Goal: Task Accomplishment & Management: Manage account settings

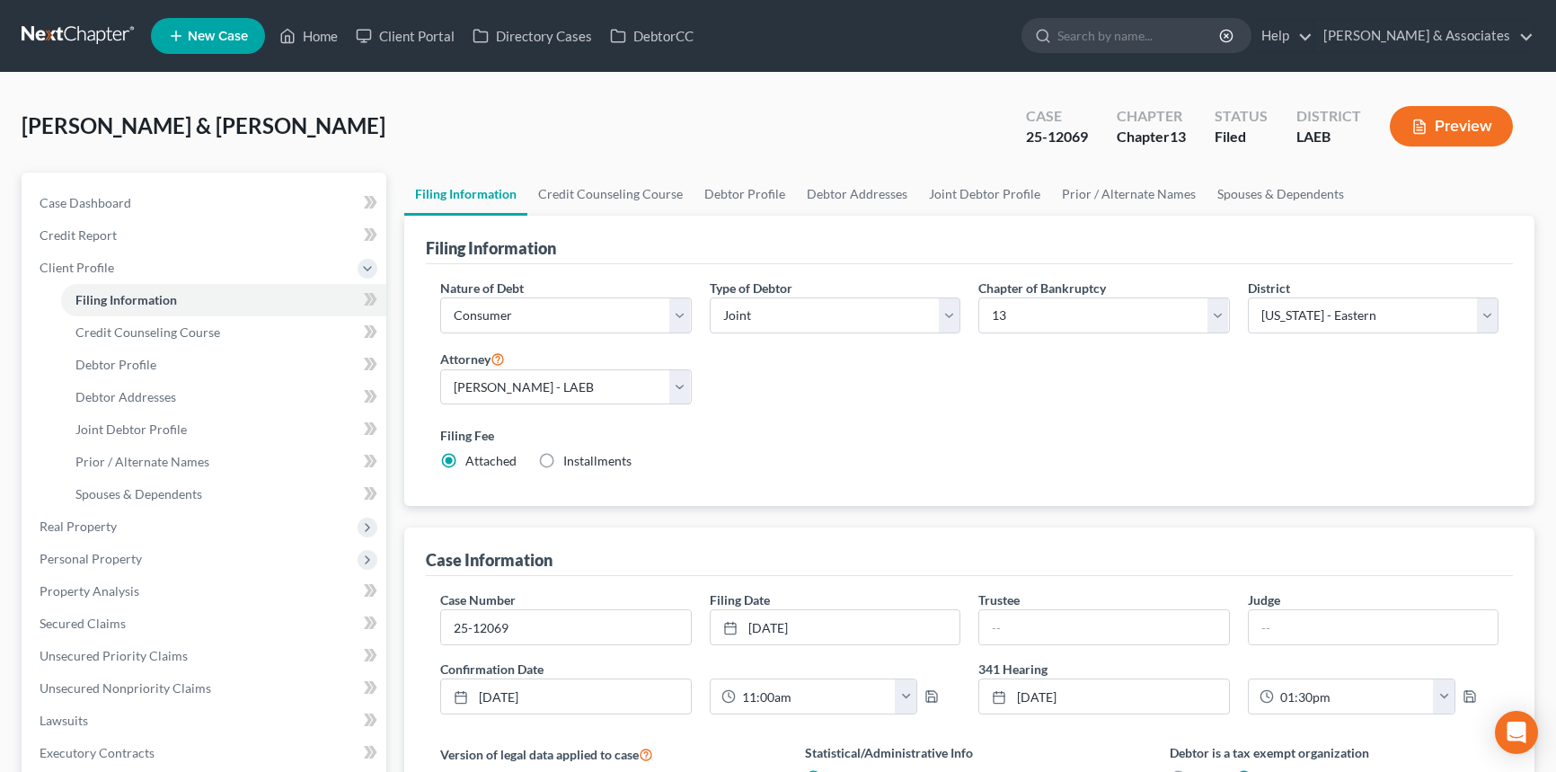
select select "1"
select select "3"
select select "34"
select select "1"
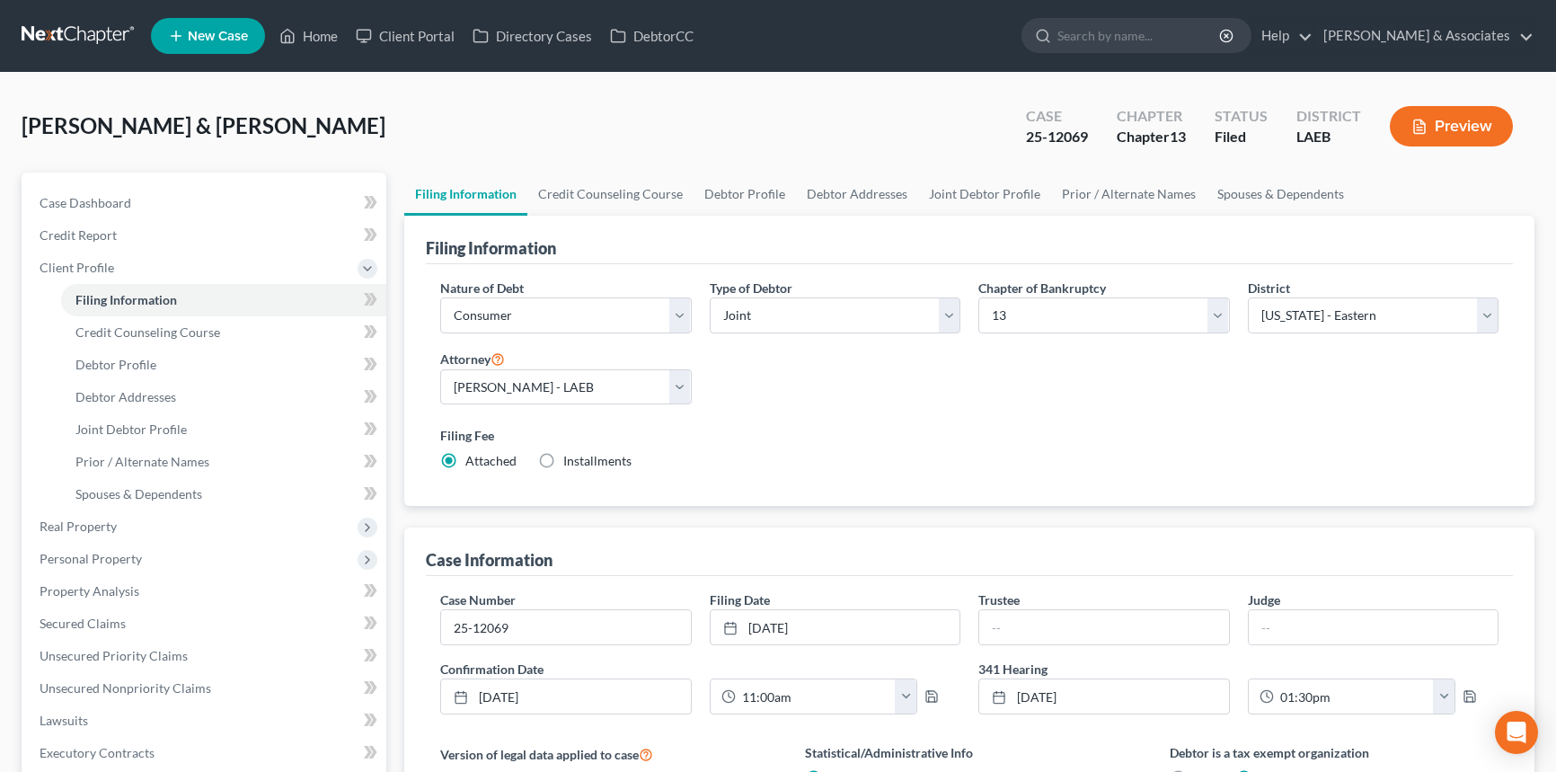
select select "19"
click at [238, 215] on link "Case Dashboard" at bounding box center [205, 203] width 361 height 32
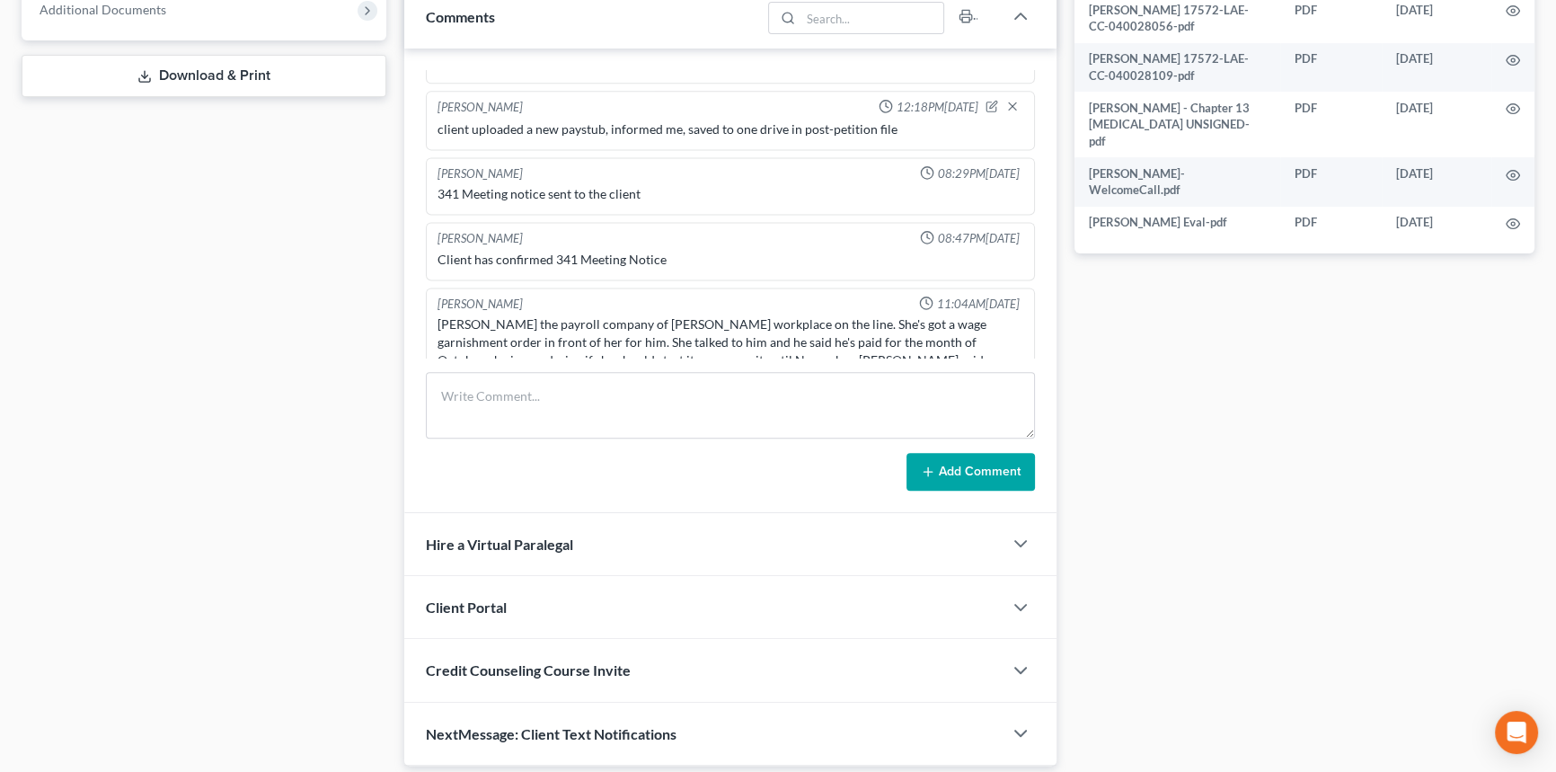
scroll to position [834, 0]
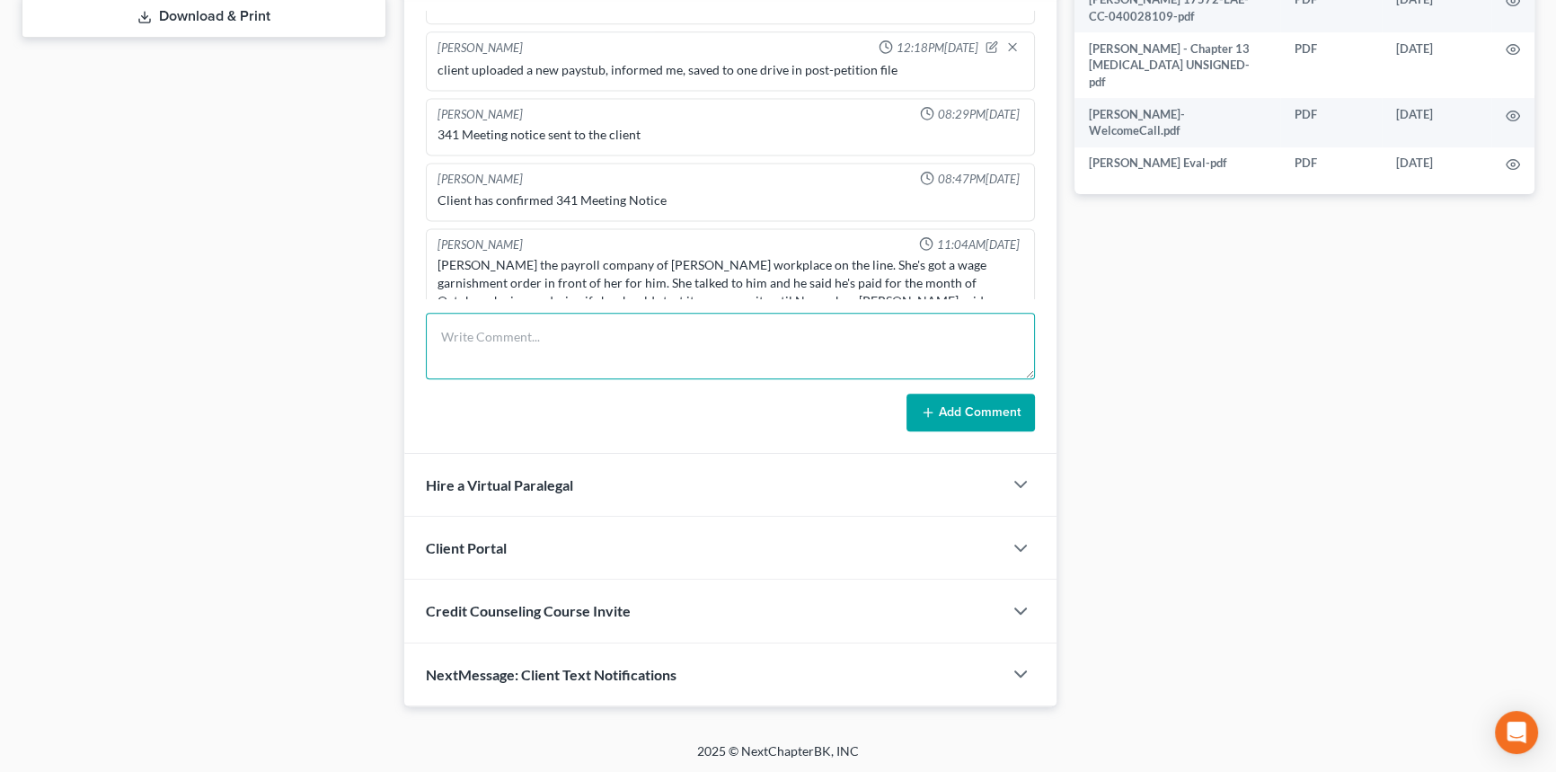
click at [687, 319] on textarea at bounding box center [730, 346] width 609 height 66
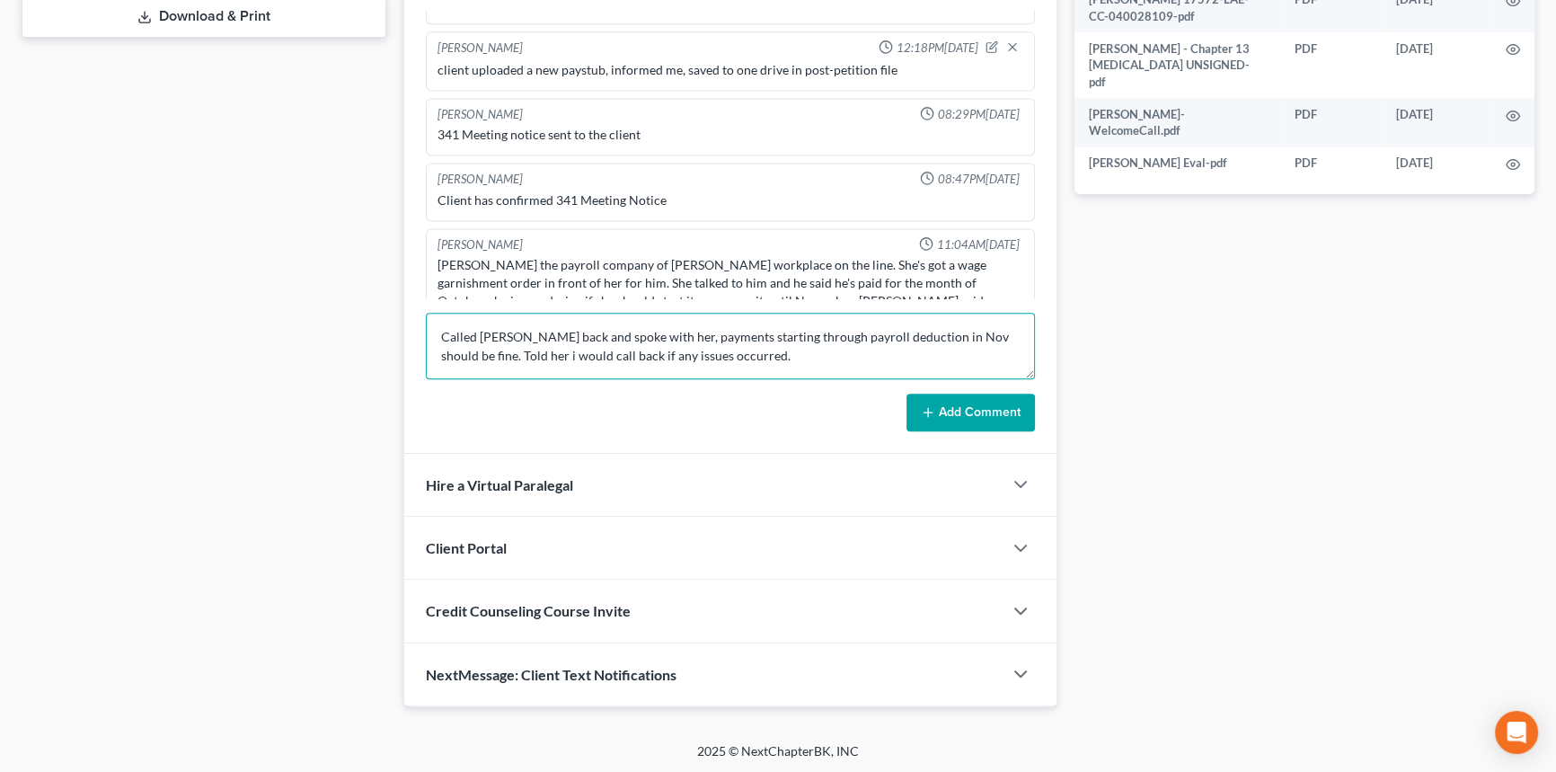
type textarea "Called Maria back and spoke with her, payments starting through payroll deducti…"
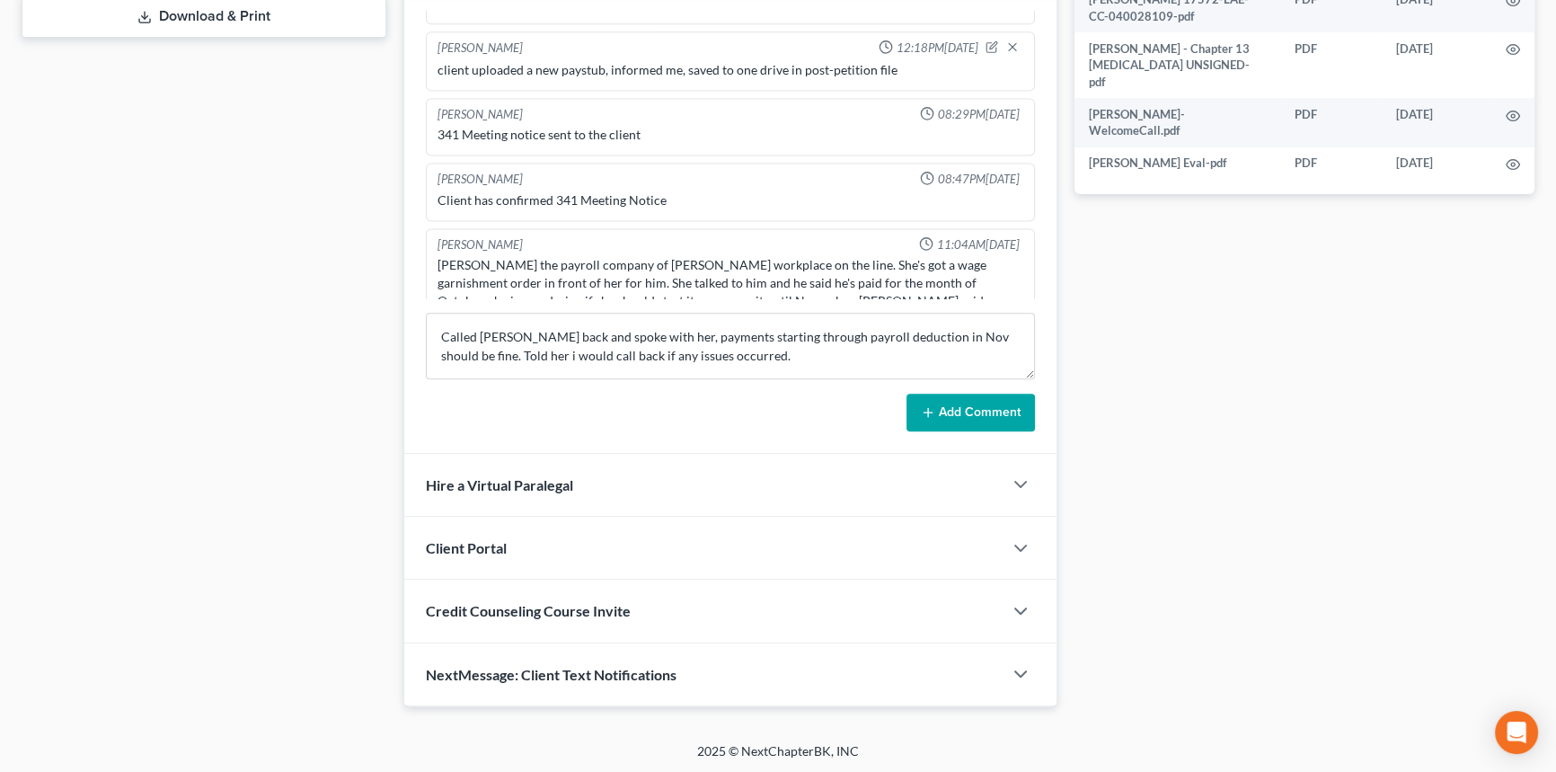
click at [1005, 390] on form "Called Maria back and spoke with her, payments starting through payroll deducti…" at bounding box center [730, 372] width 609 height 119
click at [995, 411] on button "Add Comment" at bounding box center [970, 412] width 128 height 38
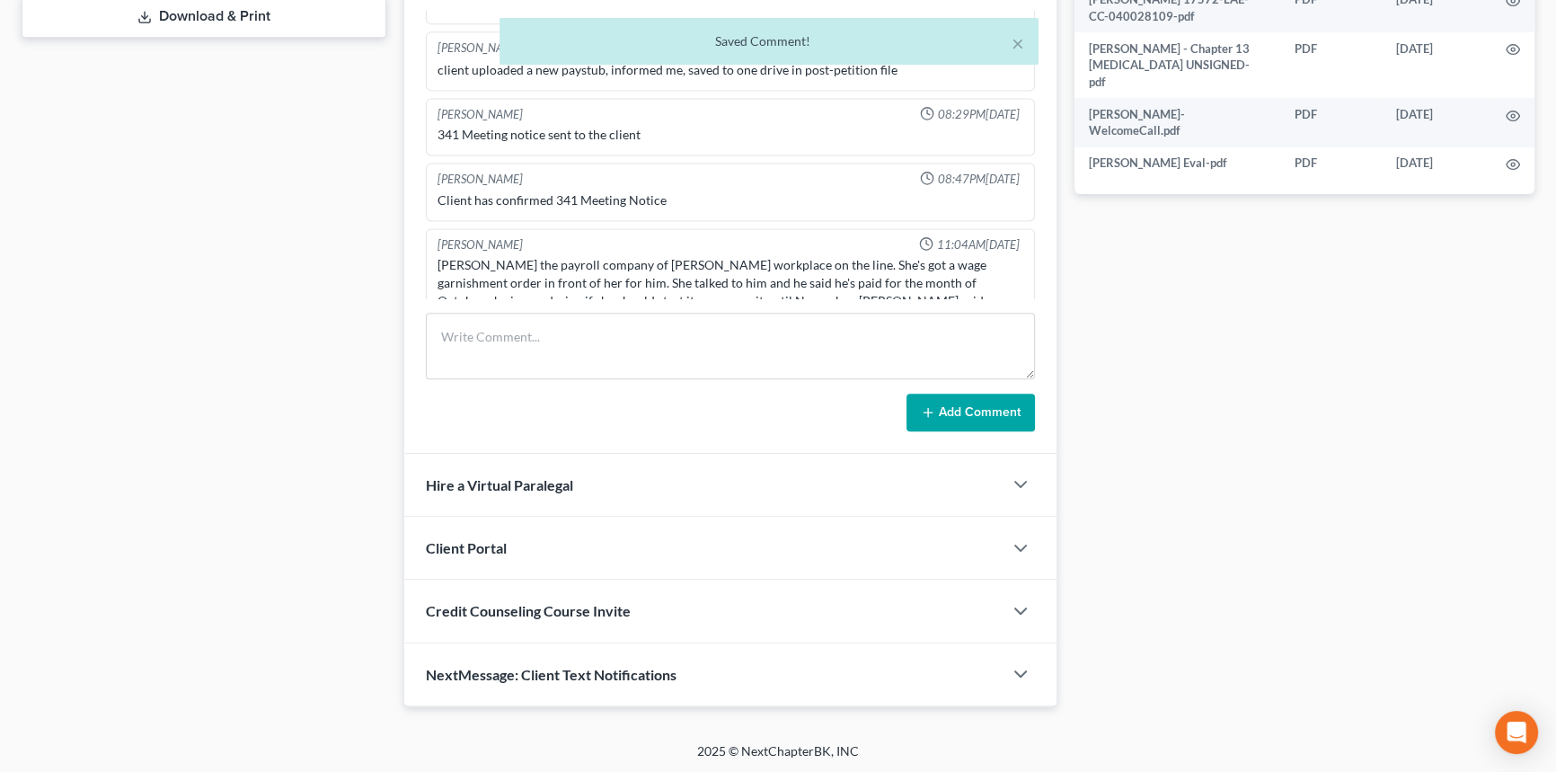
scroll to position [3269, 0]
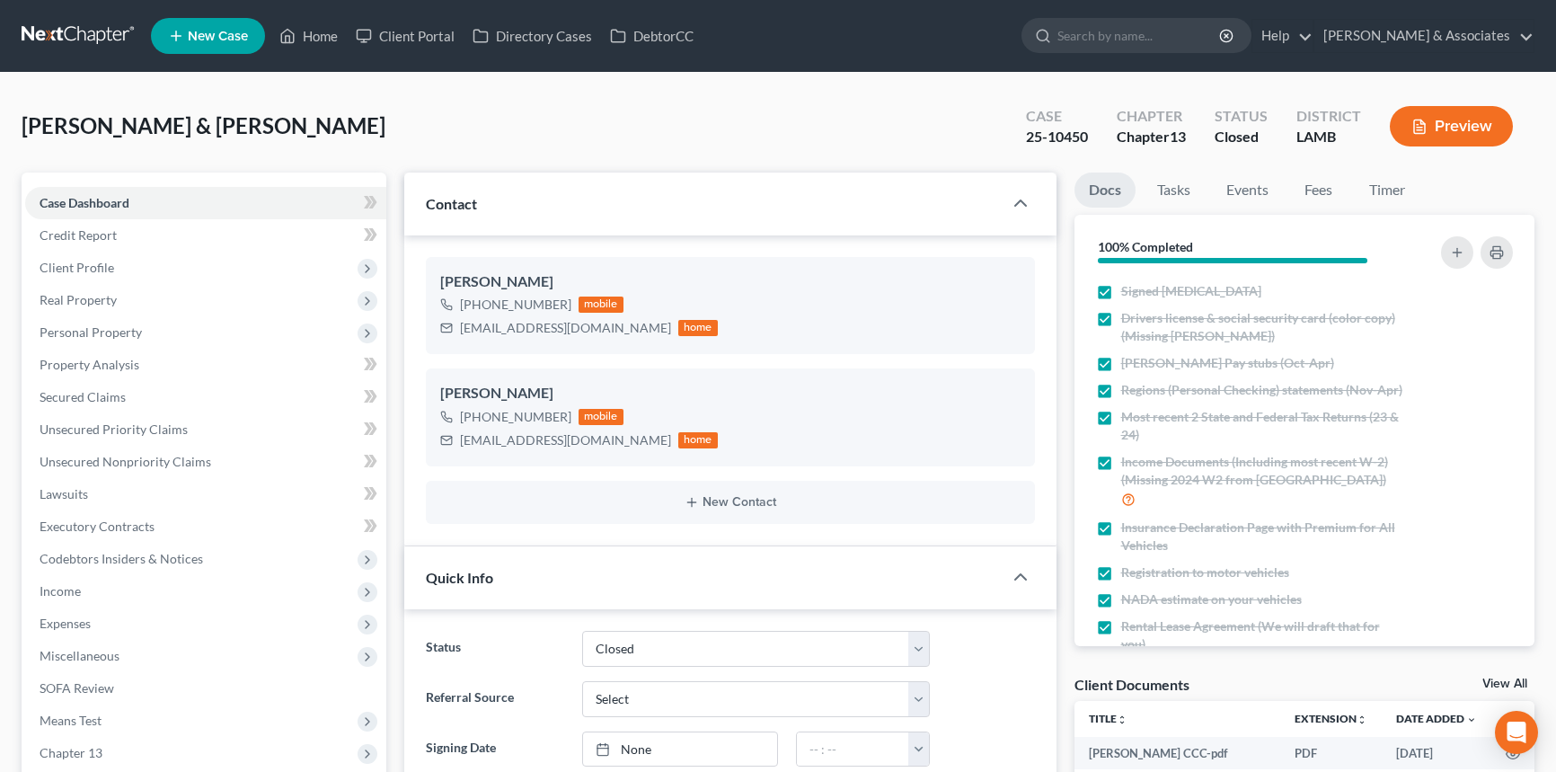
select select "2"
select select "0"
click at [332, 11] on nav "Home New Case Client Portal Directory Cases DebtorCC Diment & Associates amh@di…" at bounding box center [778, 36] width 1556 height 72
click at [317, 44] on link "Home" at bounding box center [308, 36] width 76 height 32
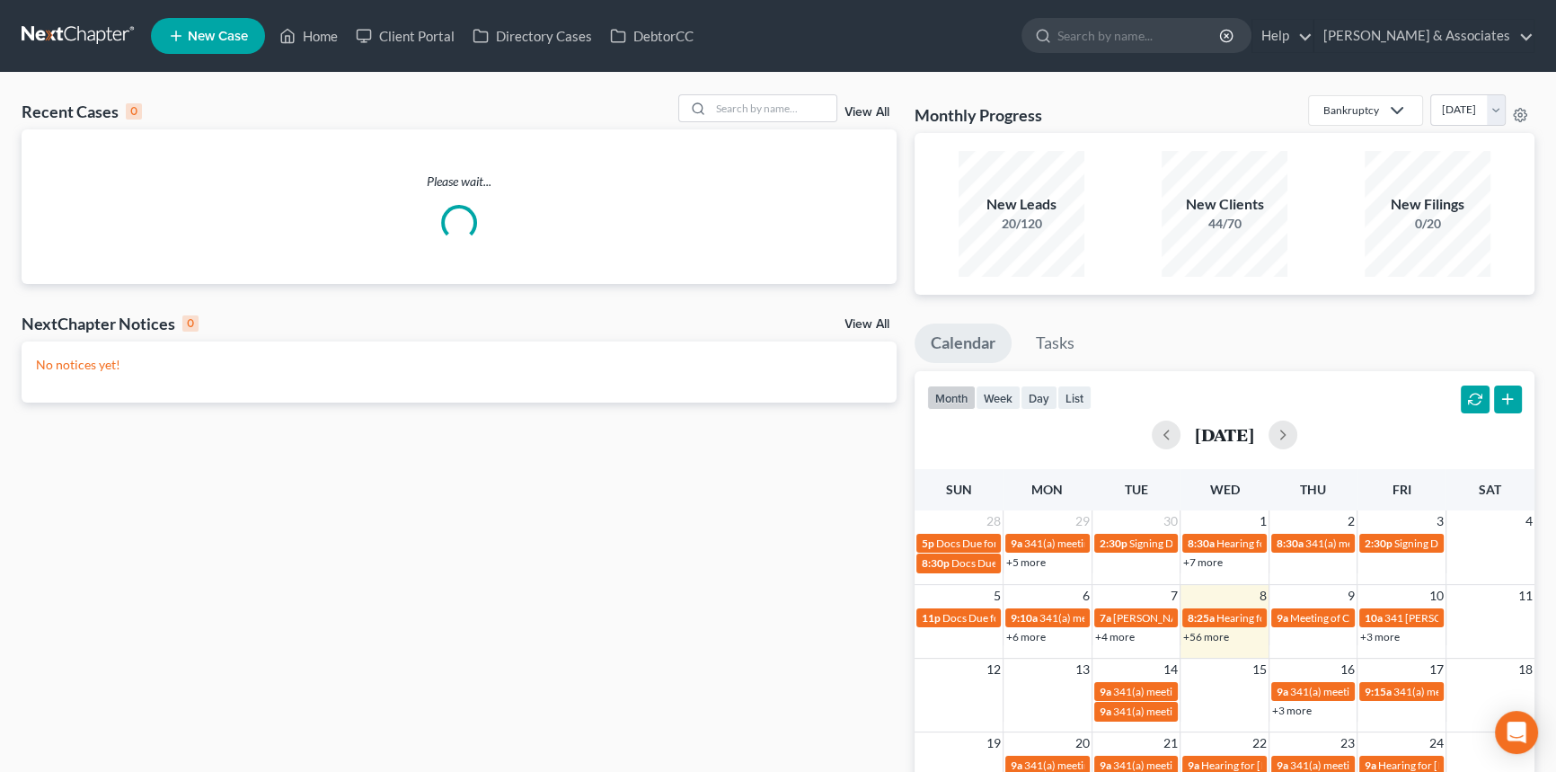
click at [778, 90] on div "Recent Cases 0 View All Please wait... NextChapter Notices 0 View All No notice…" at bounding box center [778, 539] width 1556 height 932
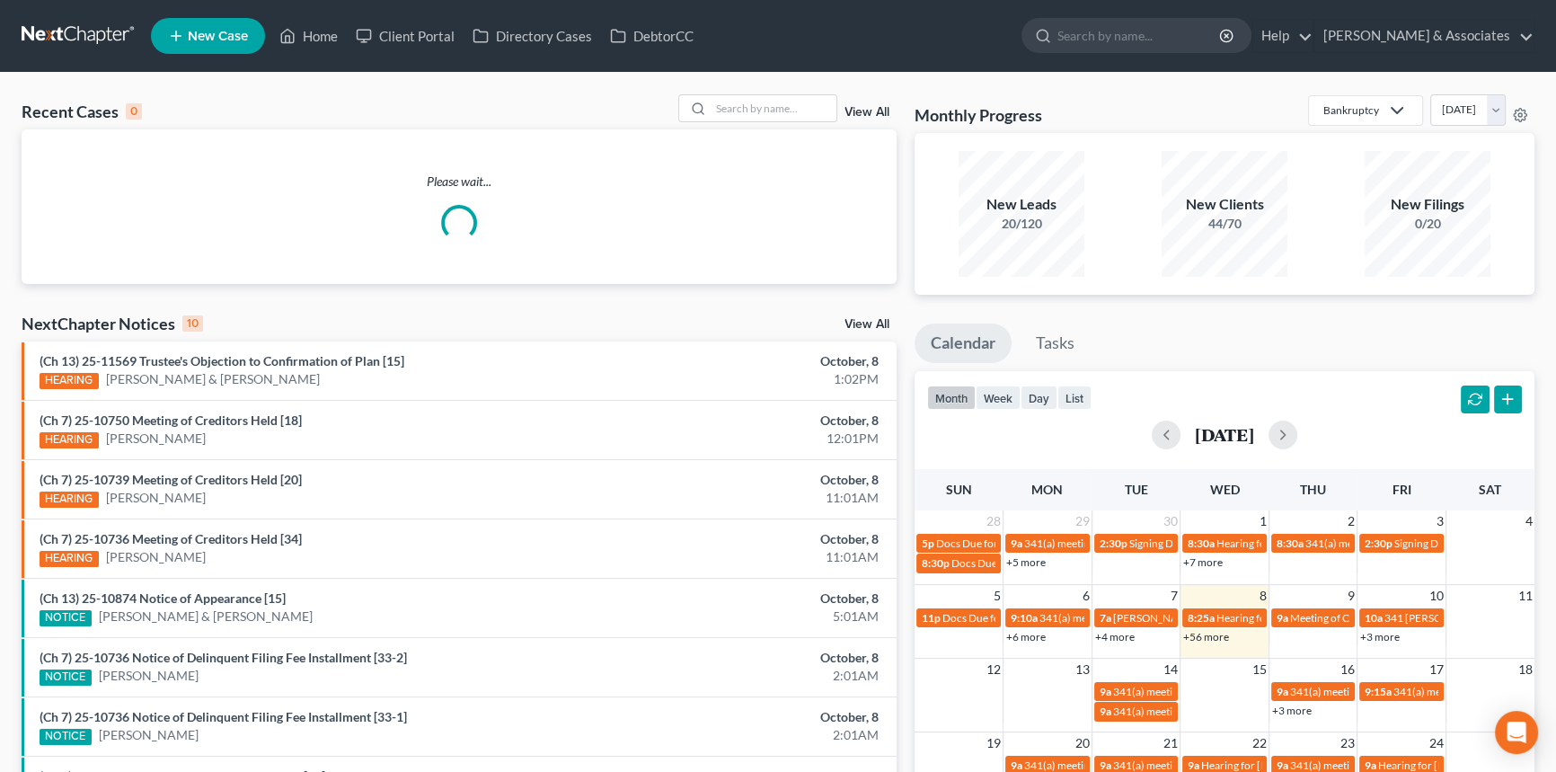
click at [776, 93] on div "Recent Cases 0 View All Please wait... NextChapter Notices 10 View All (Ch 13) …" at bounding box center [778, 539] width 1556 height 932
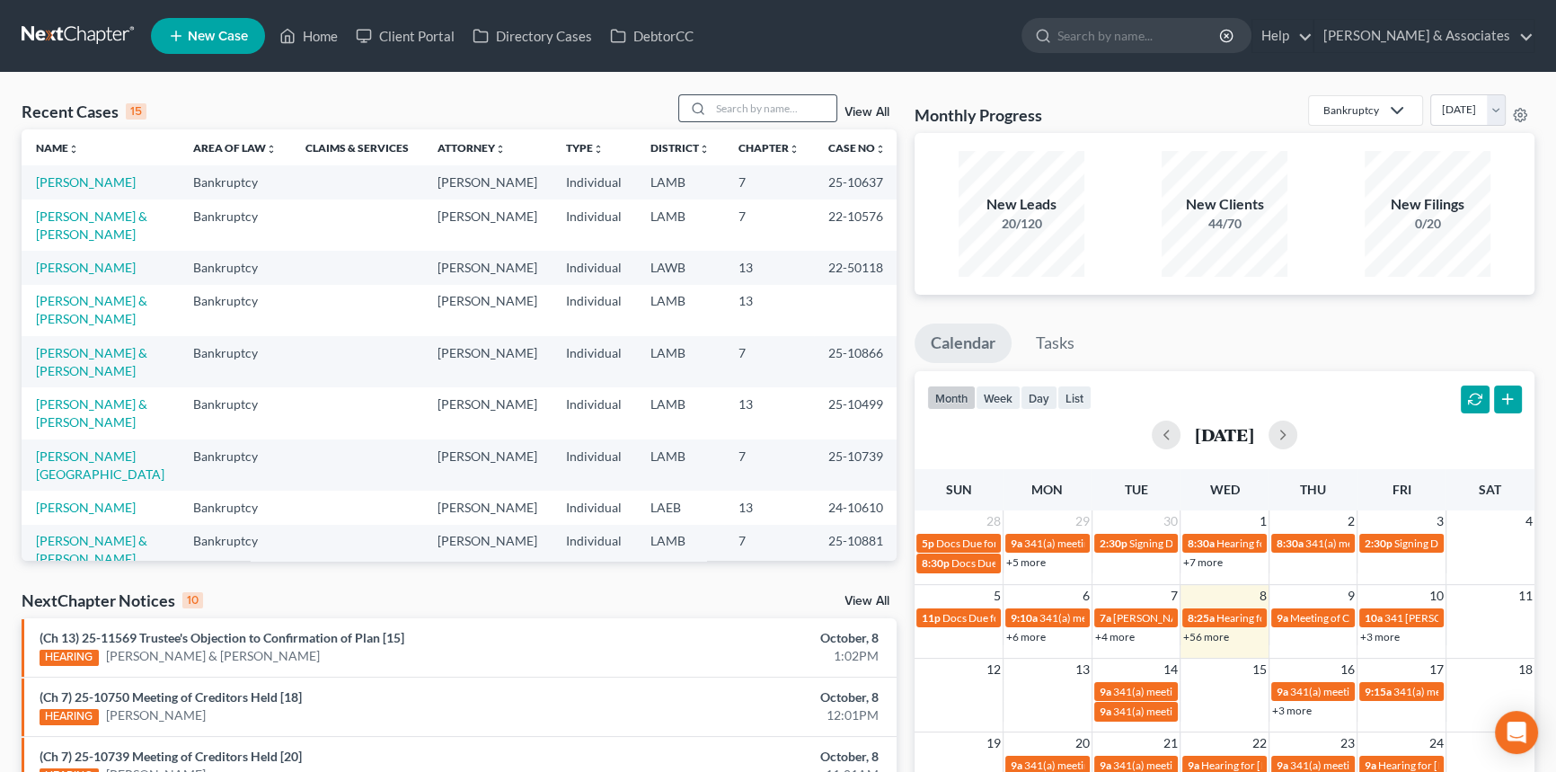
click at [774, 94] on div at bounding box center [758, 108] width 160 height 28
click at [724, 129] on th "Chapter unfold_more expand_more expand_less" at bounding box center [769, 147] width 90 height 36
click at [737, 122] on div "Recent Cases 15 View All" at bounding box center [459, 111] width 875 height 35
click at [752, 111] on input "search" at bounding box center [773, 108] width 126 height 26
type input "starns"
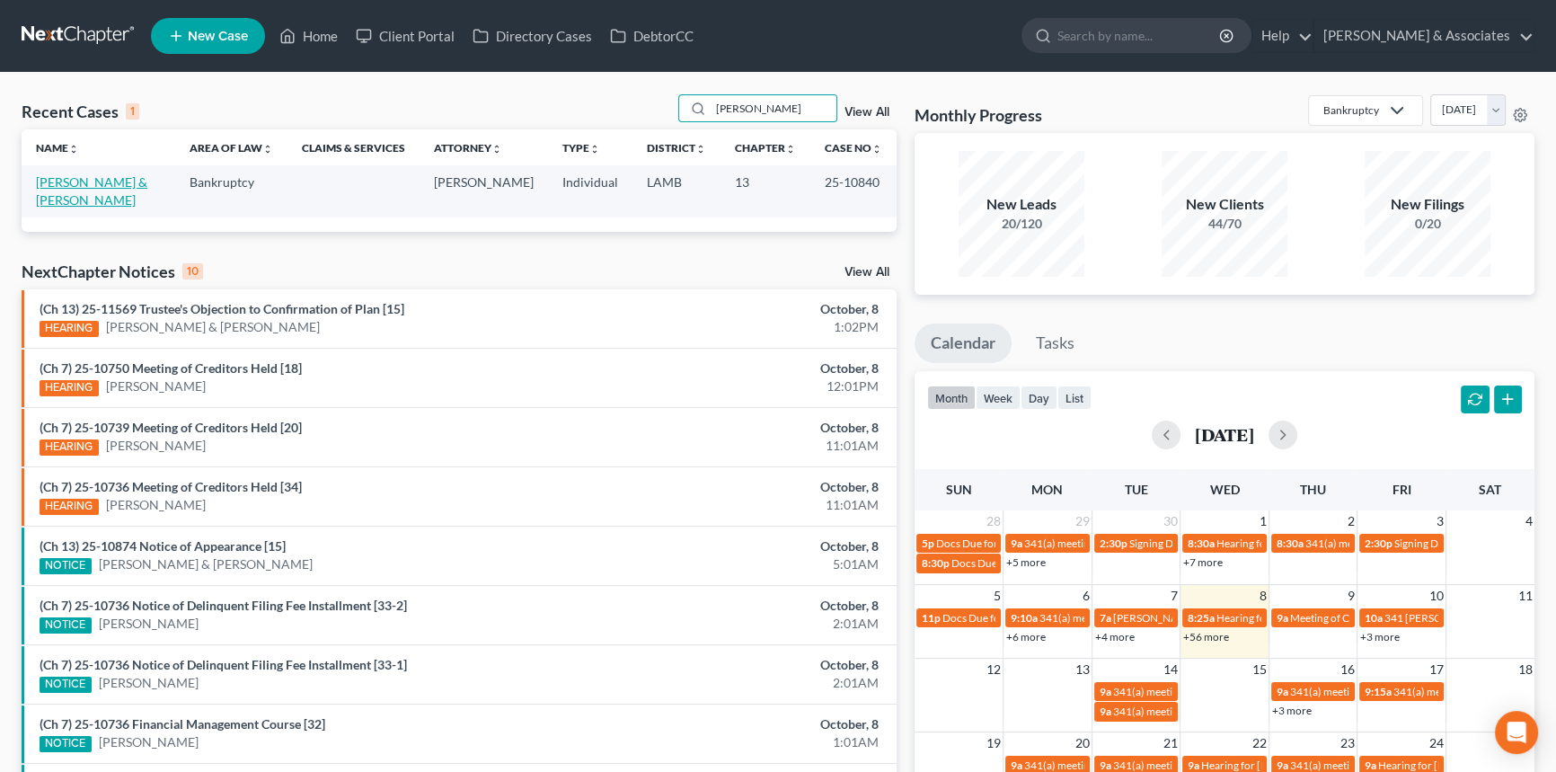
click at [141, 188] on link "Starns, Adam & Reagan" at bounding box center [91, 190] width 111 height 33
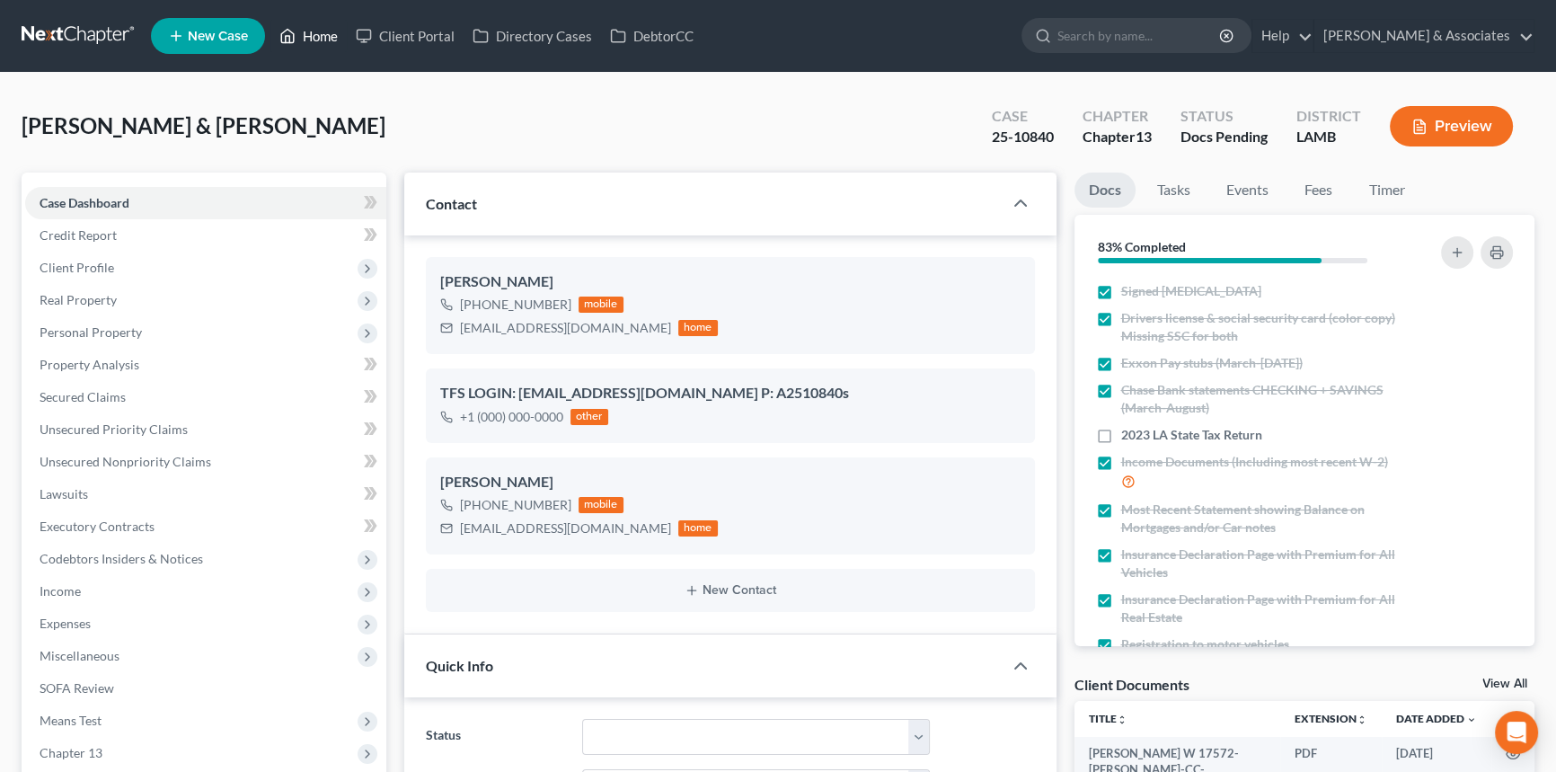
click at [310, 47] on link "Home" at bounding box center [308, 36] width 76 height 32
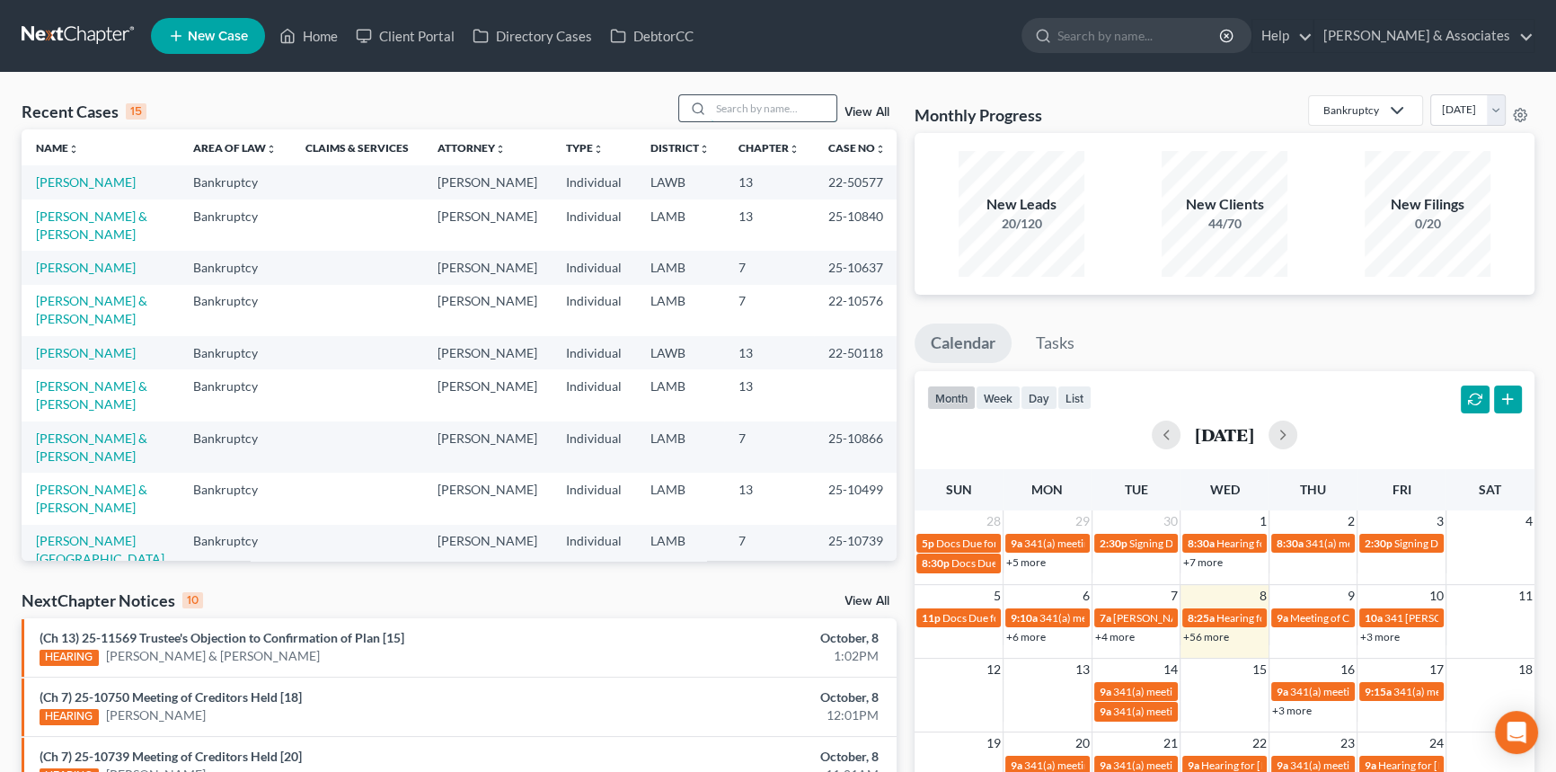
click at [773, 117] on input "search" at bounding box center [773, 108] width 126 height 26
type input "brown"
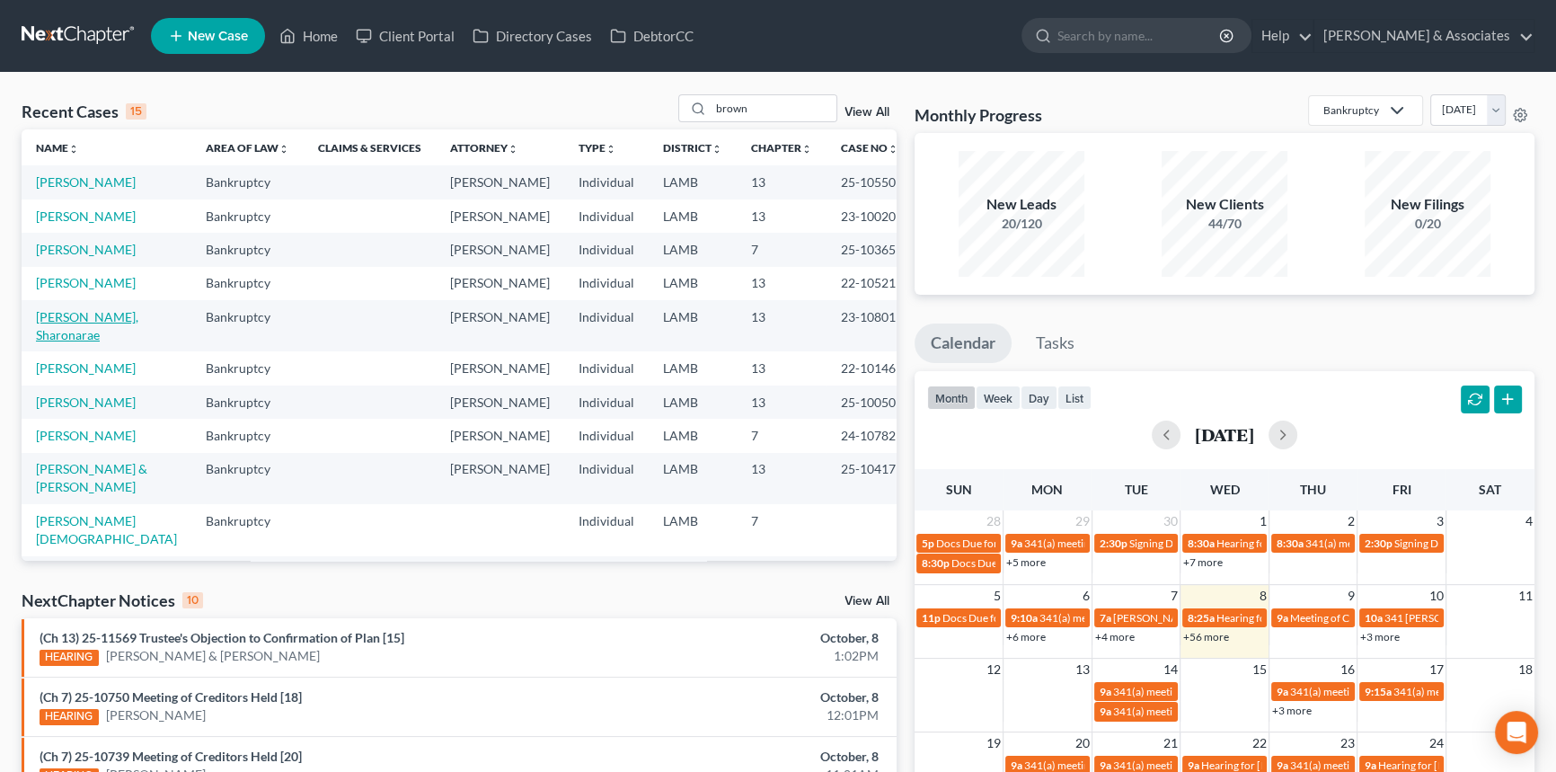
click at [57, 330] on link "Brown, Sharonarae" at bounding box center [87, 325] width 102 height 33
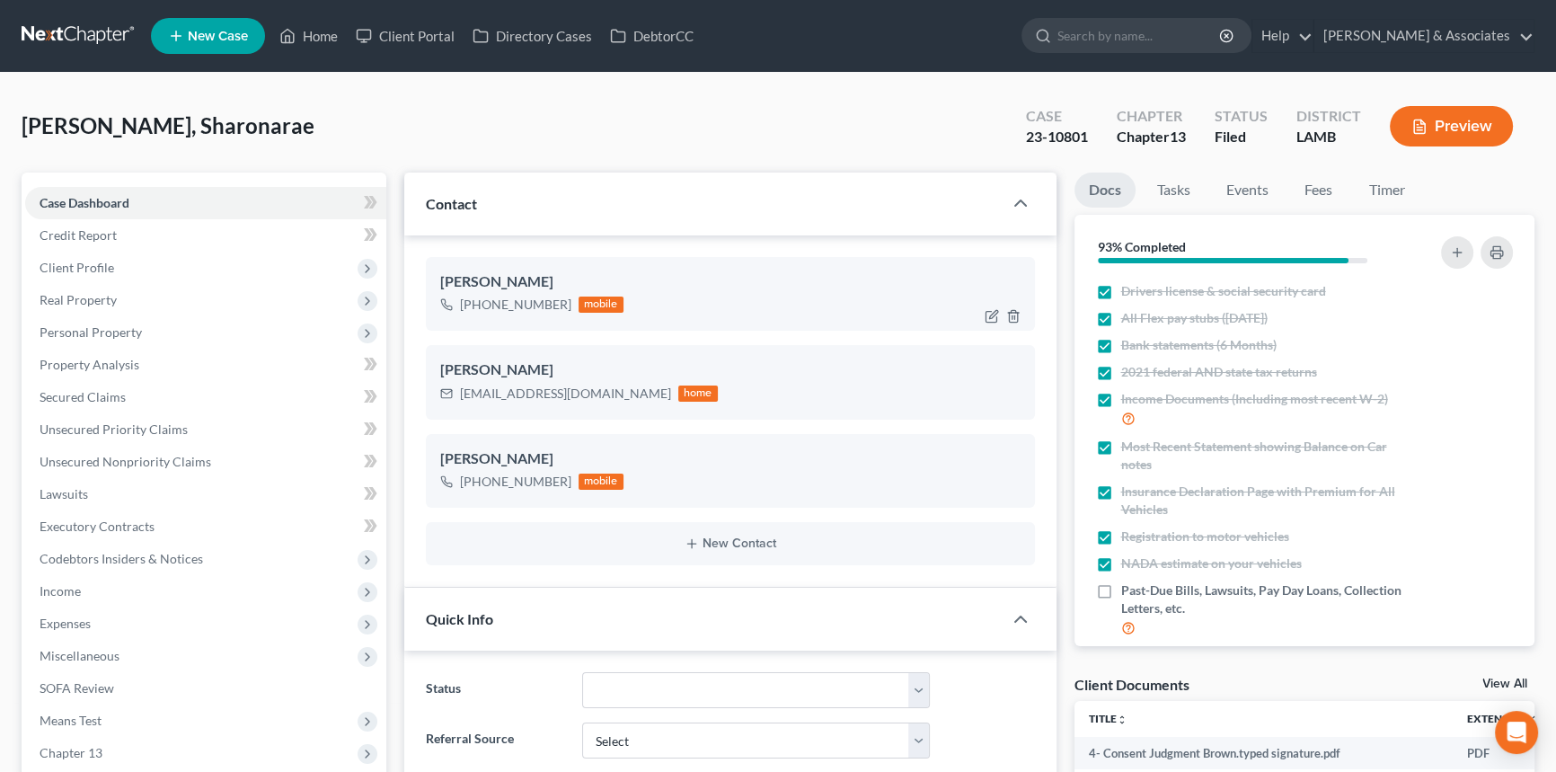
scroll to position [675, 0]
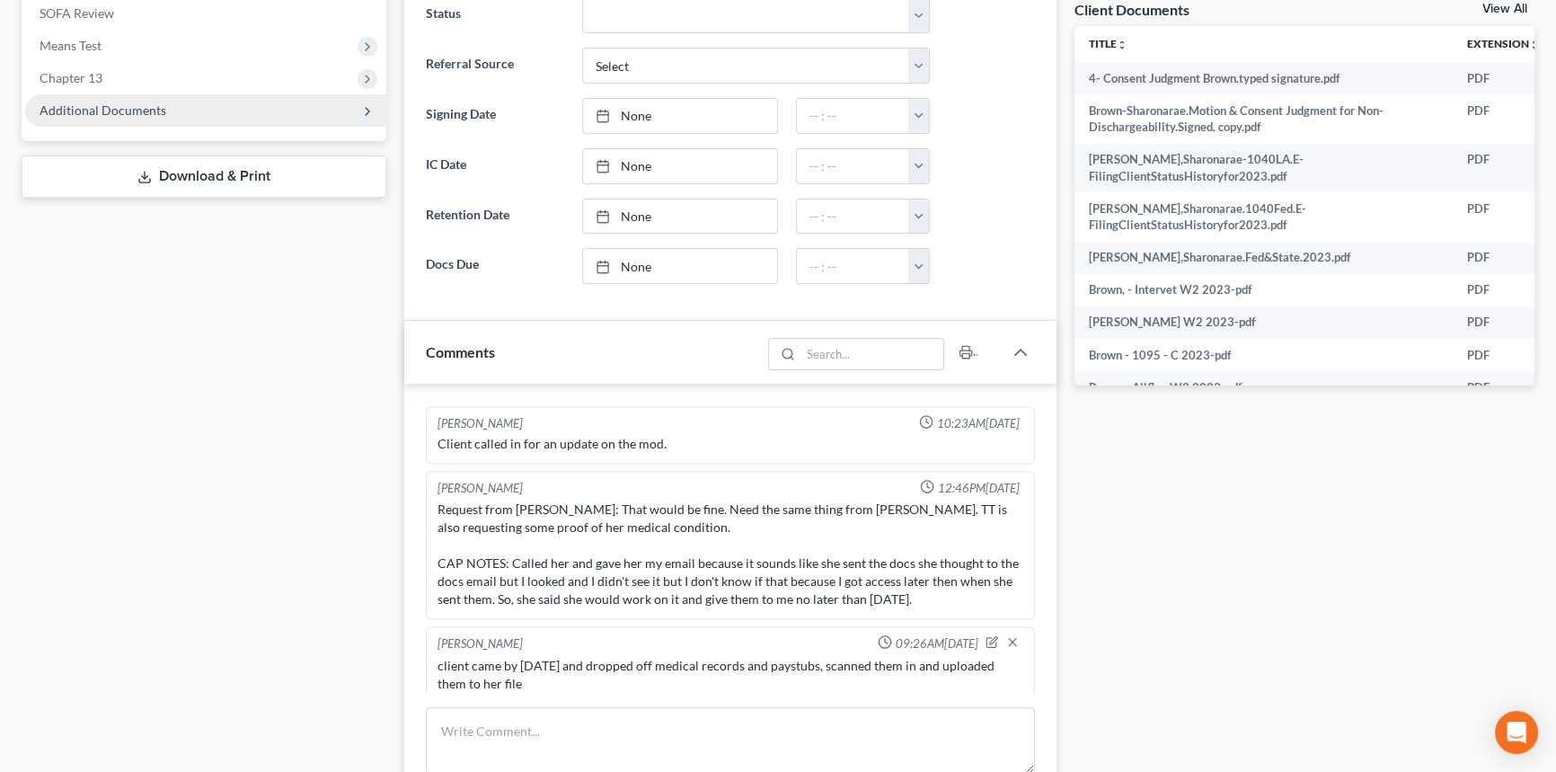
click at [154, 105] on span "Additional Documents" at bounding box center [103, 109] width 127 height 15
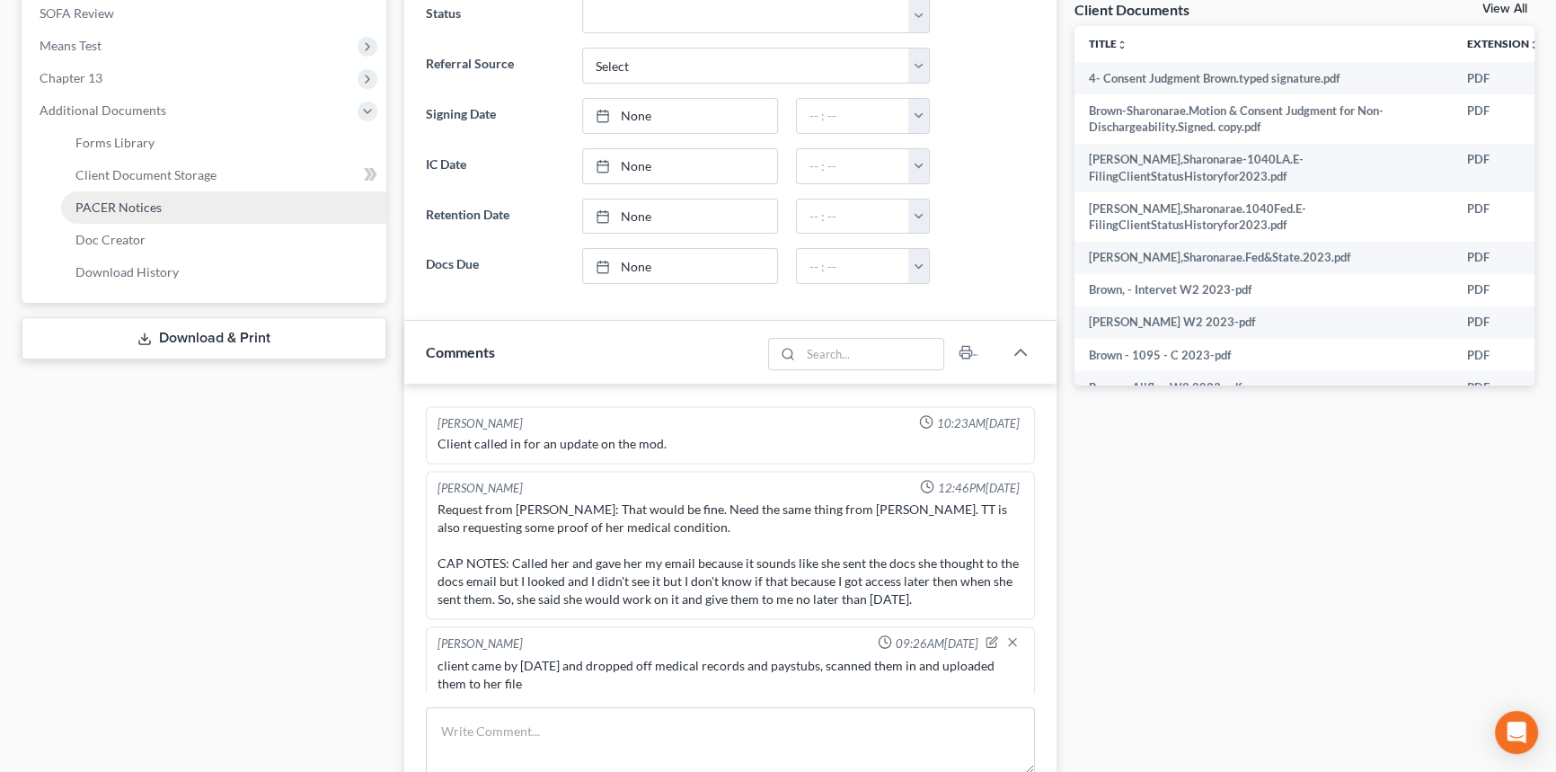
click at [170, 210] on link "PACER Notices" at bounding box center [223, 207] width 325 height 32
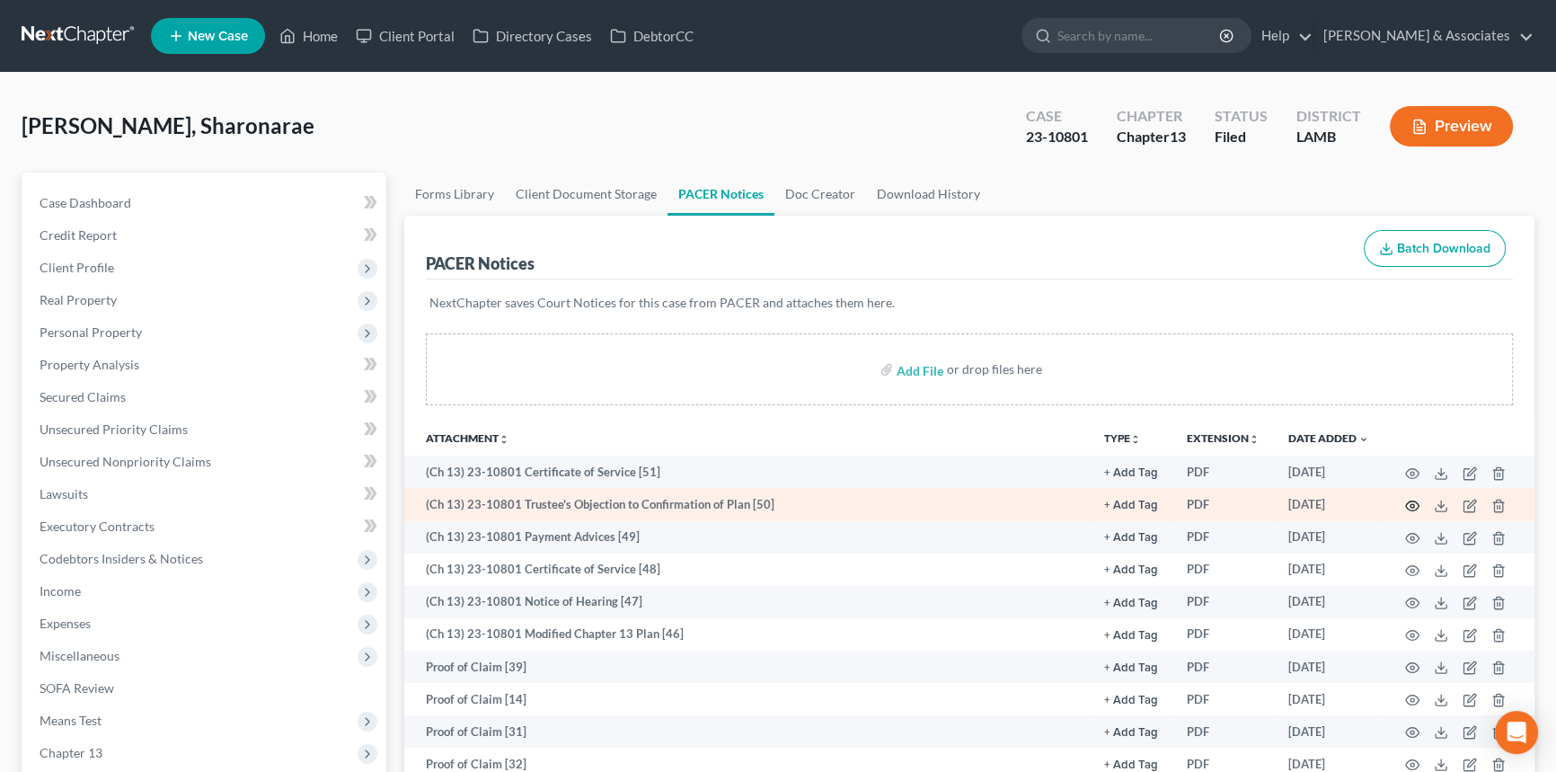
click at [1412, 504] on circle "button" at bounding box center [1412, 506] width 4 height 4
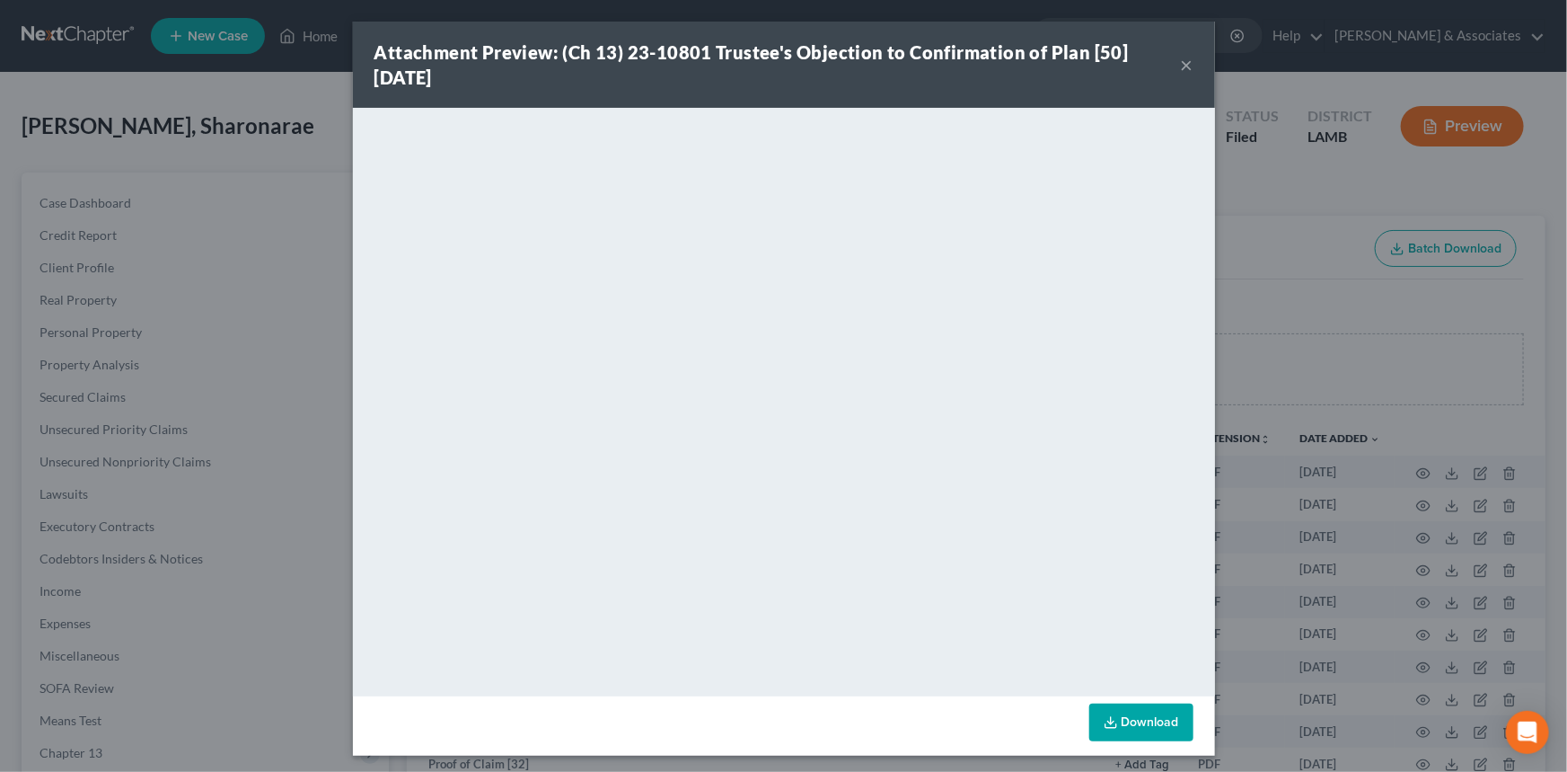
click at [1185, 63] on button "×" at bounding box center [1187, 65] width 13 height 22
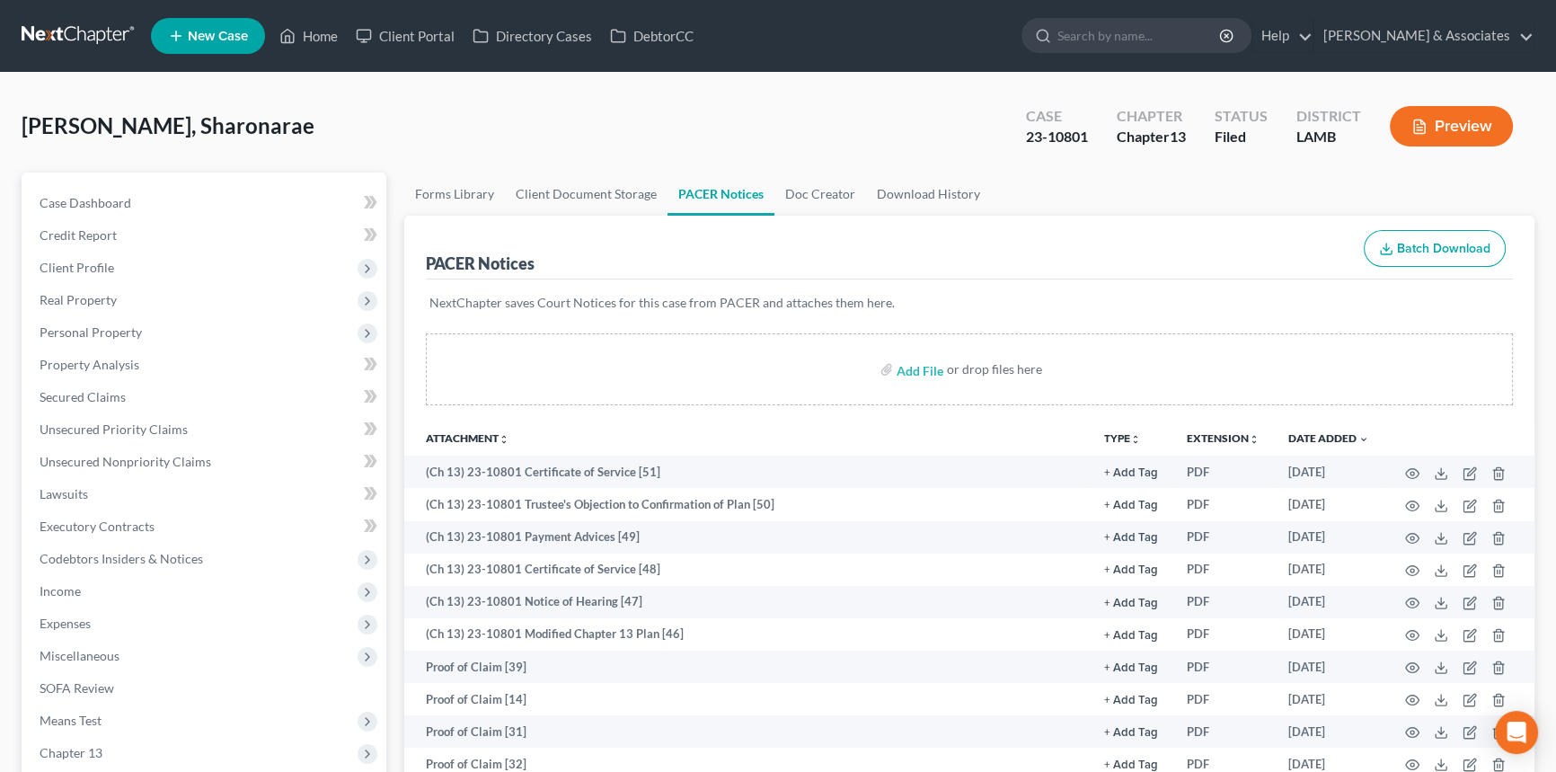
click at [115, 181] on div "Case Dashboard Payments Invoices Payments Payments Credit Report Client Profile…" at bounding box center [204, 574] width 365 height 805
click at [111, 199] on span "Case Dashboard" at bounding box center [86, 202] width 92 height 15
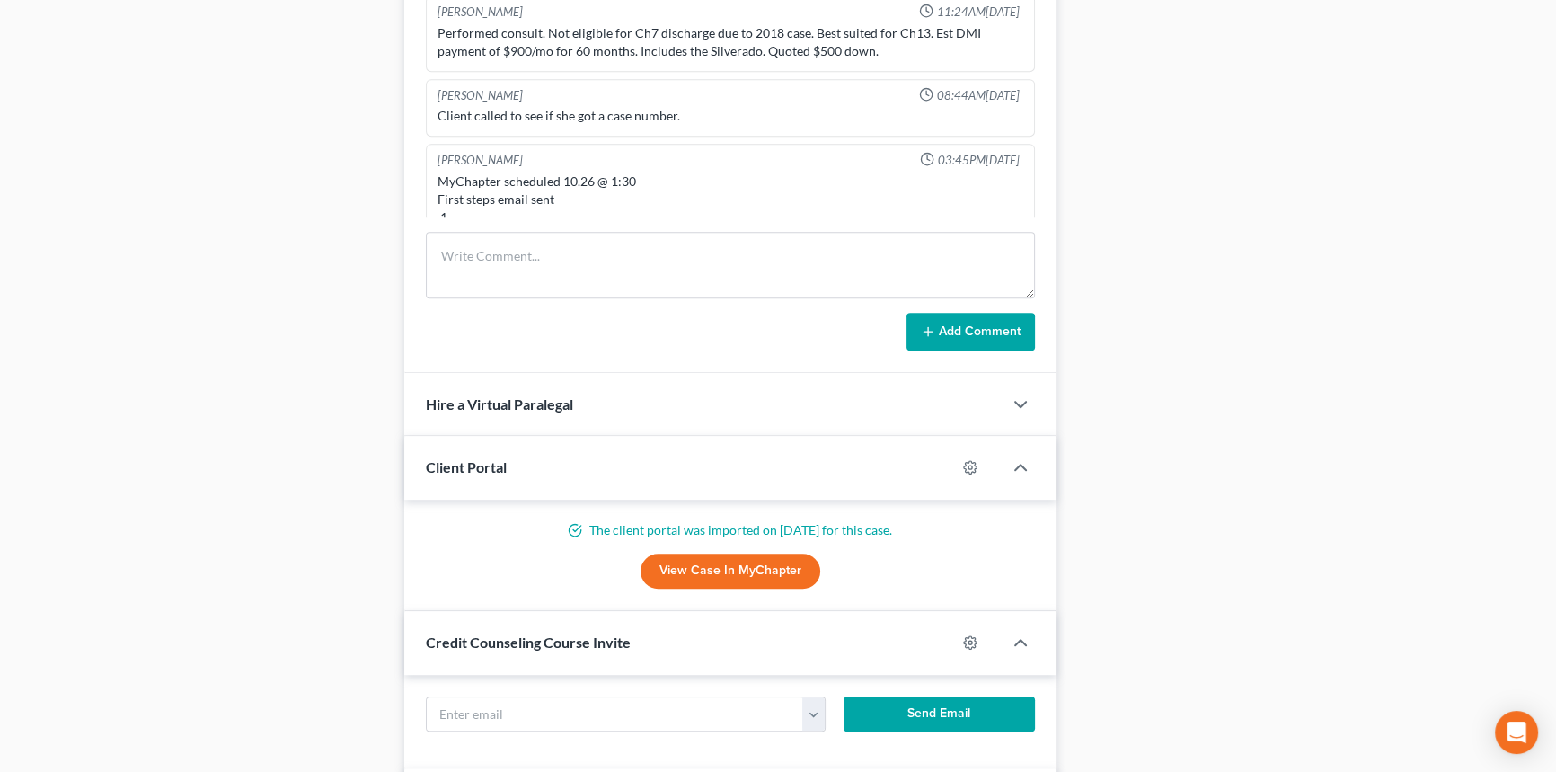
scroll to position [4949, 0]
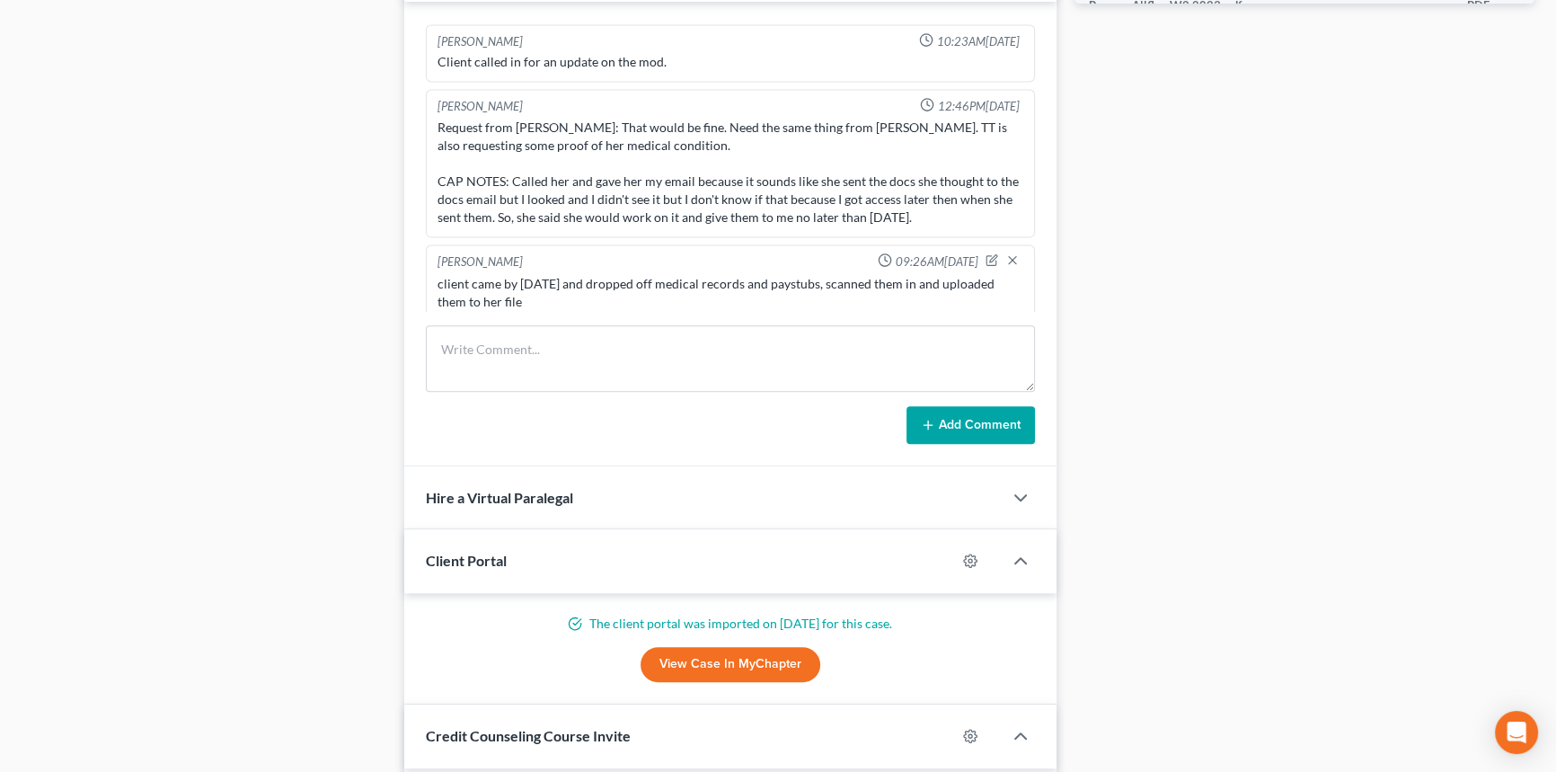
drag, startPoint x: 1318, startPoint y: 417, endPoint x: 1308, endPoint y: 358, distance: 59.2
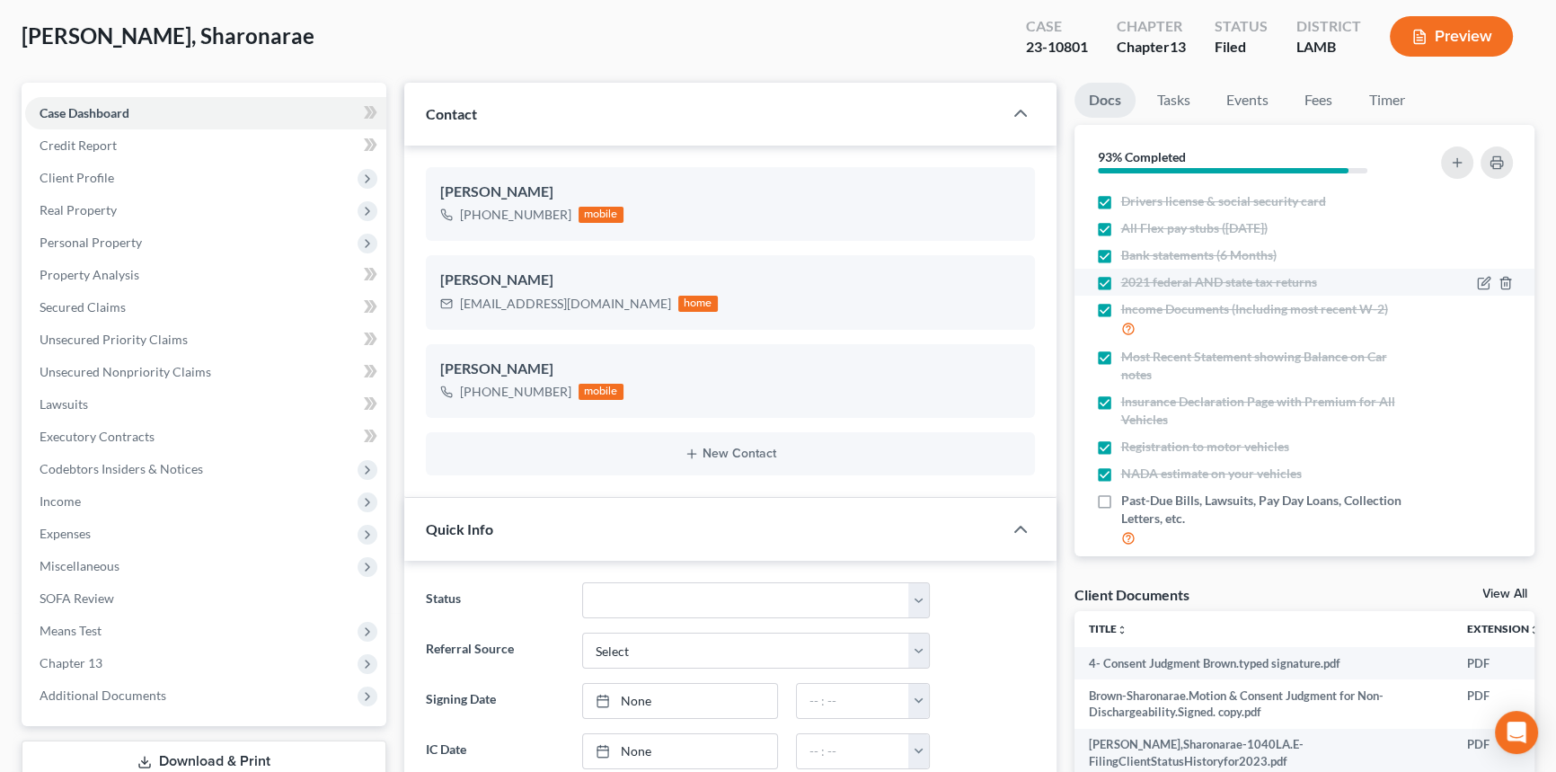
scroll to position [0, 0]
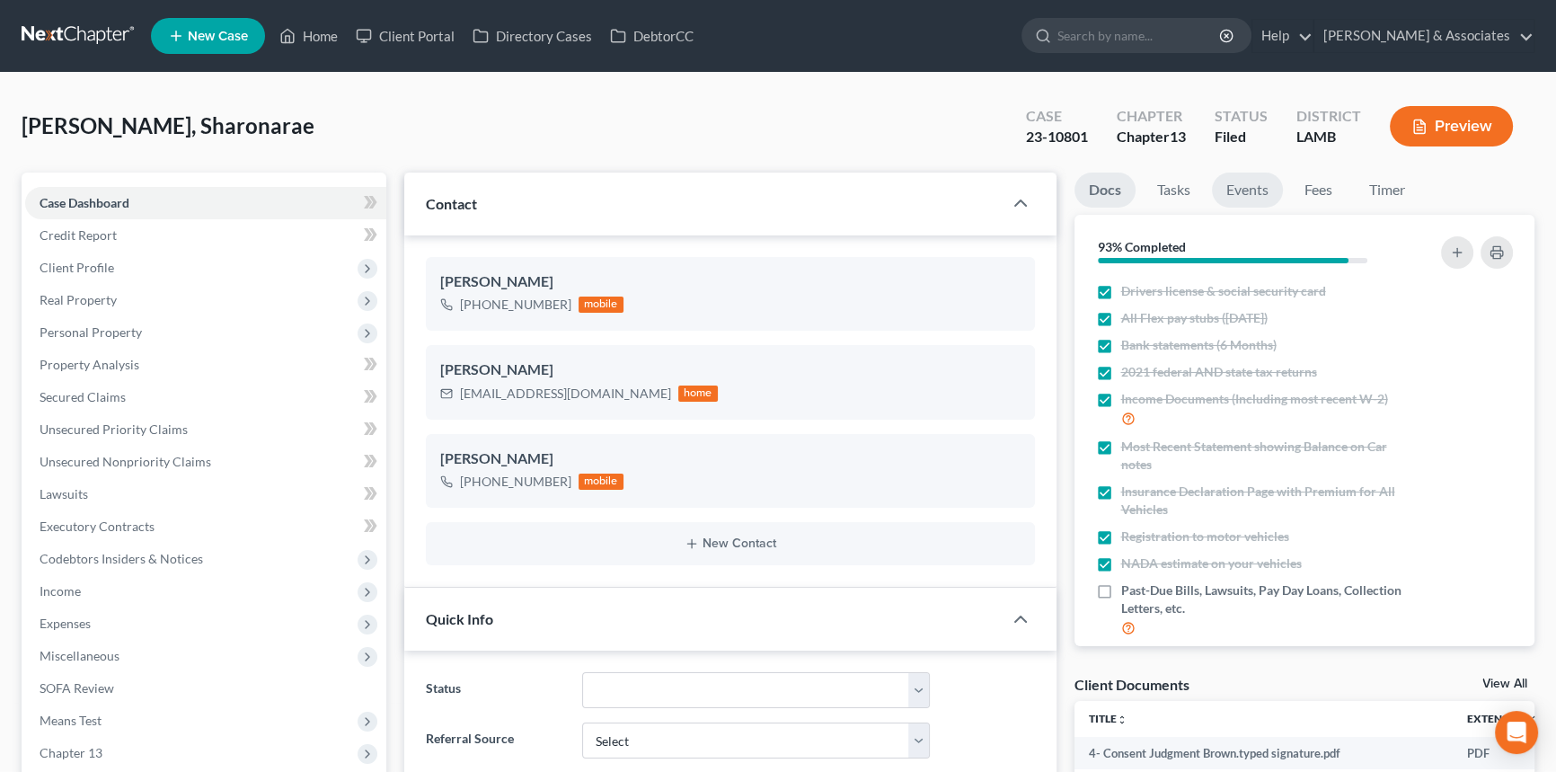
click at [1249, 192] on link "Events" at bounding box center [1247, 189] width 71 height 35
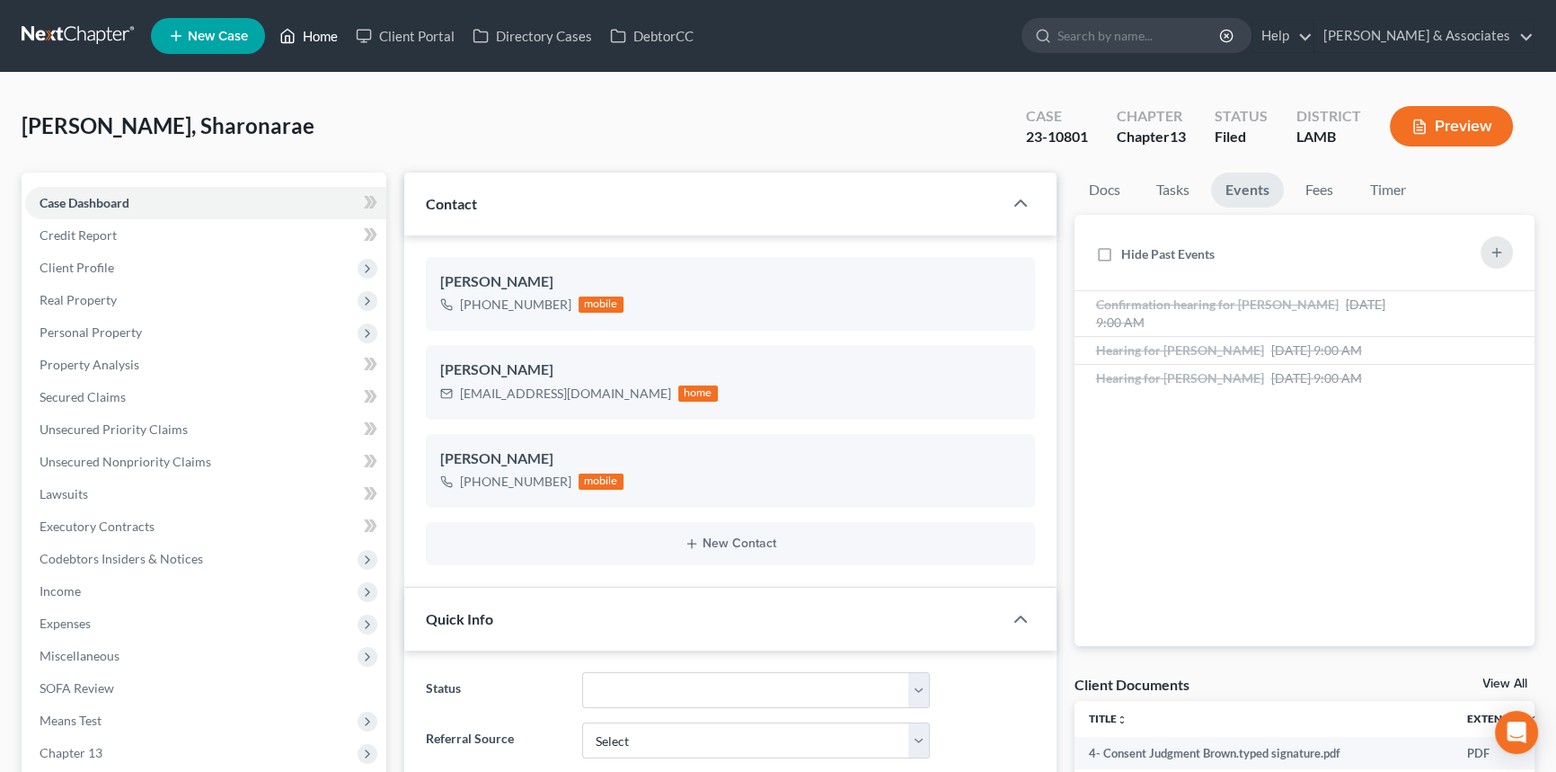
click at [324, 46] on link "Home" at bounding box center [308, 36] width 76 height 32
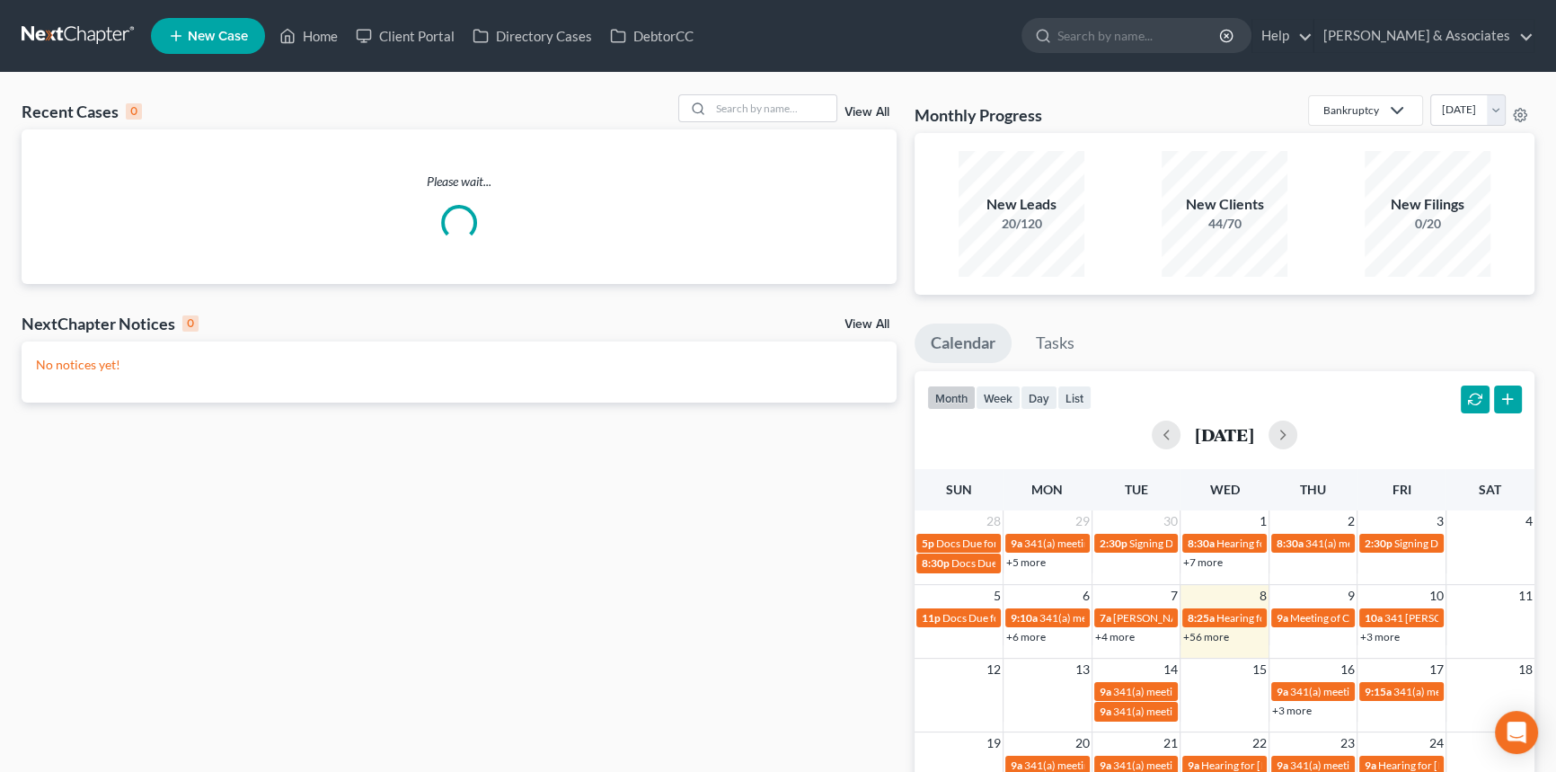
drag, startPoint x: 271, startPoint y: 275, endPoint x: 297, endPoint y: 286, distance: 28.2
drag, startPoint x: 297, startPoint y: 286, endPoint x: 373, endPoint y: 185, distance: 125.8
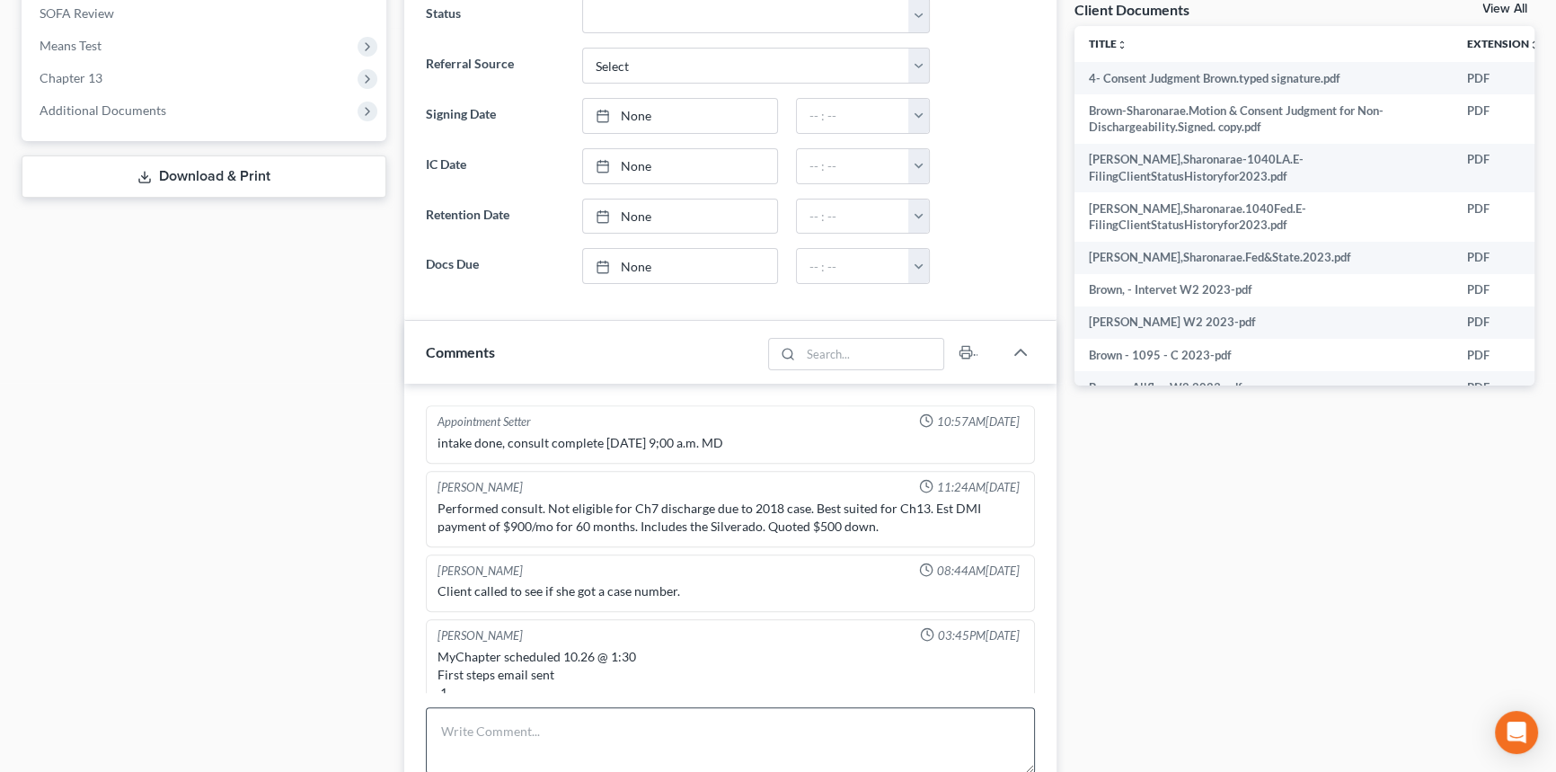
scroll to position [4949, 0]
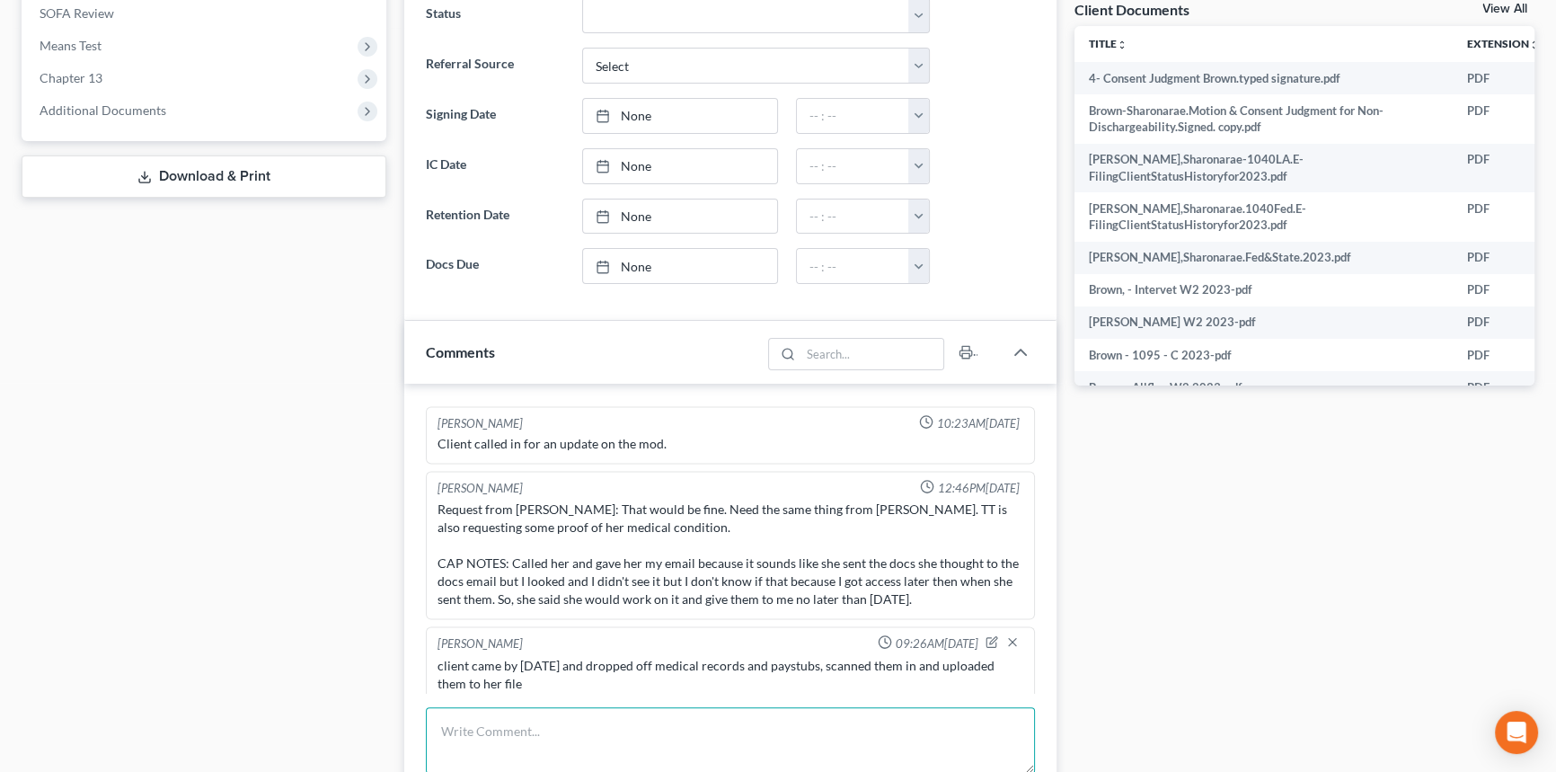
click at [584, 727] on textarea at bounding box center [730, 740] width 609 height 66
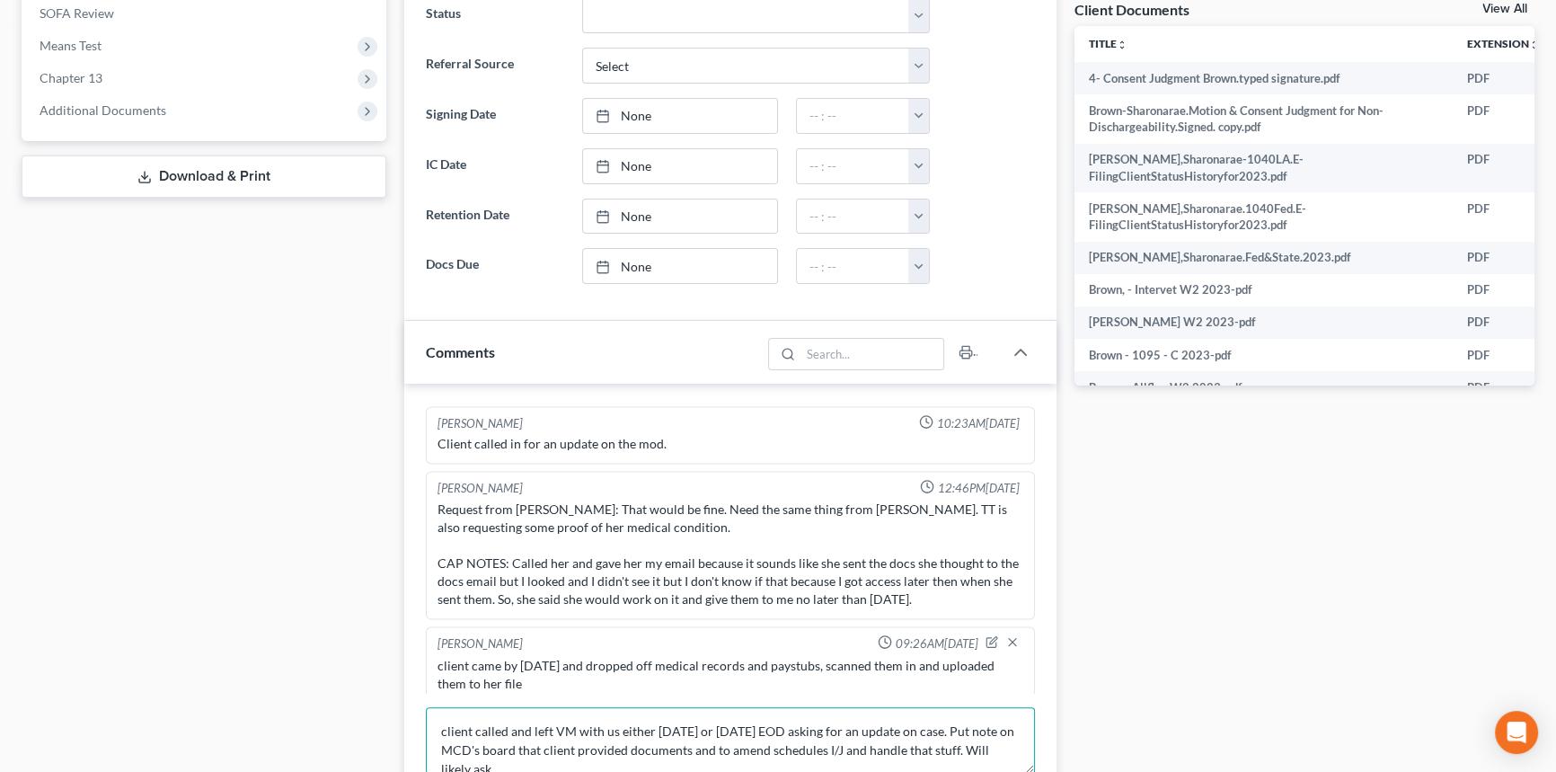
scroll to position [3, 0]
drag, startPoint x: 57, startPoint y: 421, endPoint x: 285, endPoint y: 464, distance: 231.3
click at [57, 421] on div "Case Dashboard Payments Invoices Payments Payments Credit Report Client Profile" at bounding box center [204, 603] width 383 height 2211
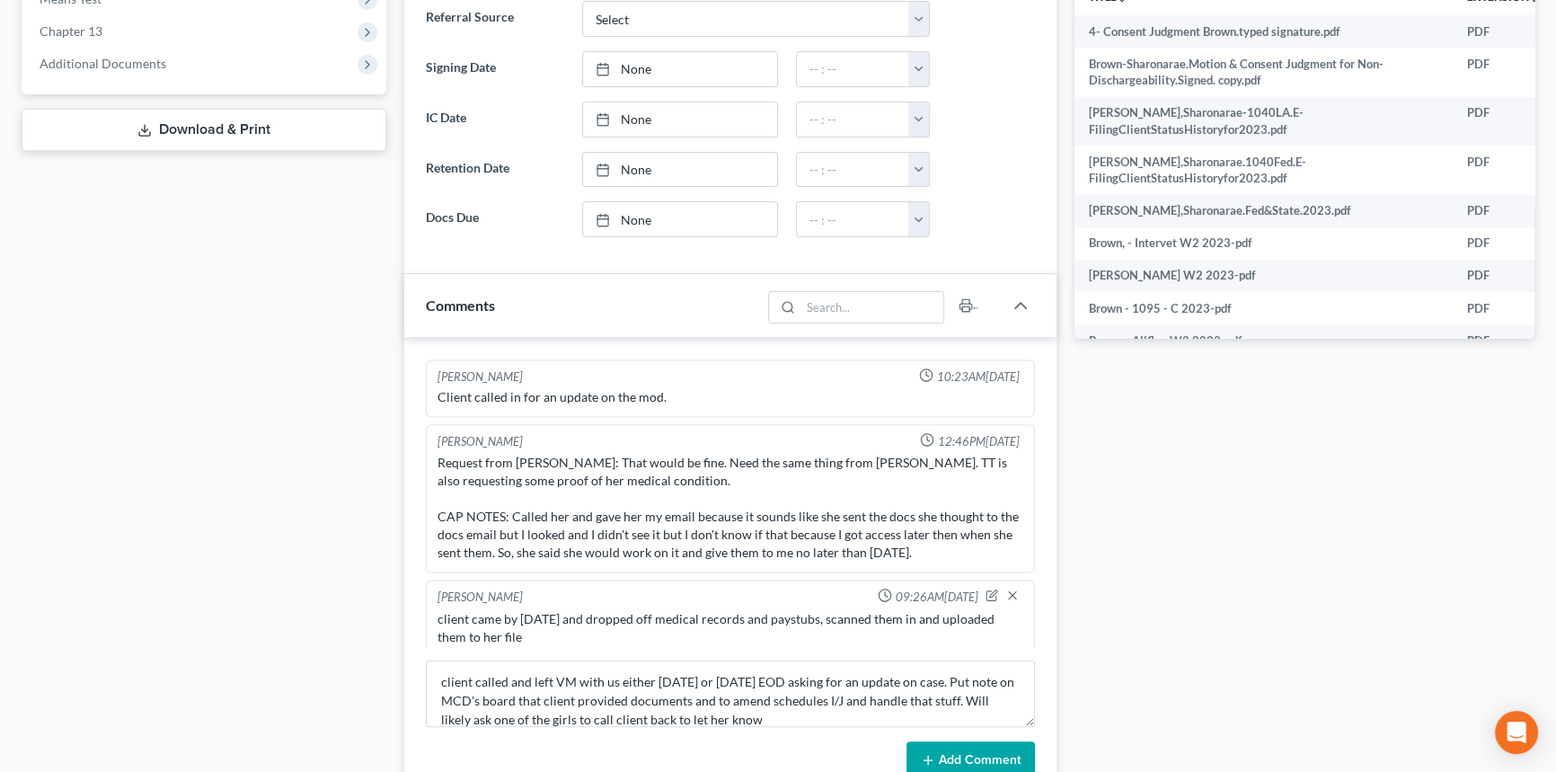
scroll to position [768, 0]
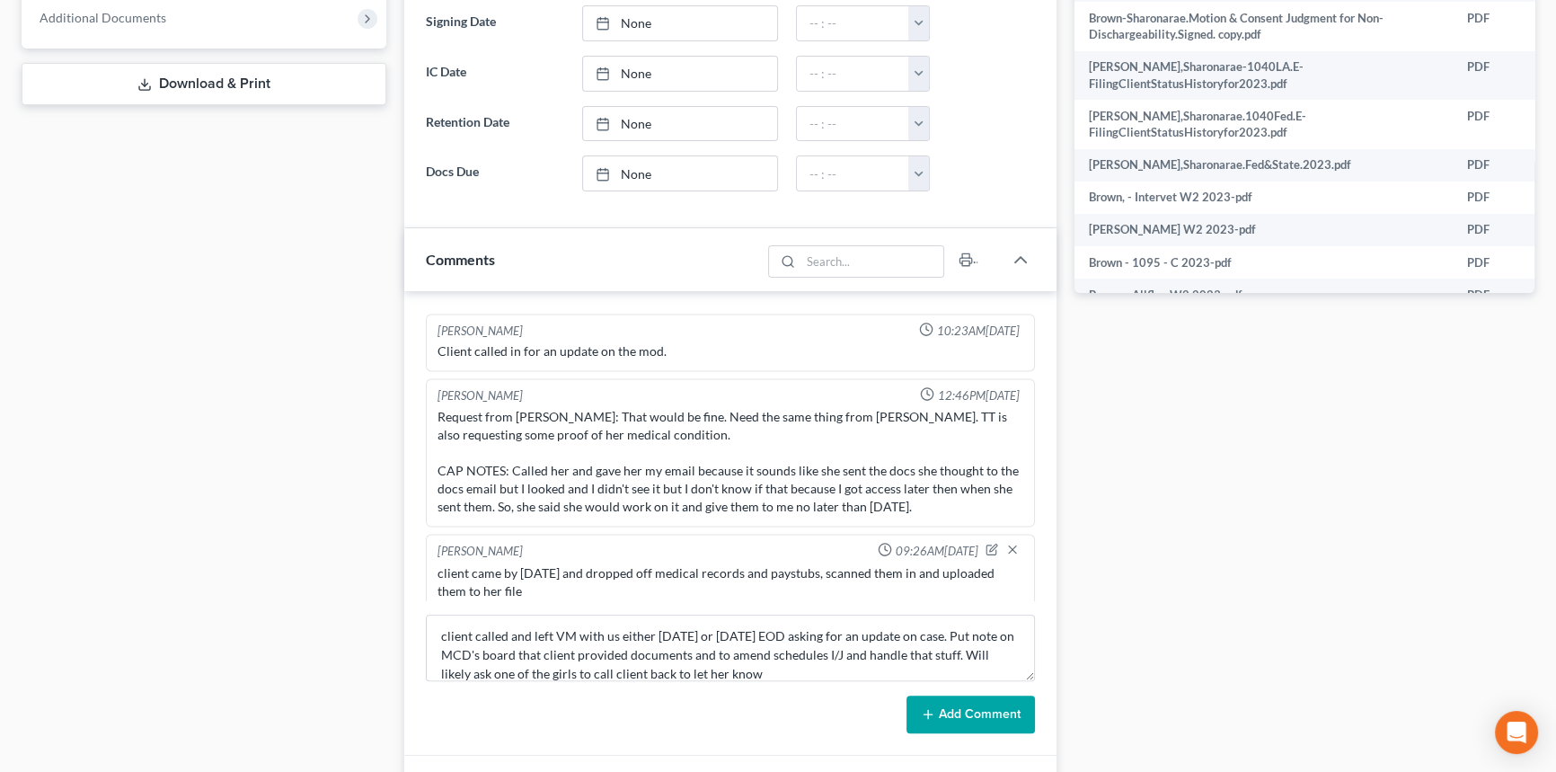
drag, startPoint x: 1162, startPoint y: 491, endPoint x: 1162, endPoint y: 539, distance: 47.6
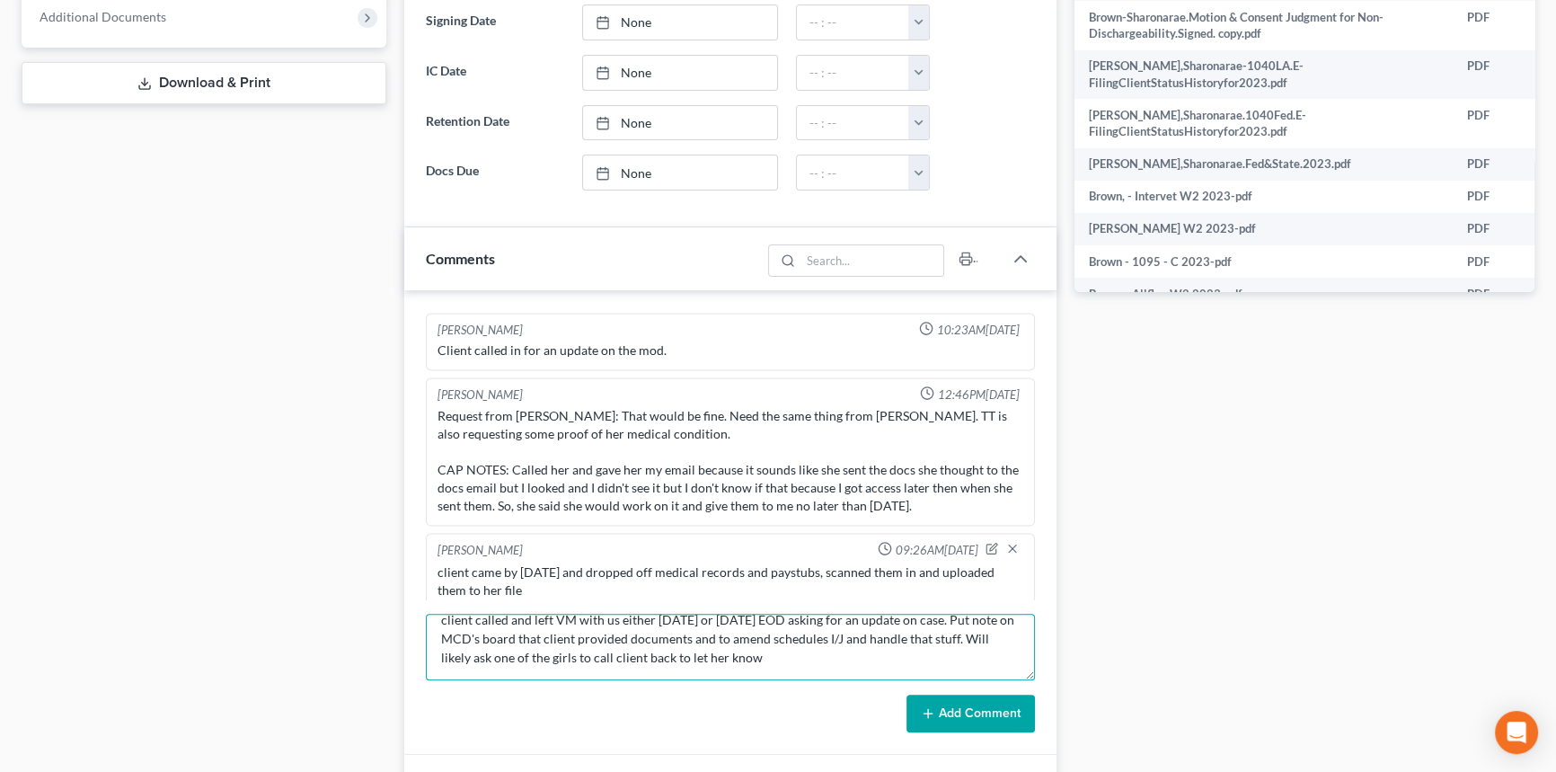
click at [808, 669] on textarea "client called and left VM with us either today or yesterday EOD asking for an u…" at bounding box center [730, 646] width 609 height 66
type textarea "client called and left VM with us either today or yesterday EOD asking for an u…"
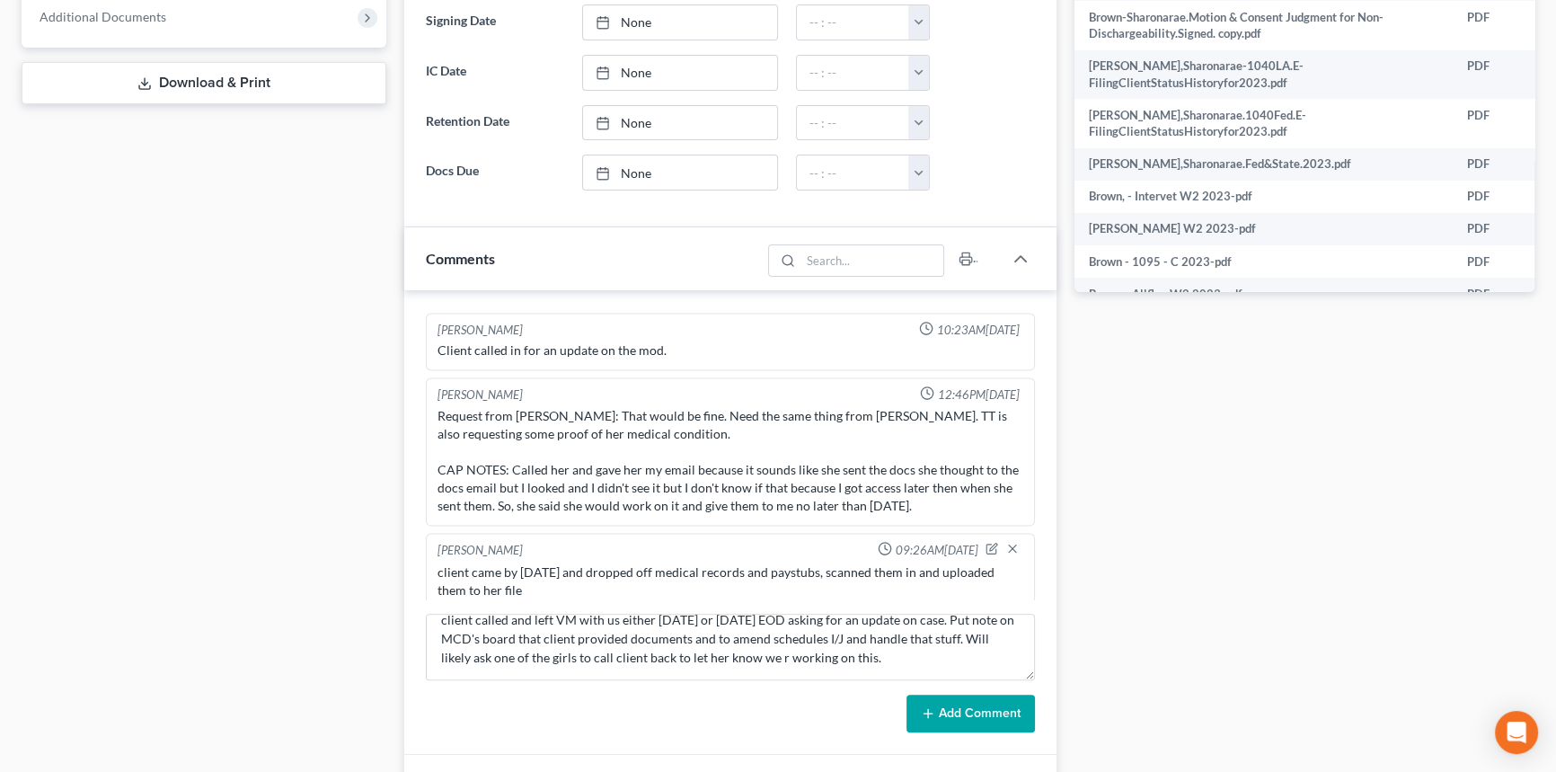
click at [955, 699] on button "Add Comment" at bounding box center [970, 713] width 128 height 38
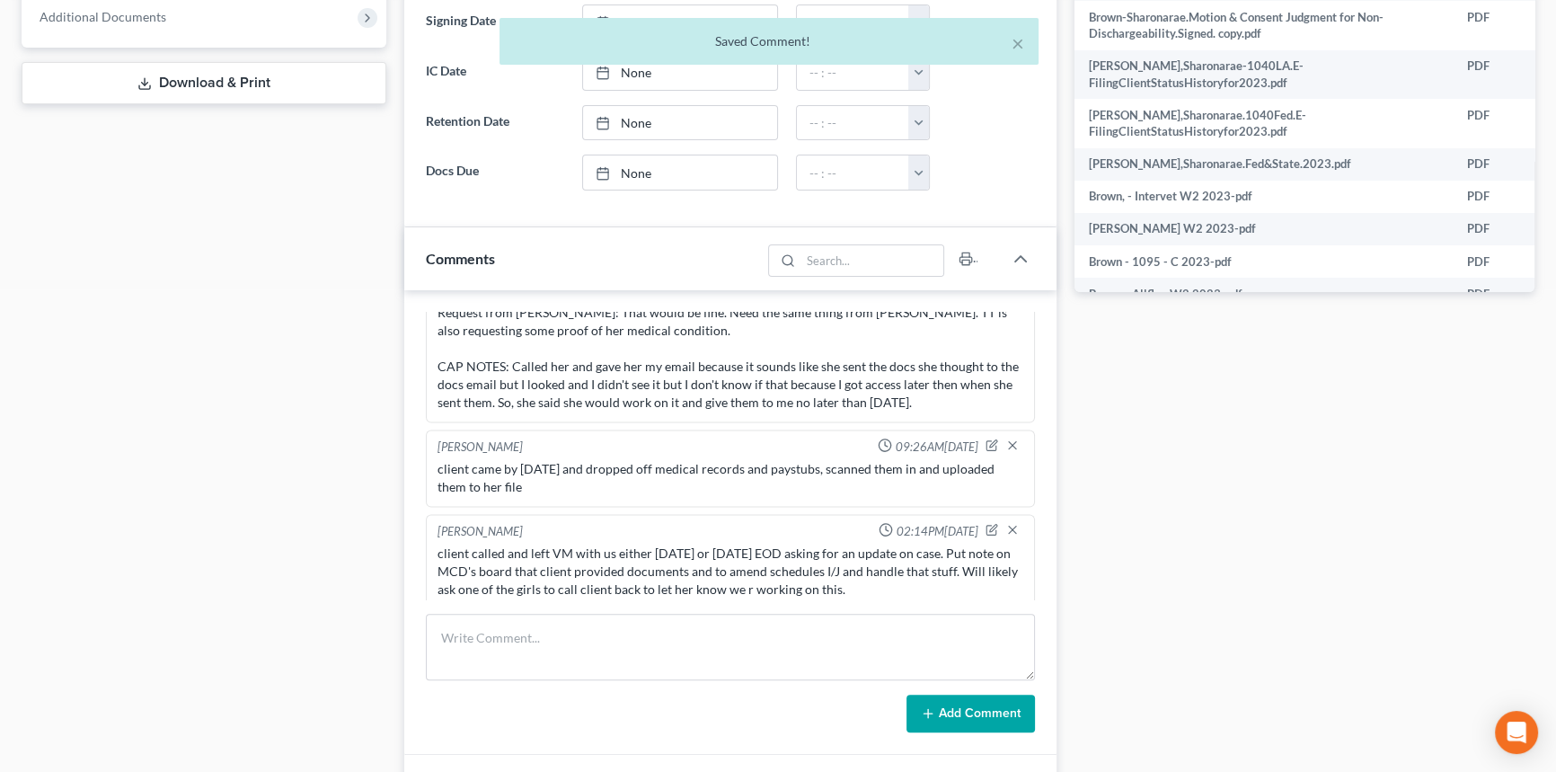
scroll to position [0, 0]
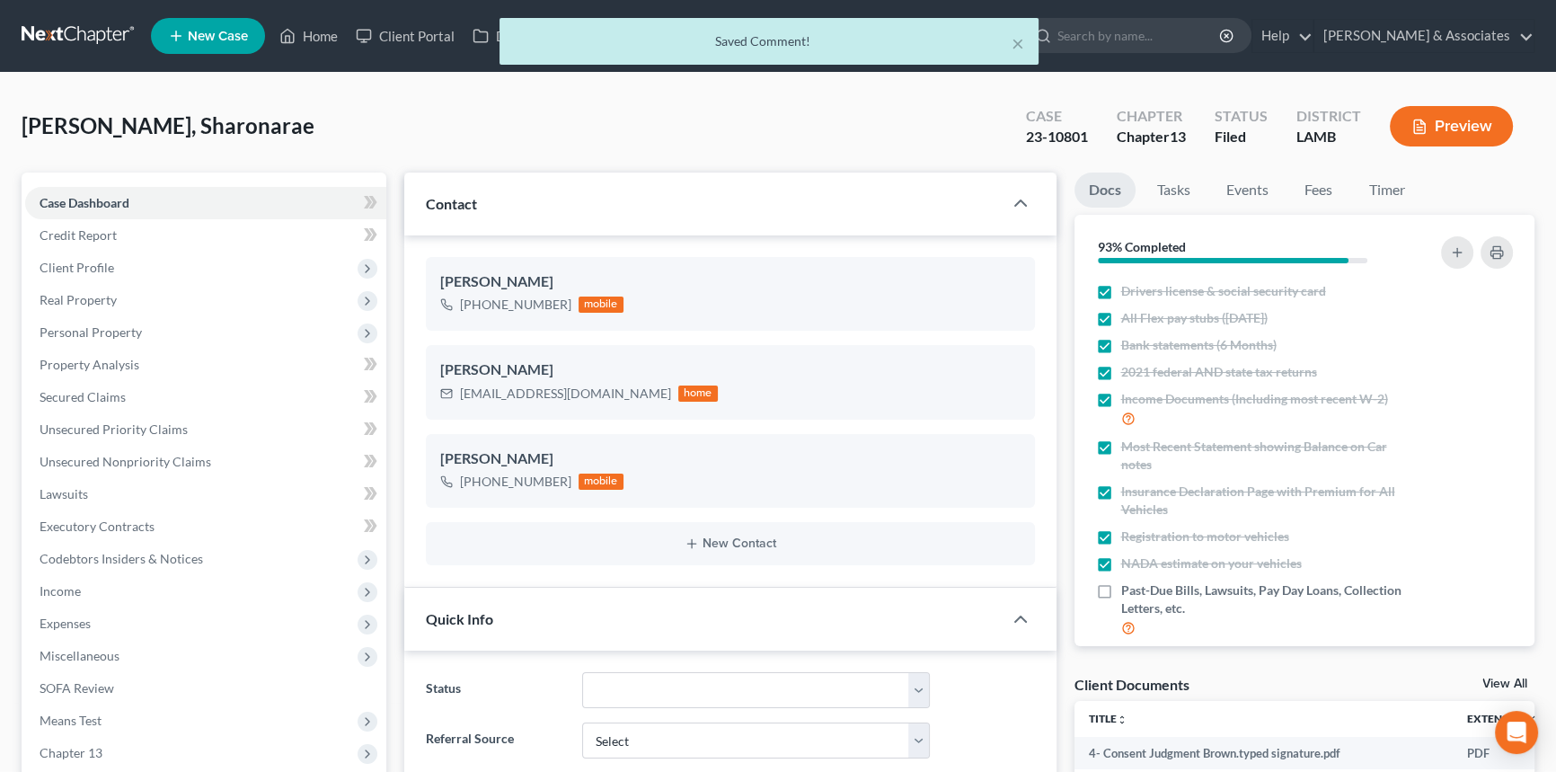
drag, startPoint x: 304, startPoint y: 20, endPoint x: 308, endPoint y: 39, distance: 19.4
click at [304, 20] on div "× Saved Comment!" at bounding box center [769, 46] width 1556 height 56
click at [308, 39] on div "× Saved Comment!" at bounding box center [769, 46] width 1556 height 56
click at [314, 18] on div "× Saved Comment!" at bounding box center [769, 46] width 1556 height 56
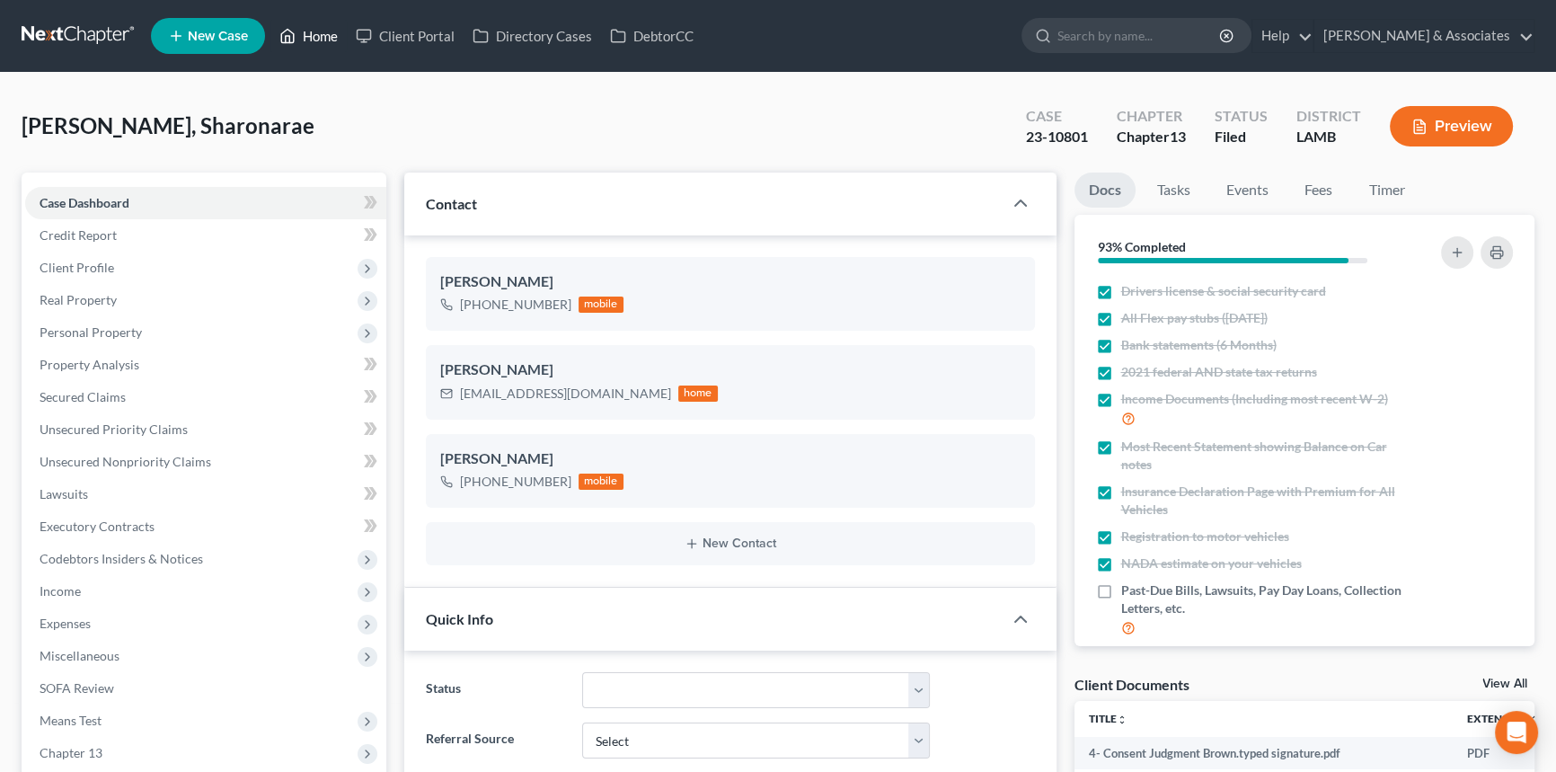
click at [327, 41] on link "Home" at bounding box center [308, 36] width 76 height 32
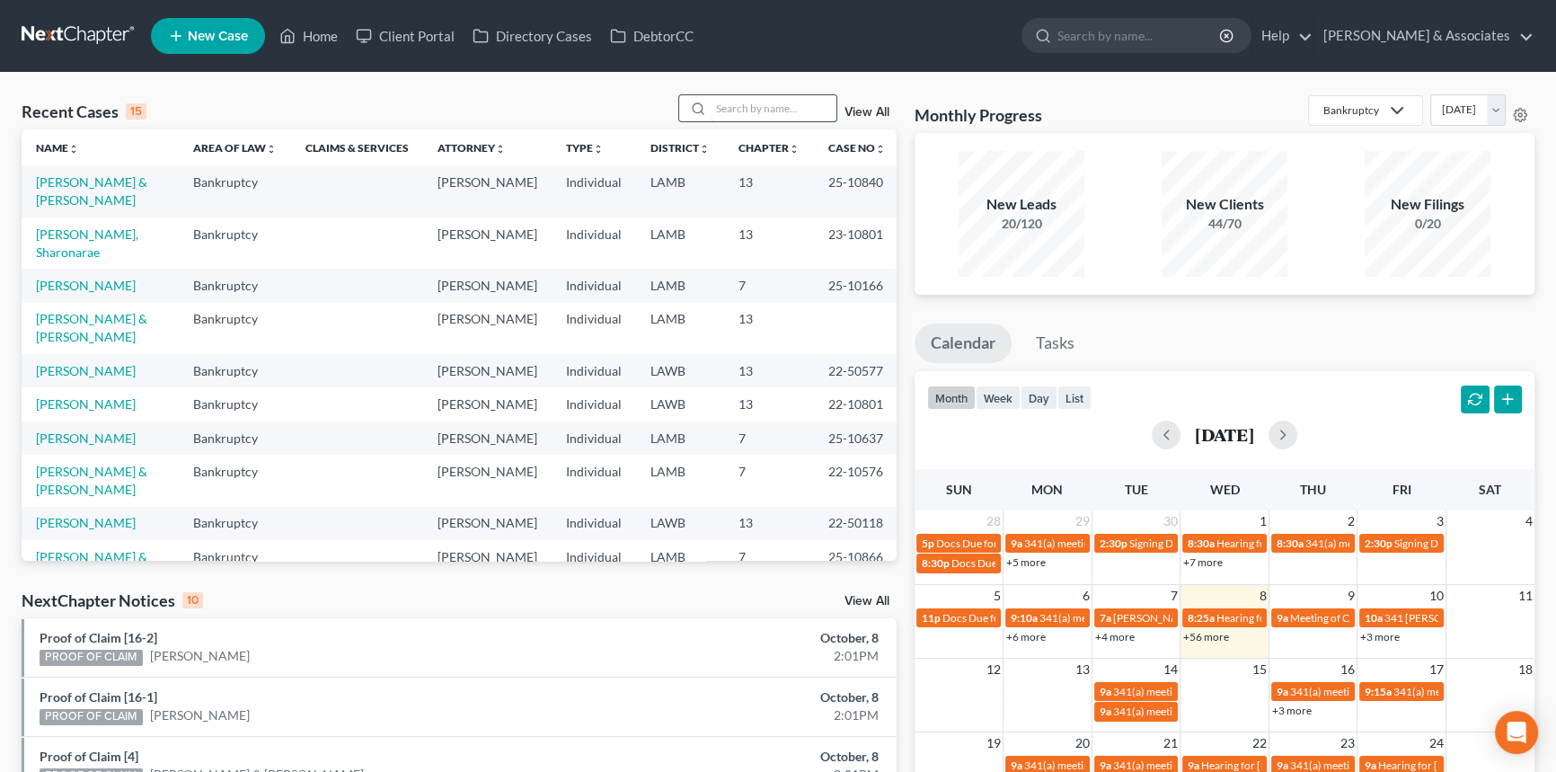
click at [808, 110] on input "search" at bounding box center [773, 108] width 126 height 26
type input "landry"
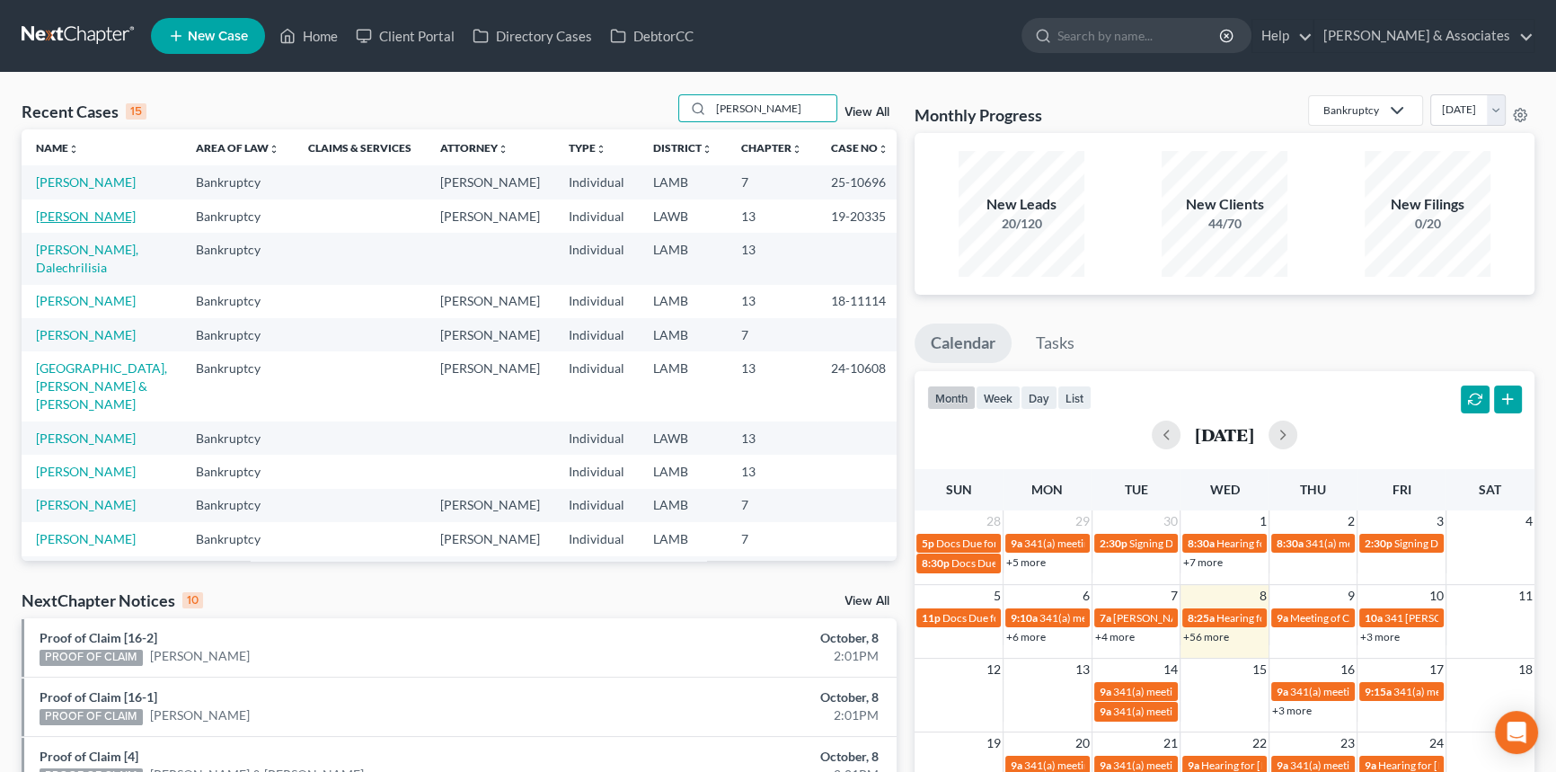
click at [97, 222] on link "Landry, Jeffery" at bounding box center [86, 215] width 100 height 15
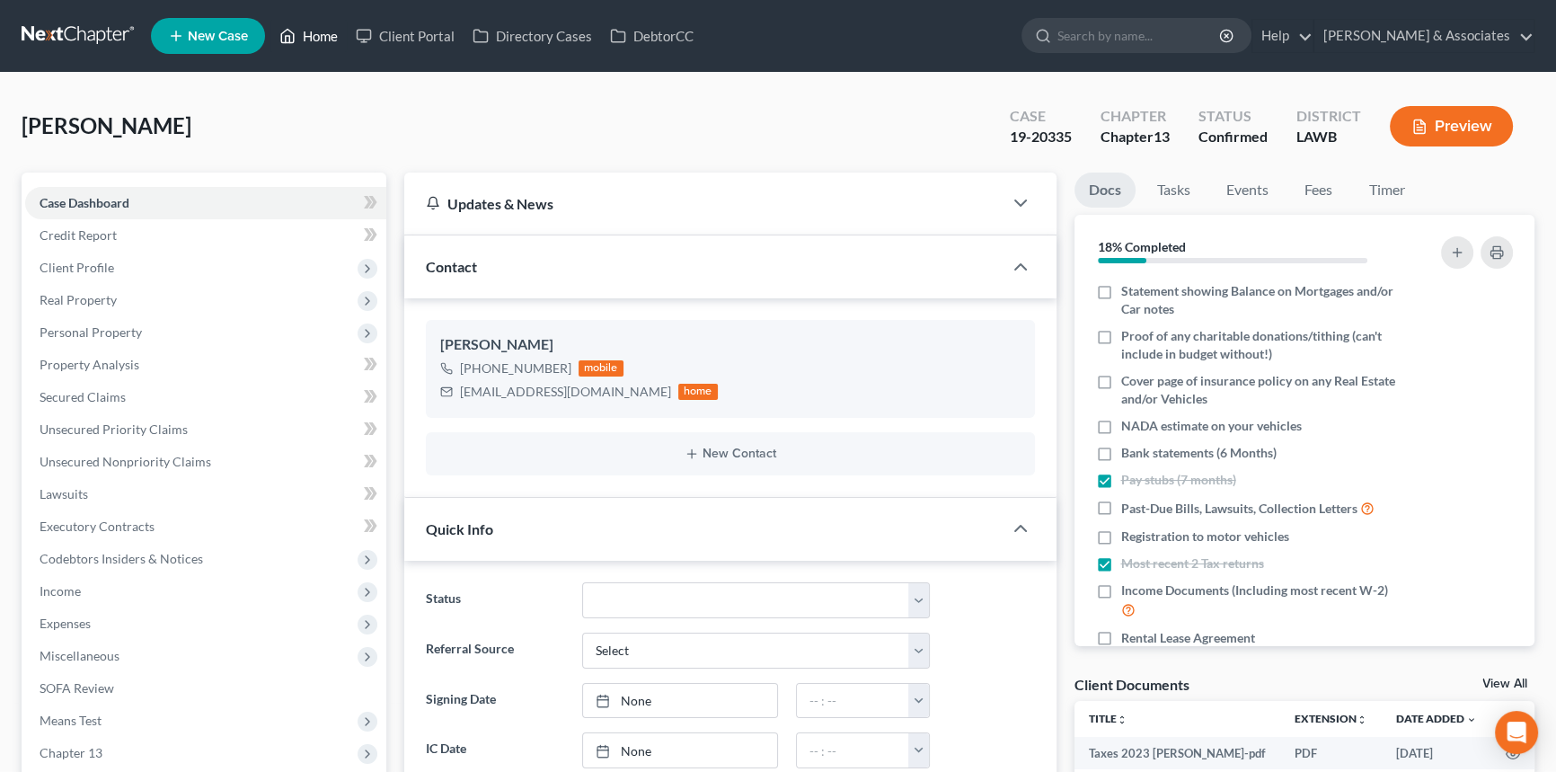
scroll to position [675, 0]
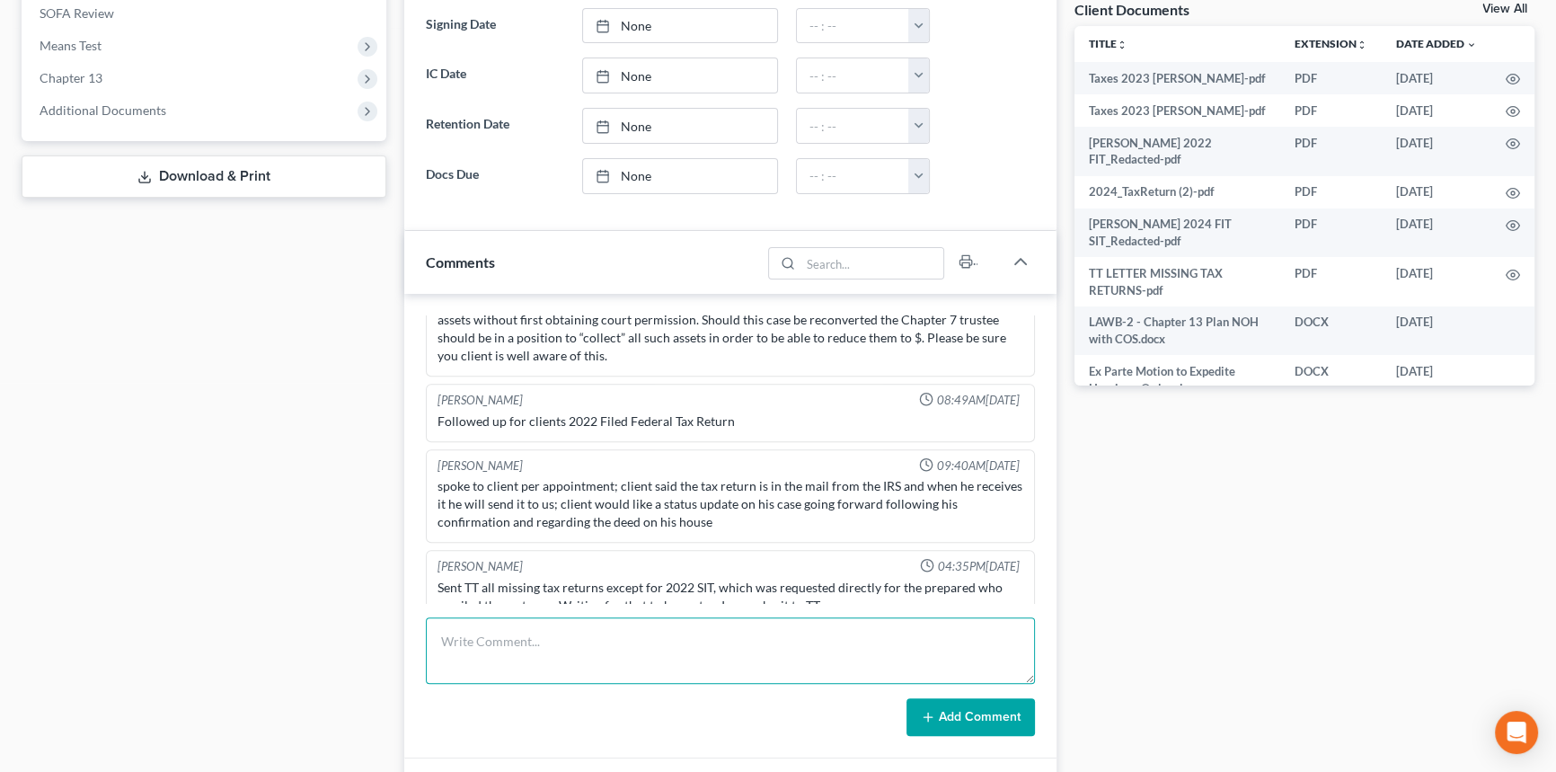
click at [521, 640] on textarea at bounding box center [730, 650] width 609 height 66
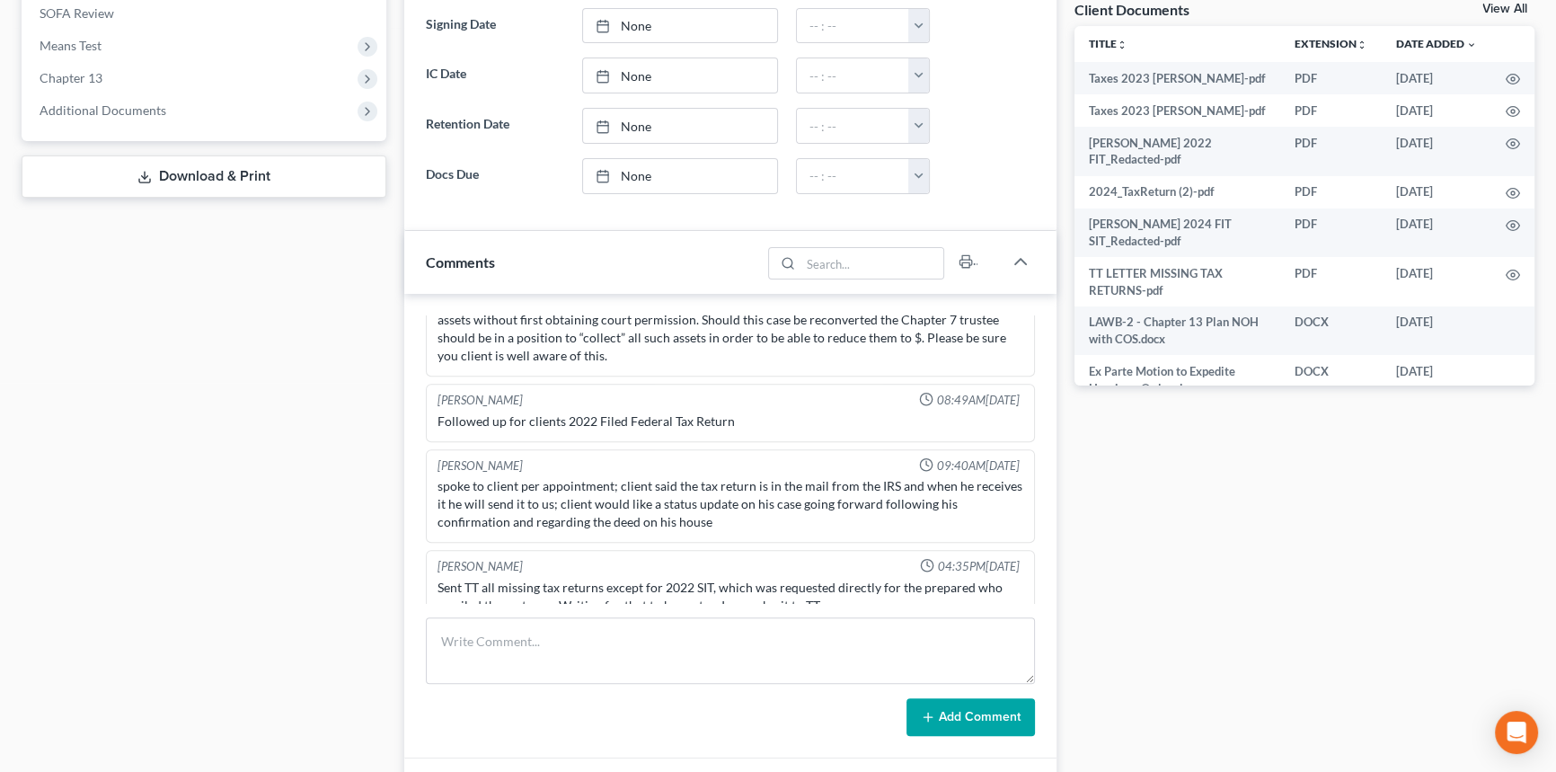
drag, startPoint x: 218, startPoint y: 410, endPoint x: 189, endPoint y: 513, distance: 106.6
click at [218, 410] on div "Case Dashboard Payments Invoices Payments Payments Credit Report Client Profile" at bounding box center [204, 455] width 383 height 1915
drag, startPoint x: 172, startPoint y: 103, endPoint x: 161, endPoint y: 144, distance: 41.8
click at [172, 103] on span "Additional Documents" at bounding box center [205, 110] width 361 height 32
click at [153, 208] on span "PACER Notices" at bounding box center [118, 206] width 86 height 15
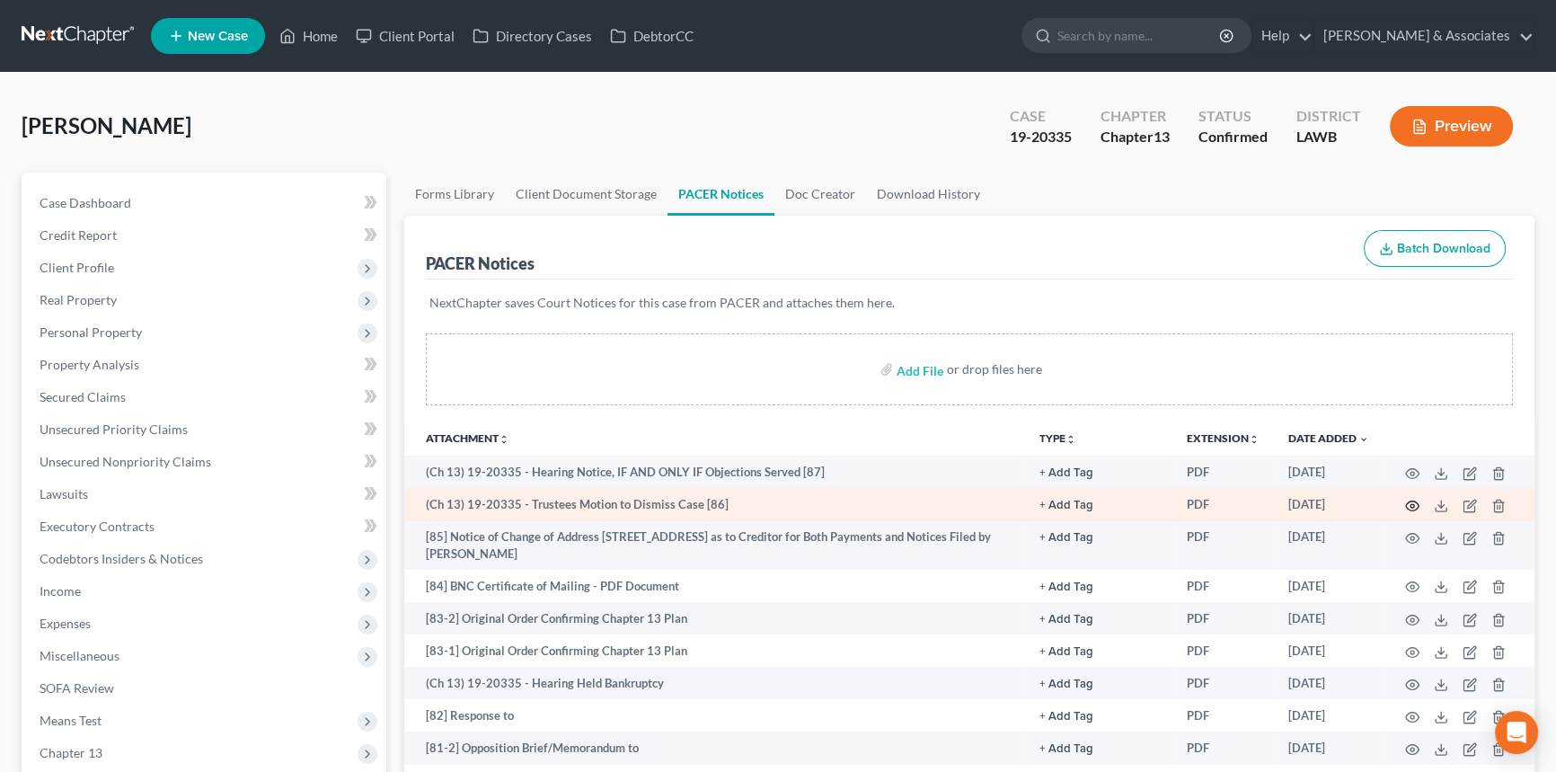
click at [1412, 503] on icon "button" at bounding box center [1412, 506] width 14 height 14
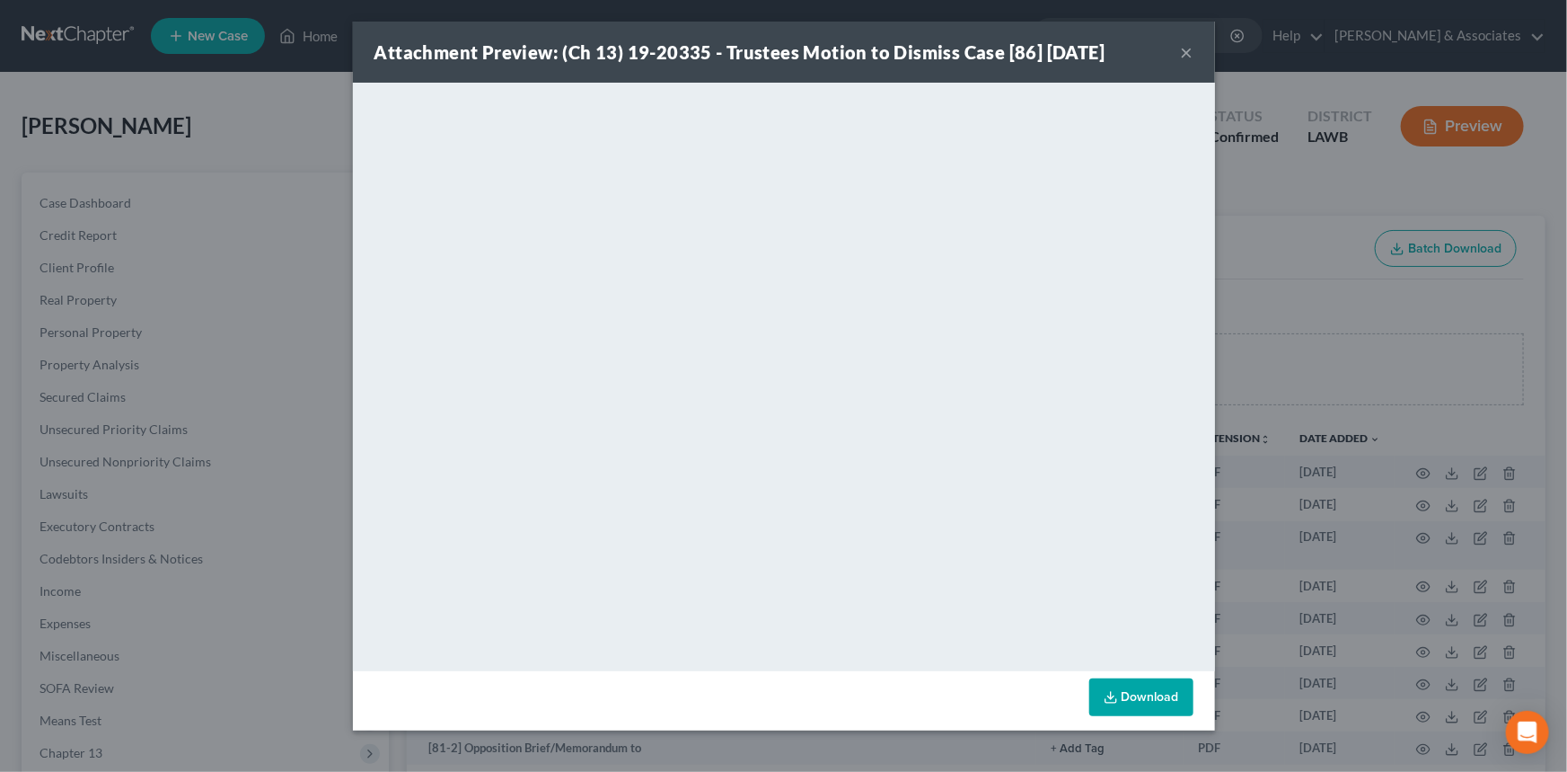
click at [1183, 49] on button "×" at bounding box center [1187, 52] width 13 height 22
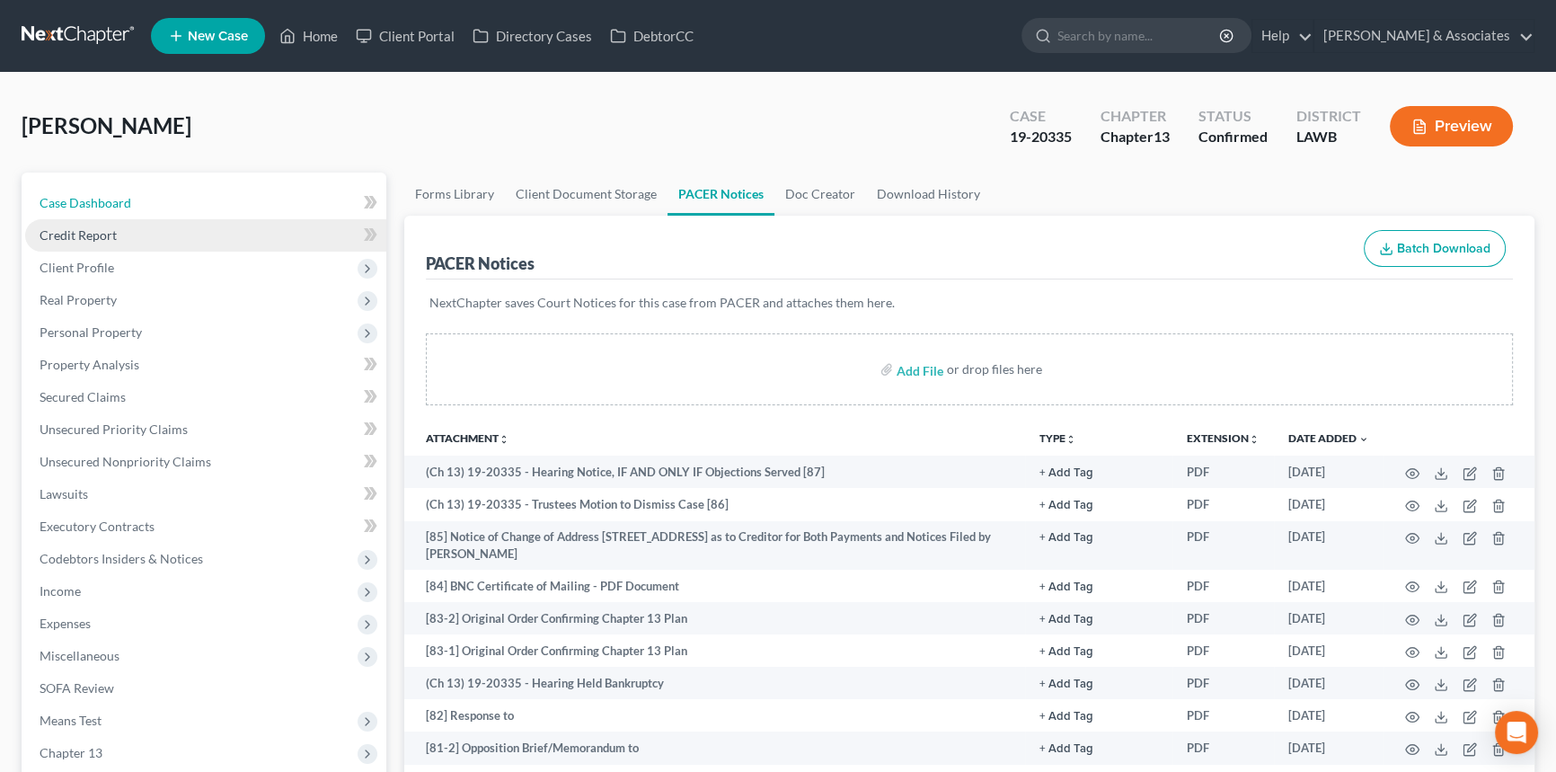
drag, startPoint x: 246, startPoint y: 215, endPoint x: 313, endPoint y: 220, distance: 67.6
click at [246, 215] on link "Case Dashboard" at bounding box center [205, 203] width 361 height 32
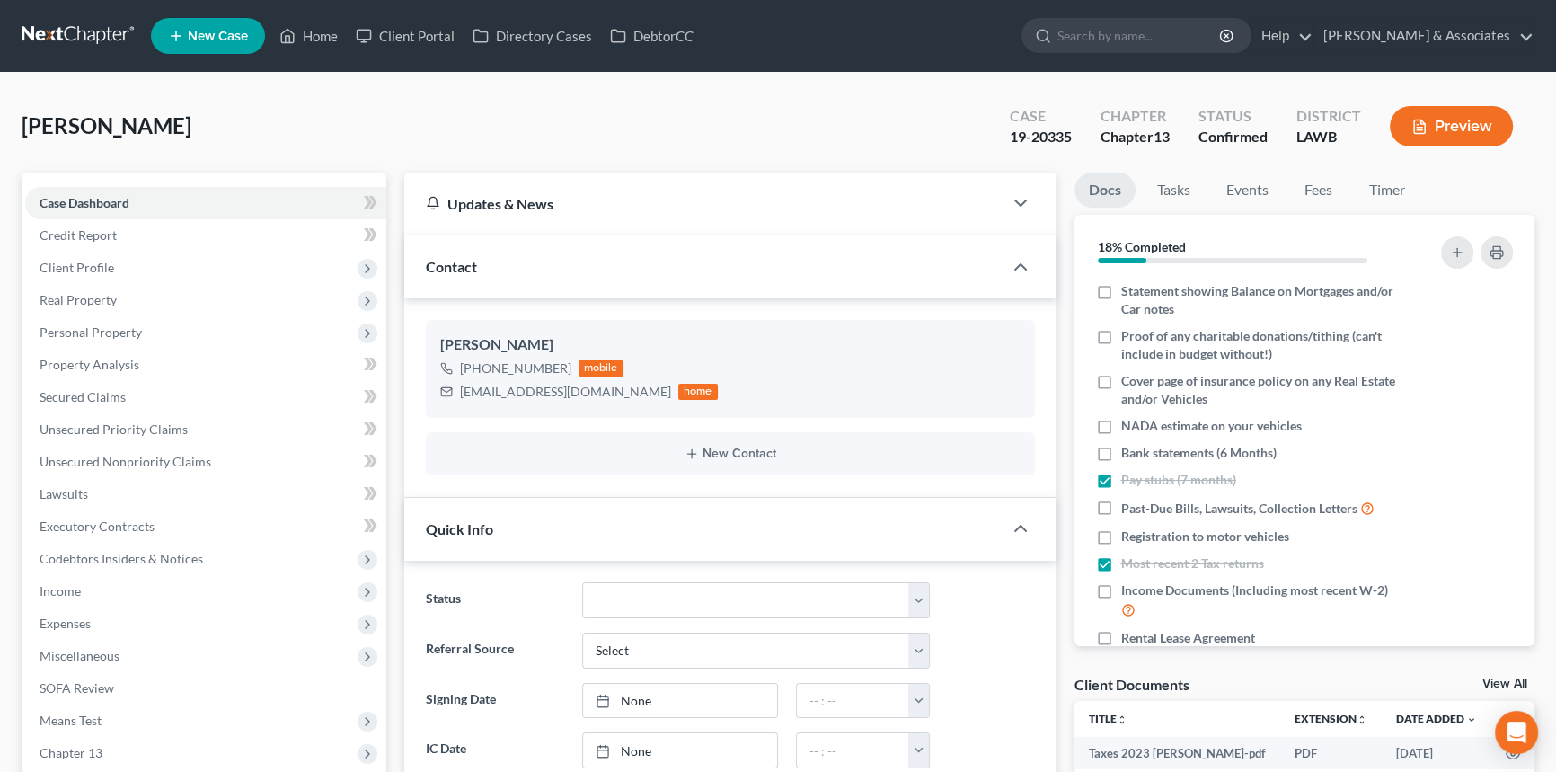
scroll to position [1934, 0]
click at [1246, 169] on div "Landry, Jeffery Upgraded Case 19-20335 Chapter Chapter 13 Status Confirmed Dist…" at bounding box center [778, 133] width 1513 height 78
click at [1238, 184] on link "Events" at bounding box center [1247, 189] width 71 height 35
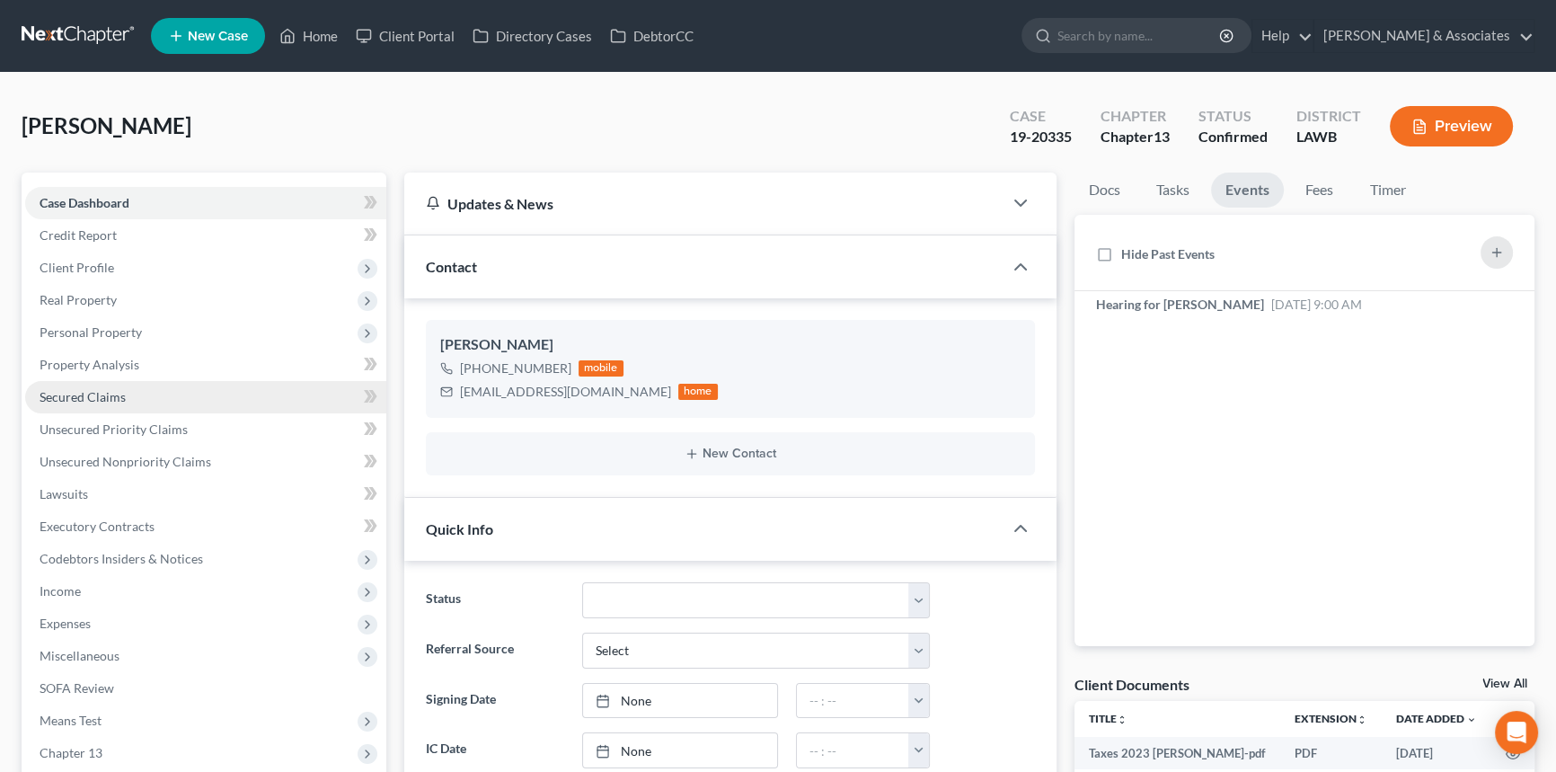
scroll to position [675, 0]
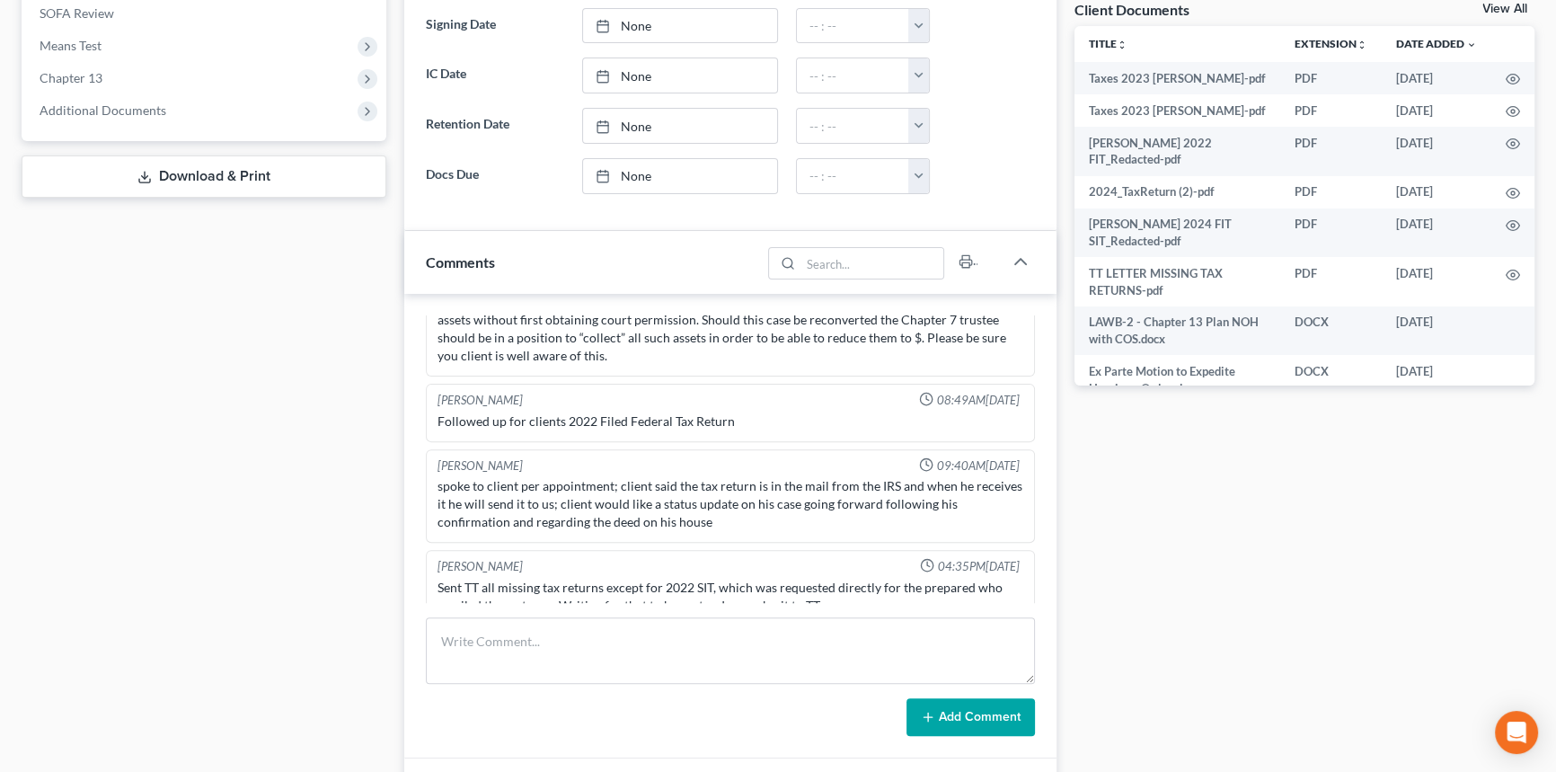
drag, startPoint x: 154, startPoint y: 105, endPoint x: 119, endPoint y: 221, distance: 121.1
click at [155, 105] on span "Additional Documents" at bounding box center [103, 109] width 127 height 15
click at [172, 213] on link "PACER Notices" at bounding box center [223, 207] width 325 height 32
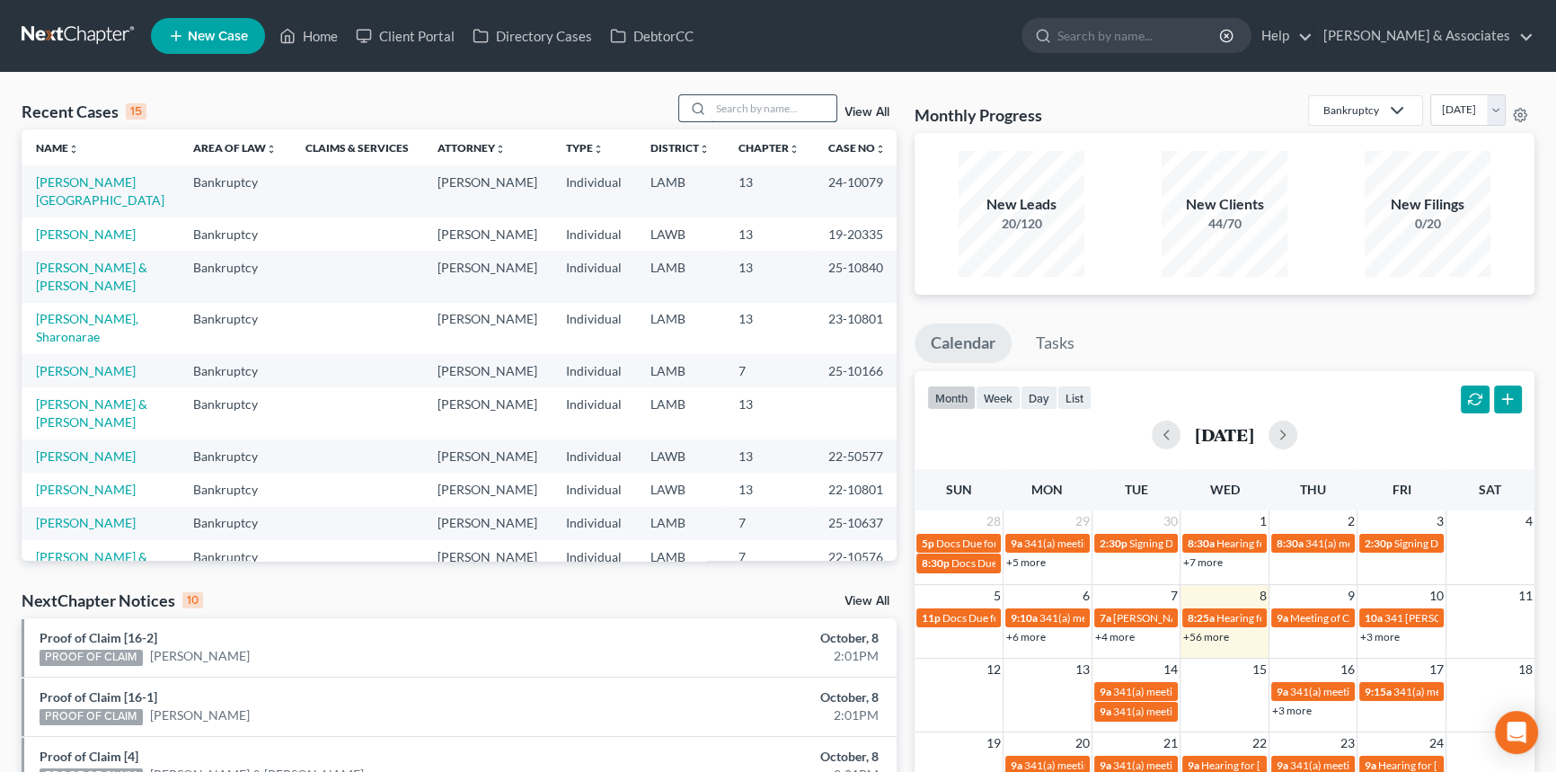
click at [757, 119] on input "search" at bounding box center [773, 108] width 126 height 26
type input "blanchard"
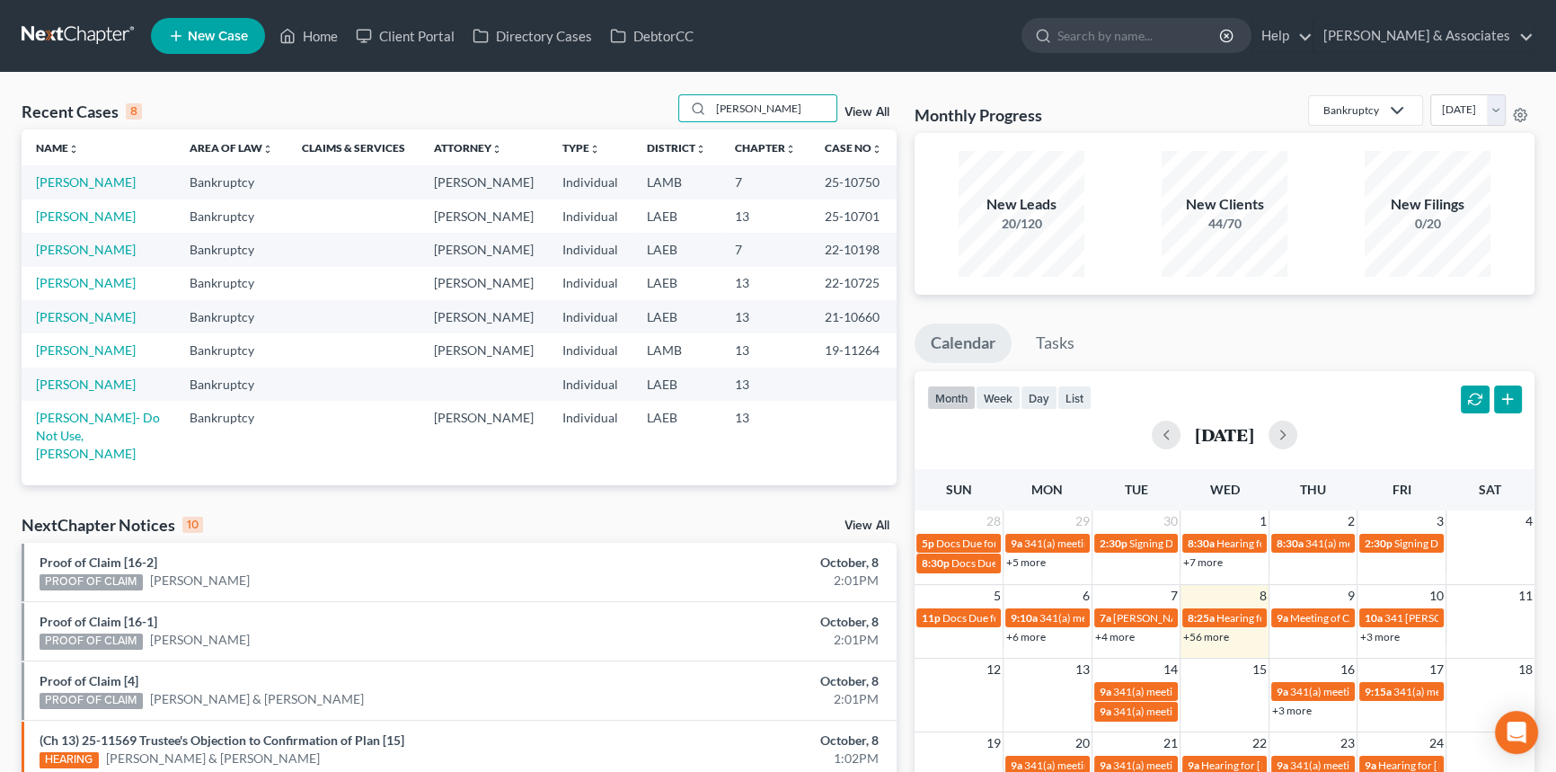
click at [97, 170] on td "[PERSON_NAME]" at bounding box center [99, 181] width 154 height 33
click at [90, 187] on link "[PERSON_NAME]" at bounding box center [86, 181] width 100 height 15
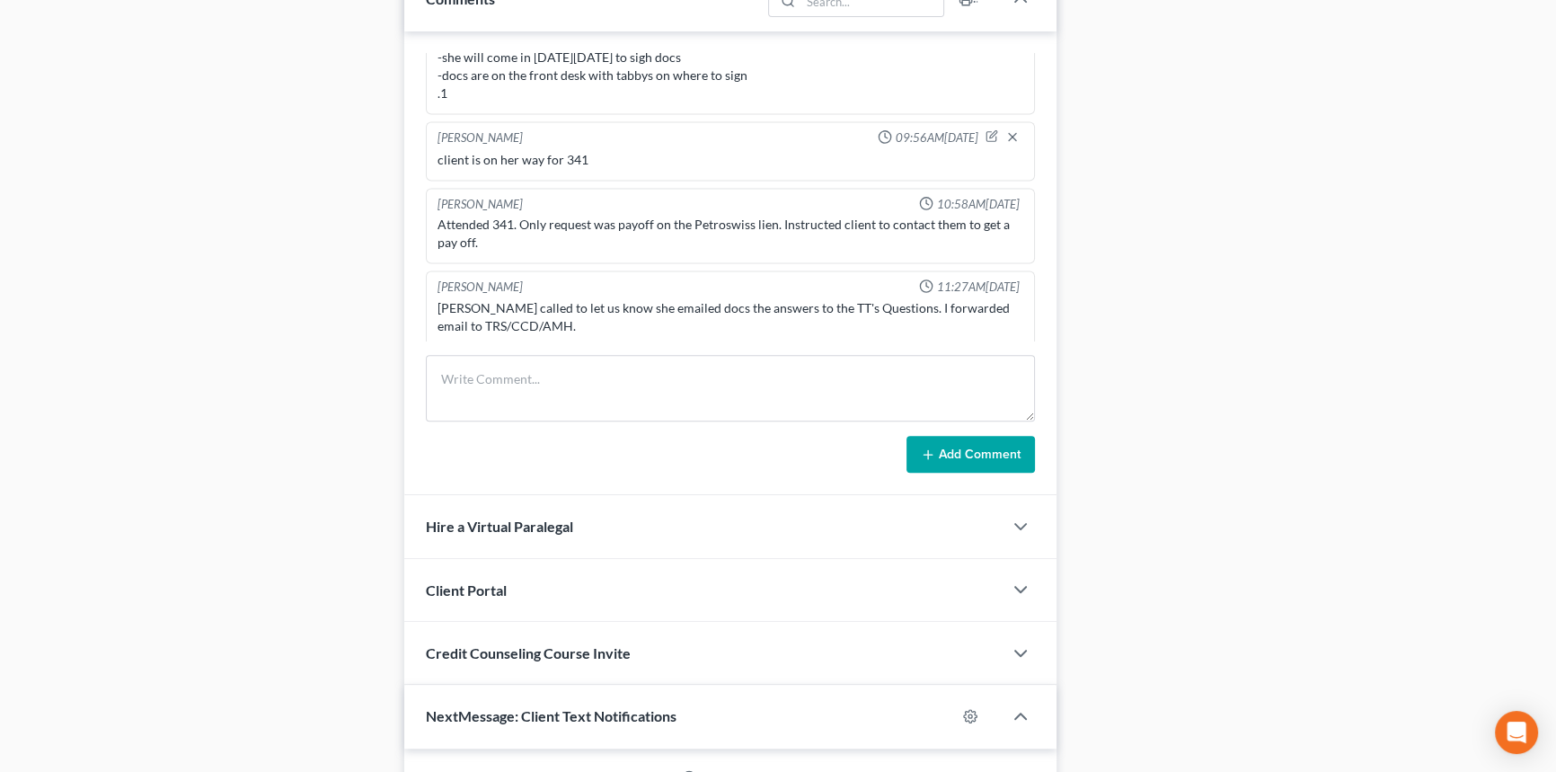
scroll to position [652, 0]
click at [592, 372] on textarea at bounding box center [730, 388] width 609 height 66
paste textarea "The remaining balance, including any fees is currently $16,978.12"
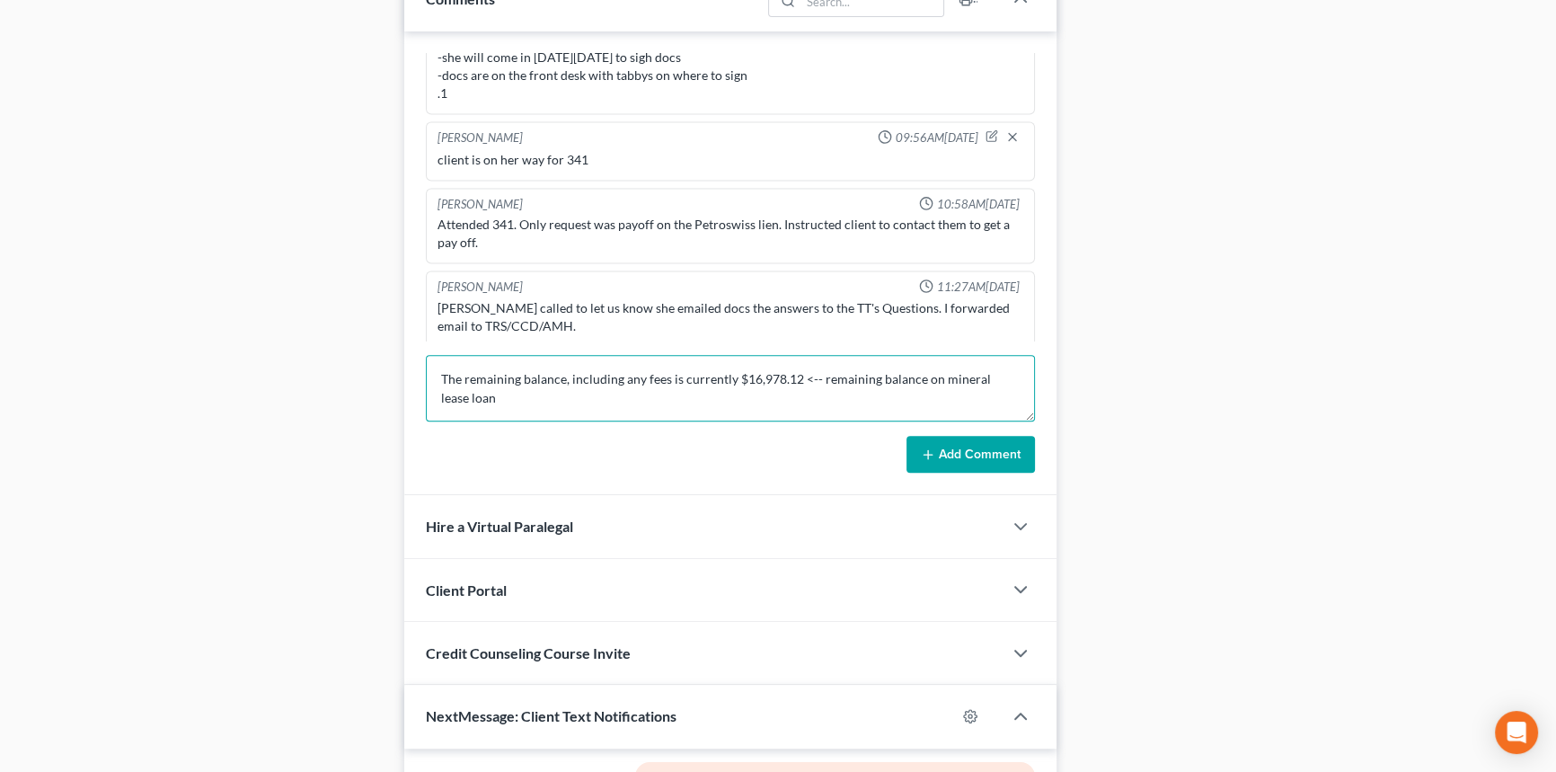
type textarea "The remaining balance, including any fees is currently $16,978.12 <-- remaining…"
click at [964, 439] on button "Add Comment" at bounding box center [970, 455] width 128 height 38
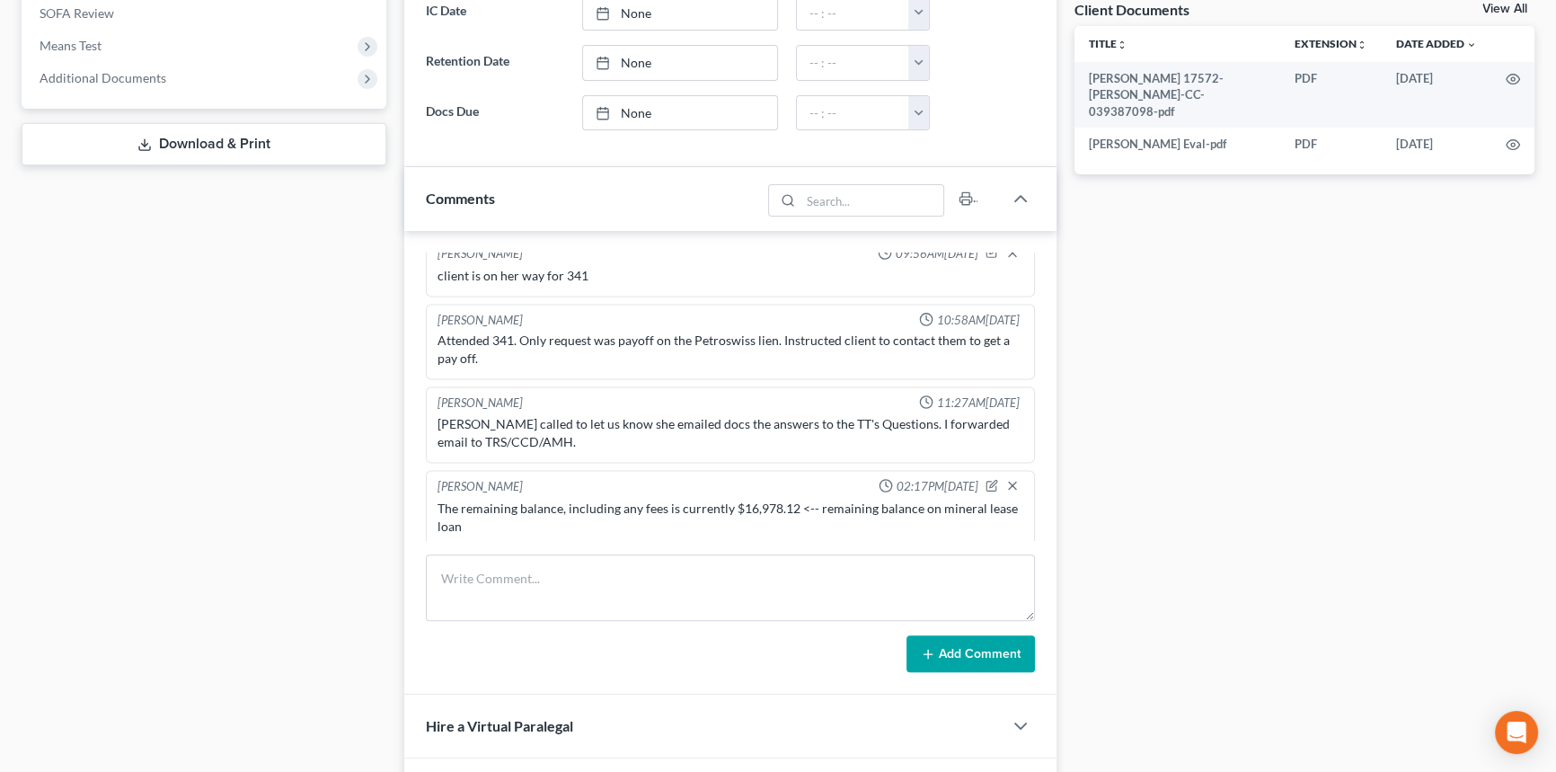
scroll to position [0, 0]
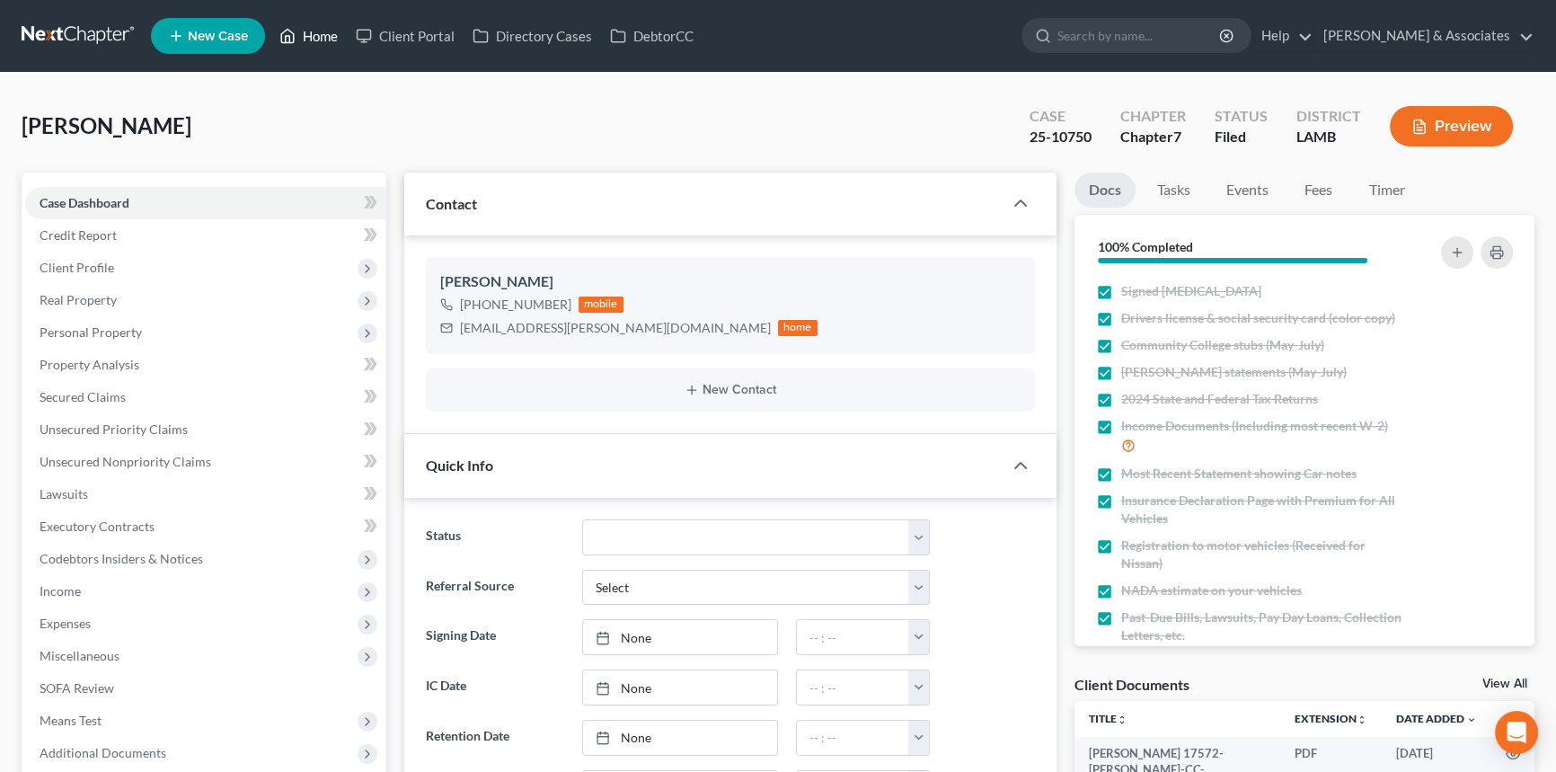
click at [333, 51] on link "Home" at bounding box center [308, 36] width 76 height 32
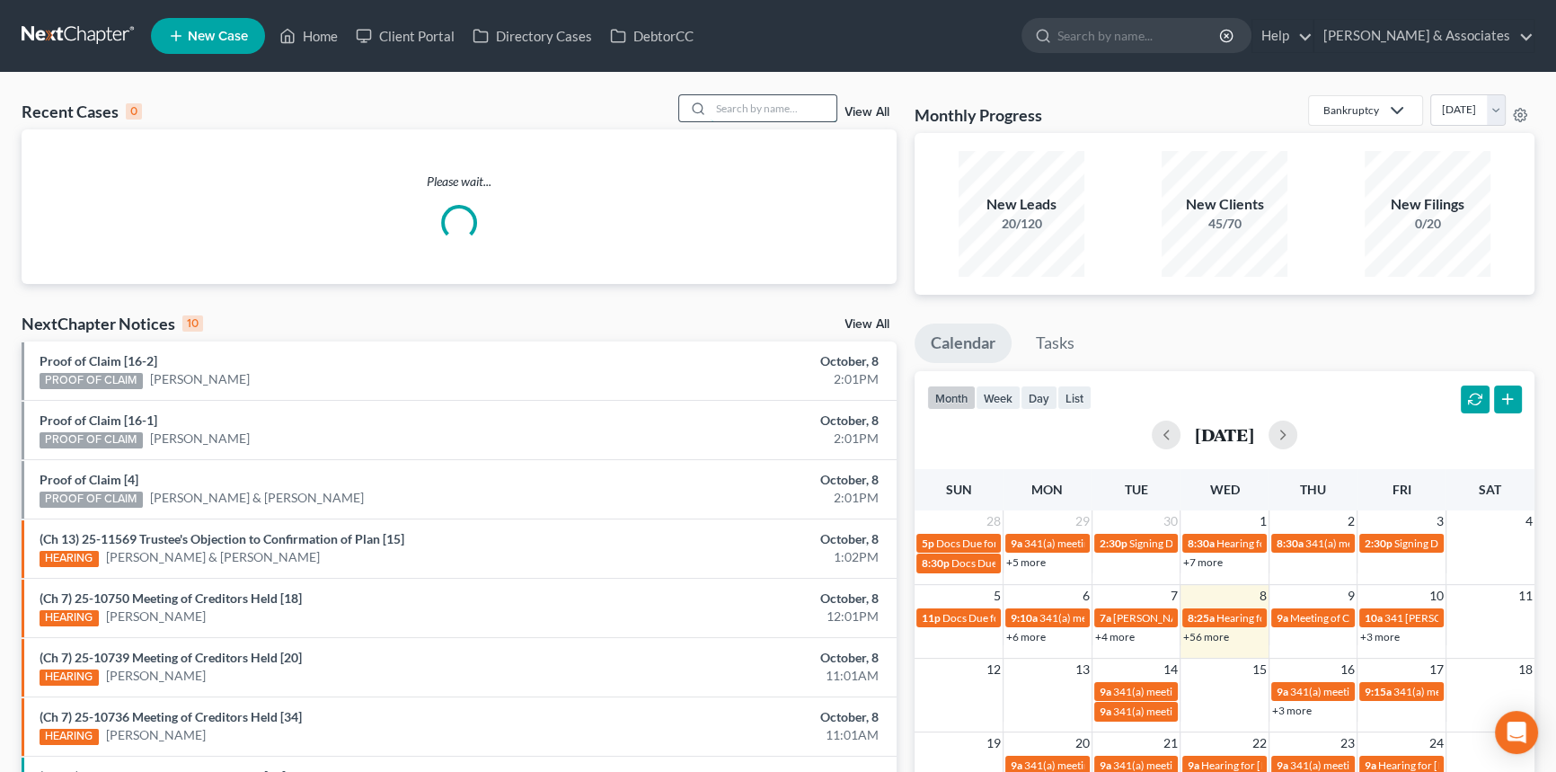
click at [783, 108] on input "search" at bounding box center [773, 108] width 126 height 26
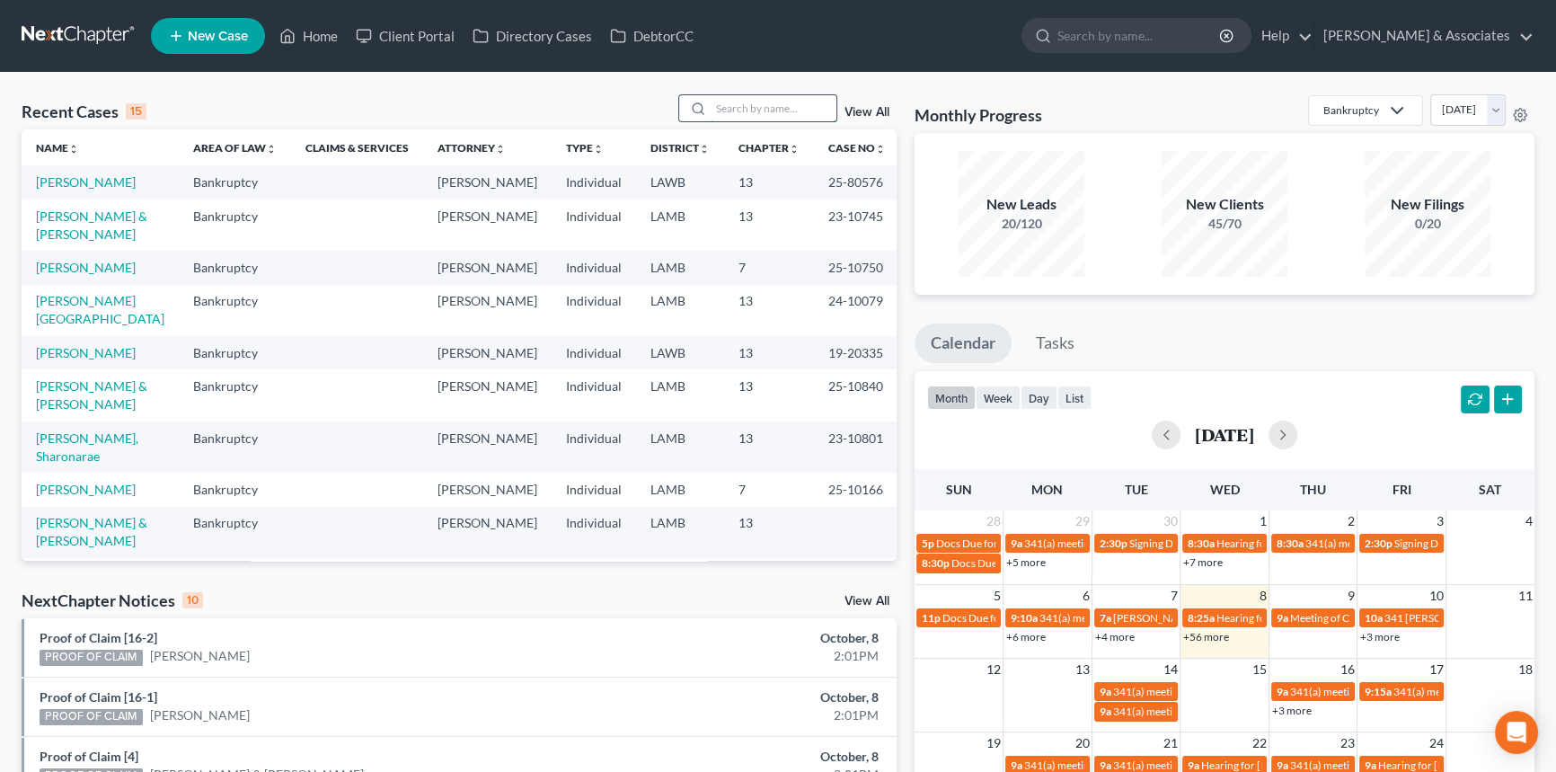
click at [777, 114] on input "search" at bounding box center [773, 108] width 126 height 26
type input "michael"
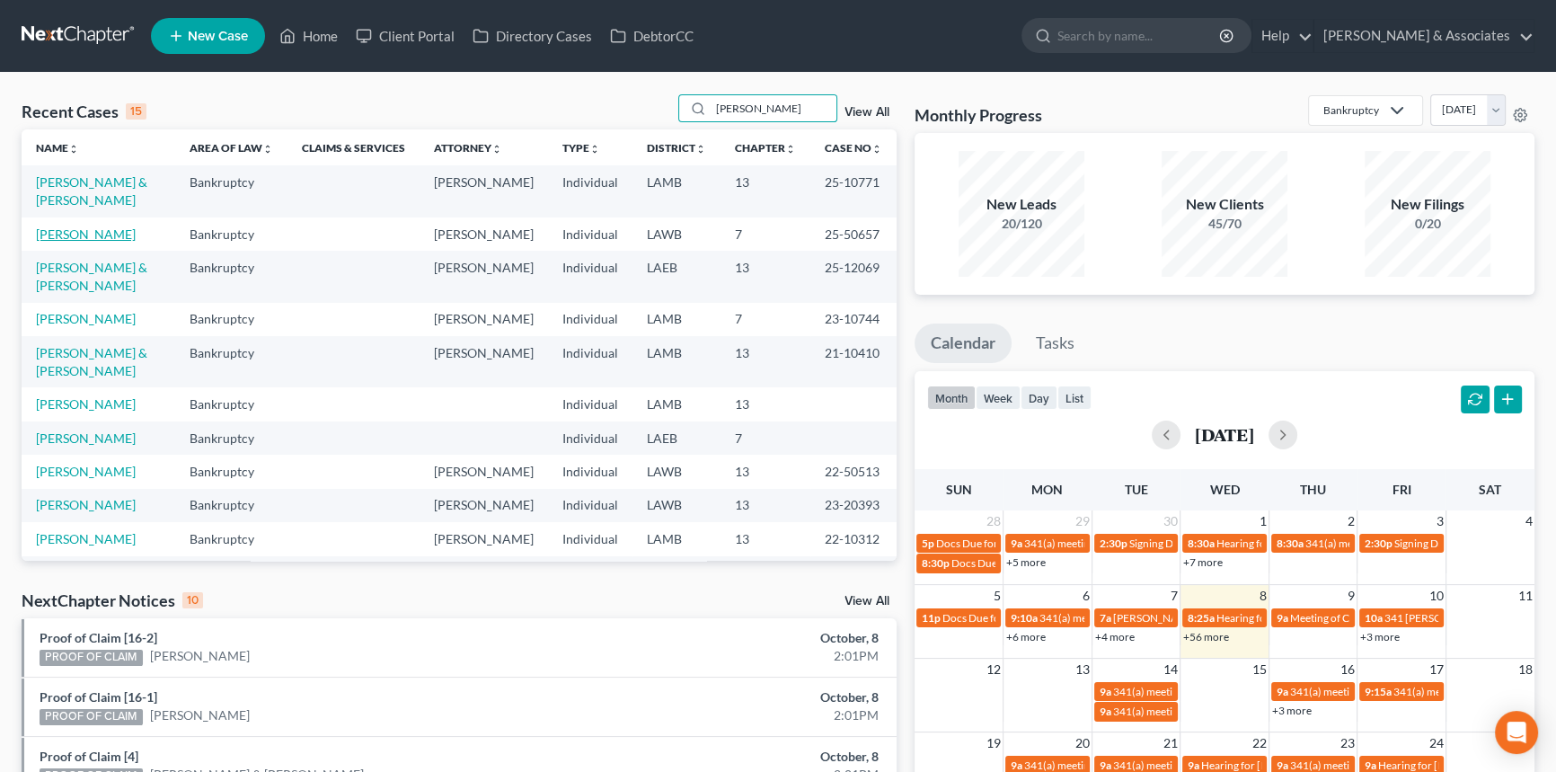
click at [86, 234] on link "Langlinais, Michael" at bounding box center [86, 233] width 100 height 15
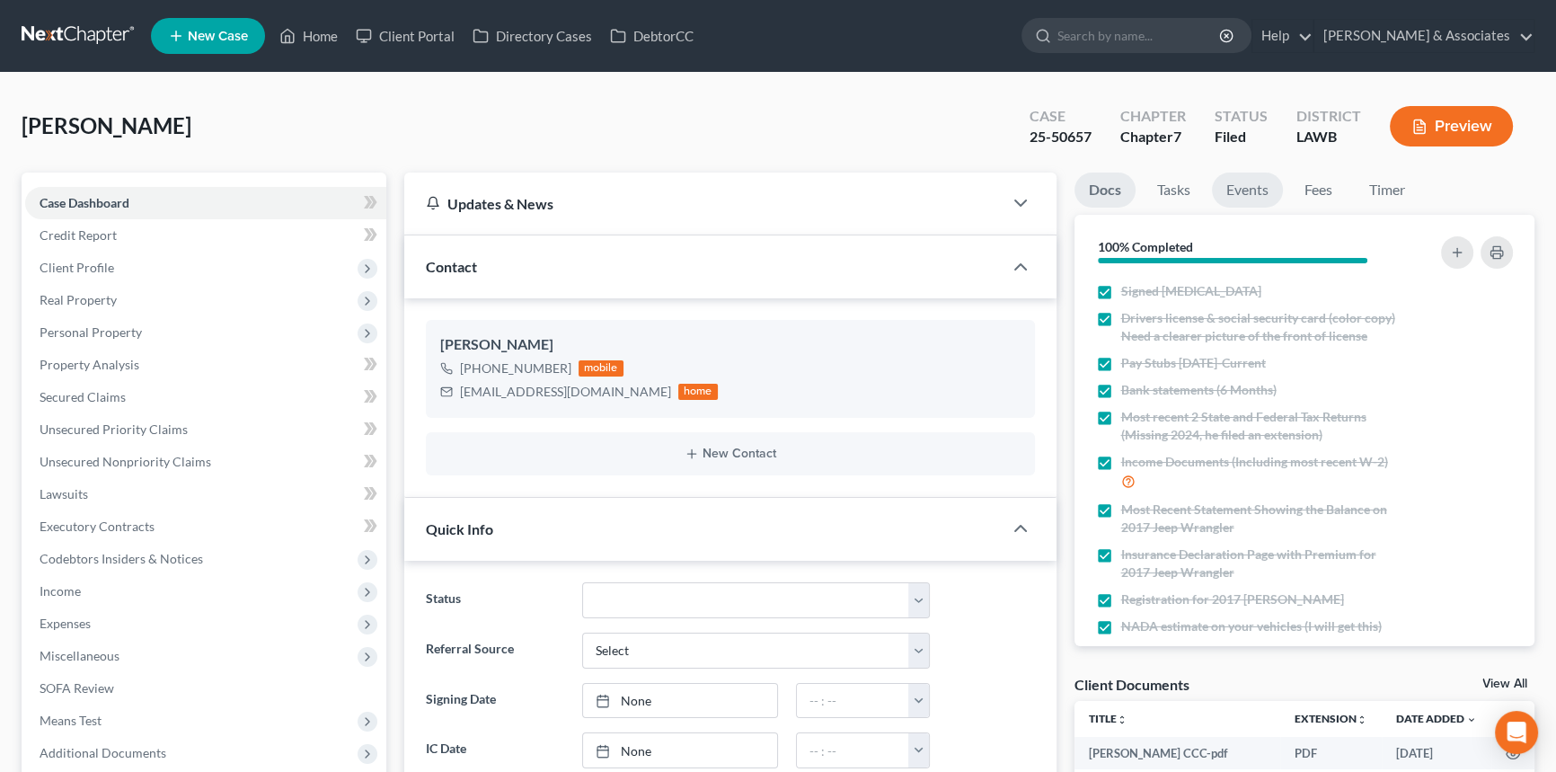
click at [1266, 197] on link "Events" at bounding box center [1247, 189] width 71 height 35
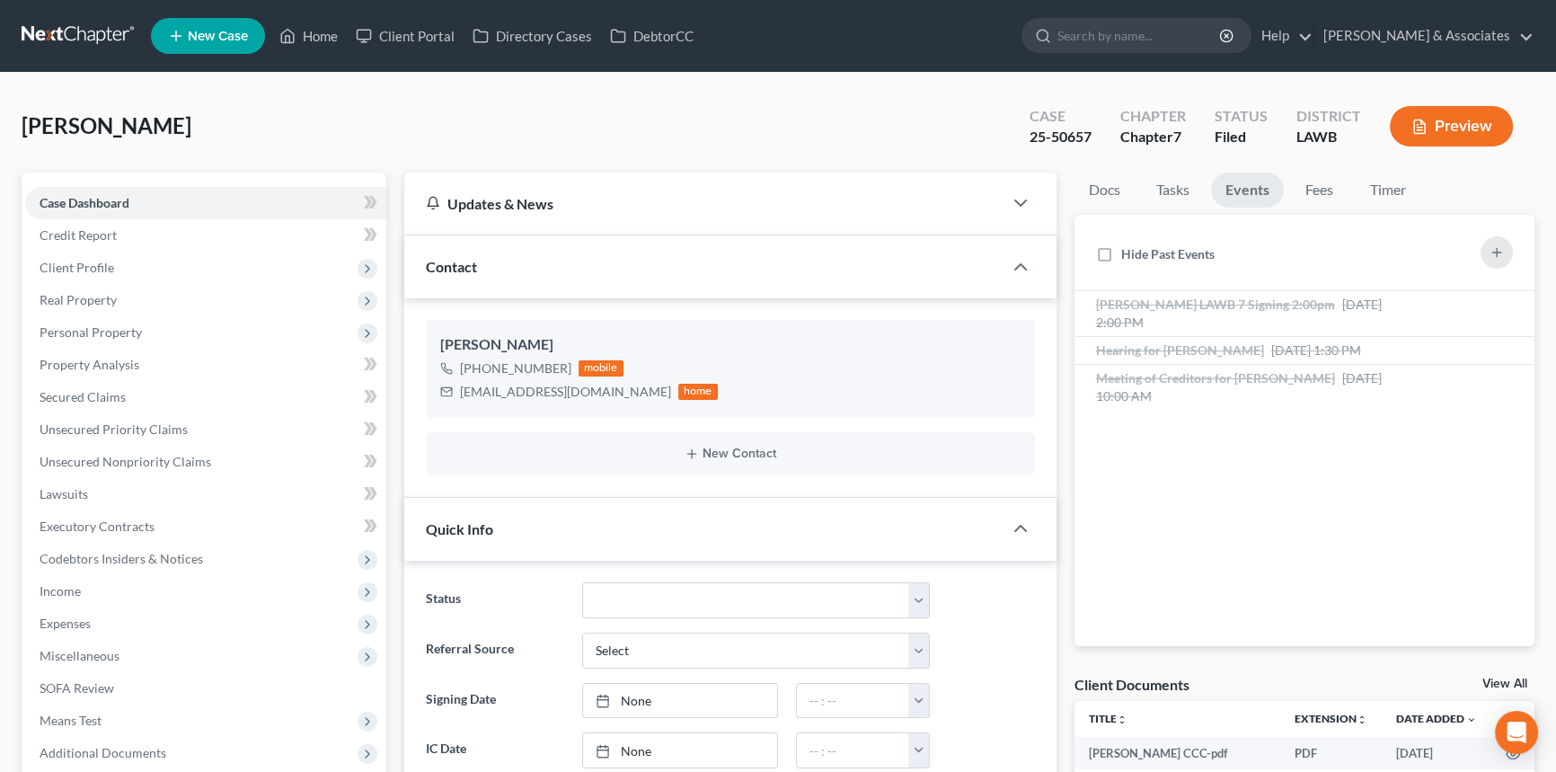
scroll to position [675, 0]
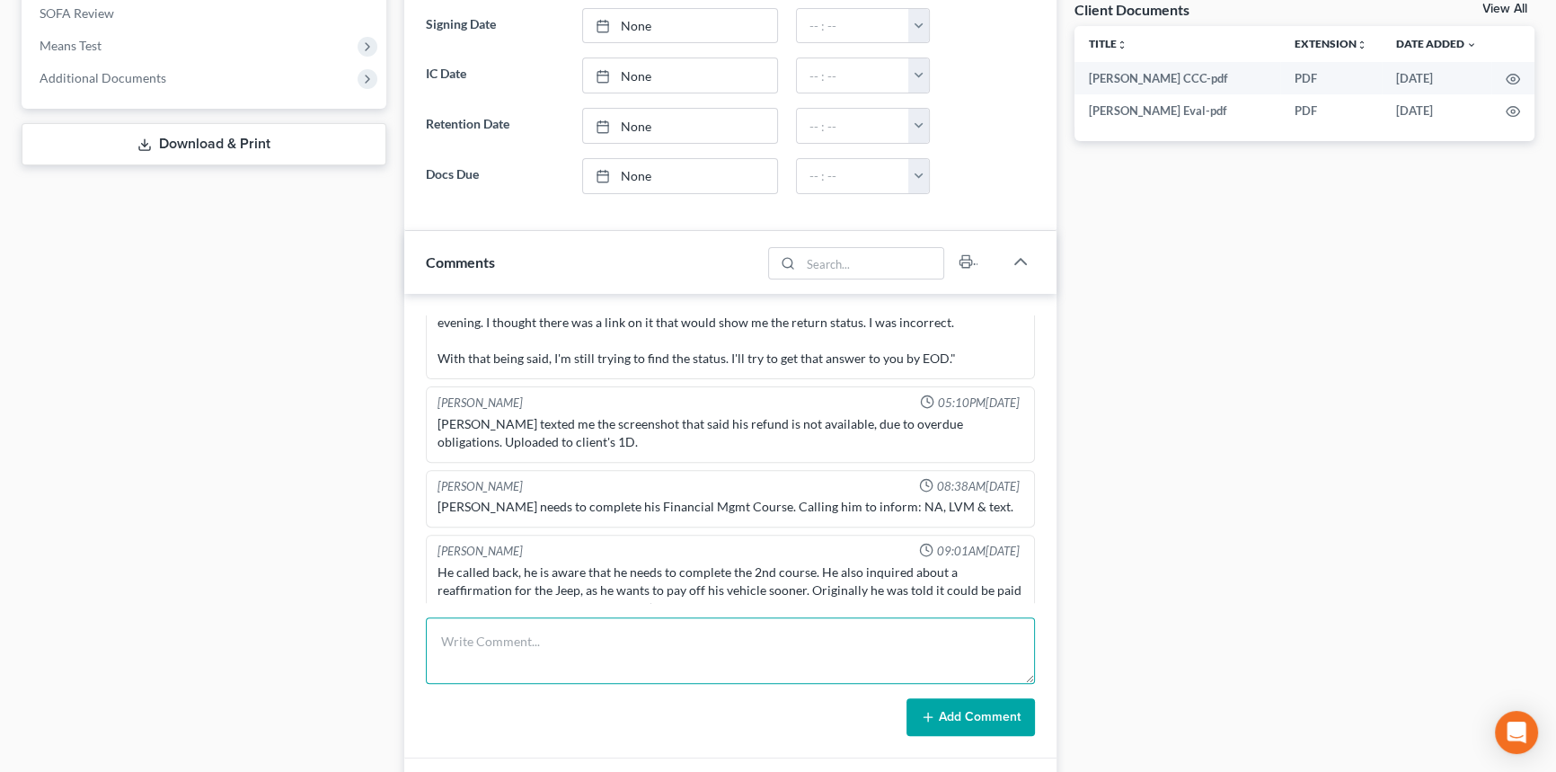
click at [686, 678] on textarea at bounding box center [730, 650] width 609 height 66
click at [906, 645] on textarea "there is still time to do the reaffirmation for the jeep and the client can abs…" at bounding box center [730, 650] width 609 height 66
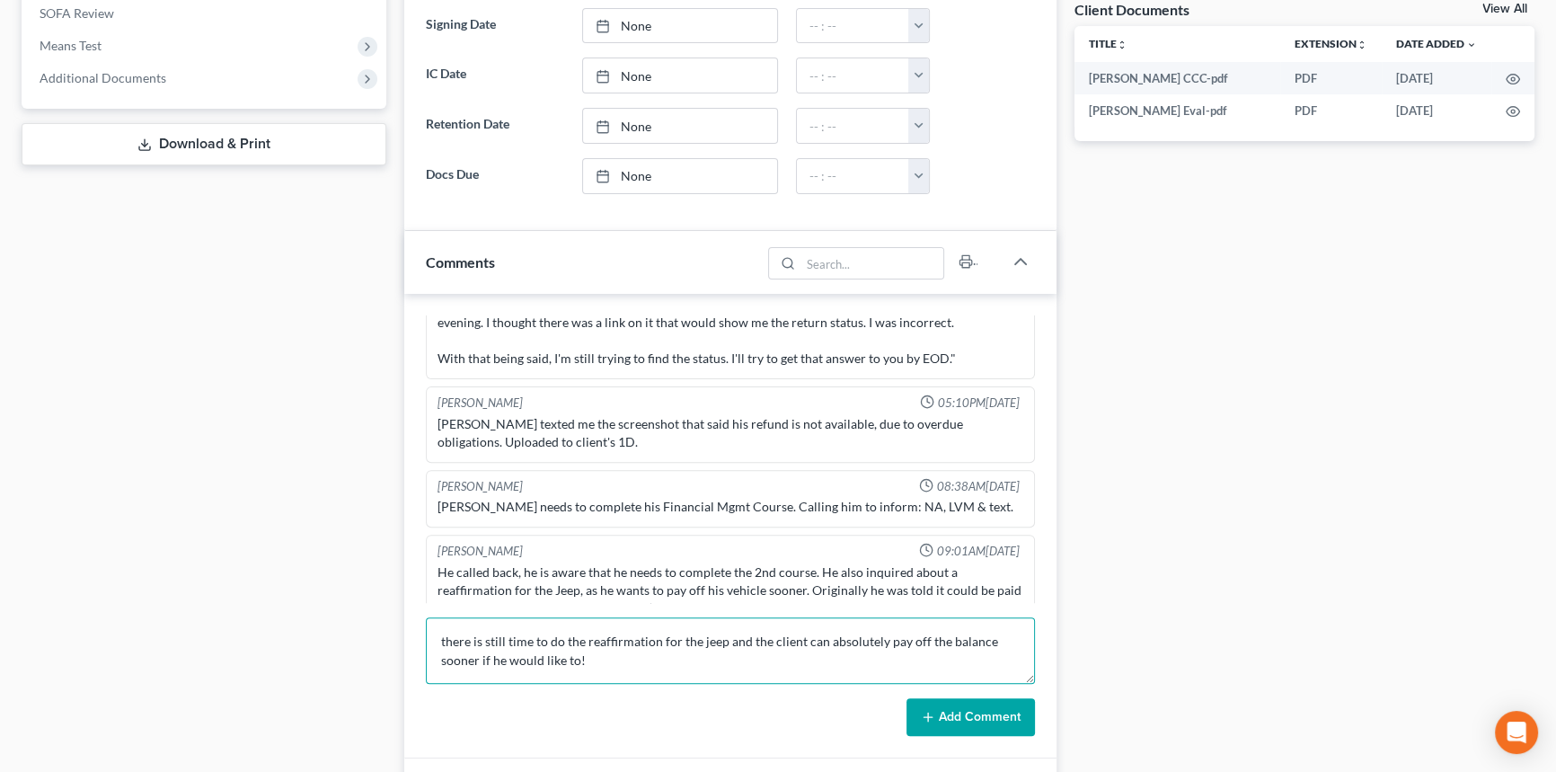
type textarea "there is still time to do the reaffirmation for the jeep and the client can abs…"
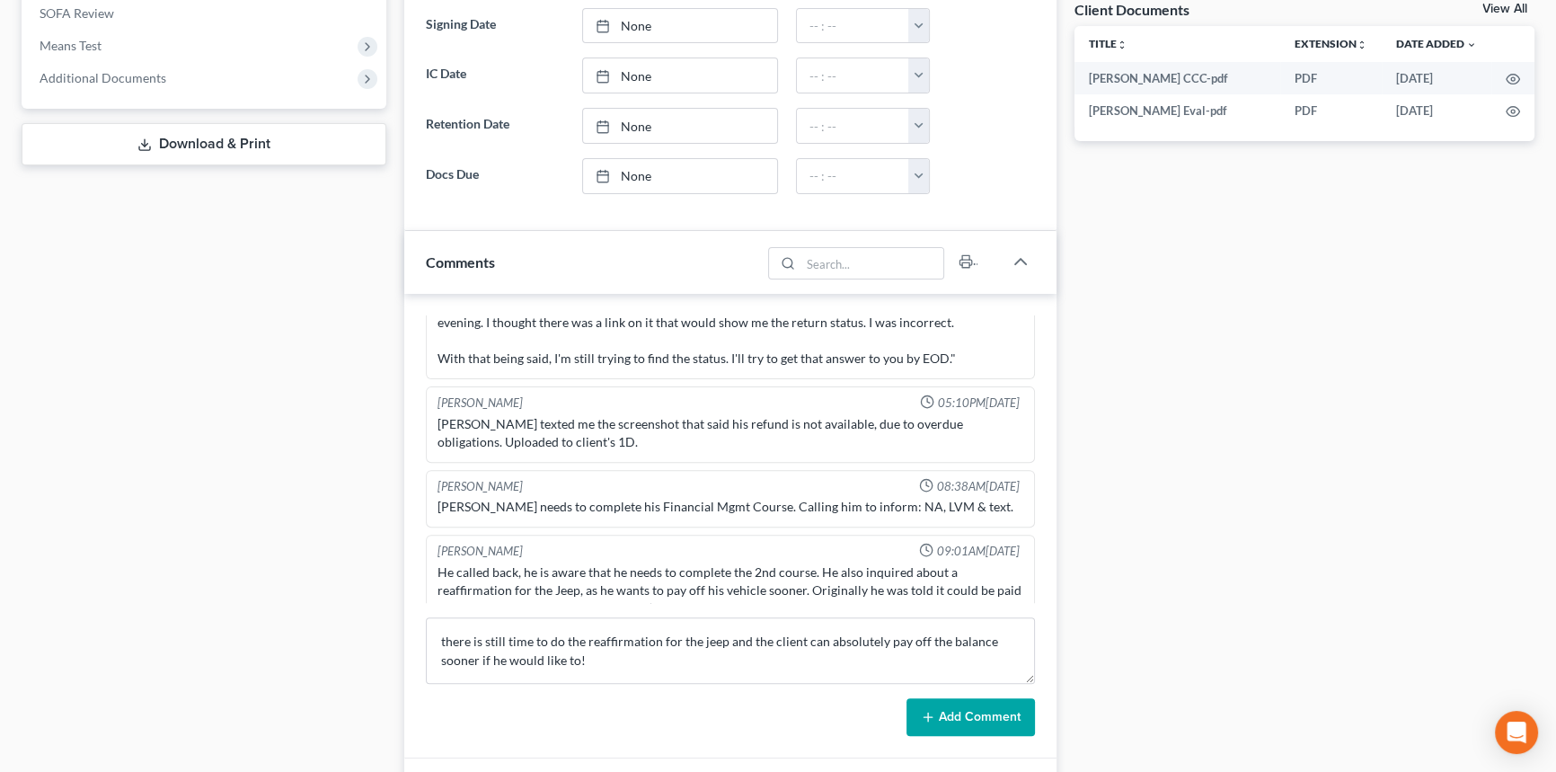
drag, startPoint x: 970, startPoint y: 713, endPoint x: 719, endPoint y: 602, distance: 275.1
click at [970, 713] on button "Add Comment" at bounding box center [970, 717] width 128 height 38
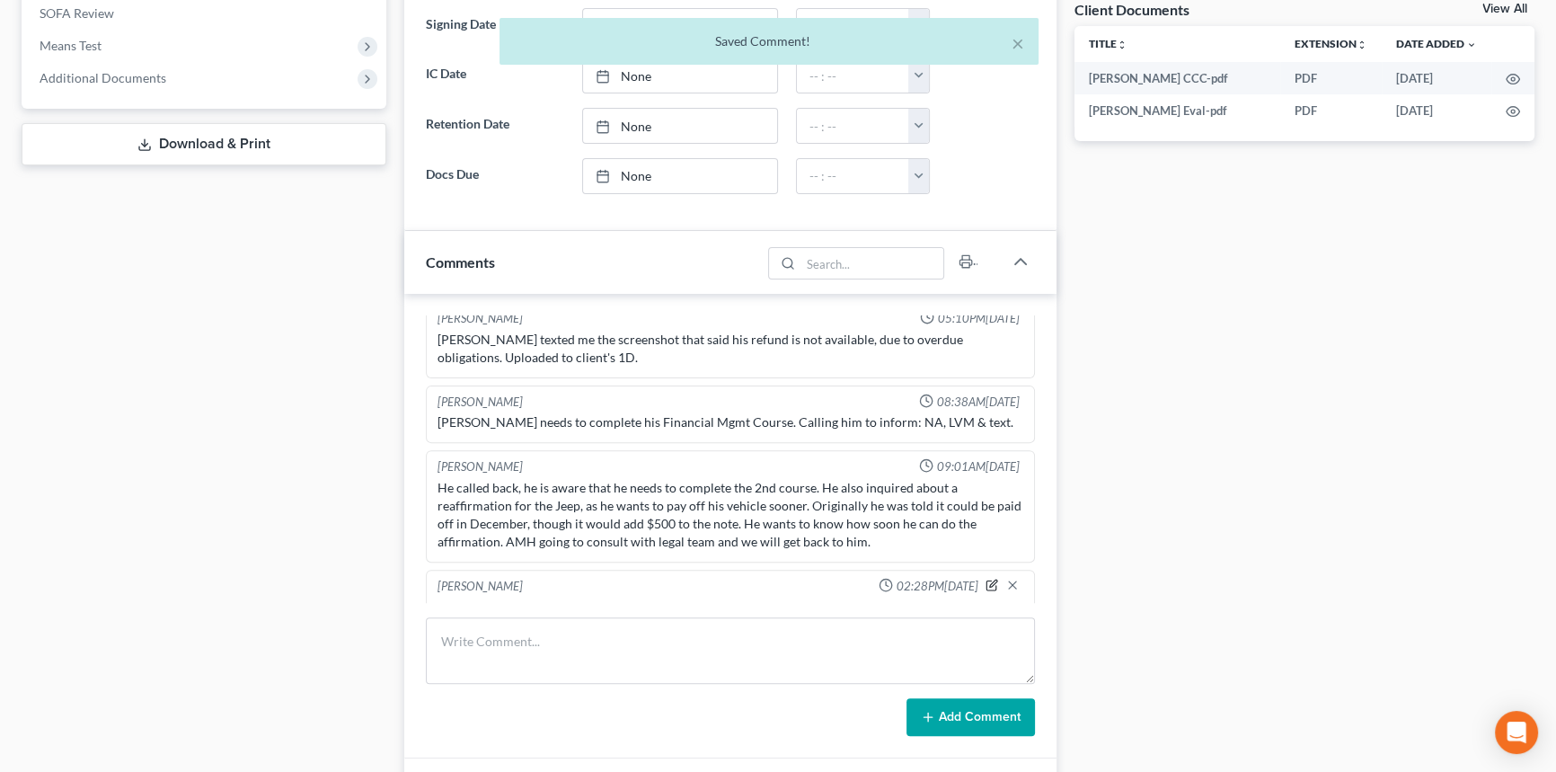
click at [985, 578] on icon "button" at bounding box center [991, 584] width 13 height 13
click at [775, 599] on textarea "there is still time to do the reaffirmation for the jeep and the client can abs…" at bounding box center [730, 632] width 586 height 66
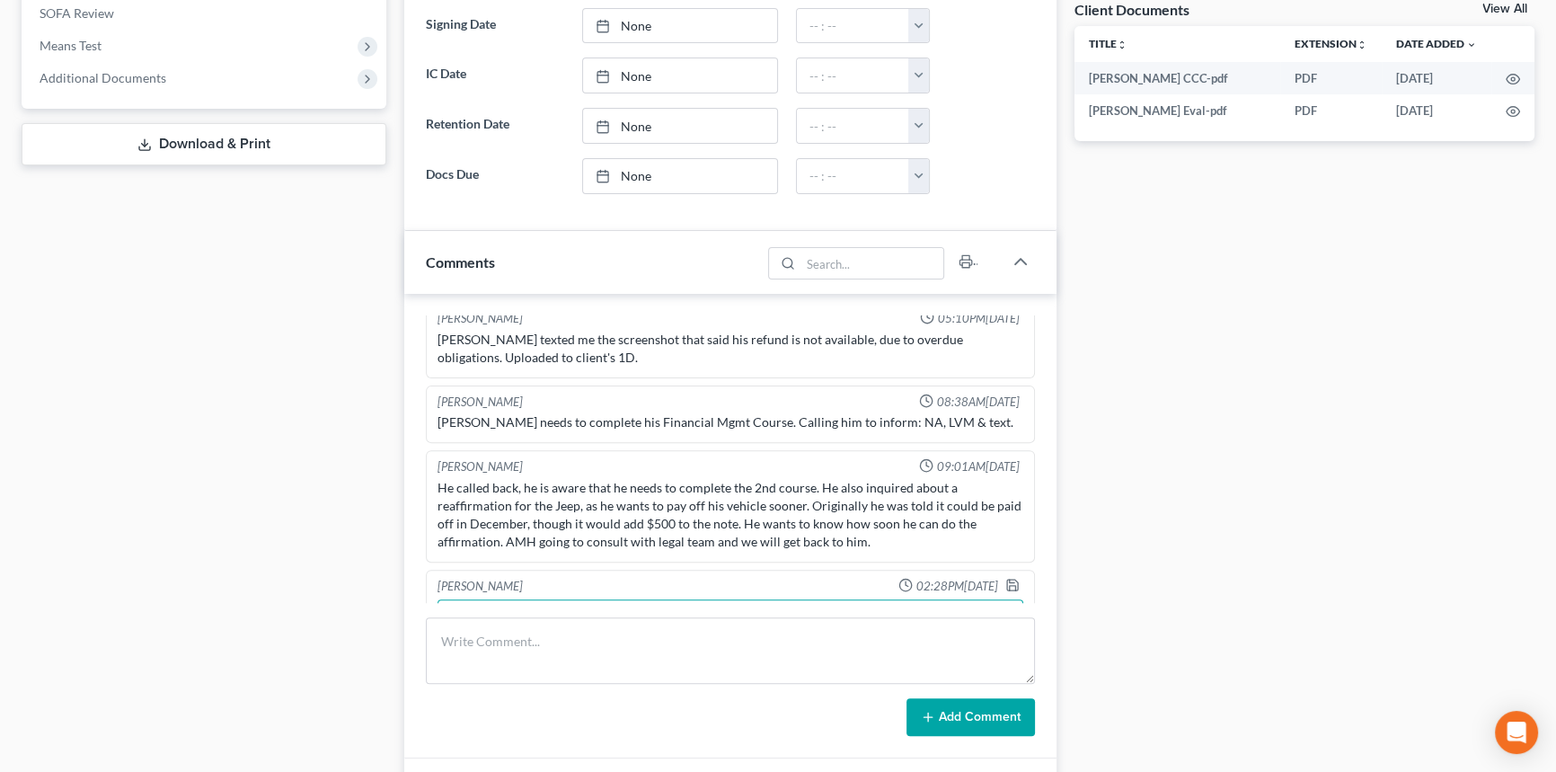
scroll to position [3962, 0]
type textarea "there is still time to do the reaffirmation for the jeep and the client can abs…"
click at [1005, 576] on icon "button" at bounding box center [1012, 583] width 14 height 14
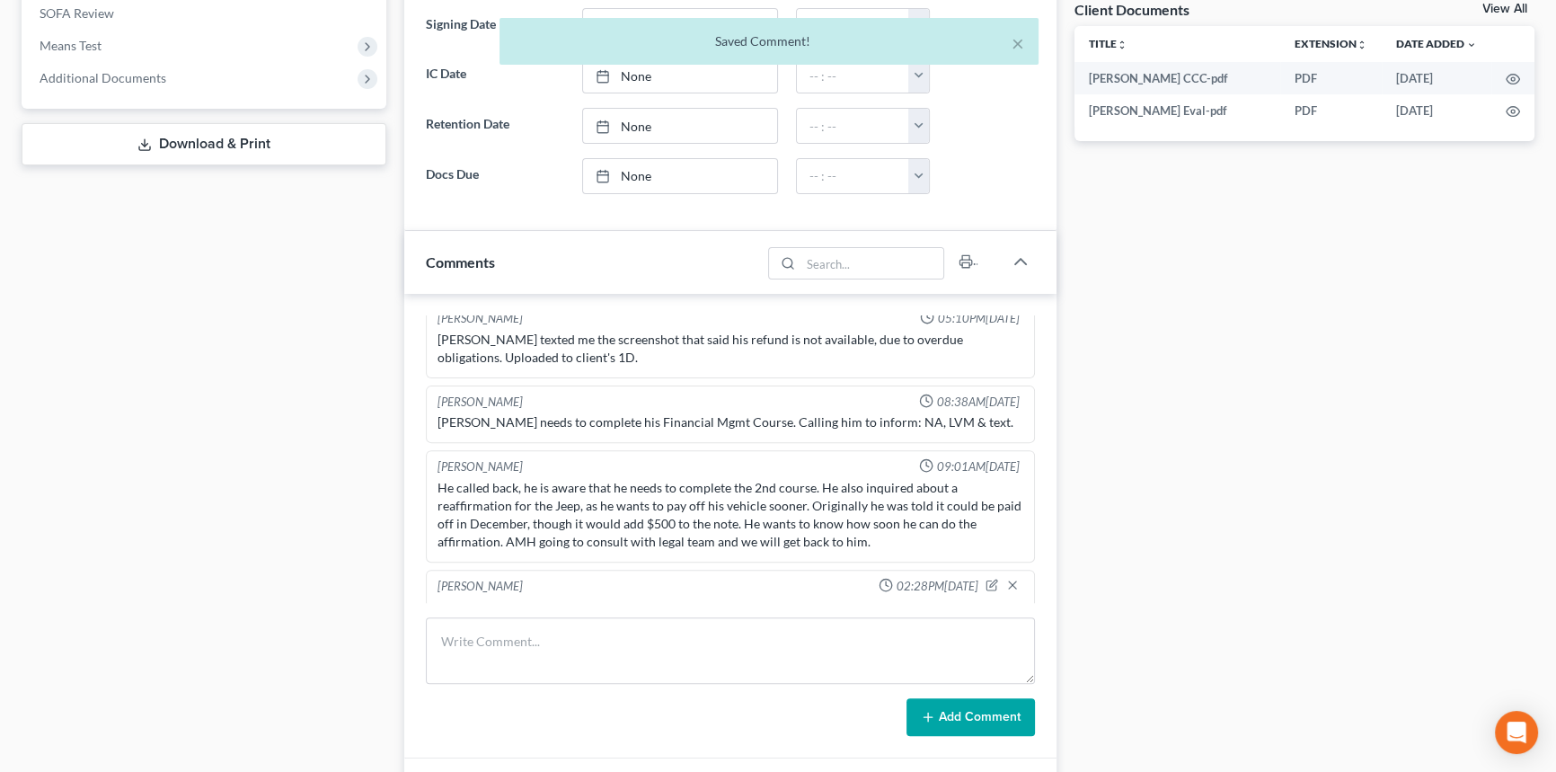
scroll to position [0, 0]
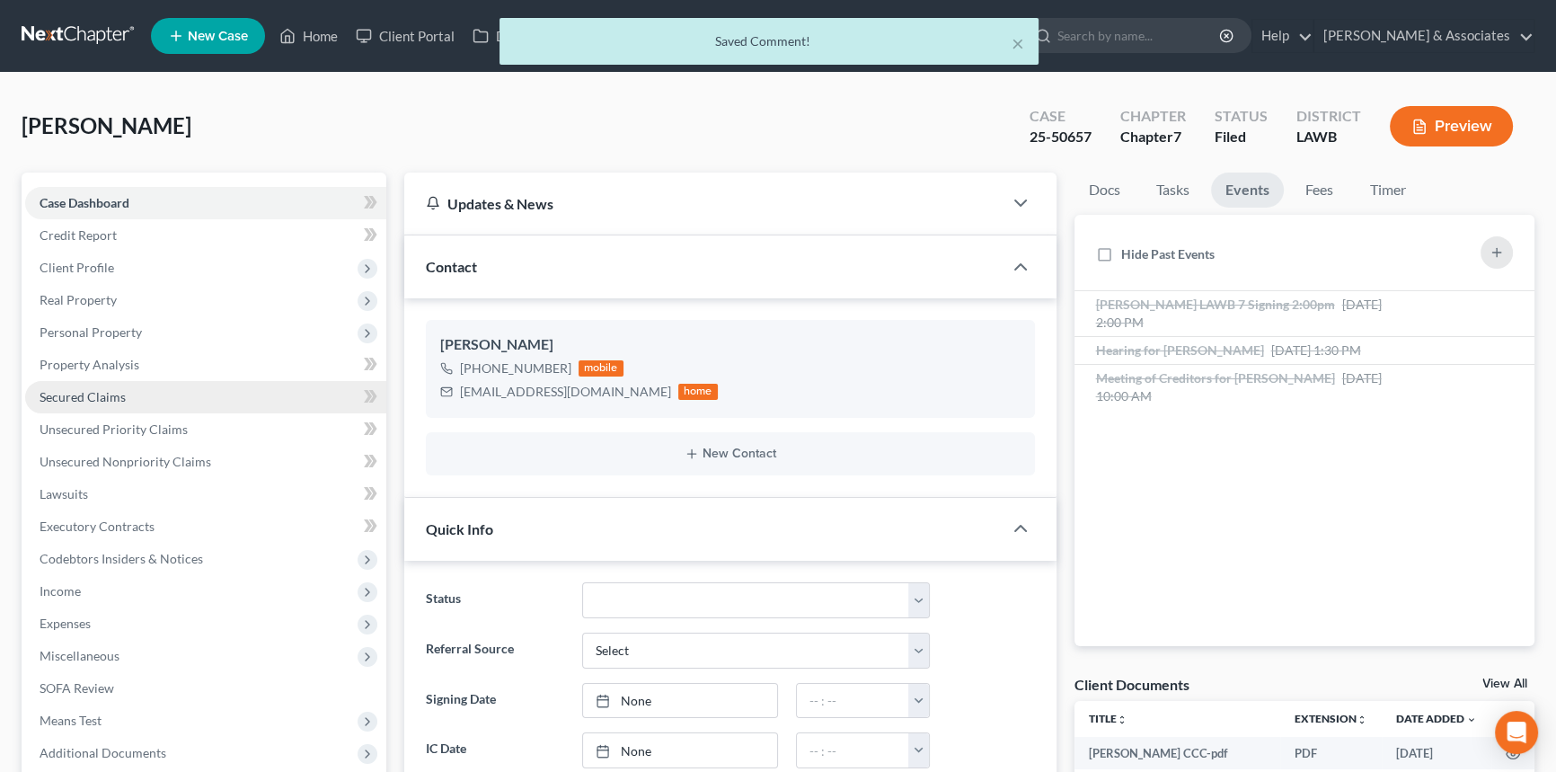
click at [123, 397] on span "Secured Claims" at bounding box center [83, 396] width 86 height 15
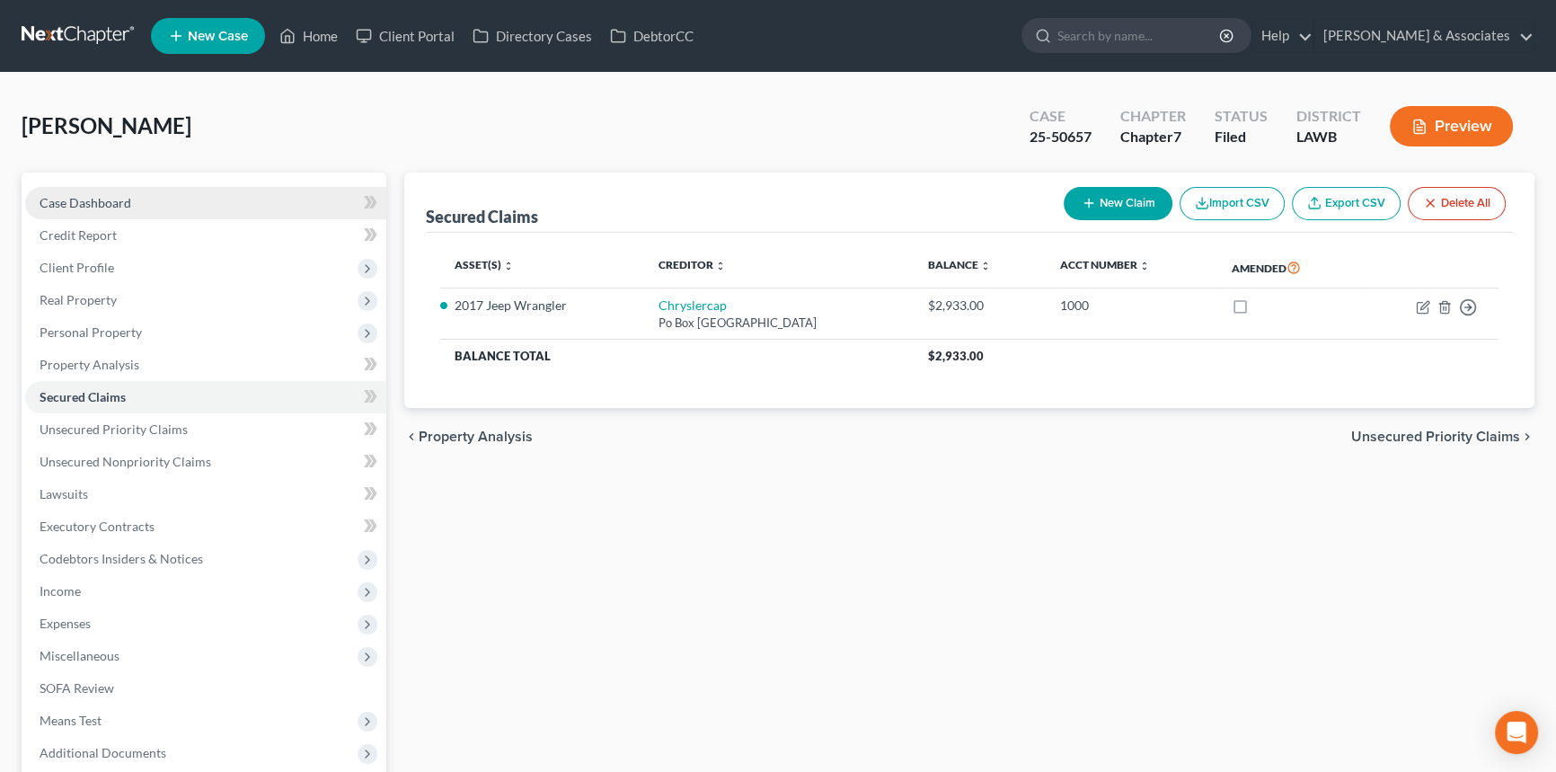
click at [173, 193] on link "Case Dashboard" at bounding box center [205, 203] width 361 height 32
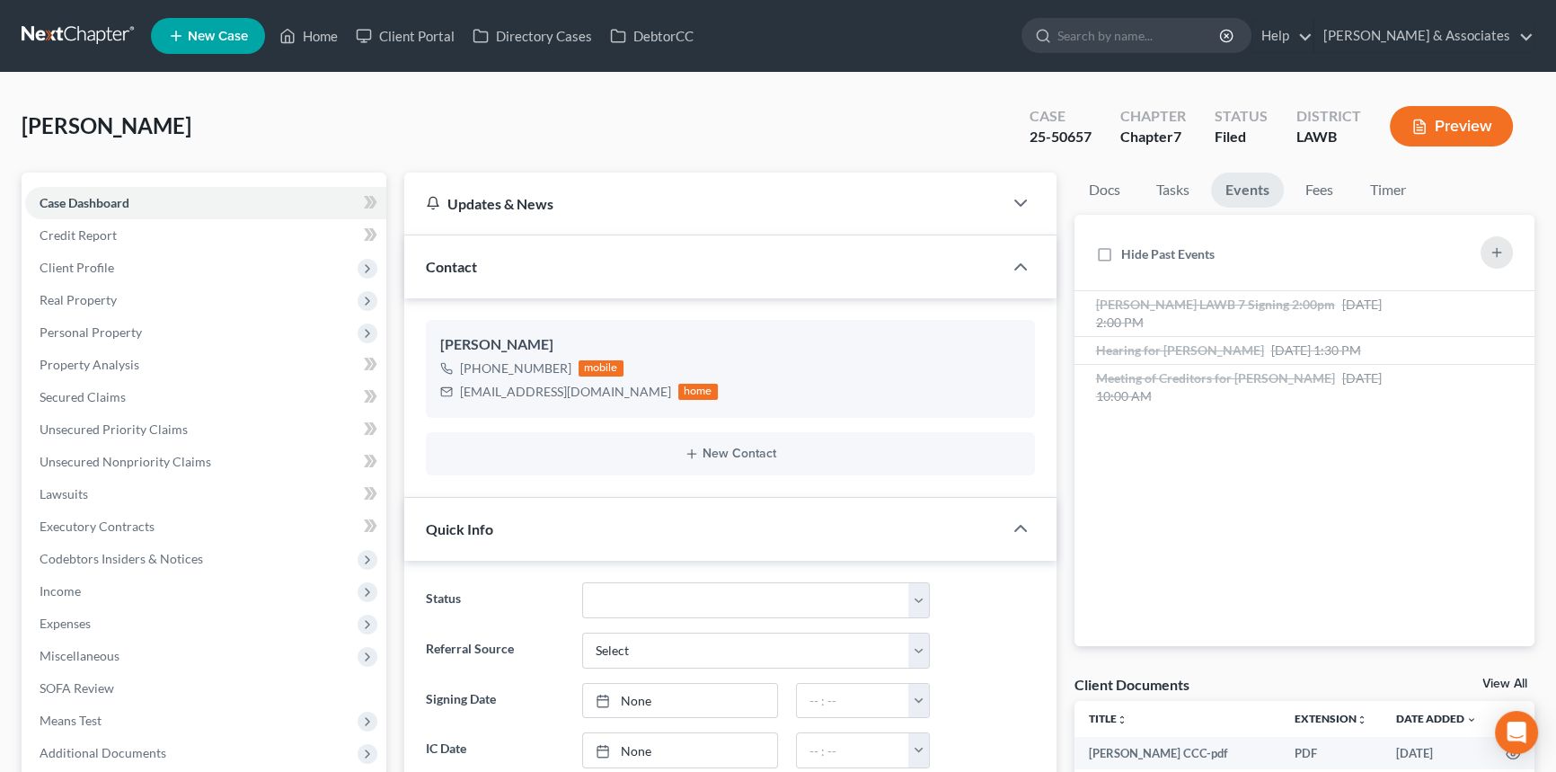
click at [310, 53] on ul "New Case Home Client Portal Directory Cases DebtorCC - No Result - See all resu…" at bounding box center [842, 36] width 1383 height 47
click at [311, 48] on link "Home" at bounding box center [308, 36] width 76 height 32
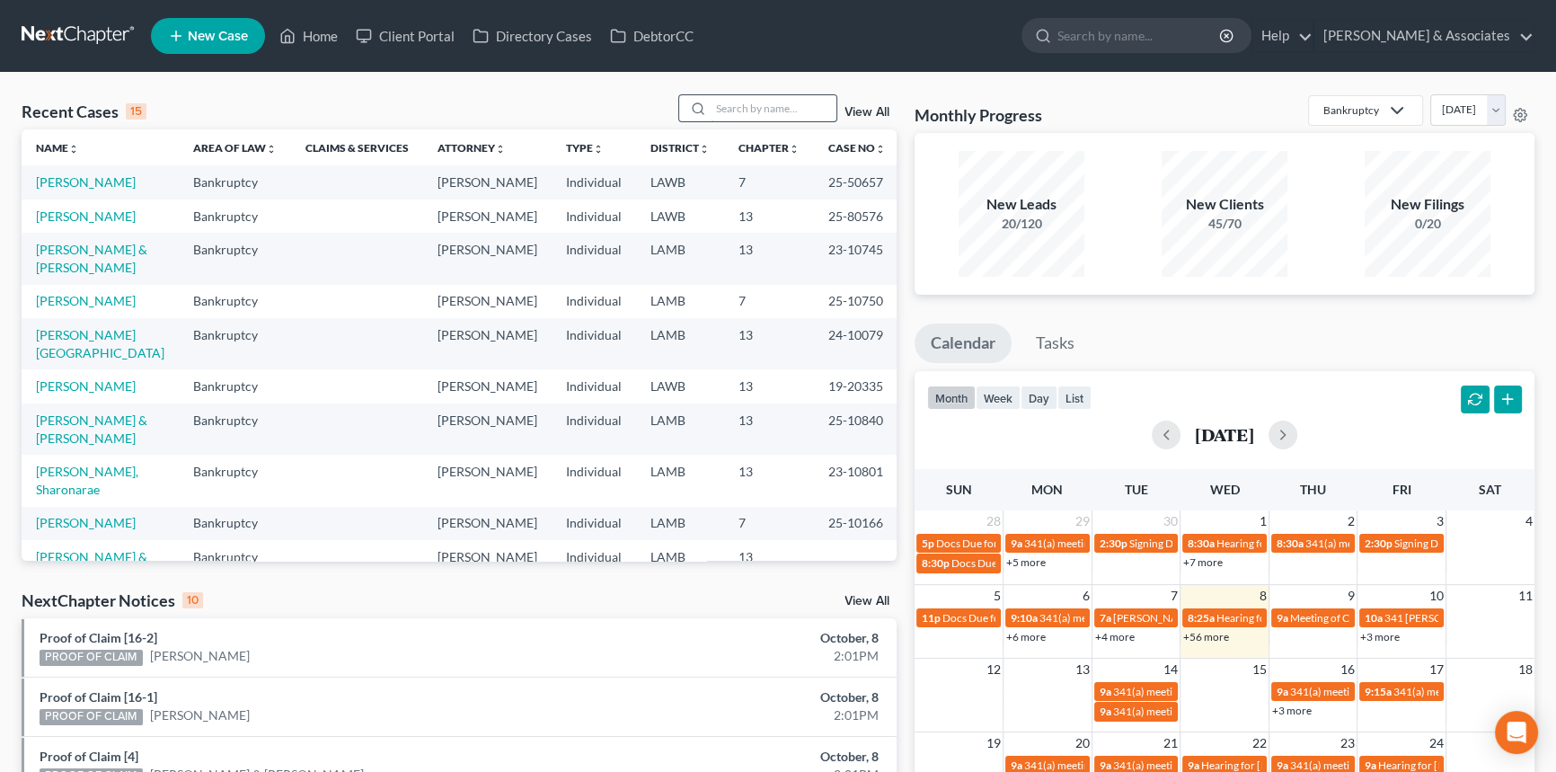
click at [758, 107] on input "search" at bounding box center [773, 108] width 126 height 26
type input "joann"
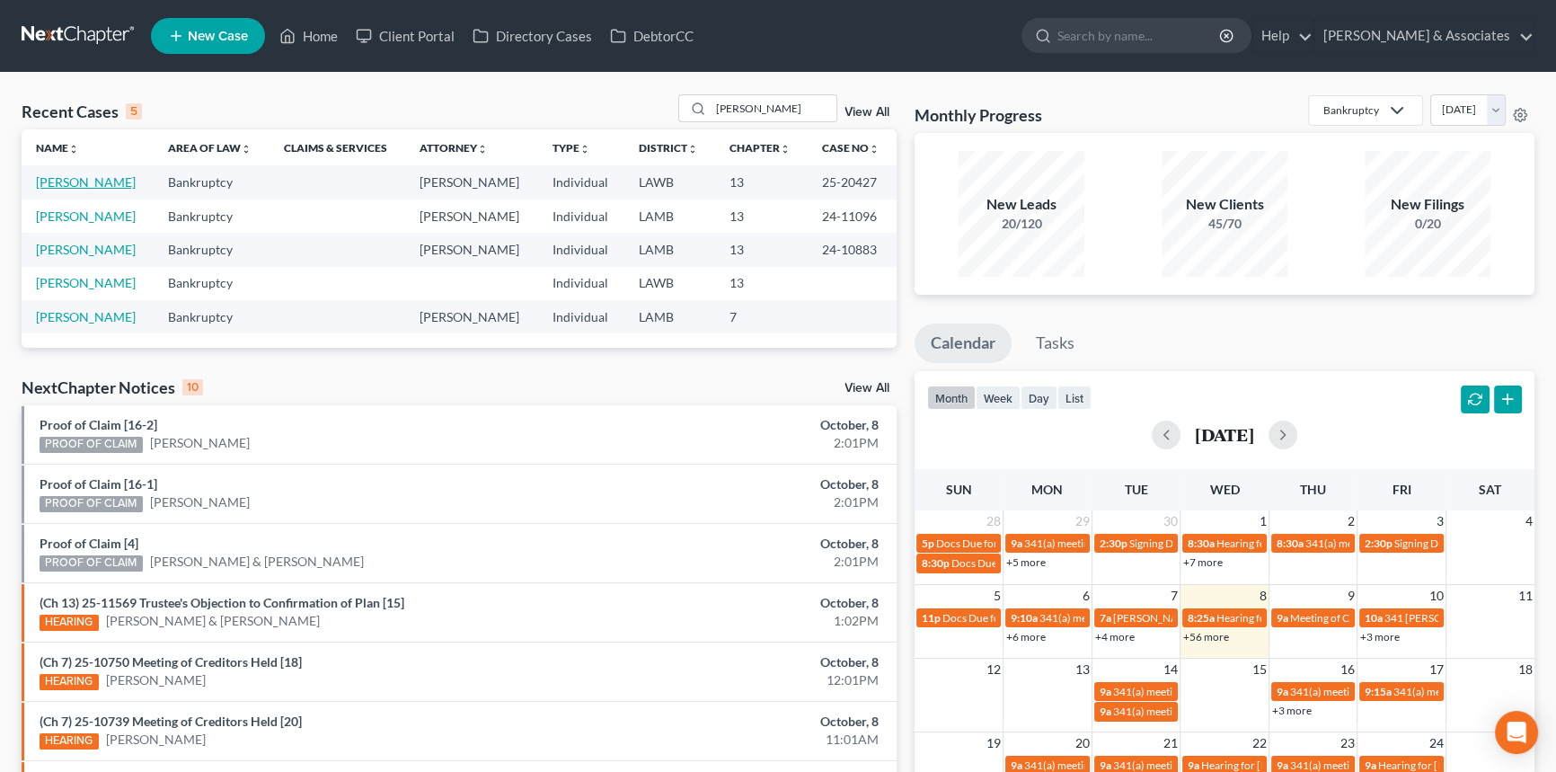
drag, startPoint x: 94, startPoint y: 186, endPoint x: 168, endPoint y: 180, distance: 73.9
click at [94, 186] on link "Lavergne, Joann" at bounding box center [86, 181] width 100 height 15
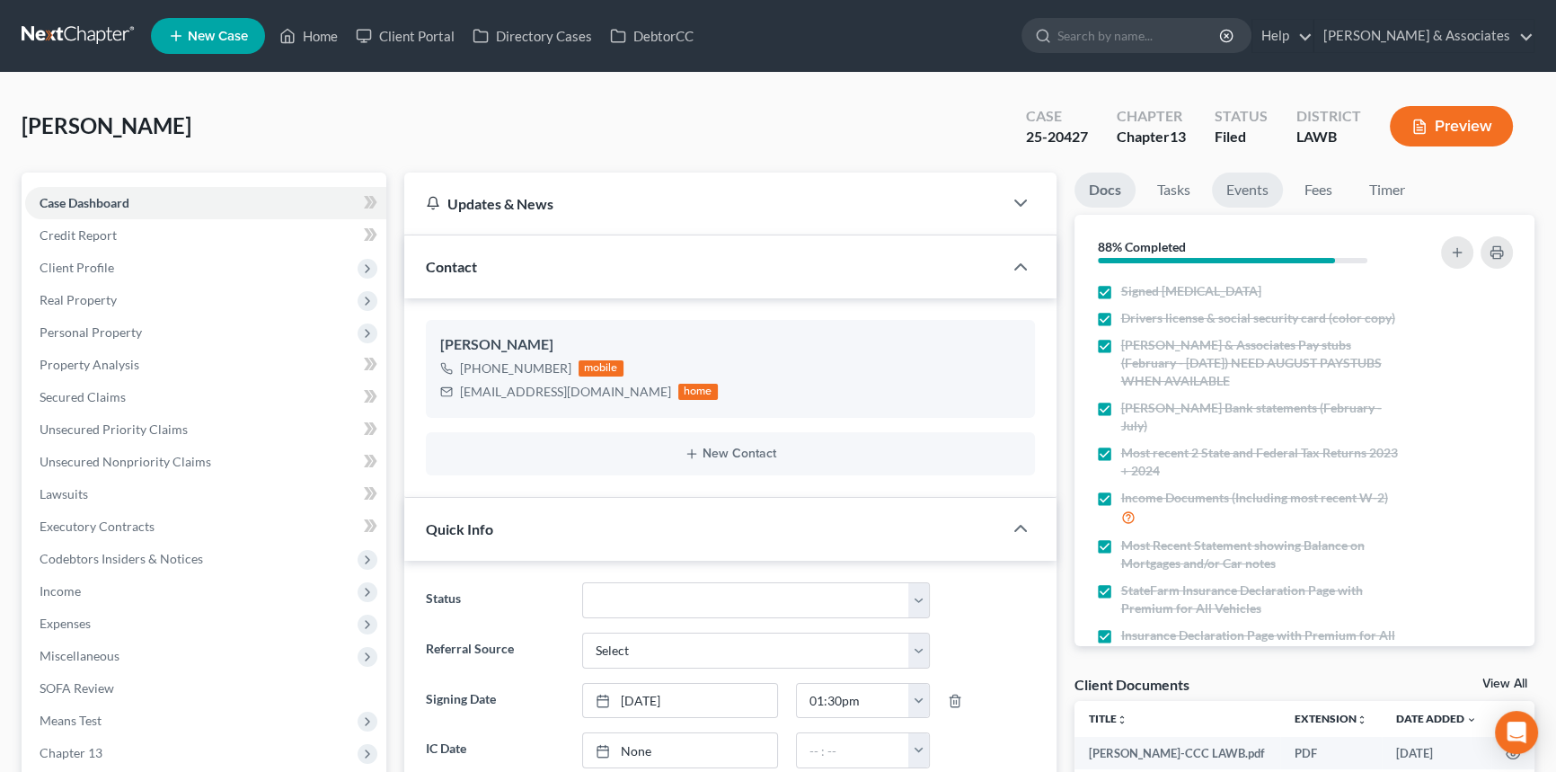
click at [1246, 197] on link "Events" at bounding box center [1247, 189] width 71 height 35
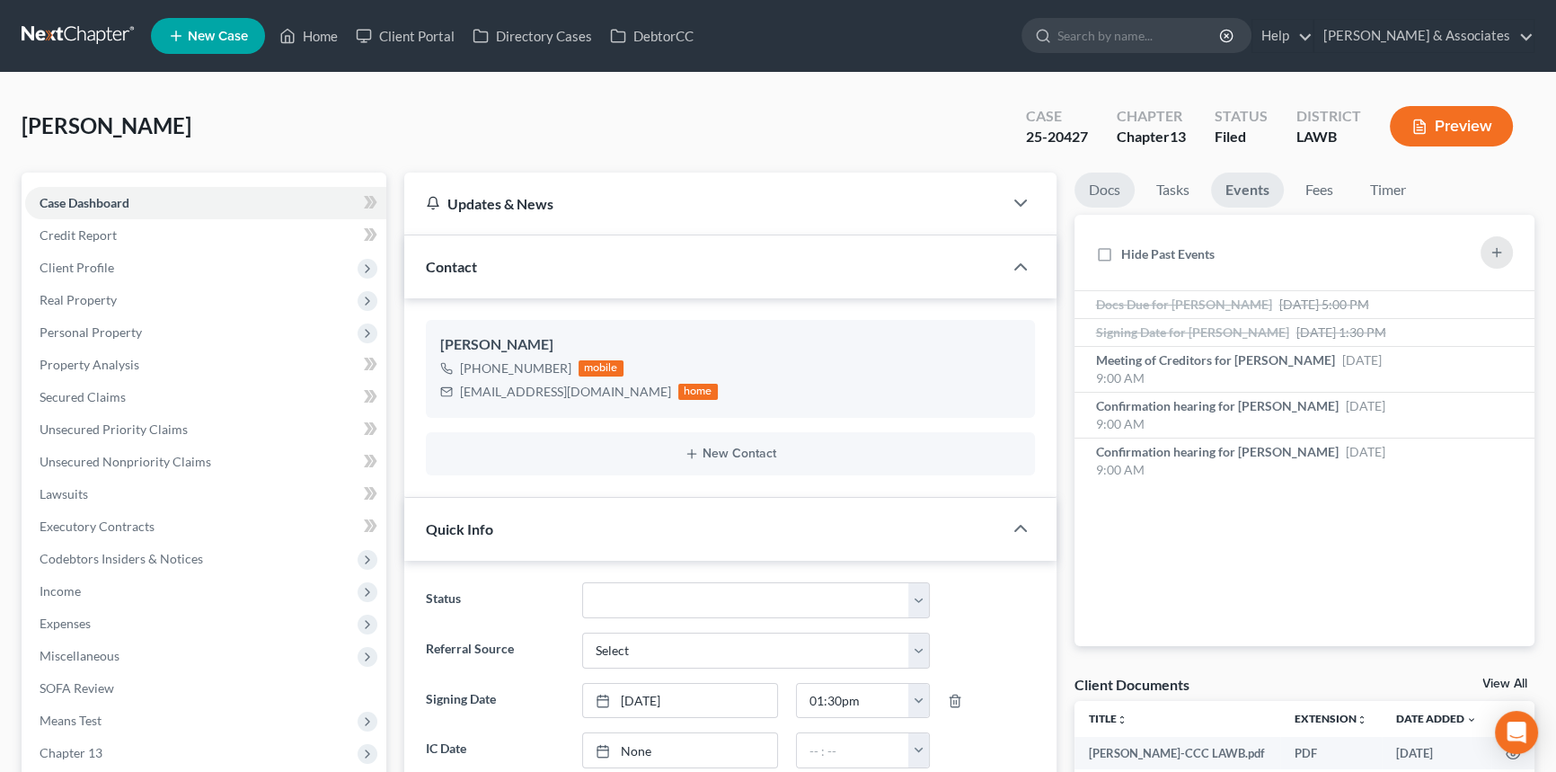
click at [1082, 197] on link "Docs" at bounding box center [1104, 189] width 60 height 35
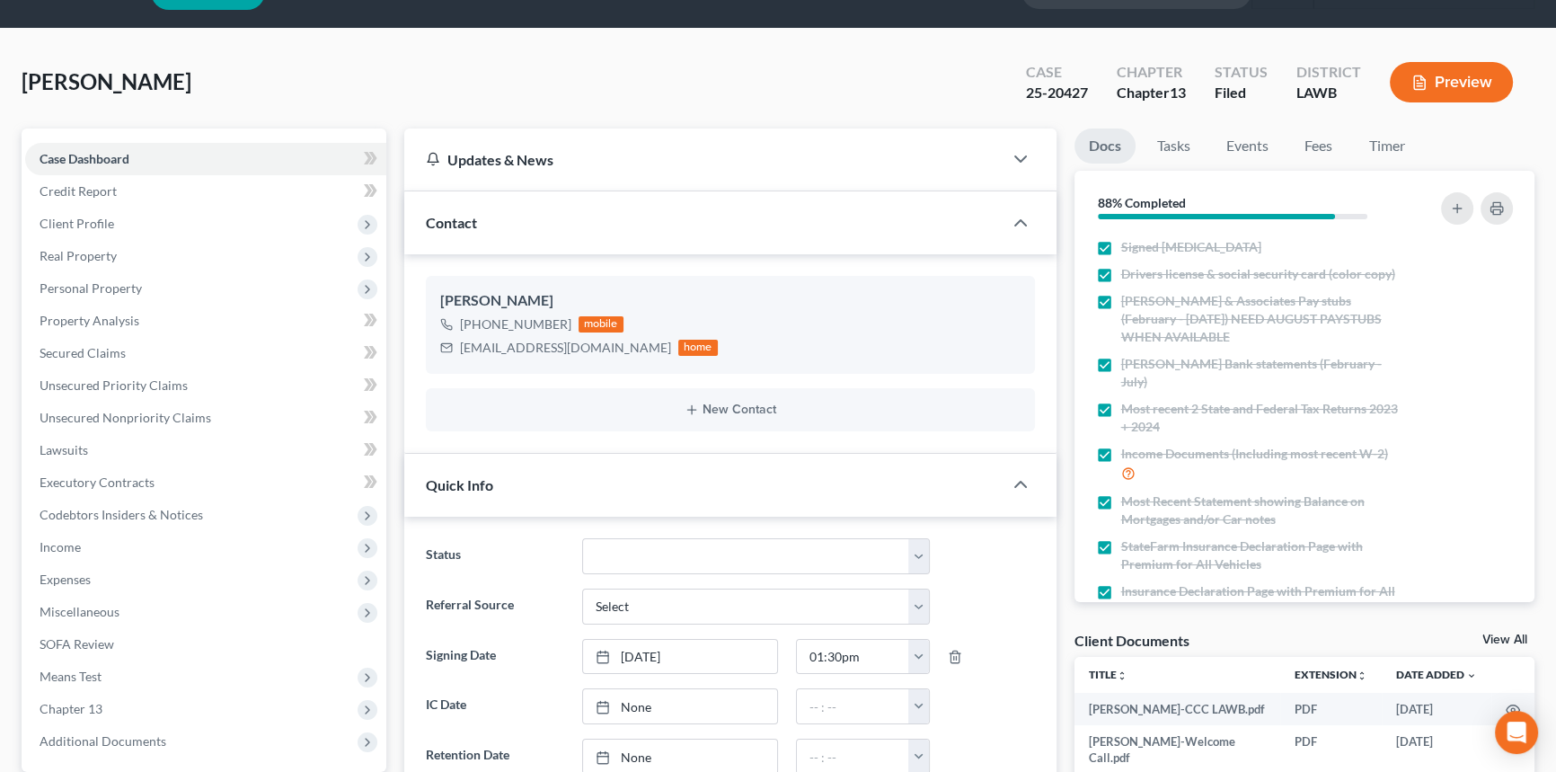
scroll to position [675, 0]
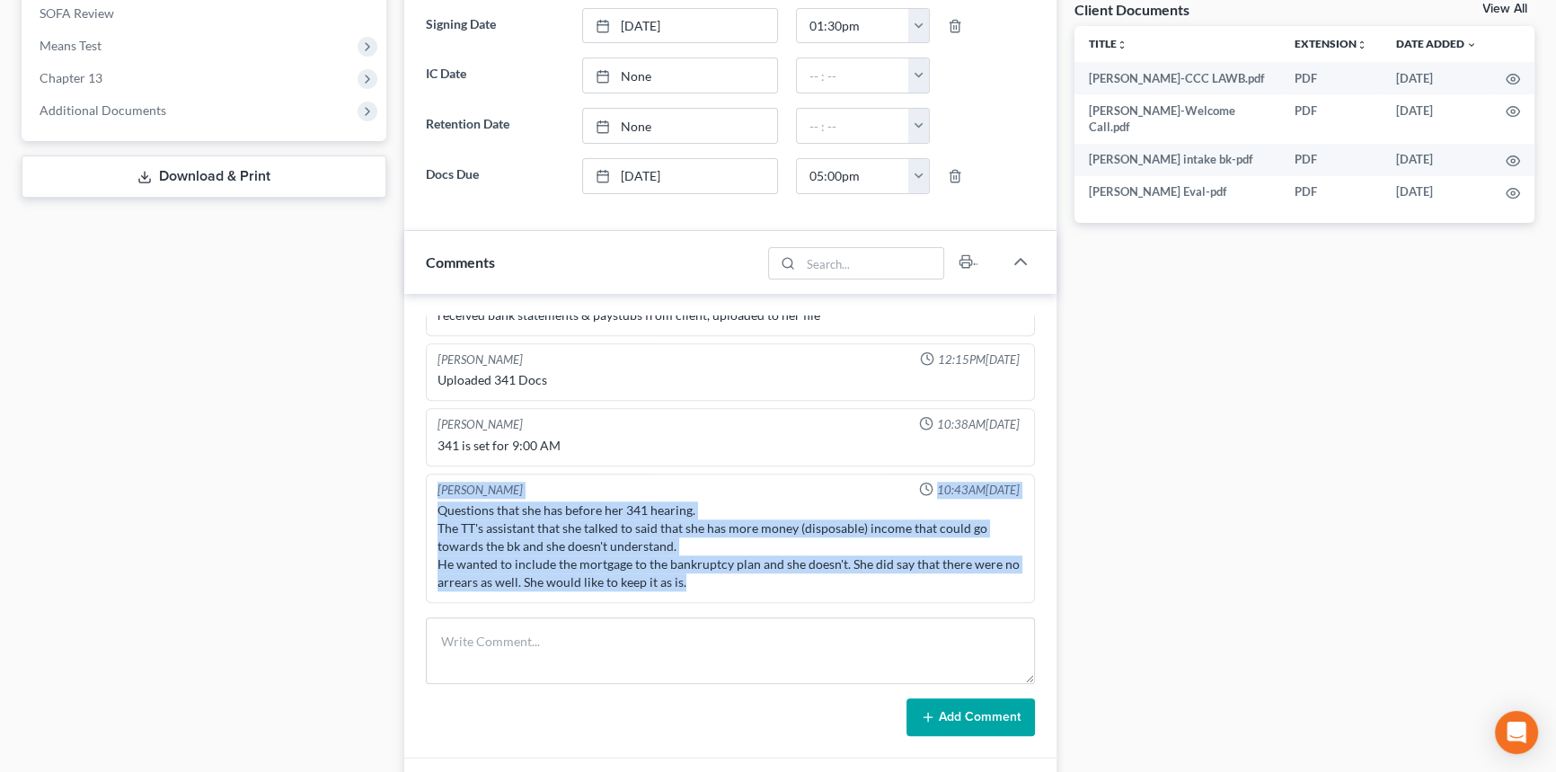
drag, startPoint x: 743, startPoint y: 594, endPoint x: 437, endPoint y: 487, distance: 323.6
click at [437, 487] on div "Chelsea Prunick Prunick 10:43AM, 10/08/2025 Questions that she has before her 3…" at bounding box center [730, 538] width 609 height 130
copy div "Chelsea Prunick Prunick 10:43AM, 10/08/2025 Questions that she has before her 3…"
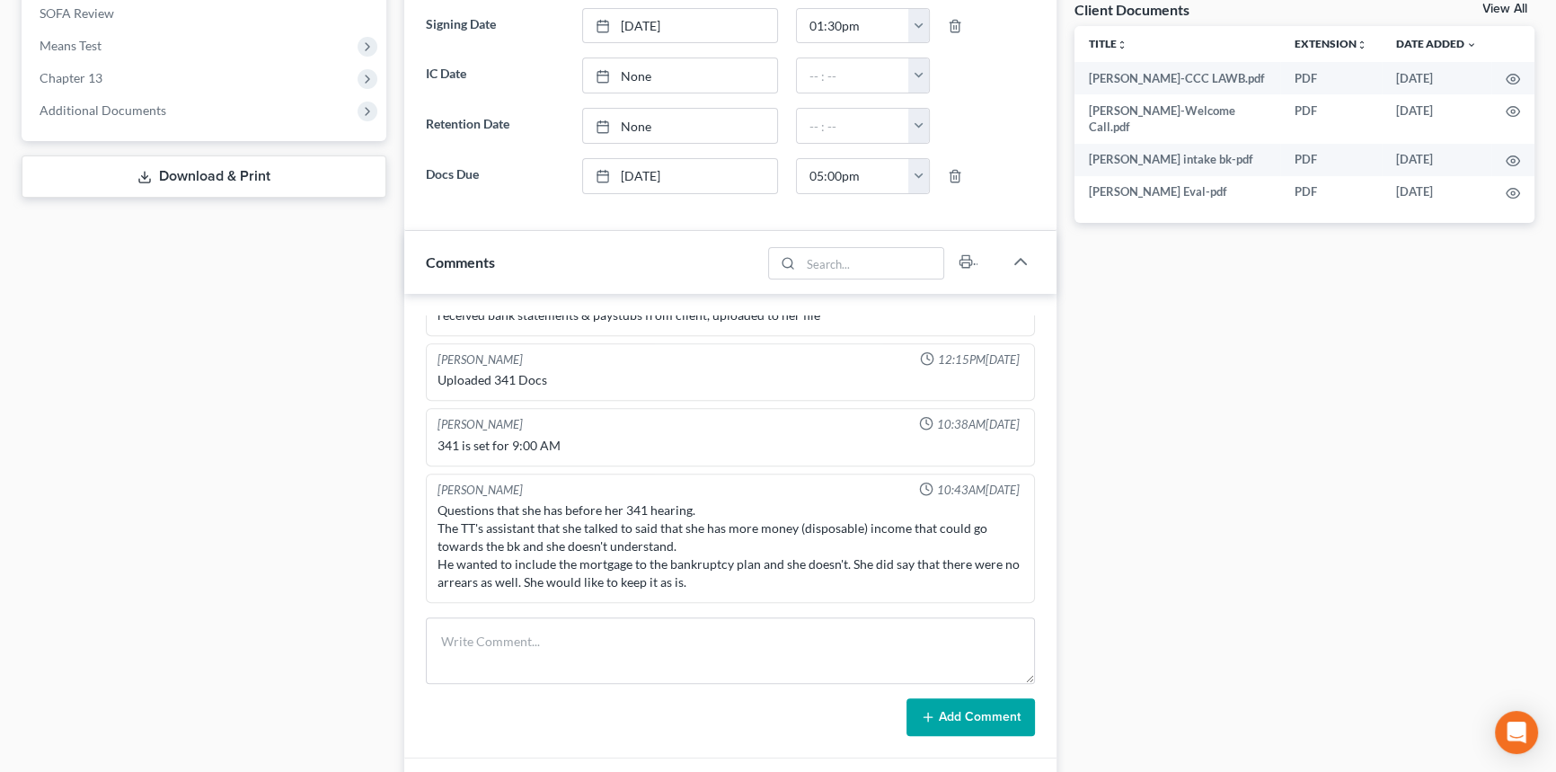
scroll to position [0, 0]
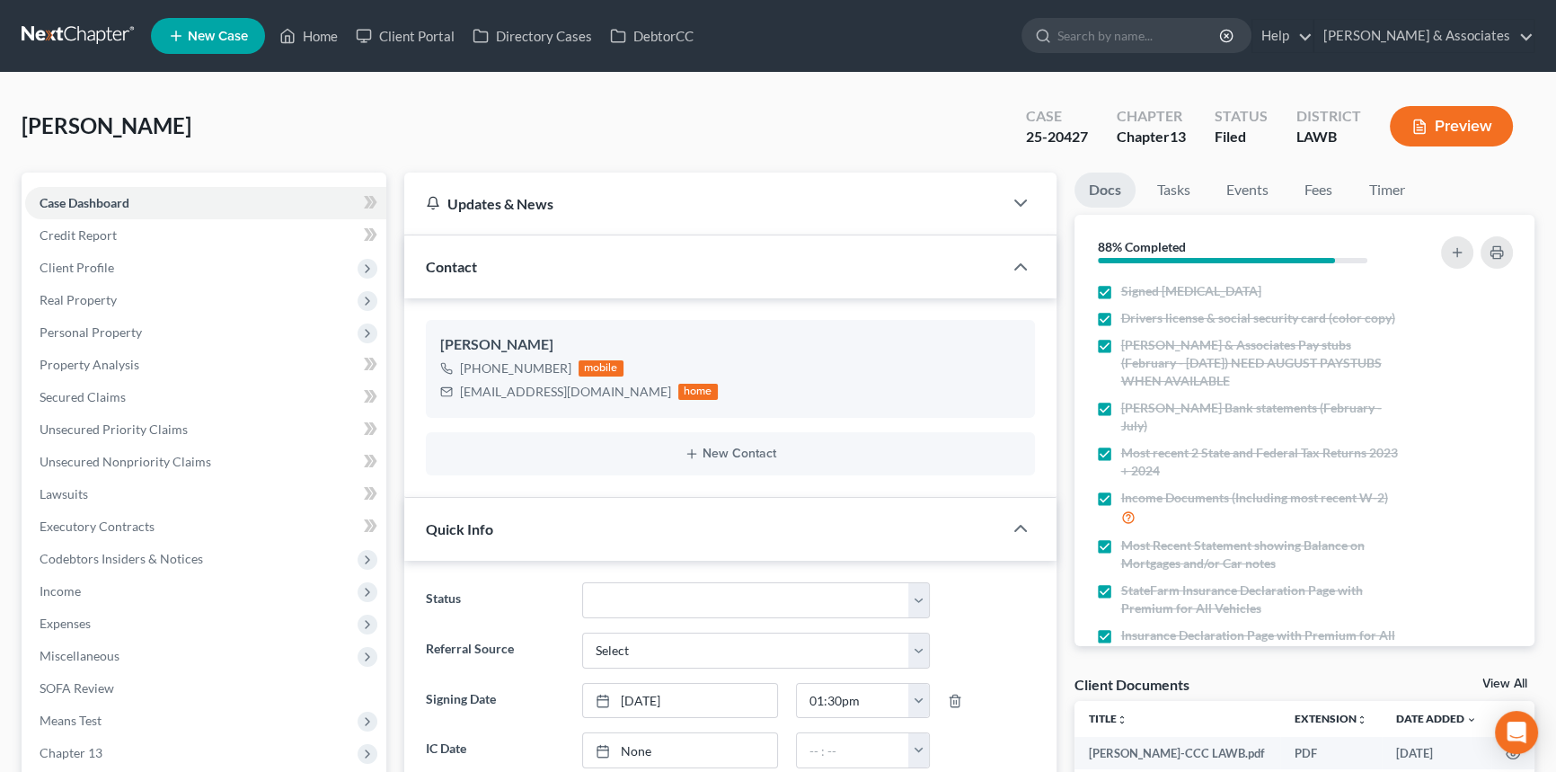
click at [258, 110] on div "Lavergne, Joann Upgraded Case 25-20427 Chapter Chapter 13 Status Filed District…" at bounding box center [778, 133] width 1513 height 78
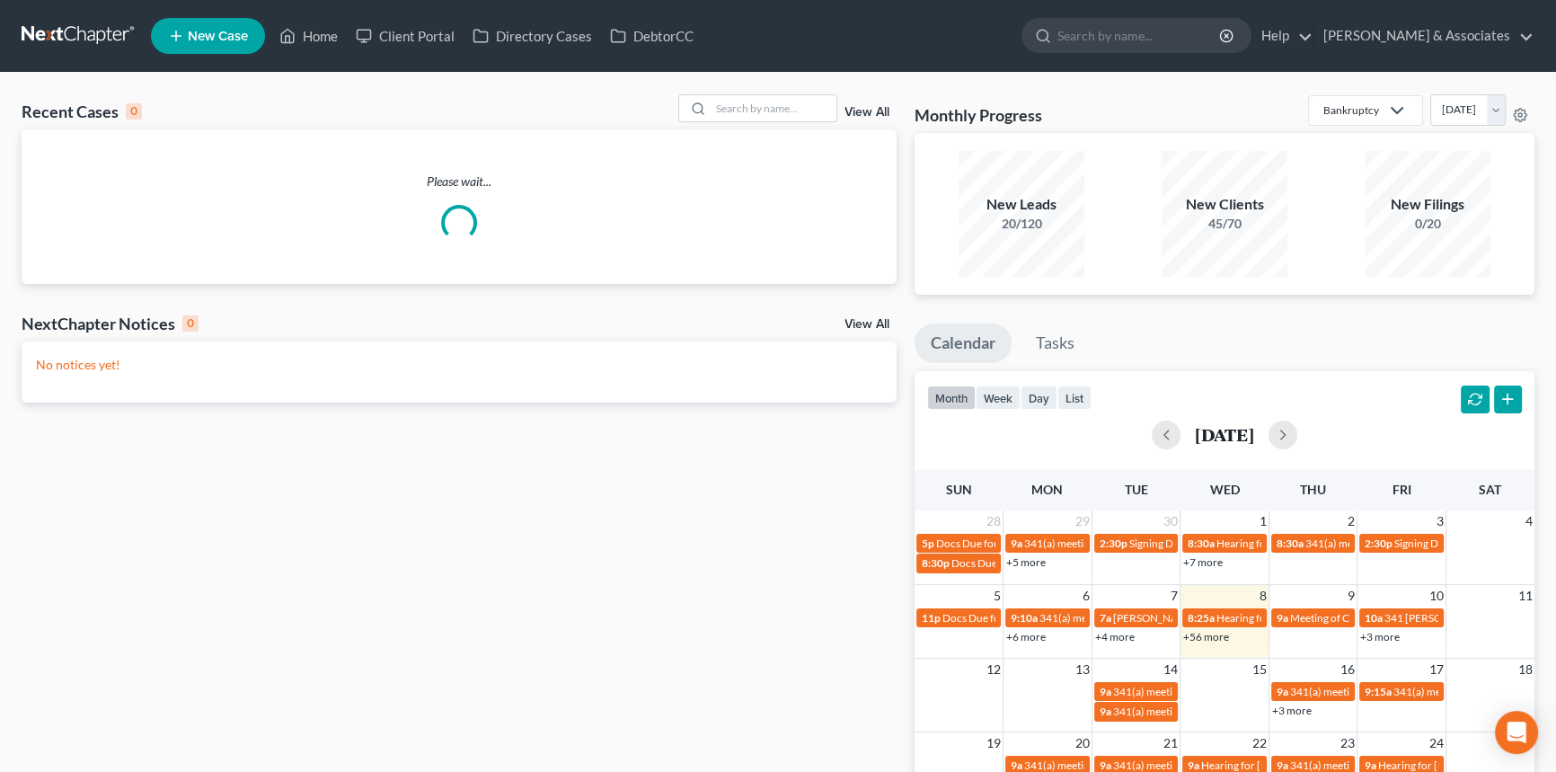
drag, startPoint x: 1039, startPoint y: 421, endPoint x: 1040, endPoint y: 411, distance: 9.9
click at [1039, 421] on div "[DATE]" at bounding box center [1224, 434] width 595 height 29
click at [1037, 386] on button "day" at bounding box center [1038, 397] width 37 height 24
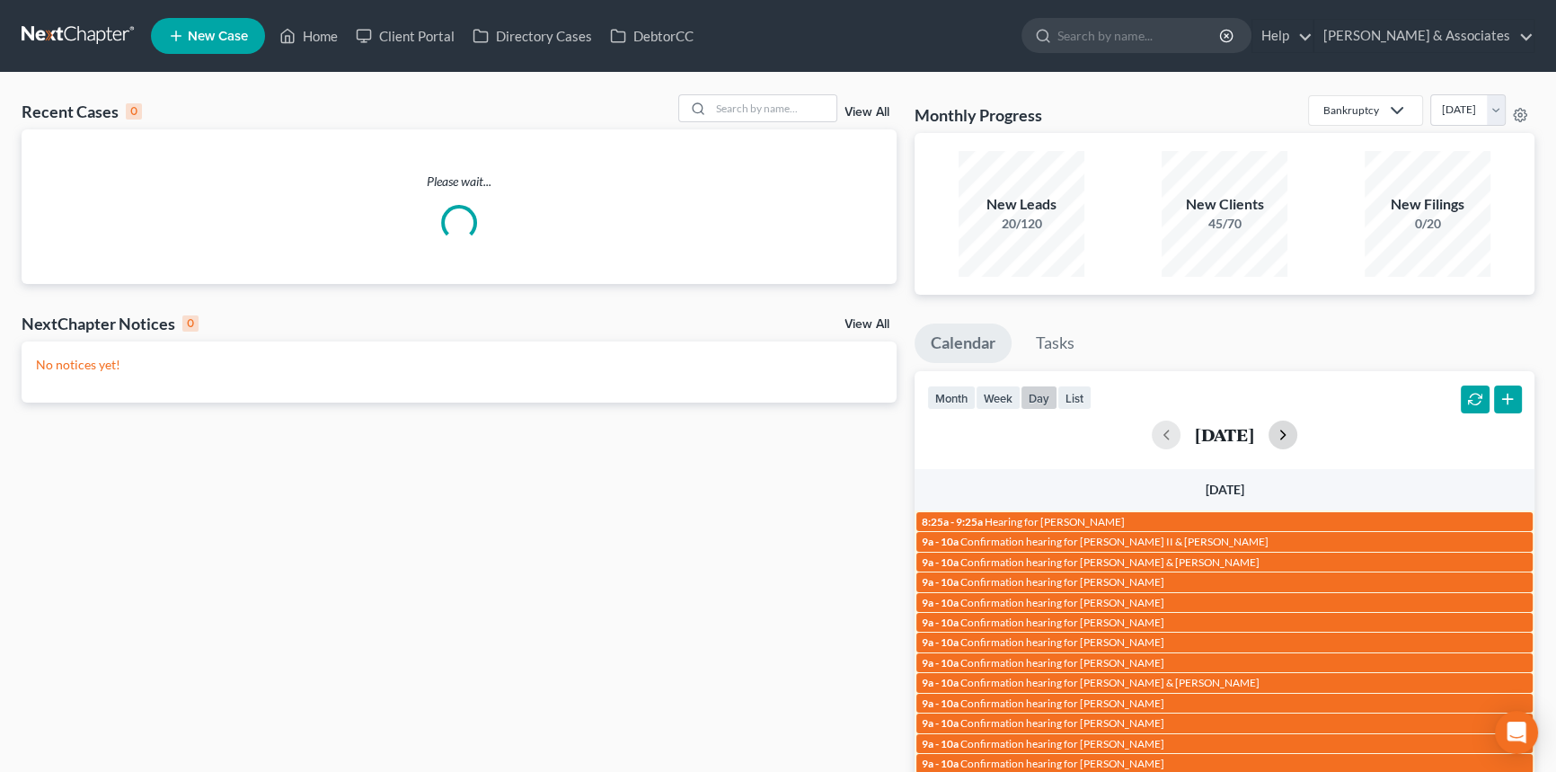
click at [1297, 439] on button "button" at bounding box center [1282, 434] width 29 height 29
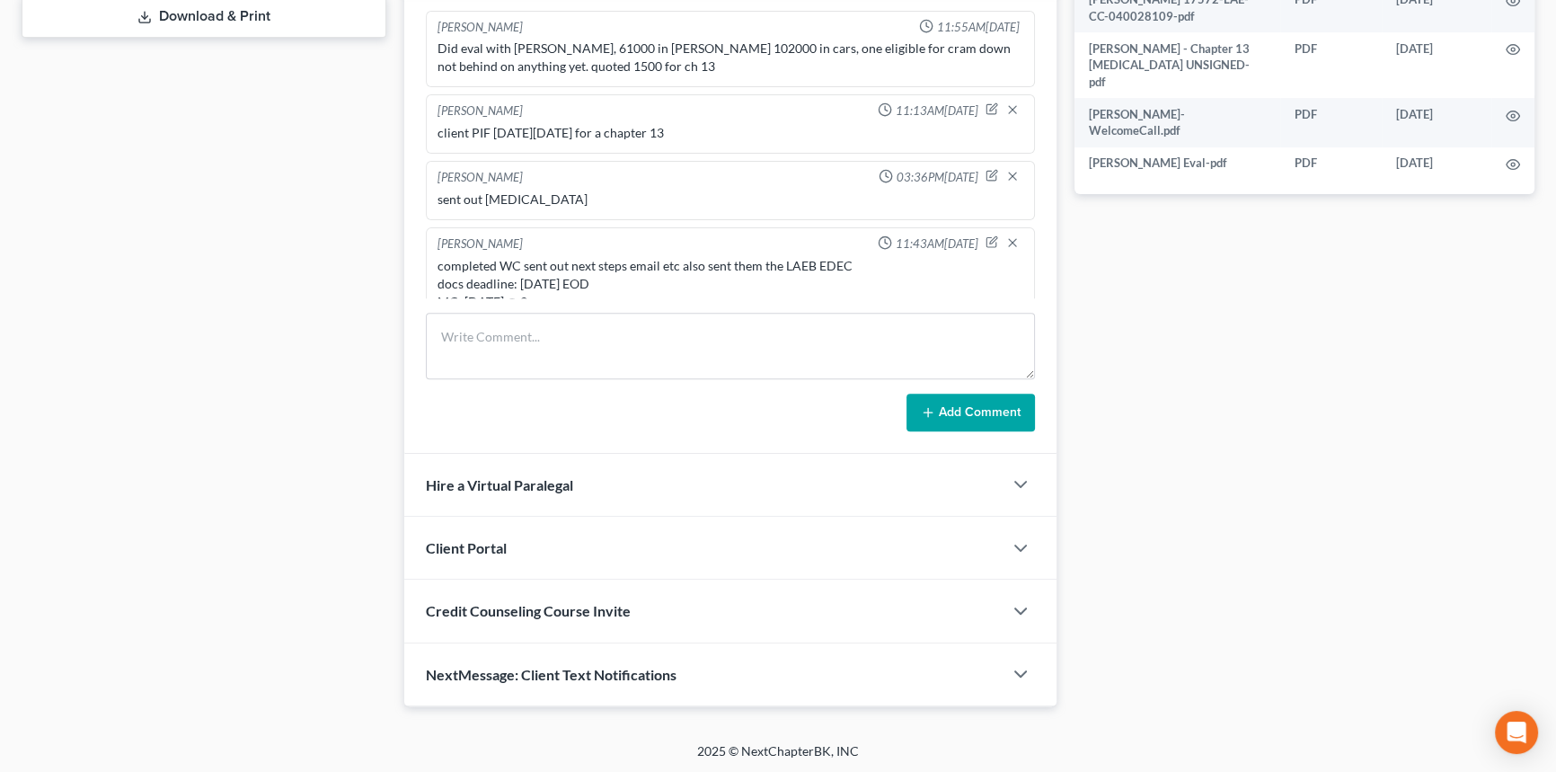
scroll to position [3269, 0]
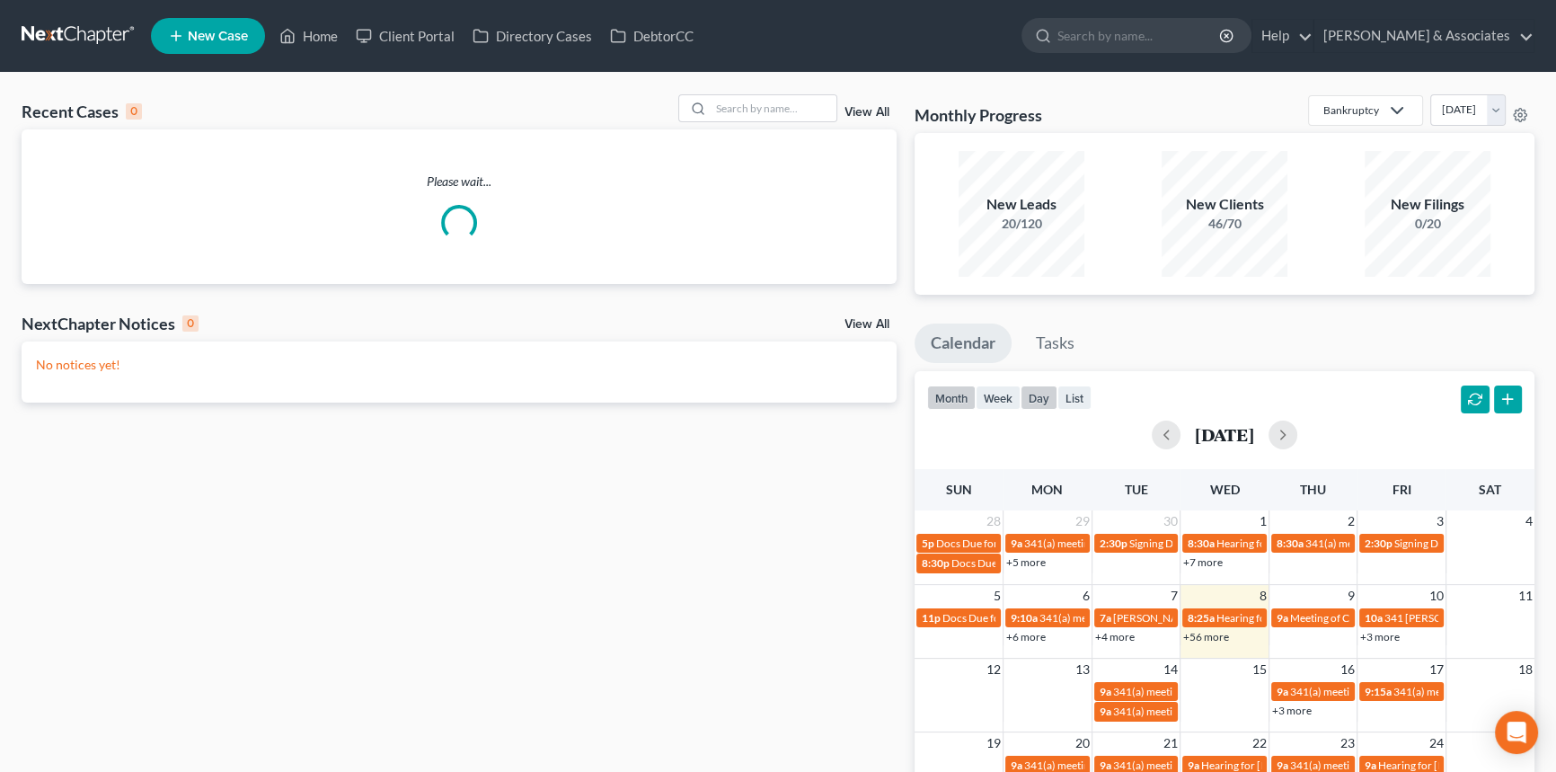
drag, startPoint x: 1024, startPoint y: 393, endPoint x: 1042, endPoint y: 394, distance: 18.0
click at [1024, 393] on button "day" at bounding box center [1038, 397] width 37 height 24
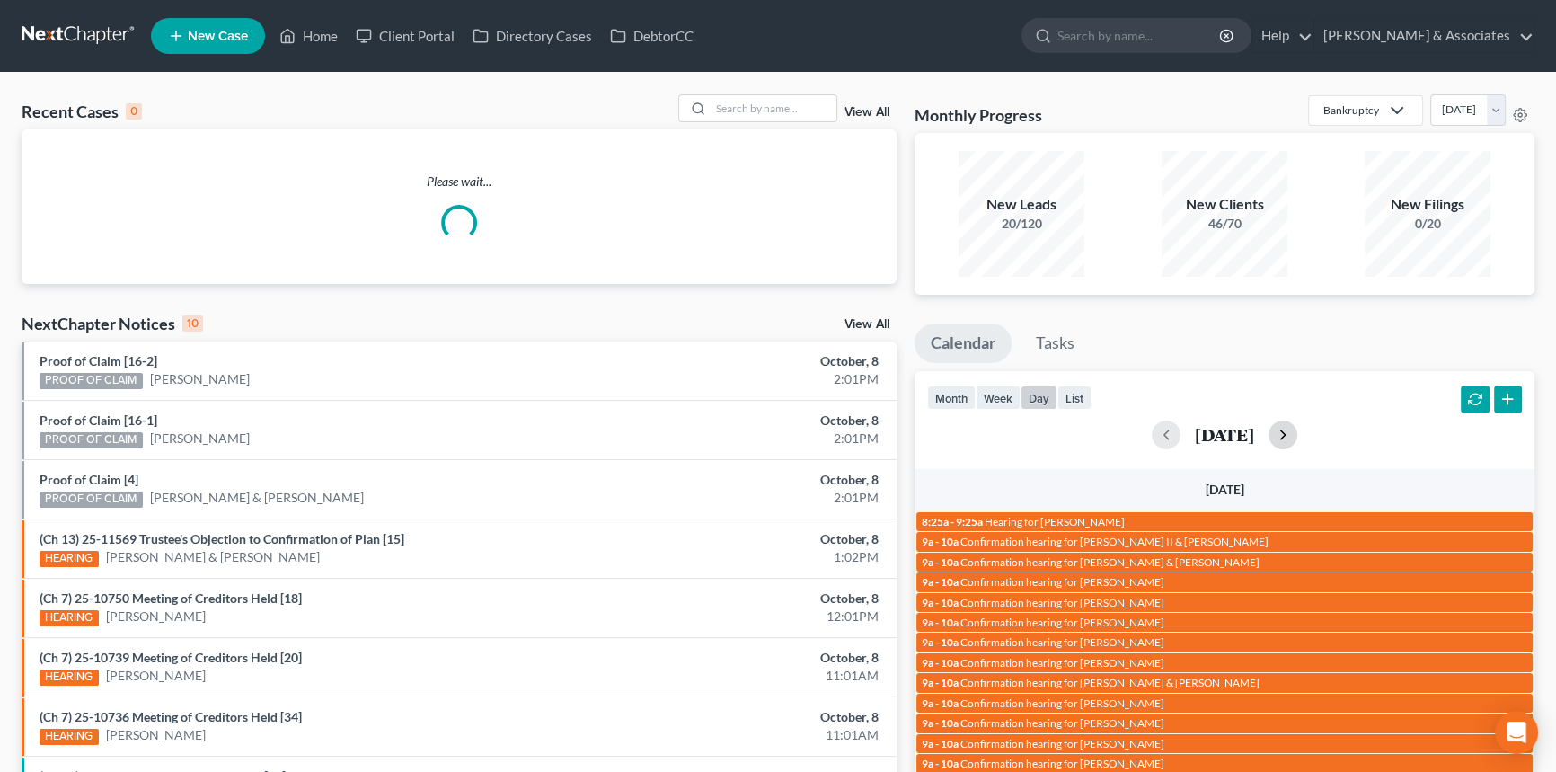
click at [1297, 439] on button "button" at bounding box center [1282, 434] width 29 height 29
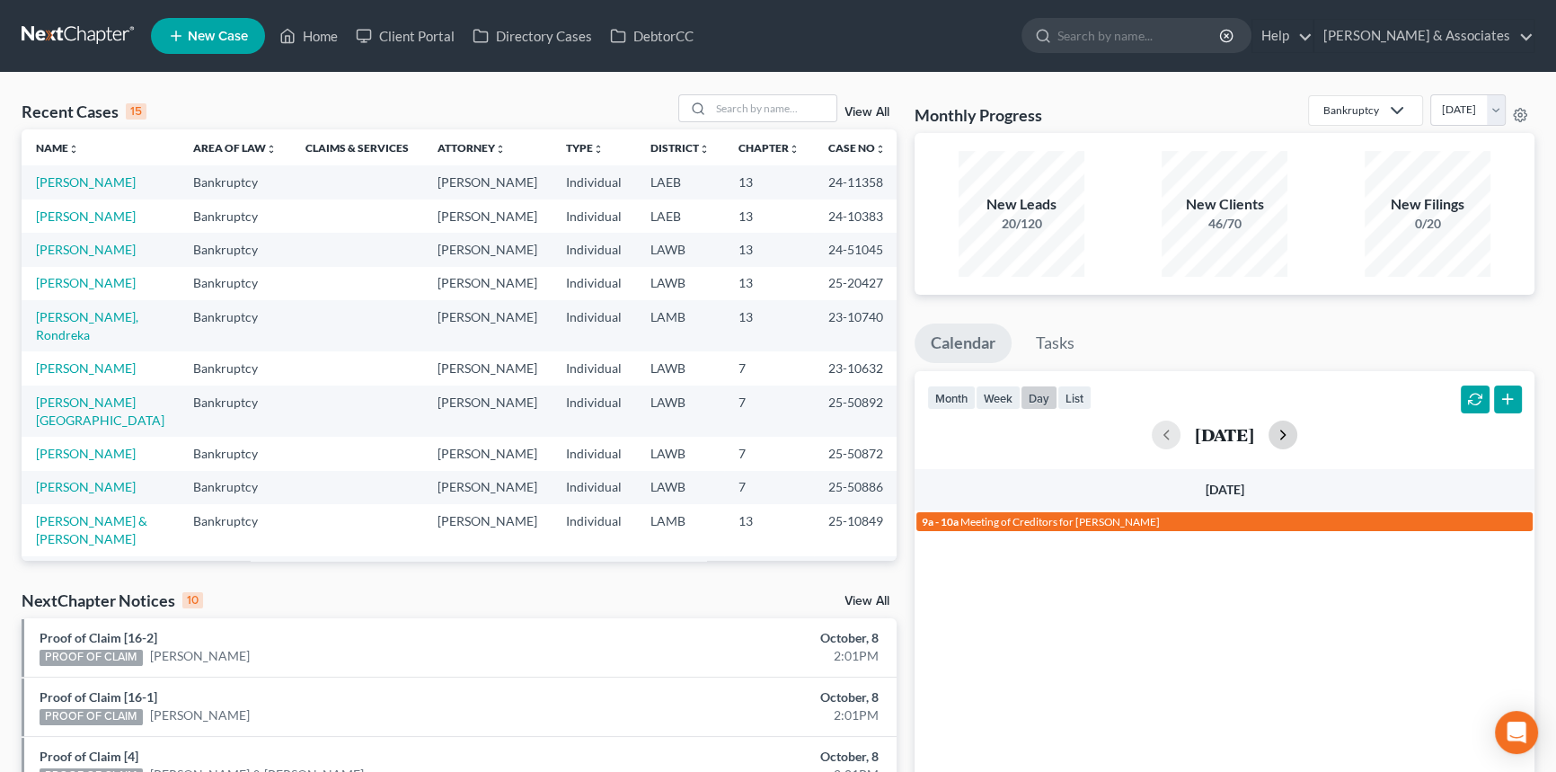
click at [1297, 439] on button "button" at bounding box center [1282, 434] width 29 height 29
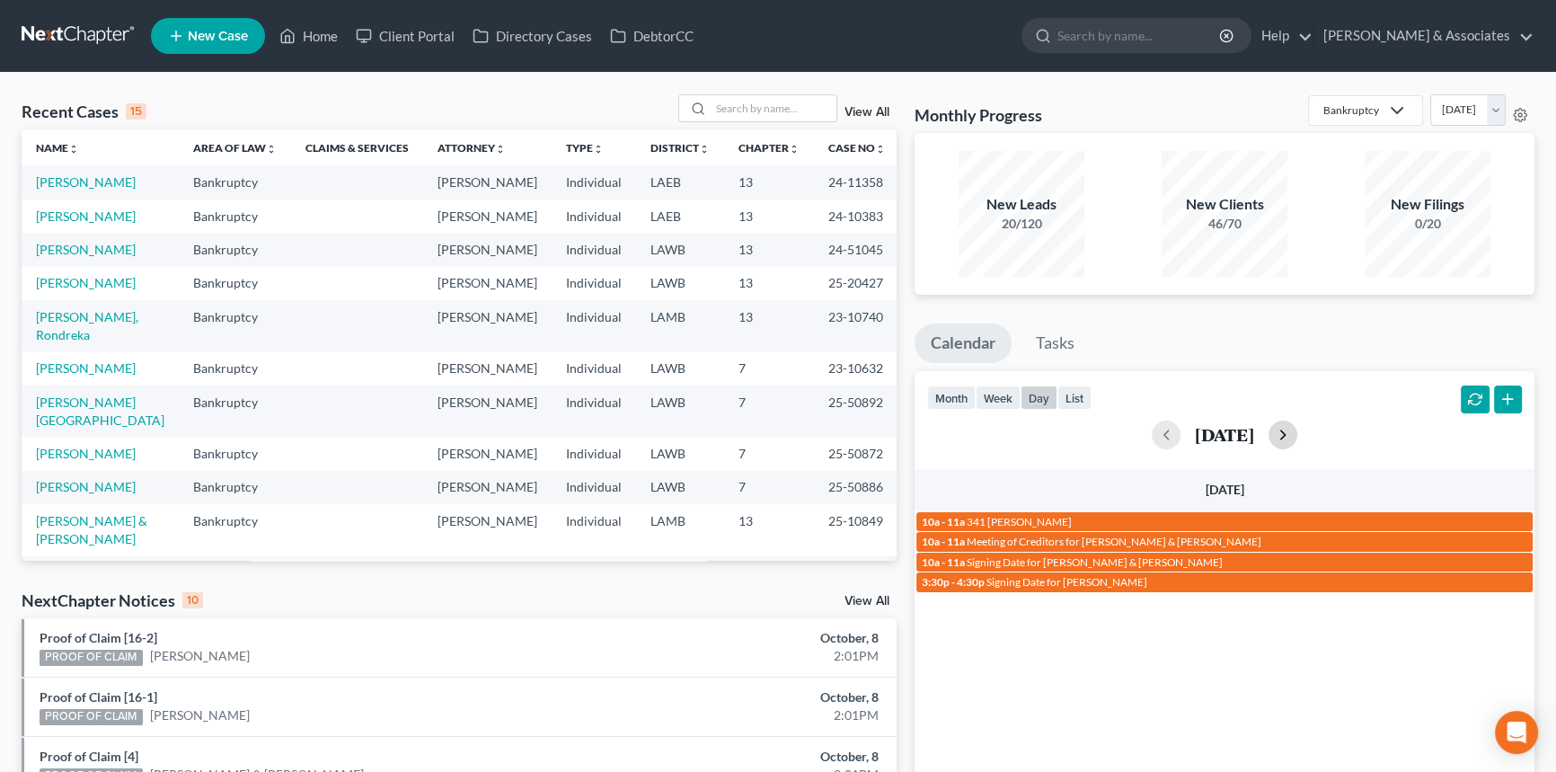
click at [1306, 439] on div "October 10, 2025" at bounding box center [1224, 434] width 595 height 29
click at [1297, 439] on button "button" at bounding box center [1282, 434] width 29 height 29
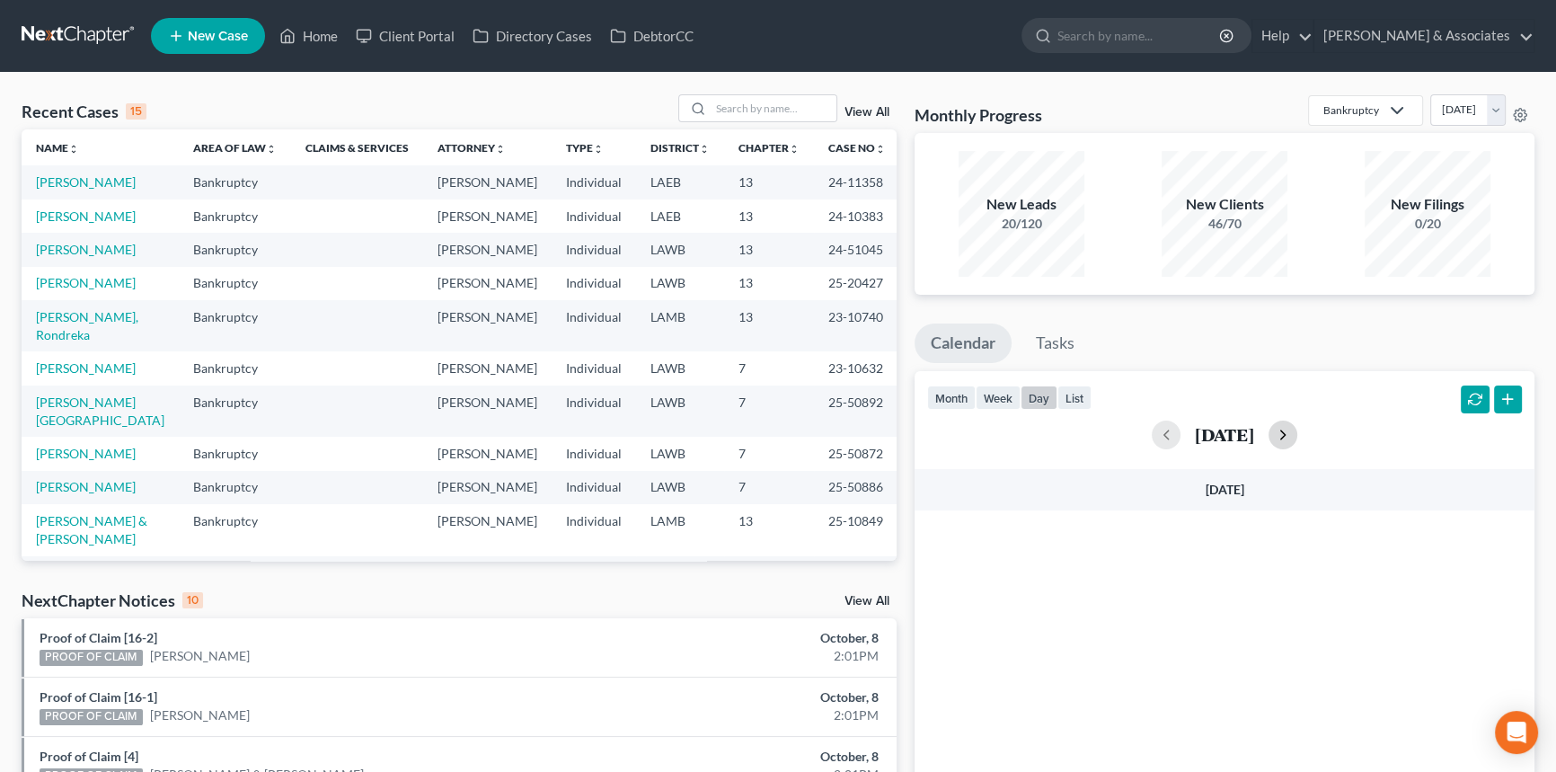
click at [1297, 439] on button "button" at bounding box center [1282, 434] width 29 height 29
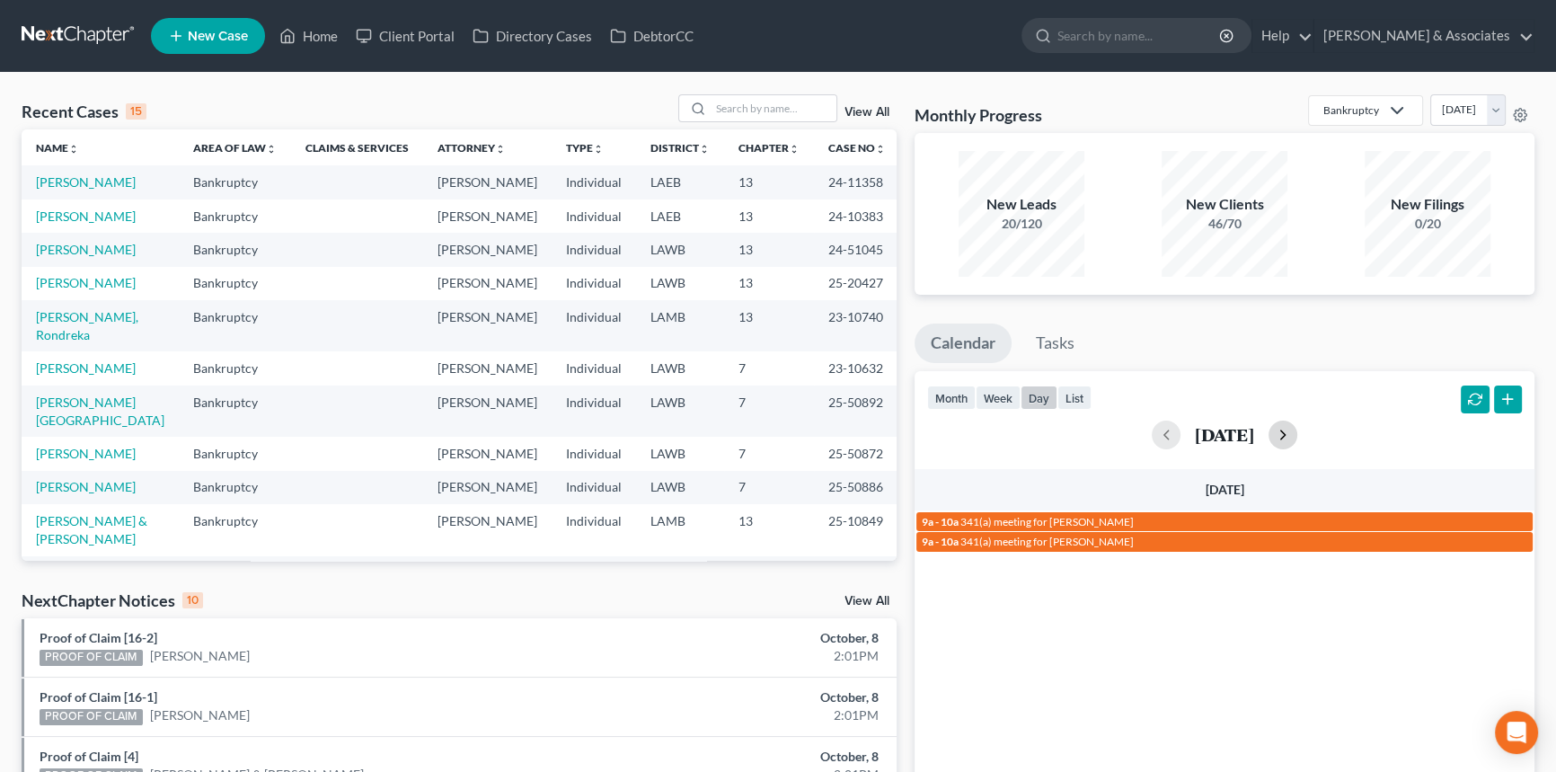
click at [1297, 439] on button "button" at bounding box center [1282, 434] width 29 height 29
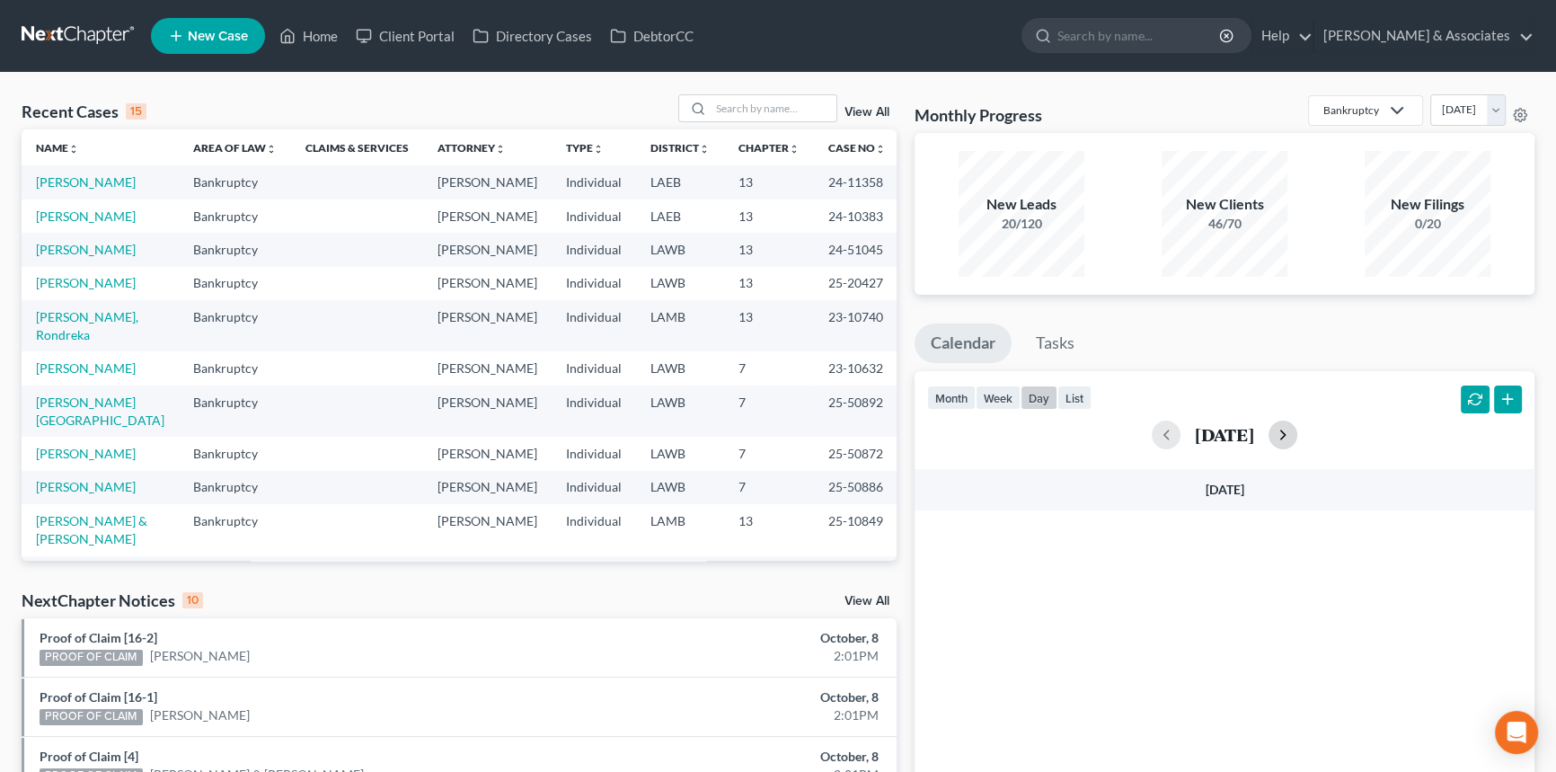
click at [1297, 439] on button "button" at bounding box center [1282, 434] width 29 height 29
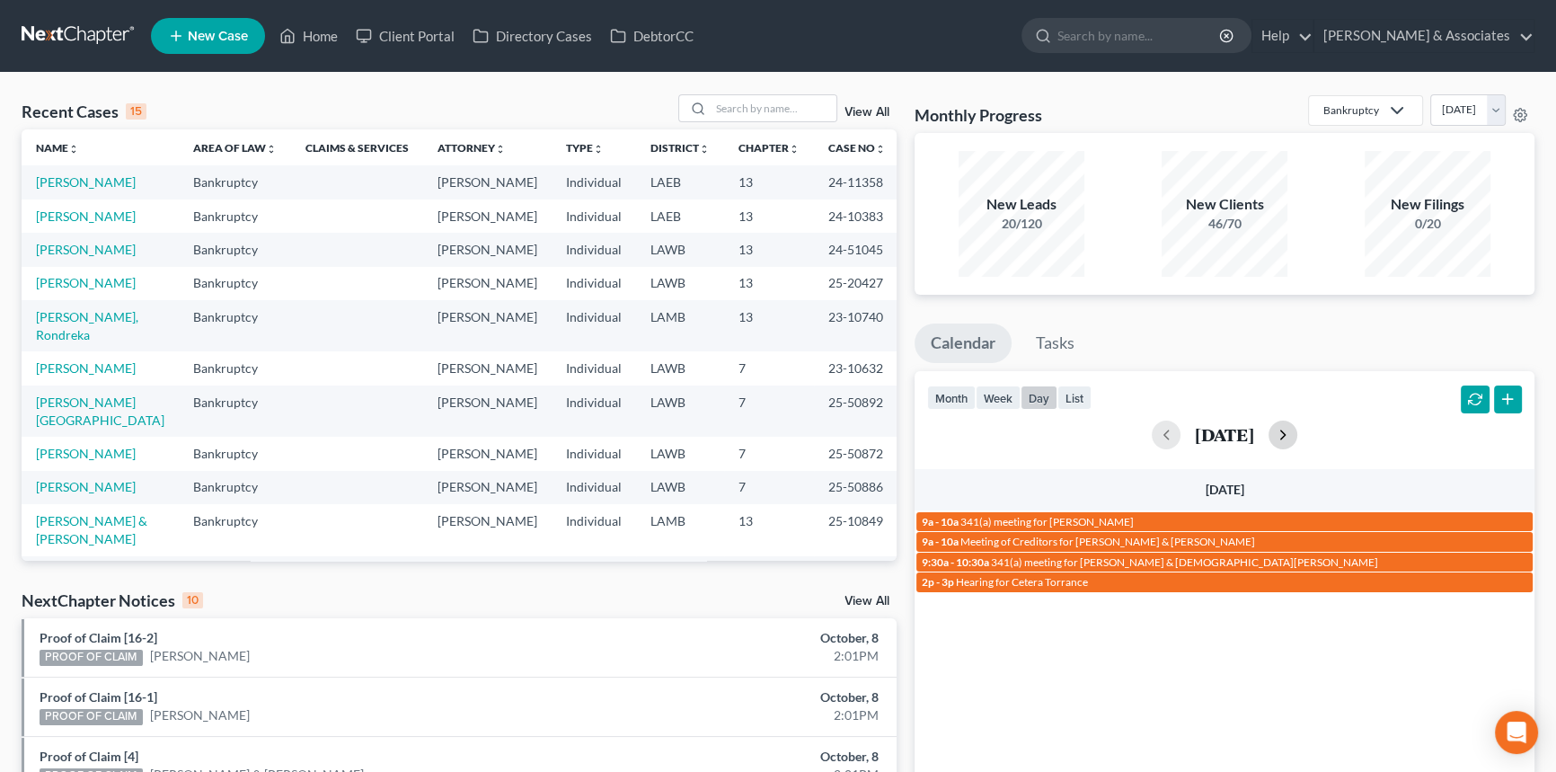
click at [1297, 439] on button "button" at bounding box center [1282, 434] width 29 height 29
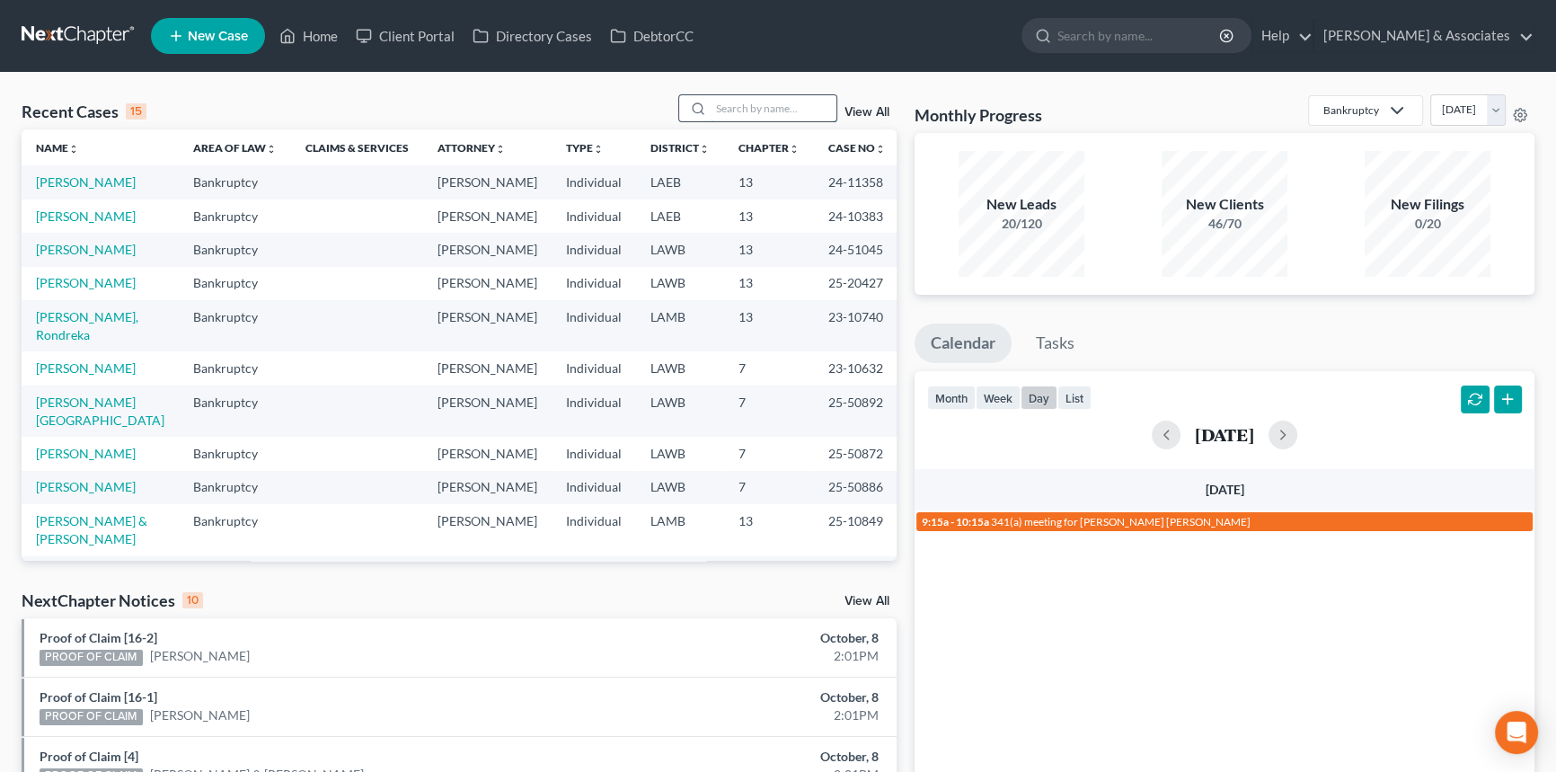
click at [749, 98] on input "search" at bounding box center [773, 108] width 126 height 26
type input "calvin"
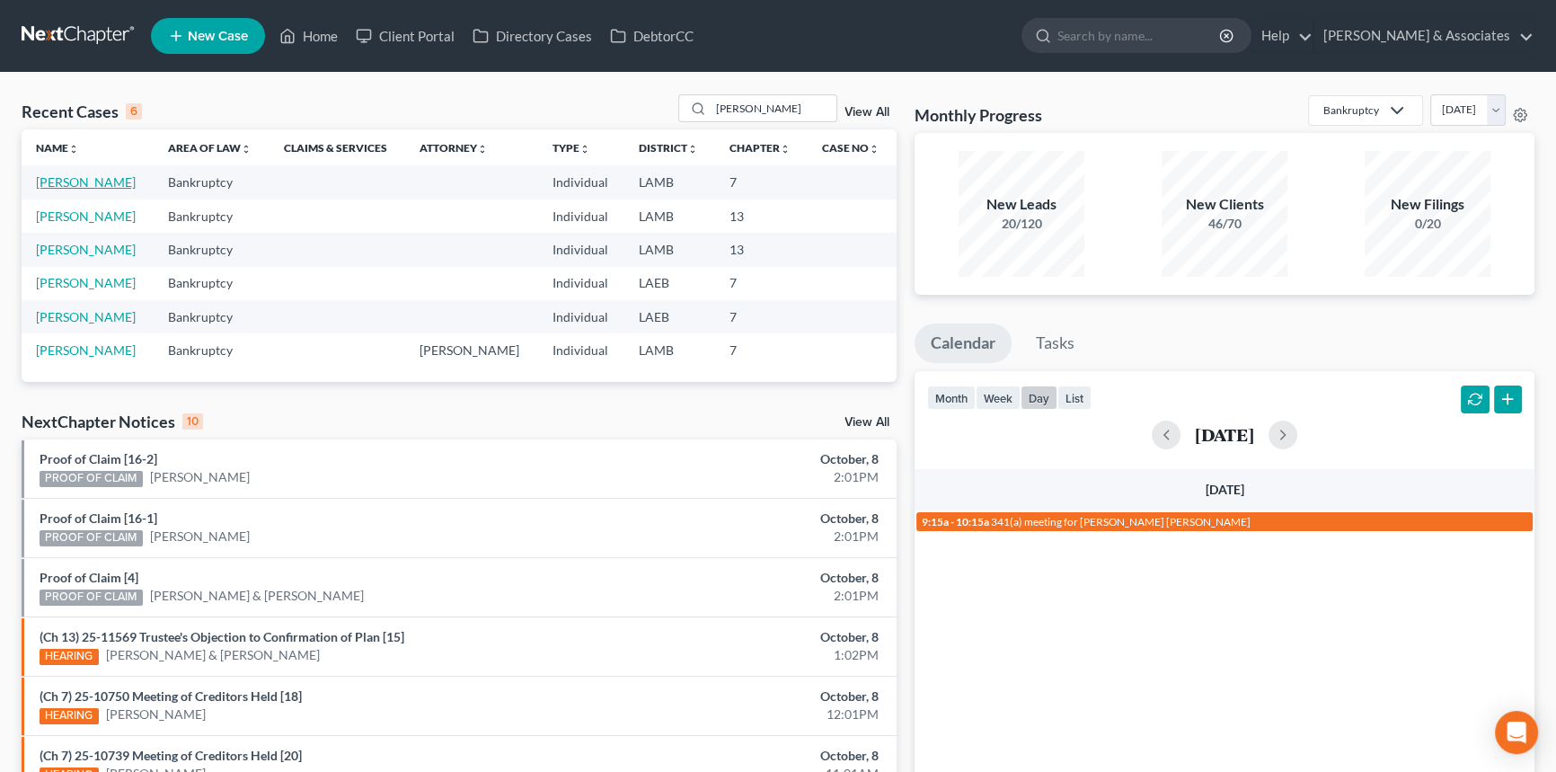
click at [95, 176] on link "[PERSON_NAME]" at bounding box center [86, 181] width 100 height 15
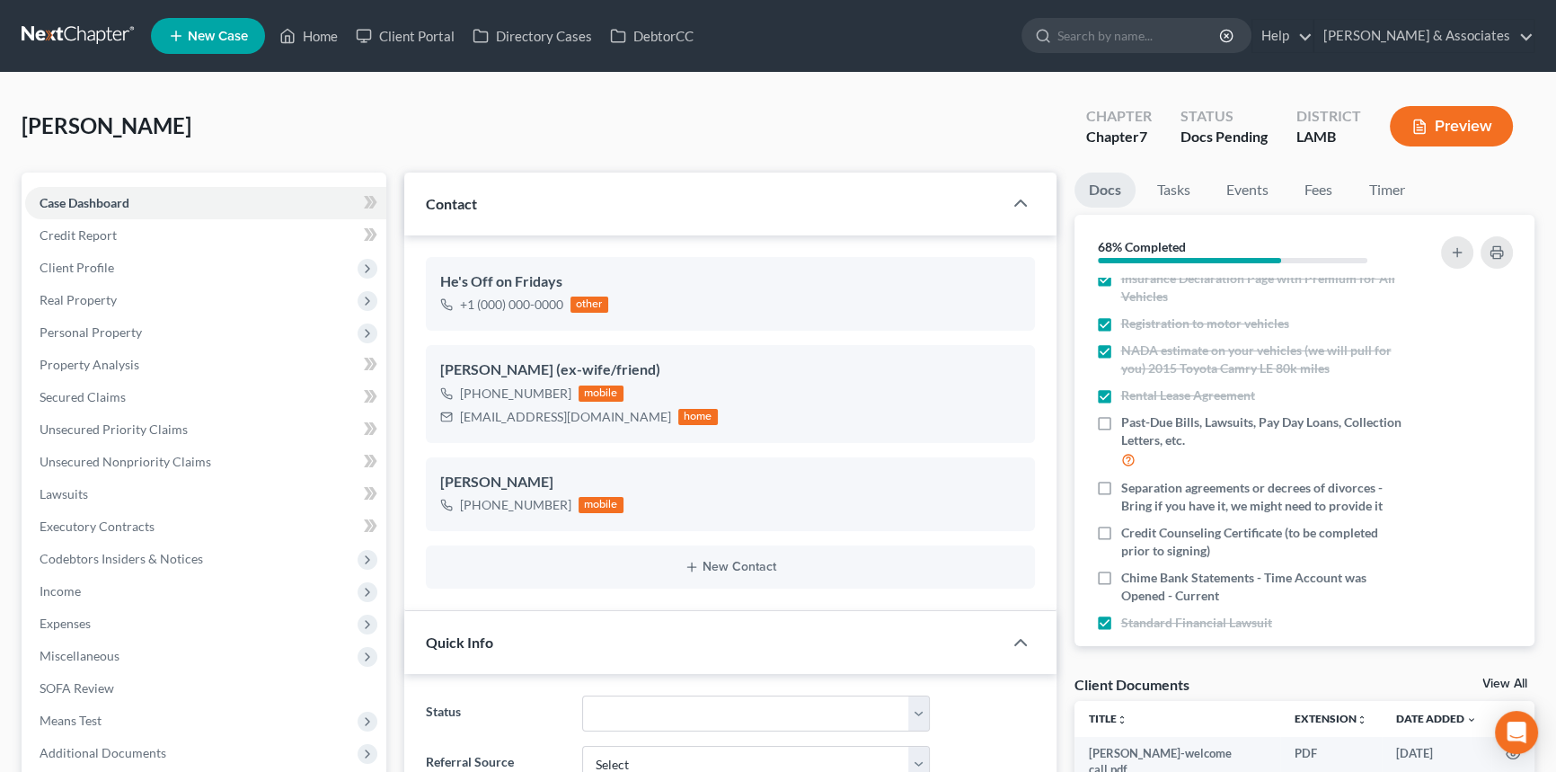
scroll to position [1091, 0]
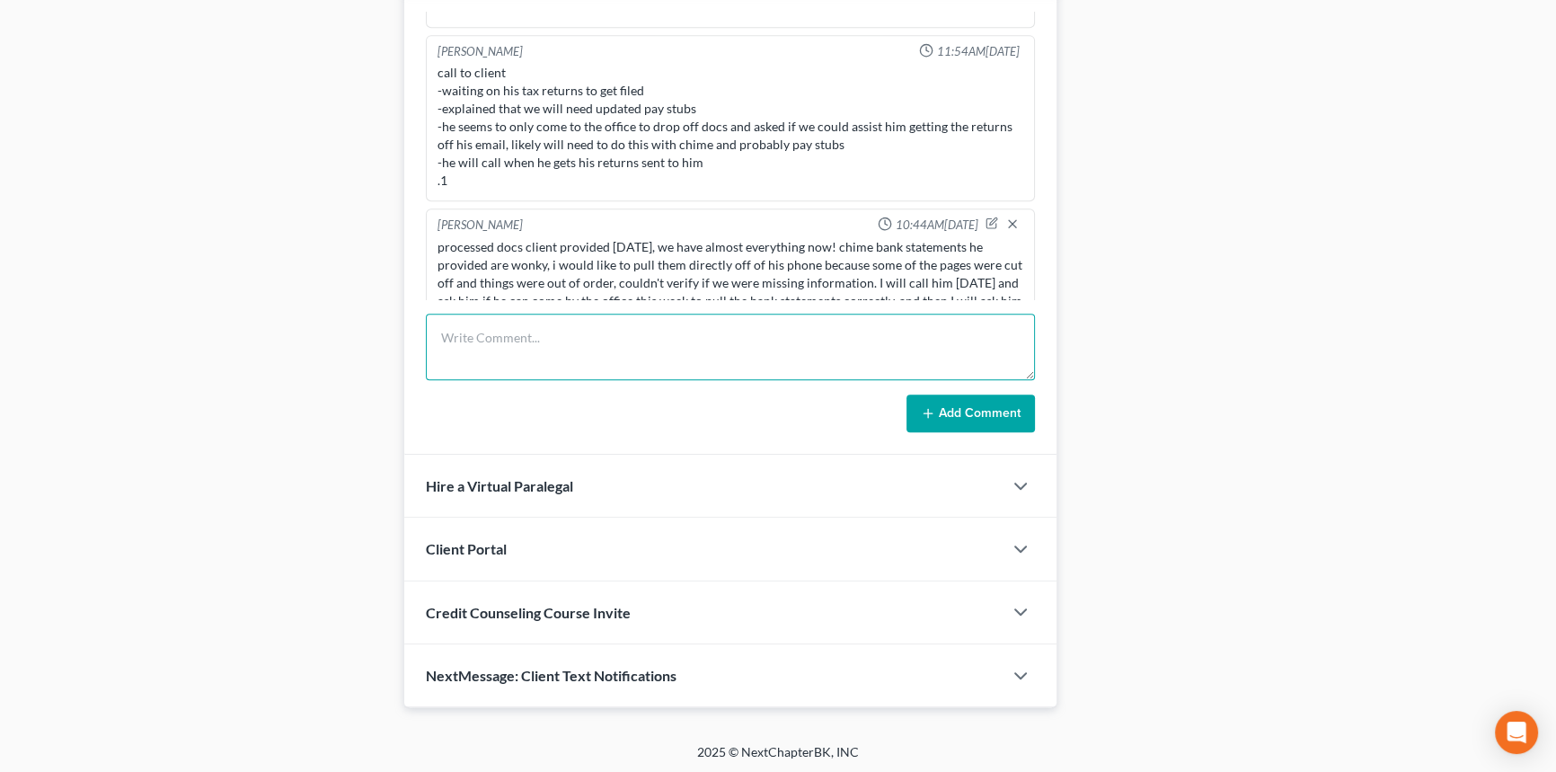
click at [710, 333] on textarea at bounding box center [730, 346] width 609 height 66
type textarea "called client to go over above mentioned NA LVM."
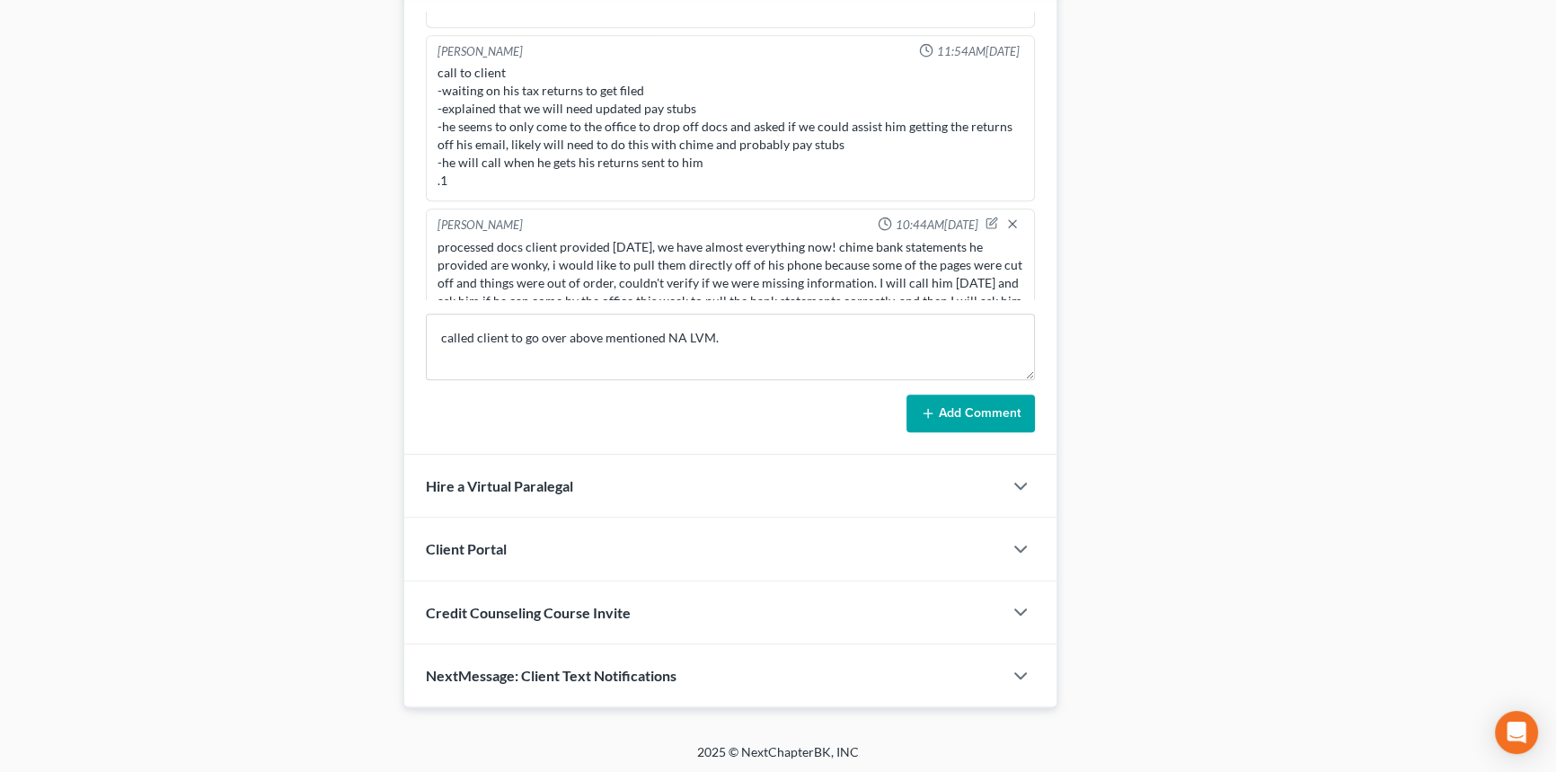
click at [968, 416] on button "Add Comment" at bounding box center [970, 413] width 128 height 38
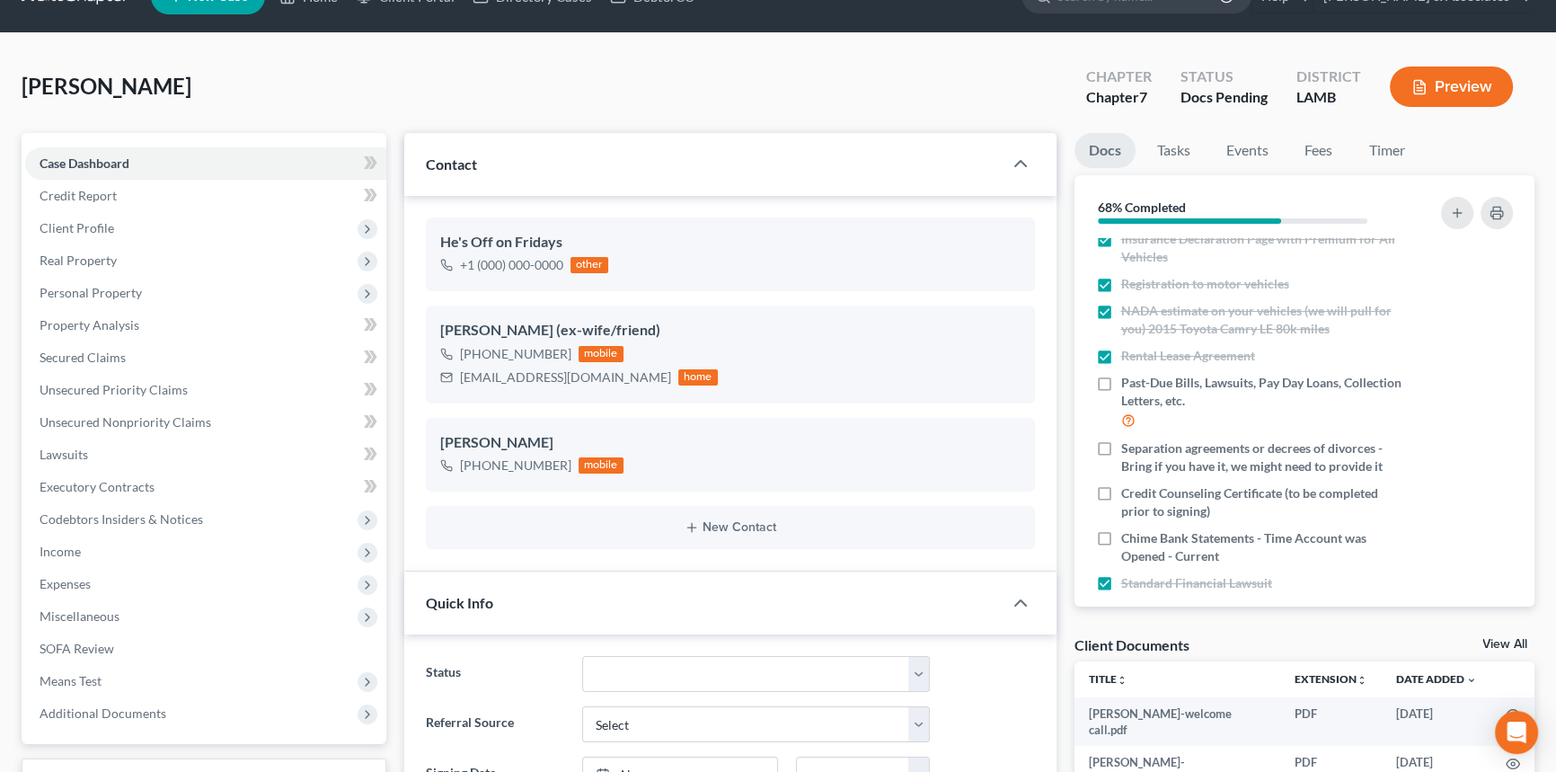
scroll to position [0, 0]
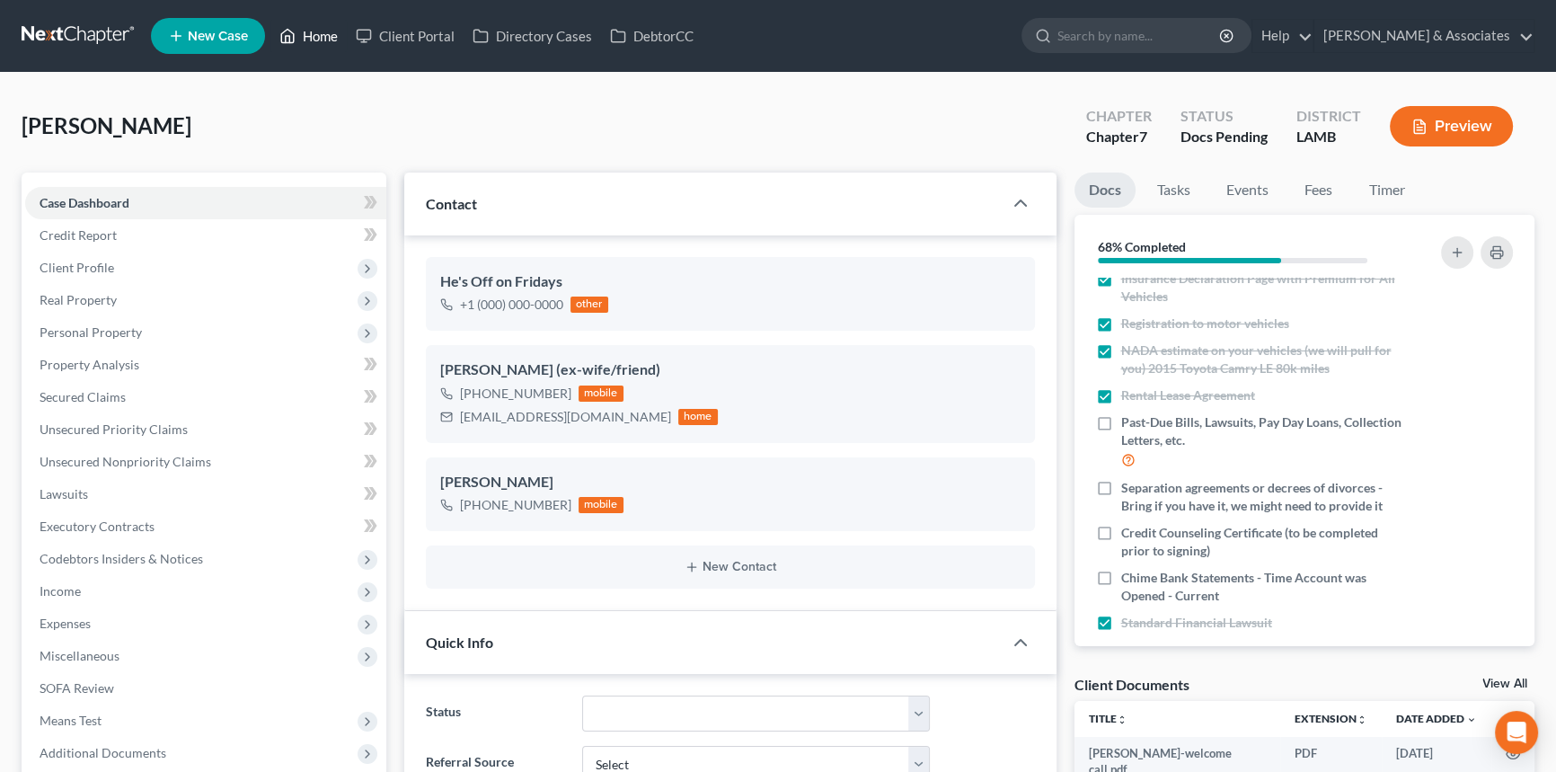
click at [299, 45] on link "Home" at bounding box center [308, 36] width 76 height 32
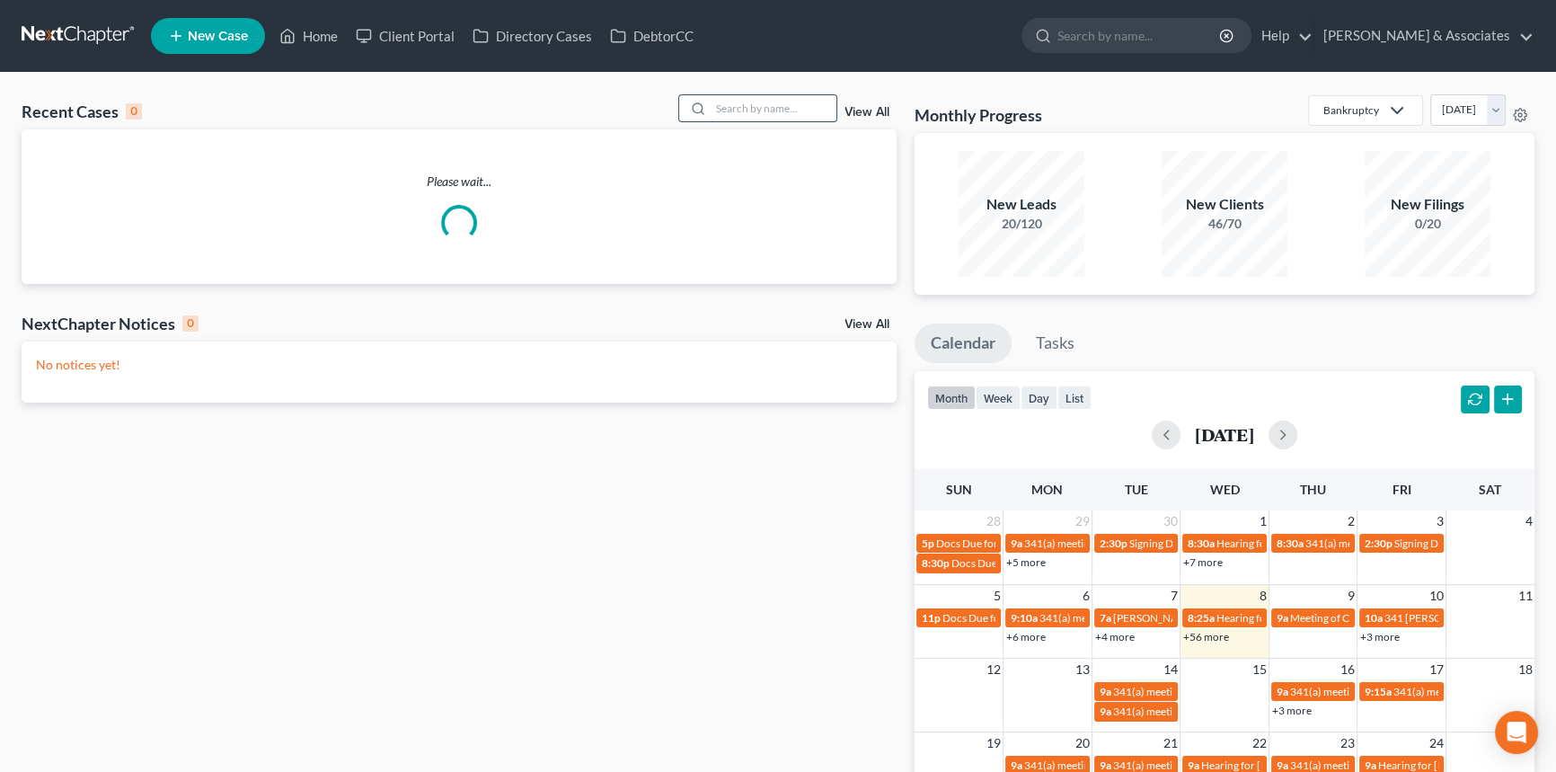
click at [792, 101] on input "search" at bounding box center [773, 108] width 126 height 26
type input "[PERSON_NAME]"
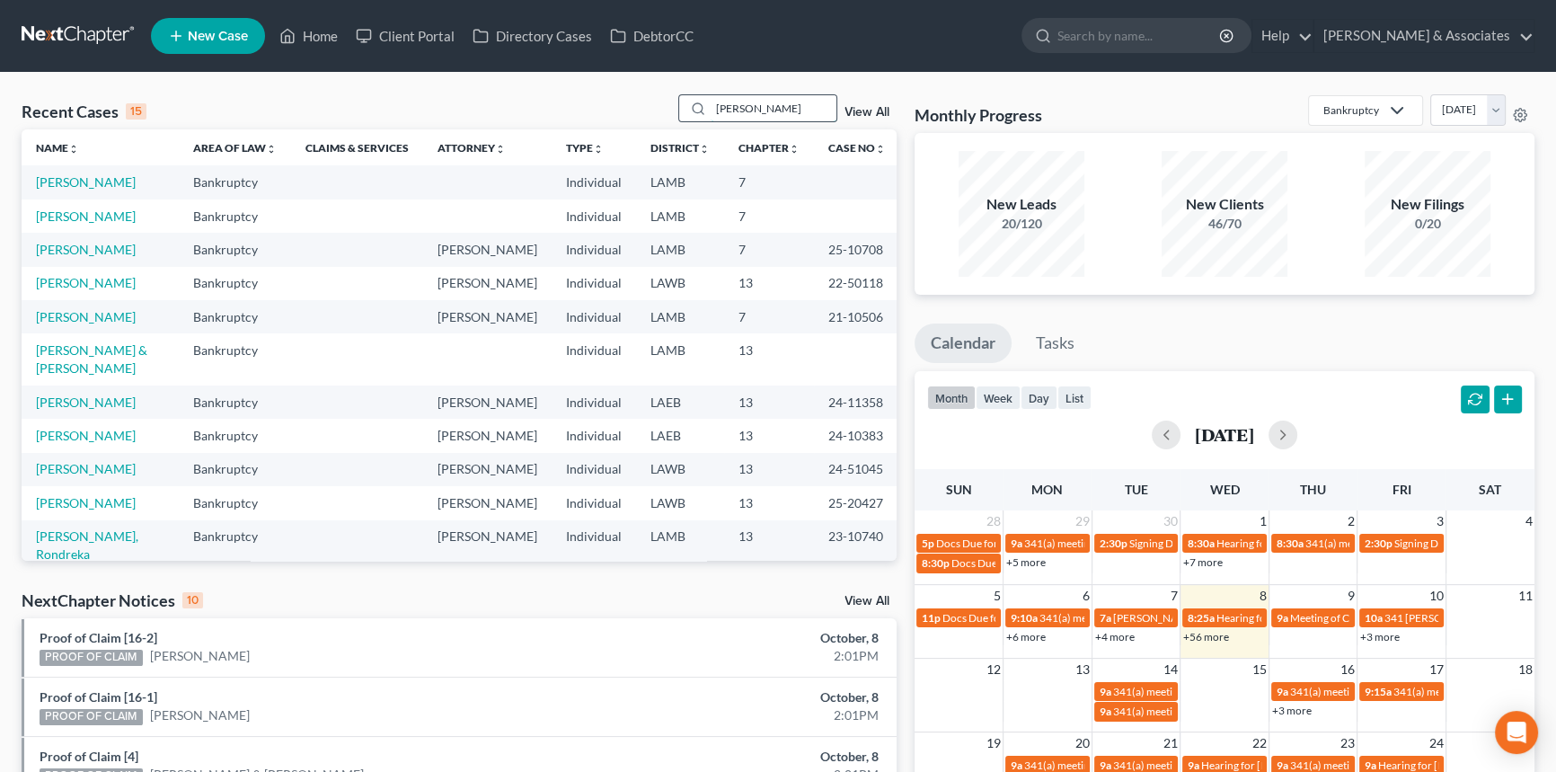
click at [786, 109] on input "[PERSON_NAME]" at bounding box center [773, 108] width 126 height 26
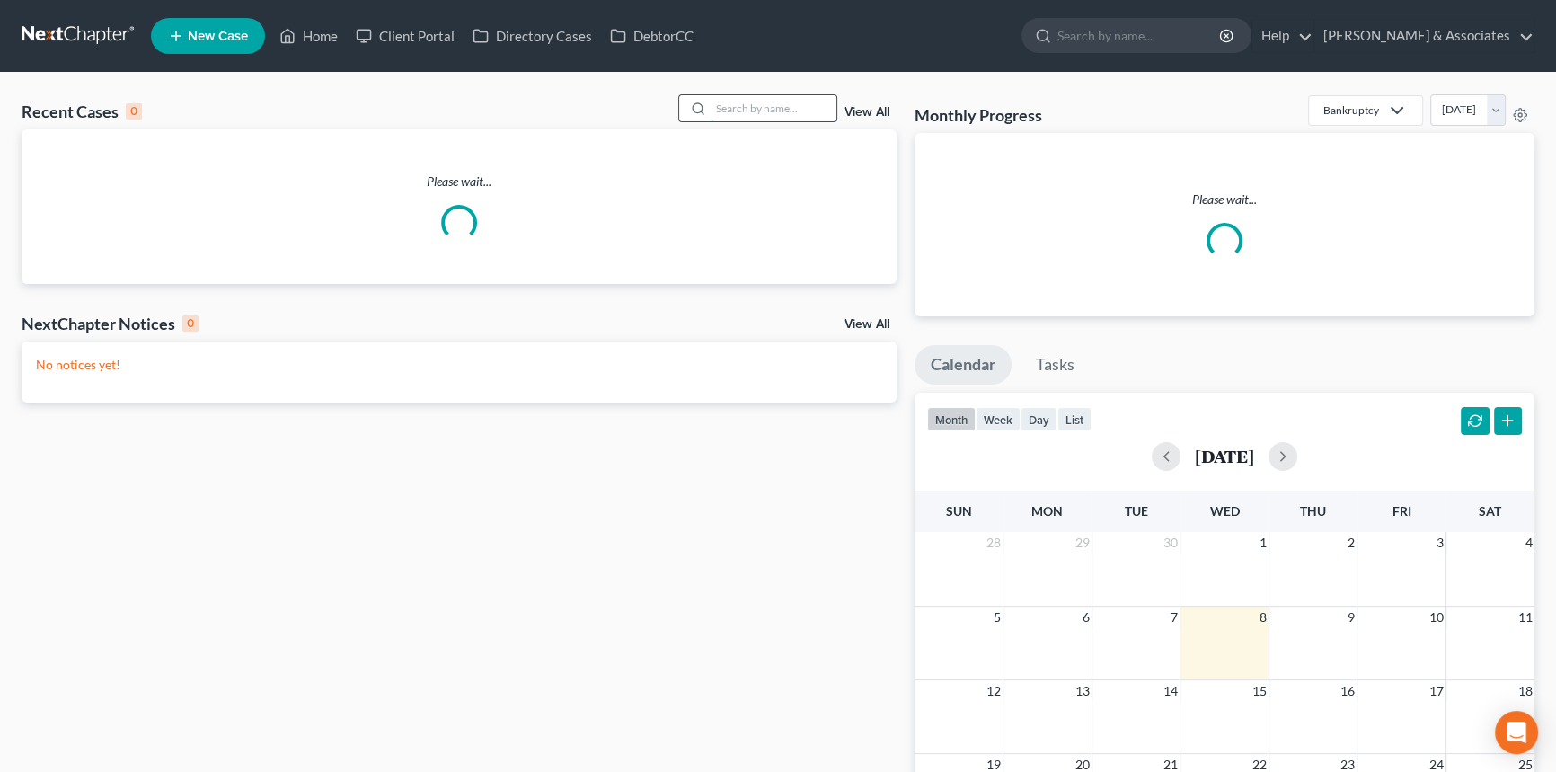
click at [777, 101] on input "search" at bounding box center [773, 108] width 126 height 26
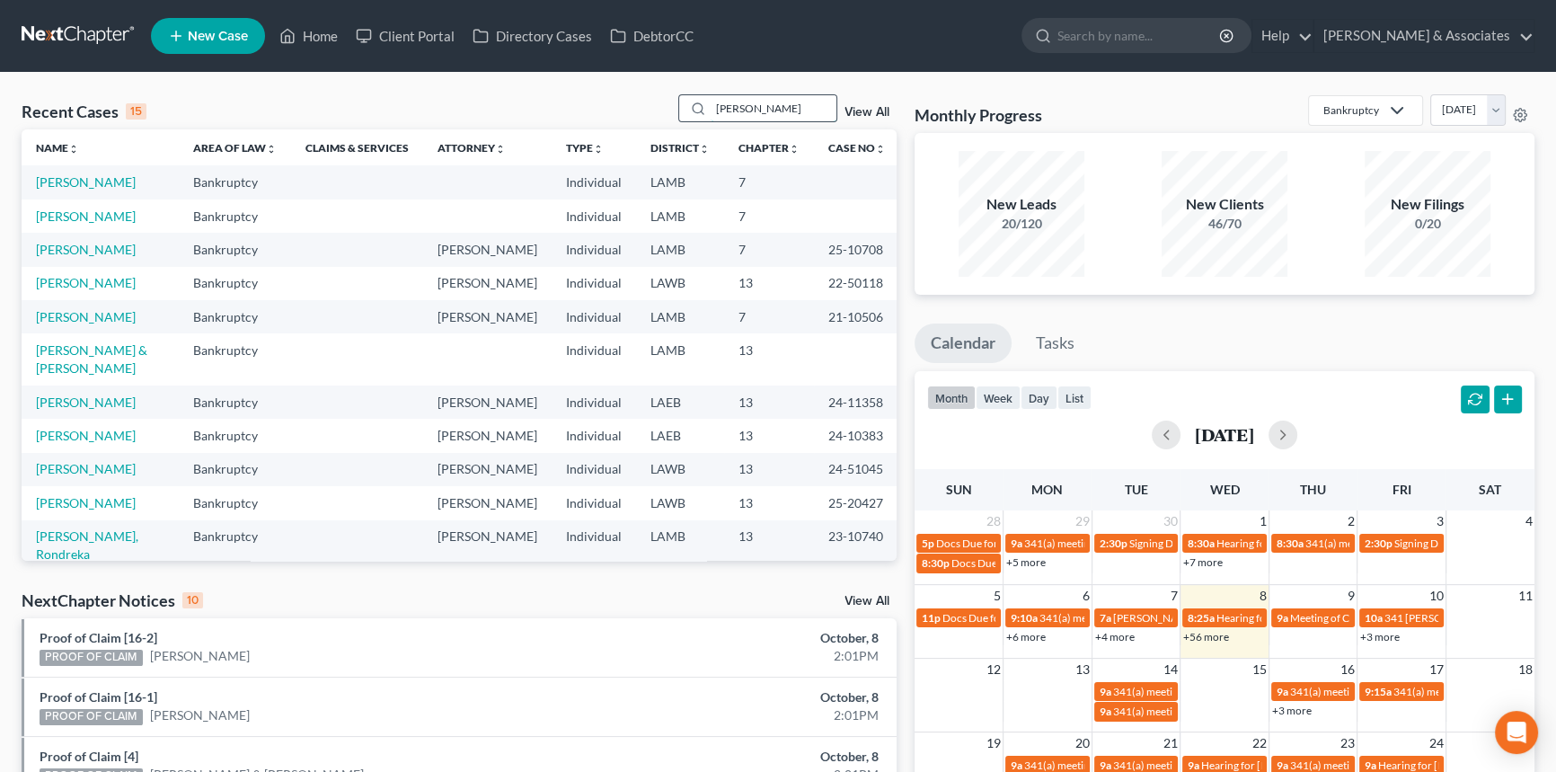
type input "[PERSON_NAME]"
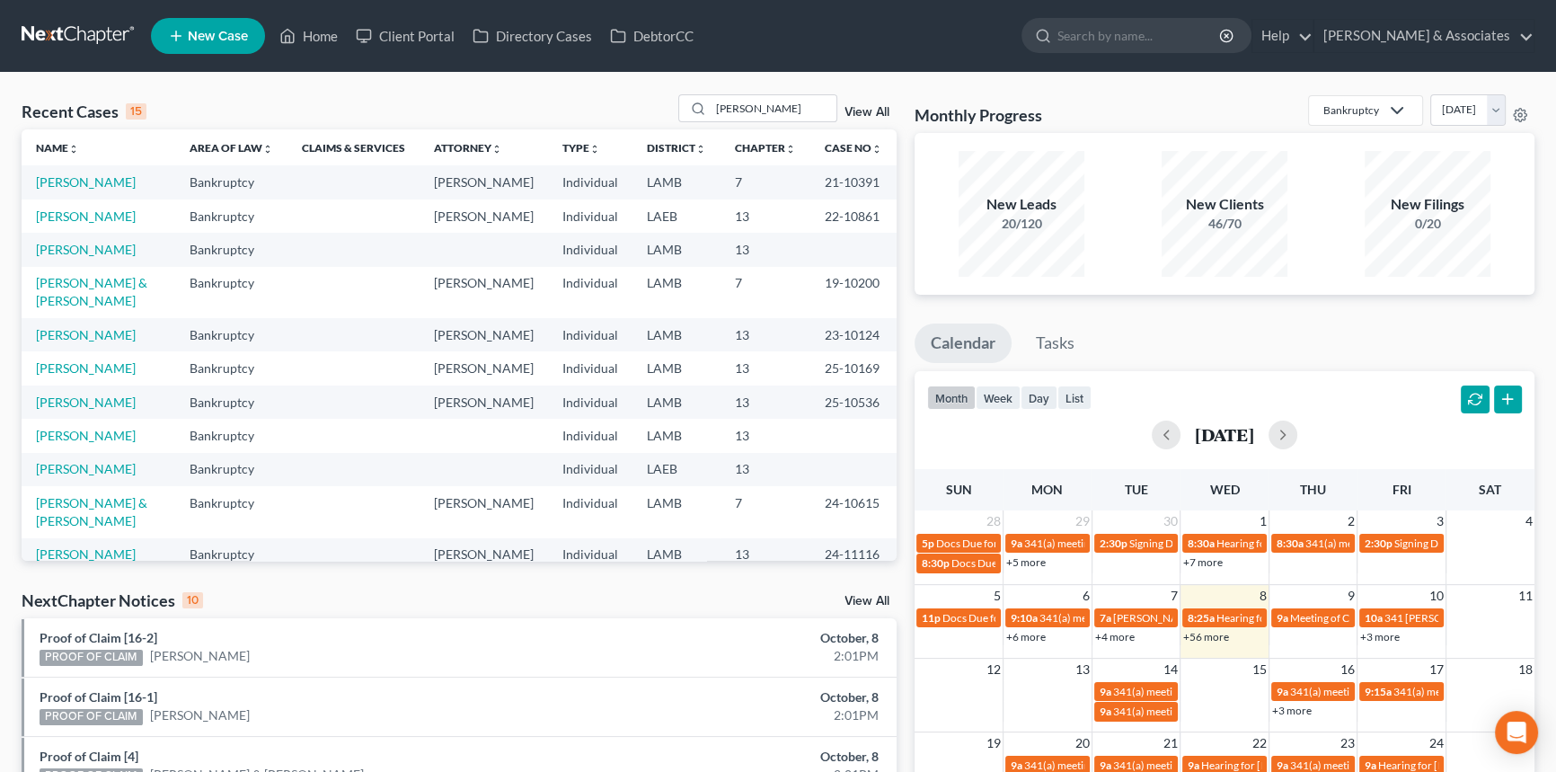
click at [101, 266] on td "[PERSON_NAME]" at bounding box center [99, 249] width 154 height 33
click at [95, 257] on link "[PERSON_NAME]" at bounding box center [86, 249] width 100 height 15
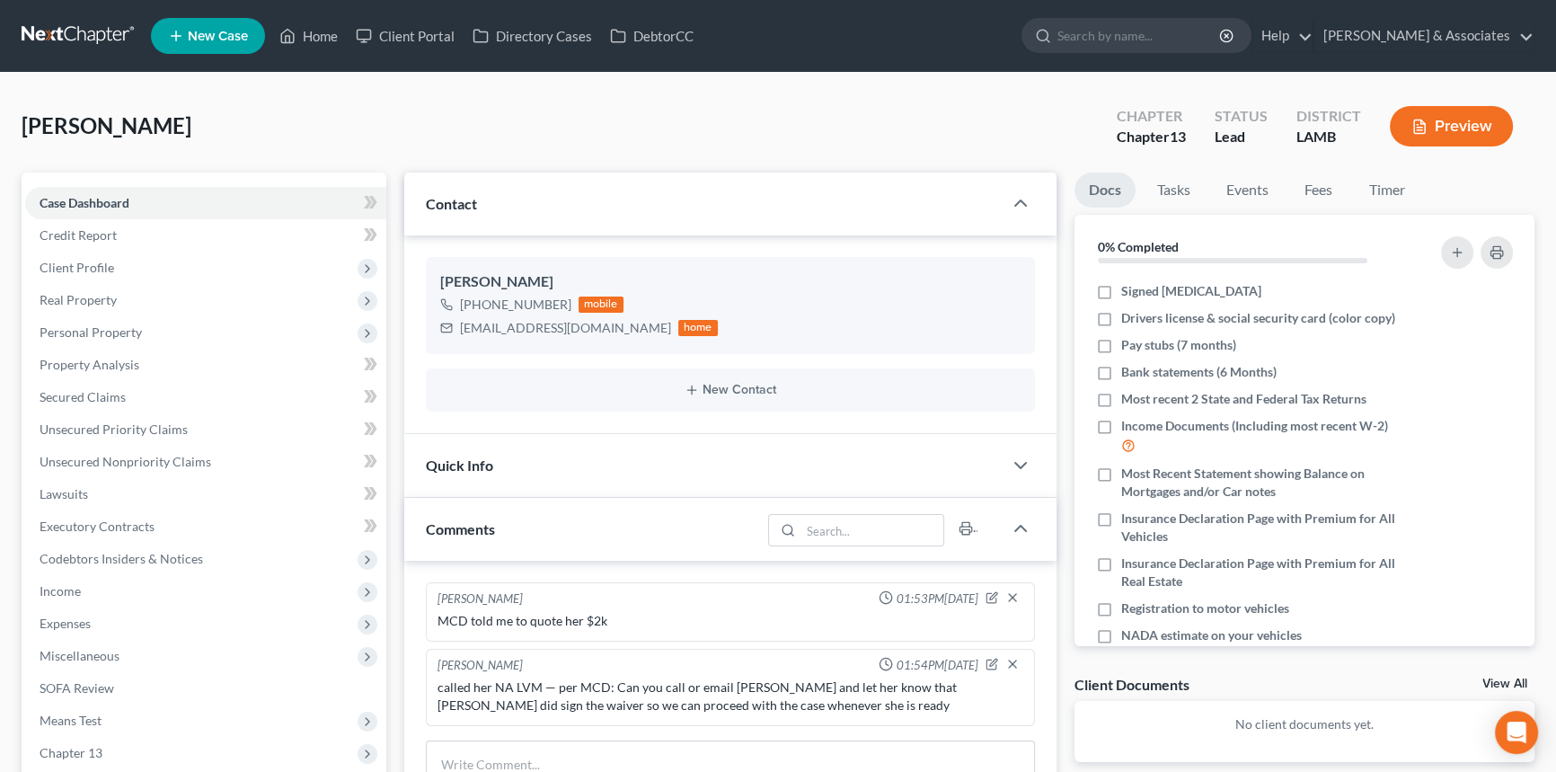
click at [1293, 177] on li "Fees" at bounding box center [1318, 193] width 57 height 42
click at [1310, 177] on link "Fees" at bounding box center [1318, 189] width 57 height 35
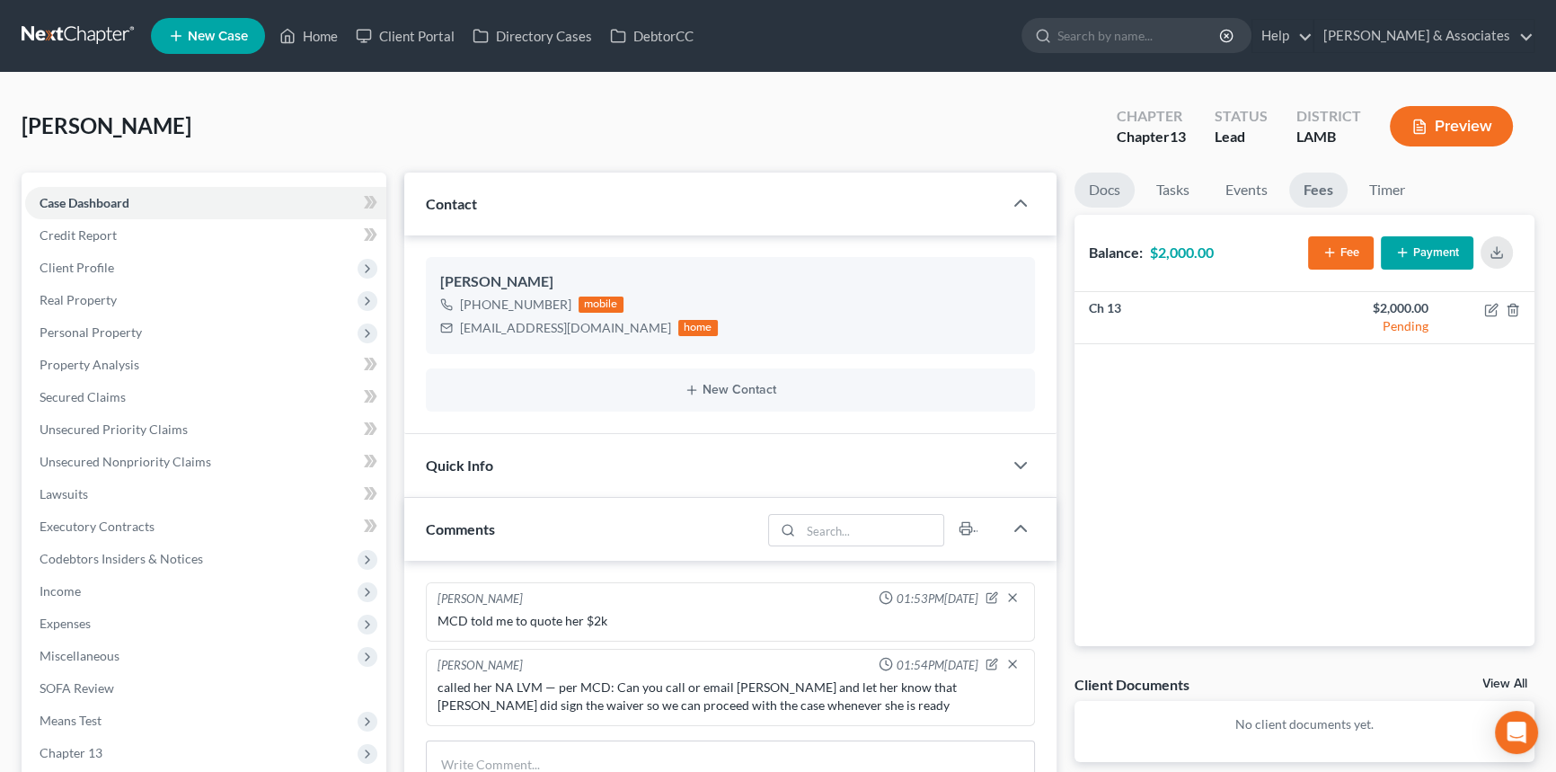
click at [1088, 189] on link "Docs" at bounding box center [1104, 189] width 60 height 35
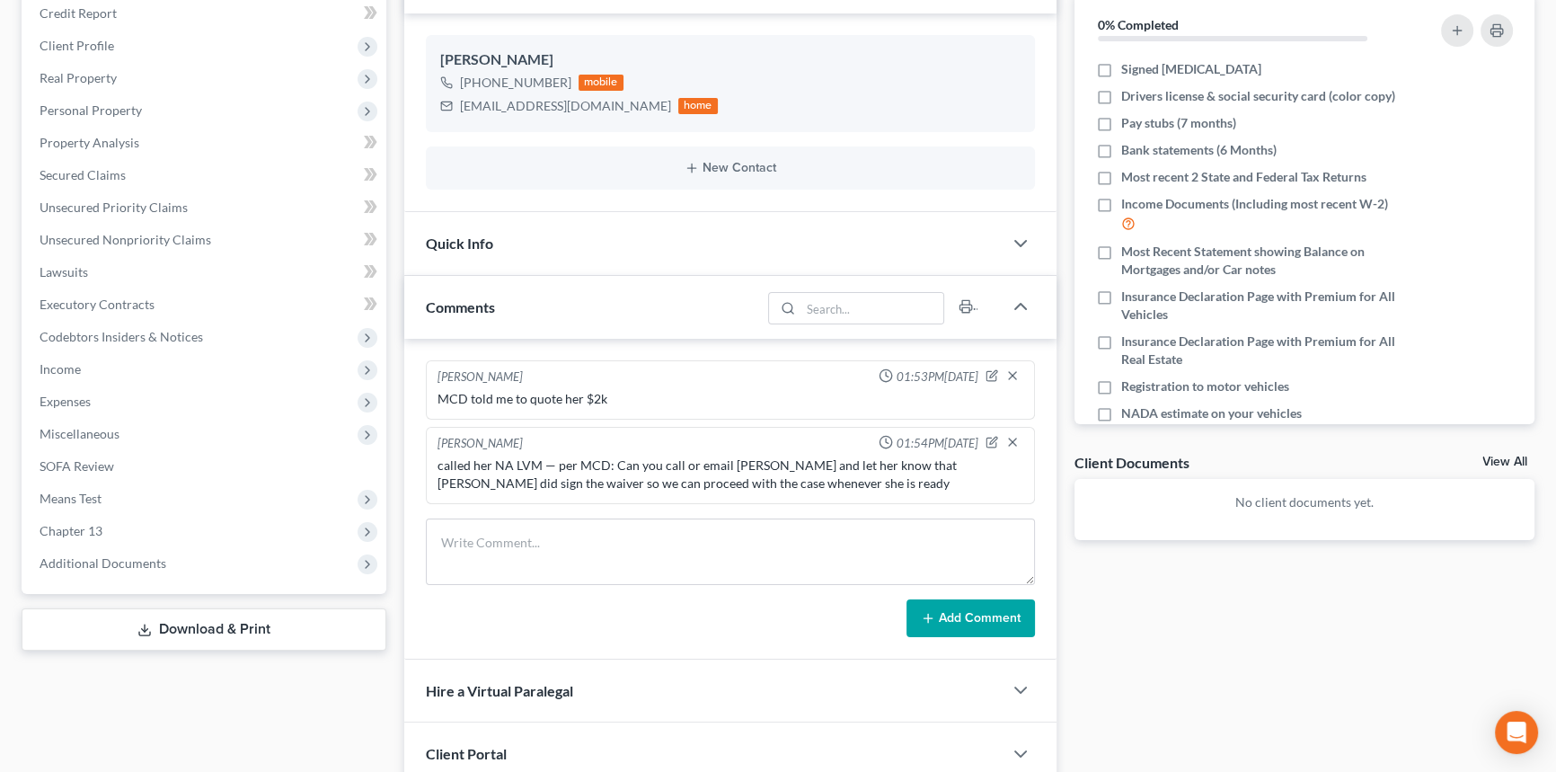
scroll to position [427, 0]
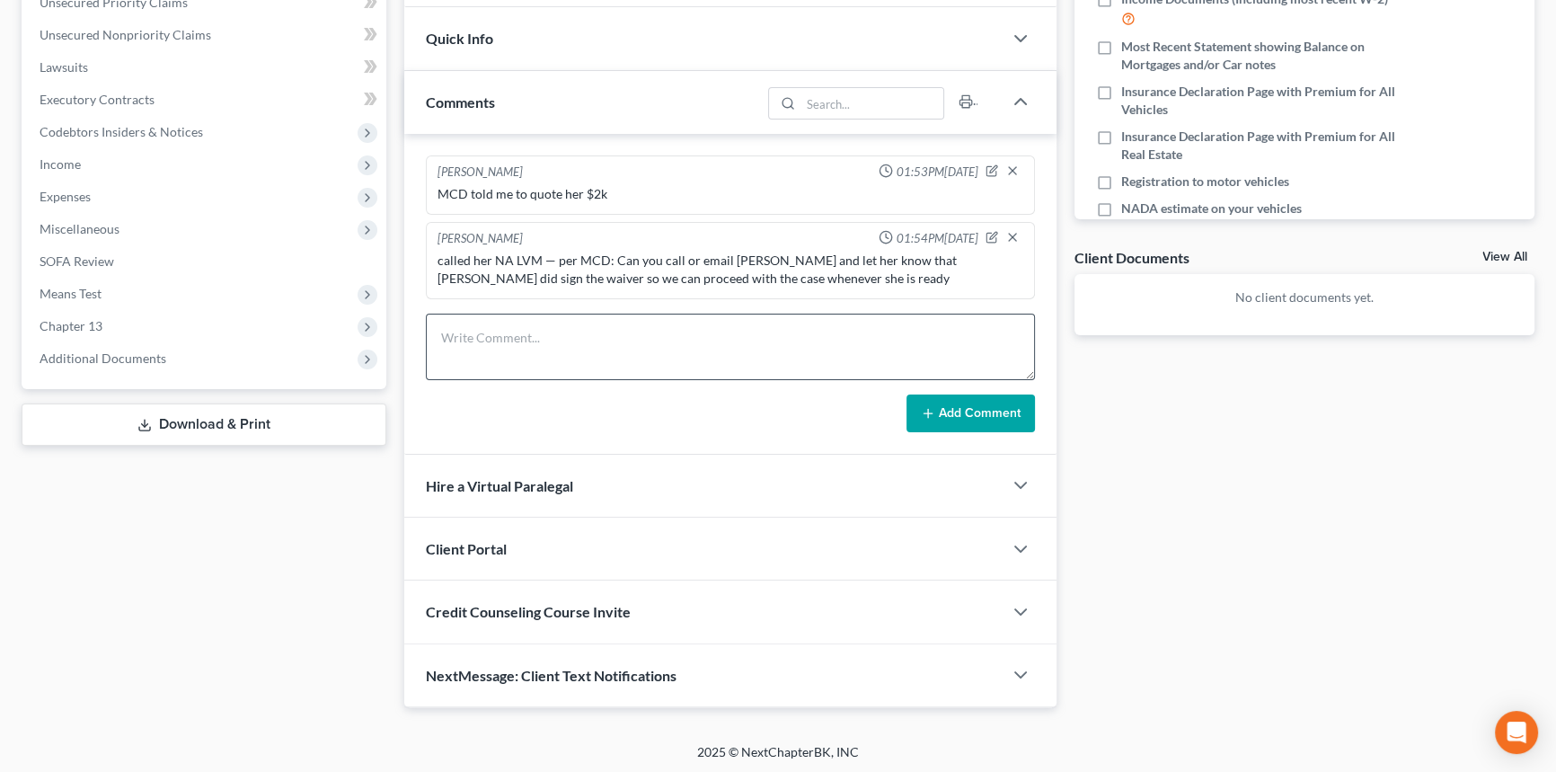
drag, startPoint x: 710, startPoint y: 386, endPoint x: 723, endPoint y: 342, distance: 45.8
click at [710, 386] on form "Add Comment" at bounding box center [730, 372] width 609 height 119
click at [723, 342] on textarea at bounding box center [730, 346] width 609 height 66
type textarea "called her again NA LVM and sent an email this time."
click at [980, 410] on button "Add Comment" at bounding box center [970, 413] width 128 height 38
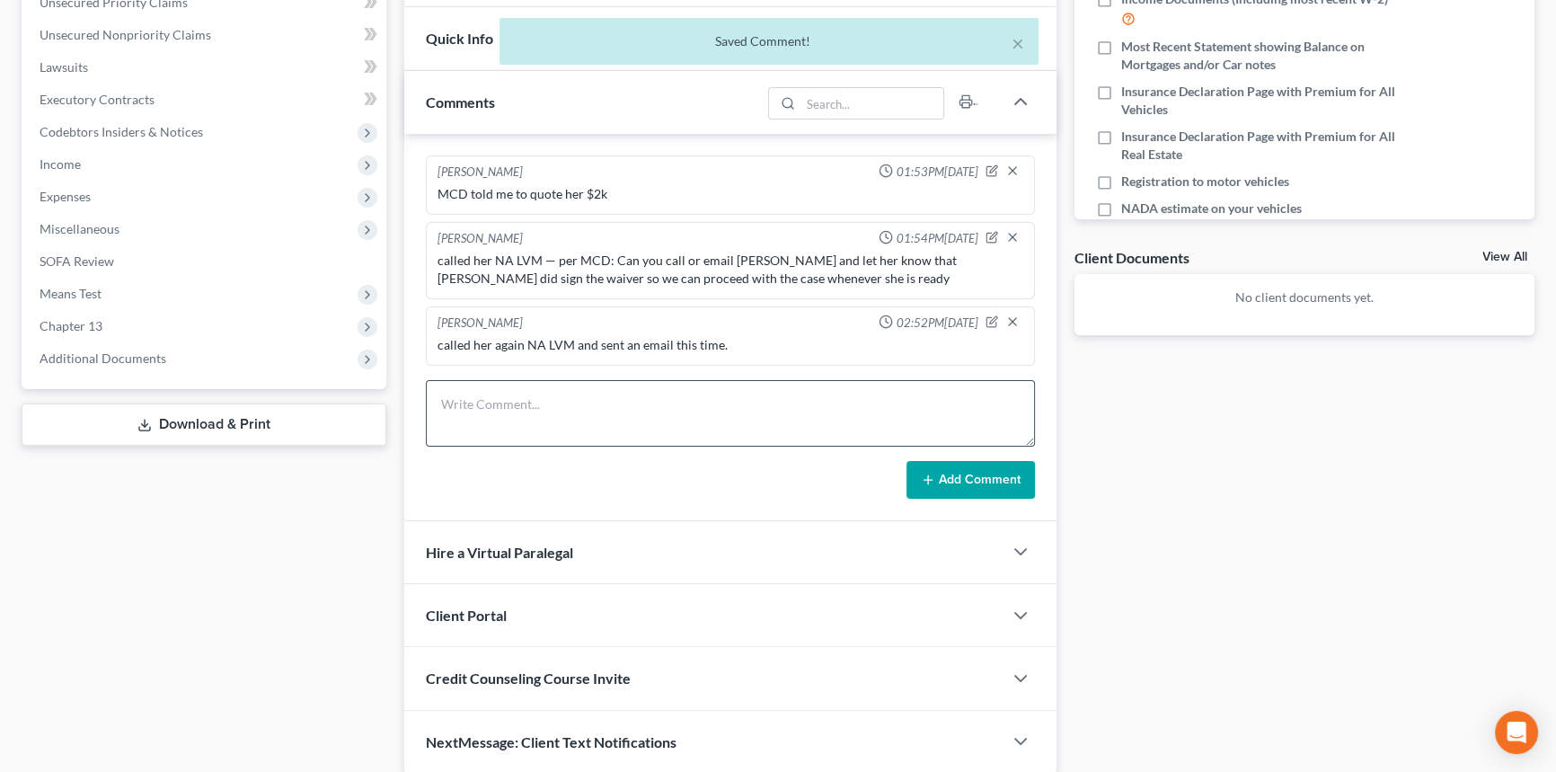
scroll to position [0, 0]
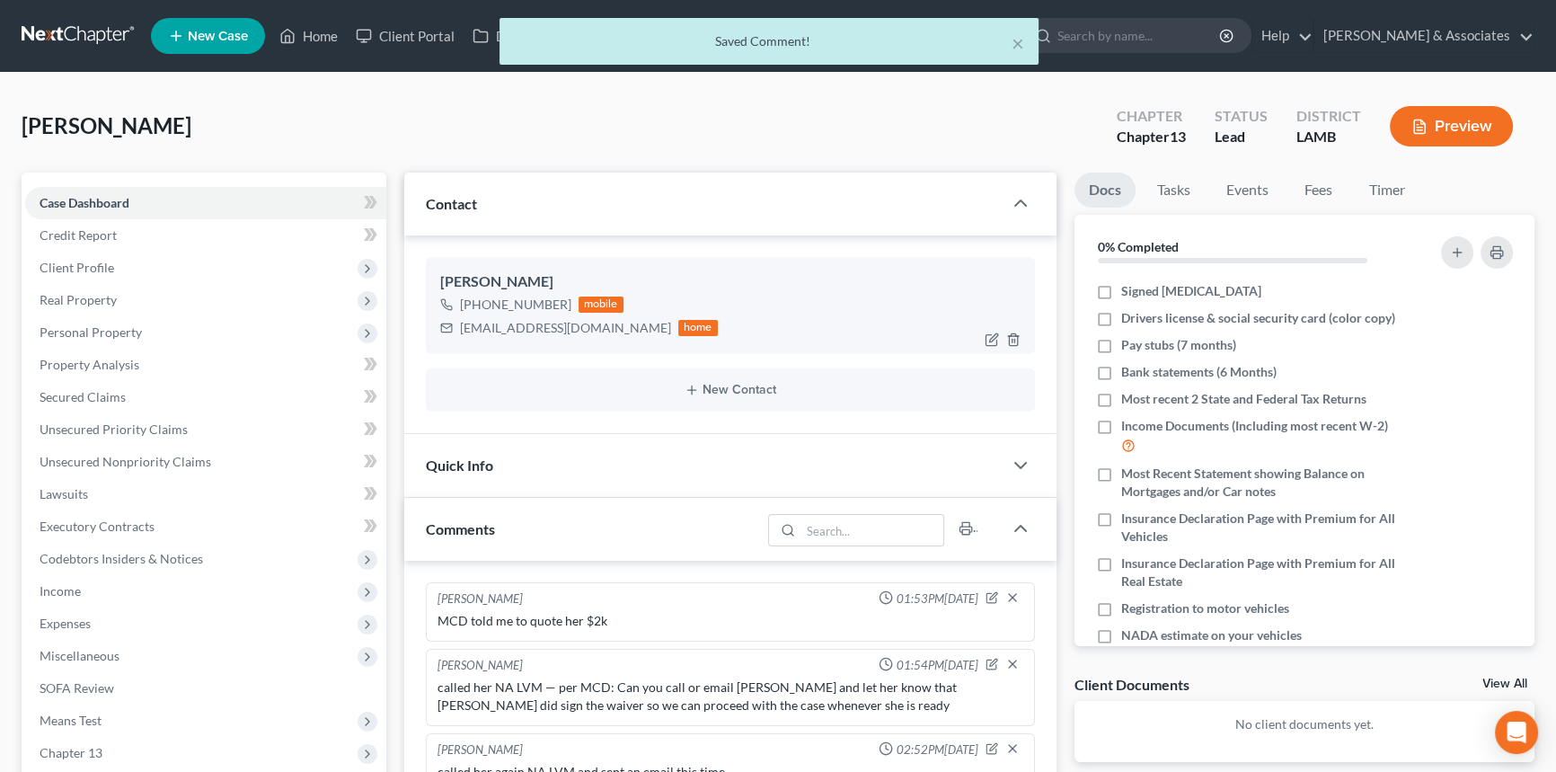
click at [519, 333] on div "[EMAIL_ADDRESS][DOMAIN_NAME]" at bounding box center [565, 328] width 211 height 18
click at [552, 323] on div "[EMAIL_ADDRESS][DOMAIN_NAME]" at bounding box center [565, 328] width 211 height 18
copy div "[EMAIL_ADDRESS][DOMAIN_NAME]"
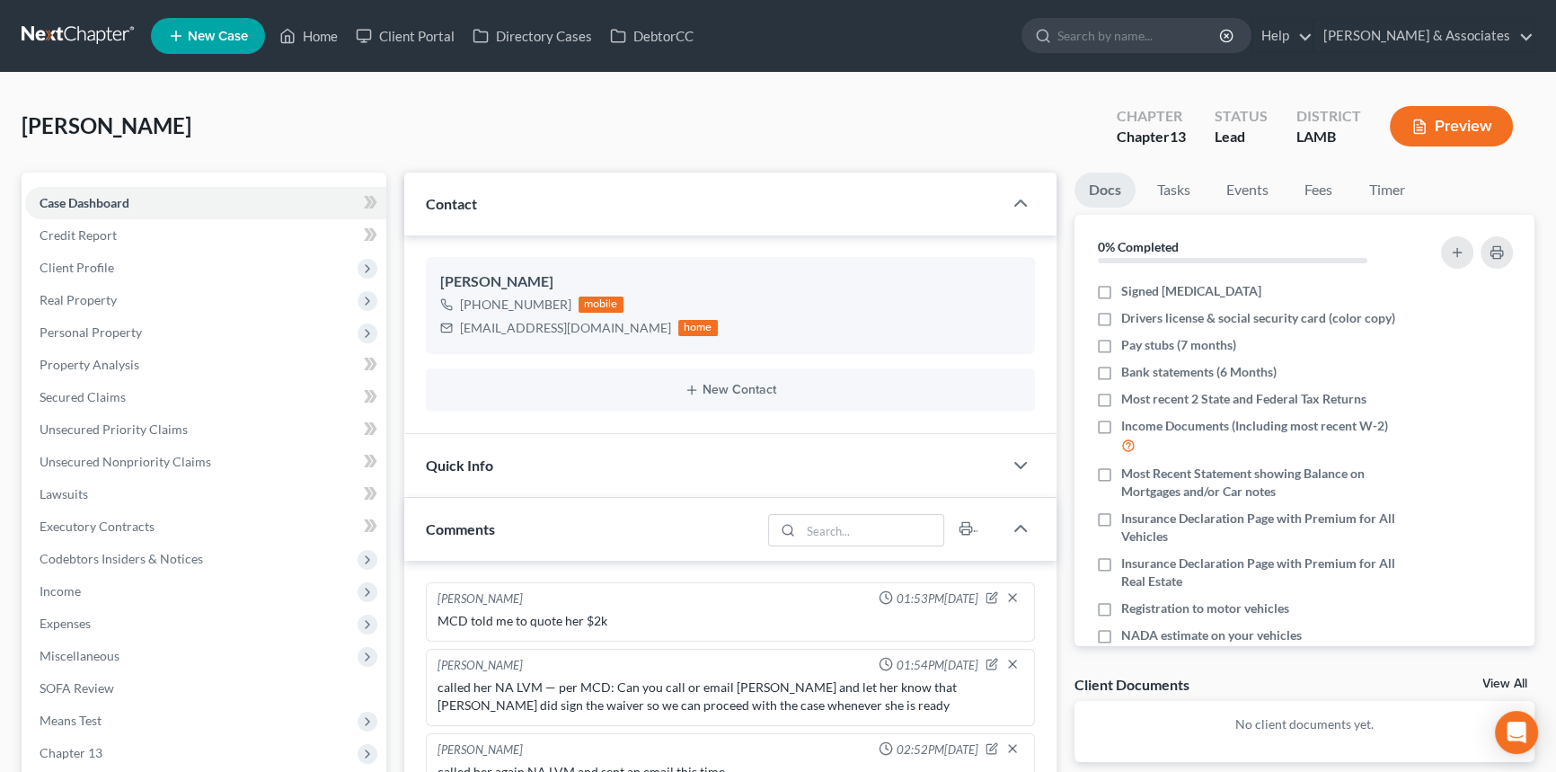
click at [419, 100] on div "[PERSON_NAME] Upgraded Chapter Chapter 13 Status Lead District [GEOGRAPHIC_DATA]" at bounding box center [778, 133] width 1513 height 78
click at [301, 35] on link "Home" at bounding box center [308, 36] width 76 height 32
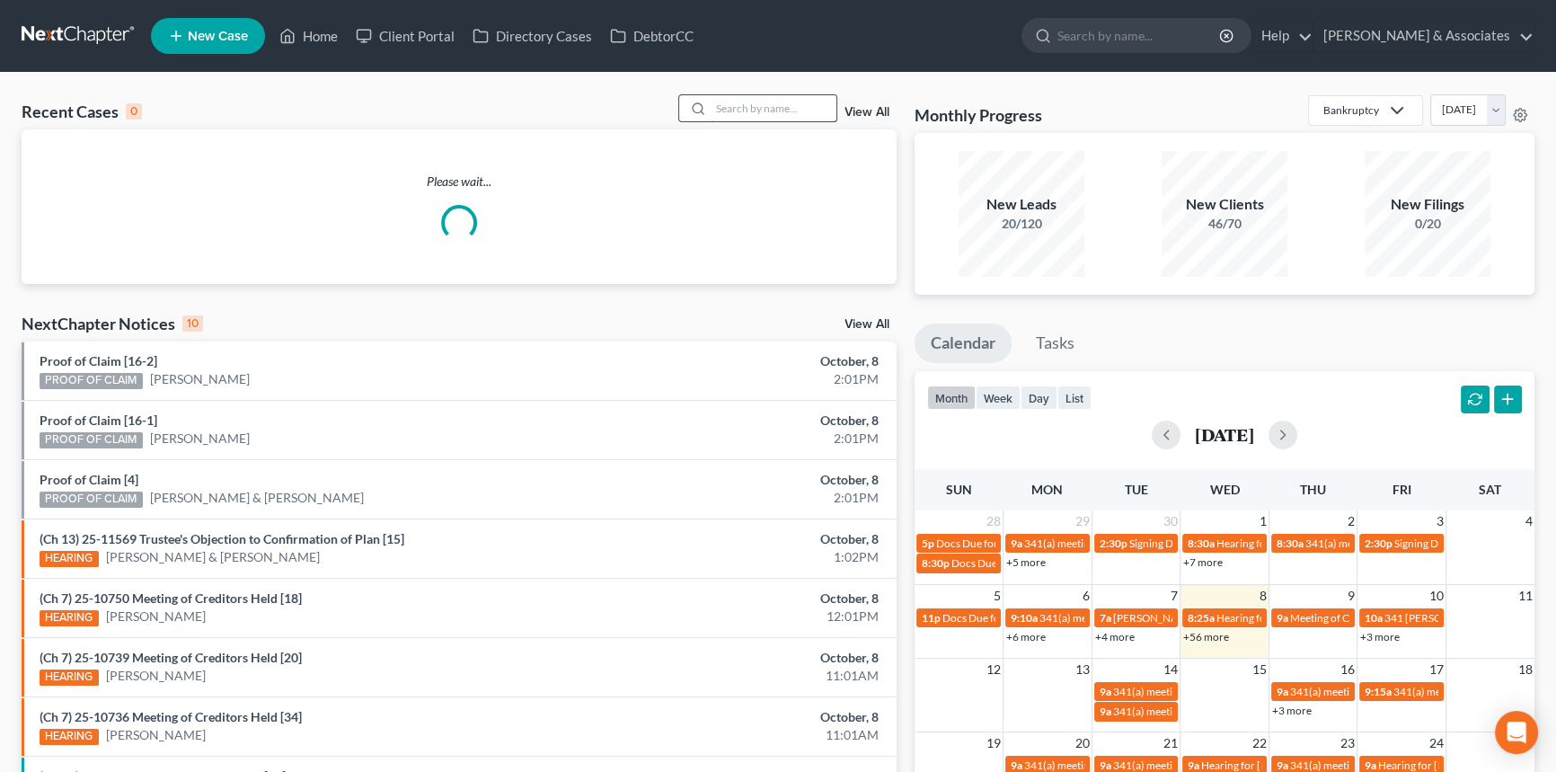
click at [710, 111] on input "search" at bounding box center [773, 108] width 126 height 26
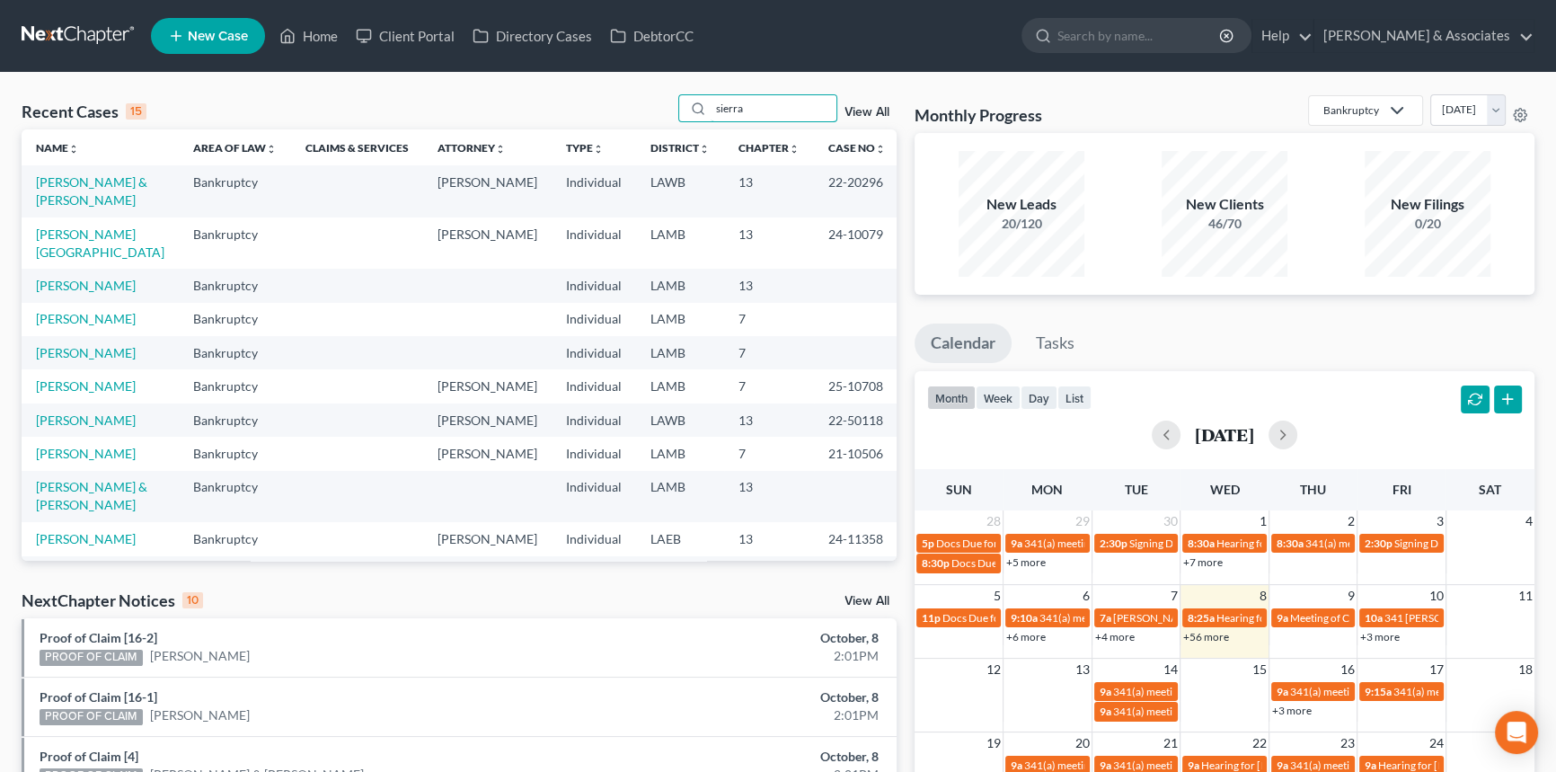
type input "sierra"
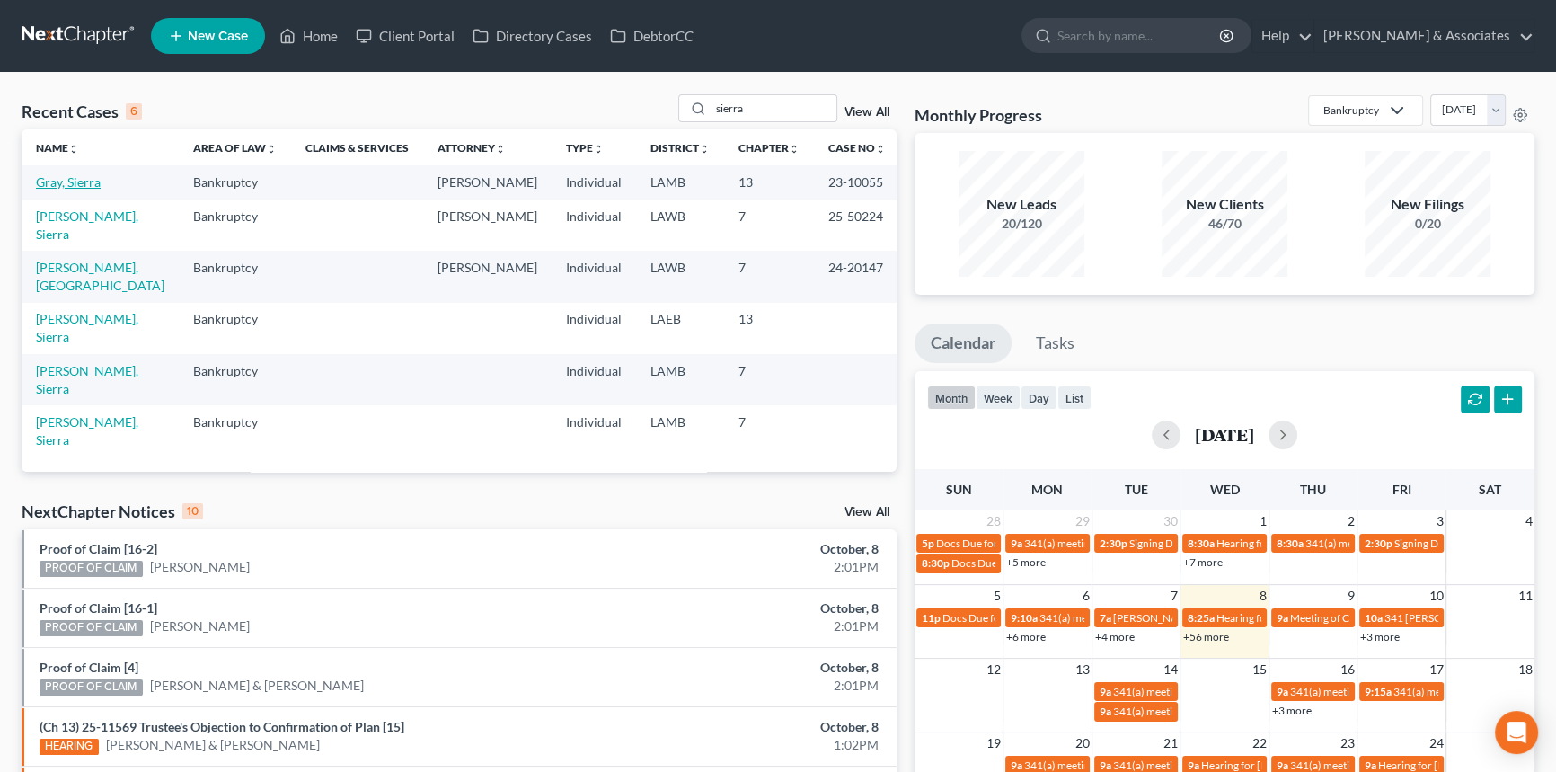
click at [65, 186] on link "Gray, Sierra" at bounding box center [68, 181] width 65 height 15
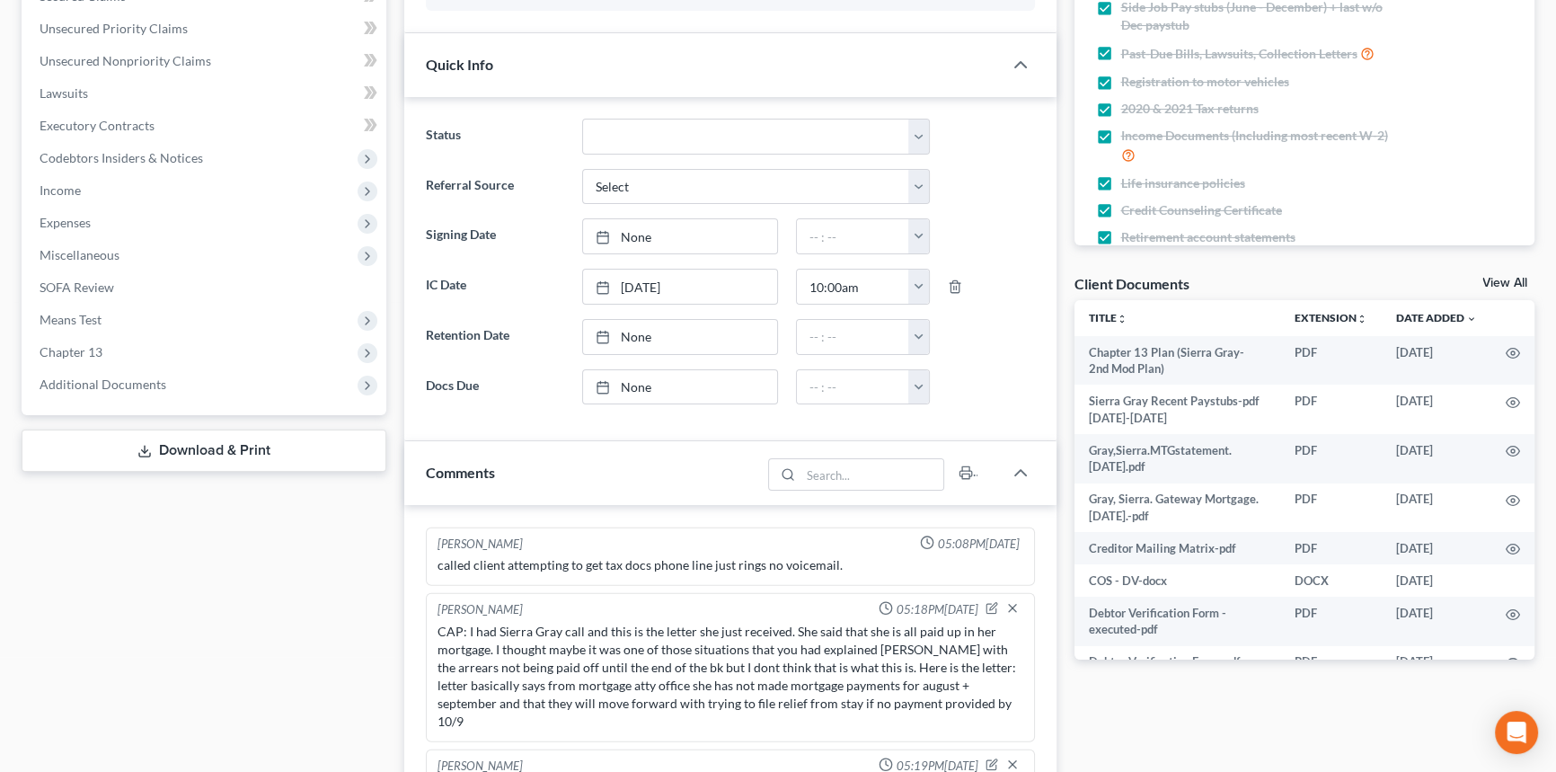
scroll to position [728, 0]
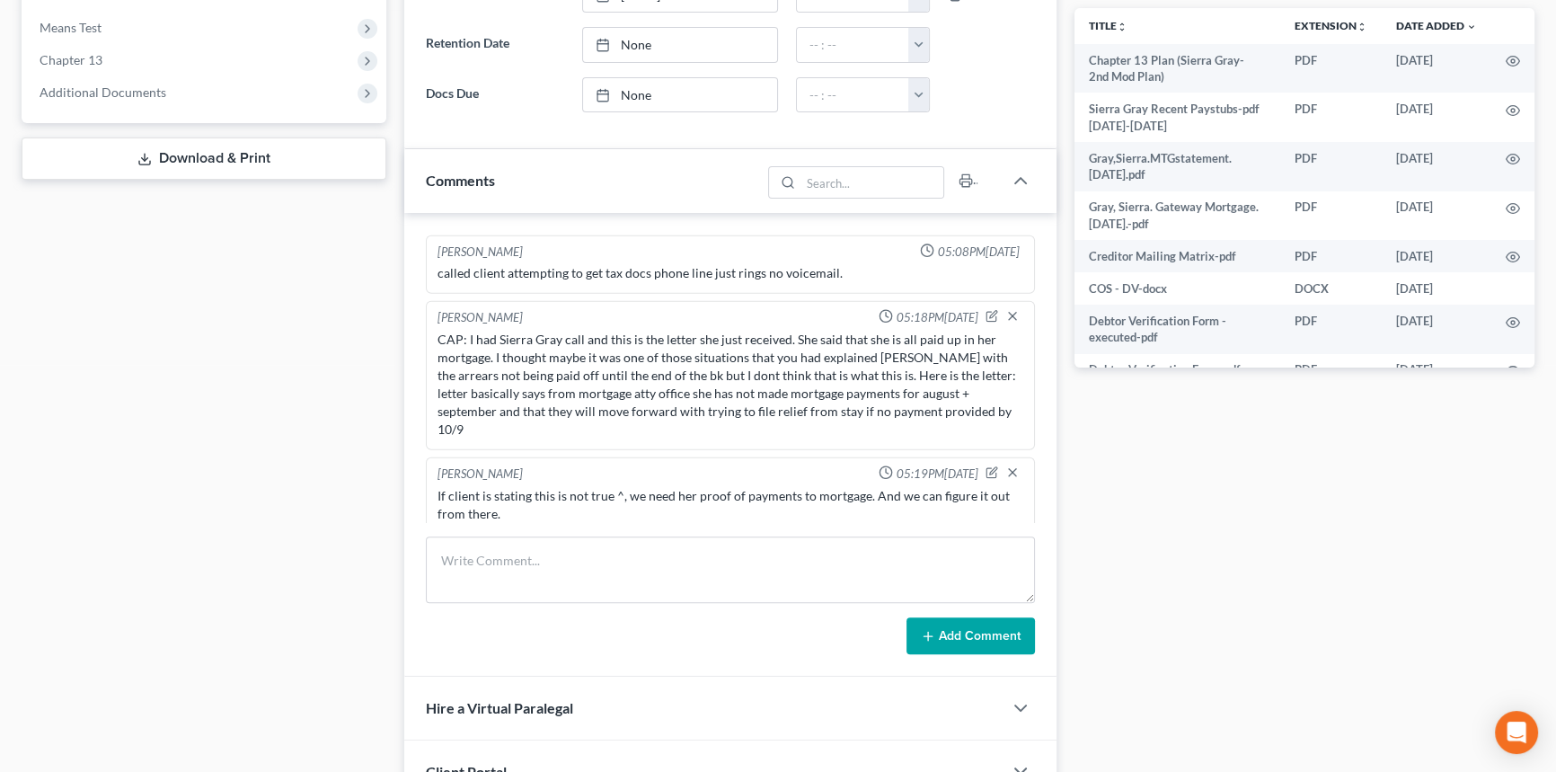
drag, startPoint x: 411, startPoint y: 312, endPoint x: 456, endPoint y: 468, distance: 162.6
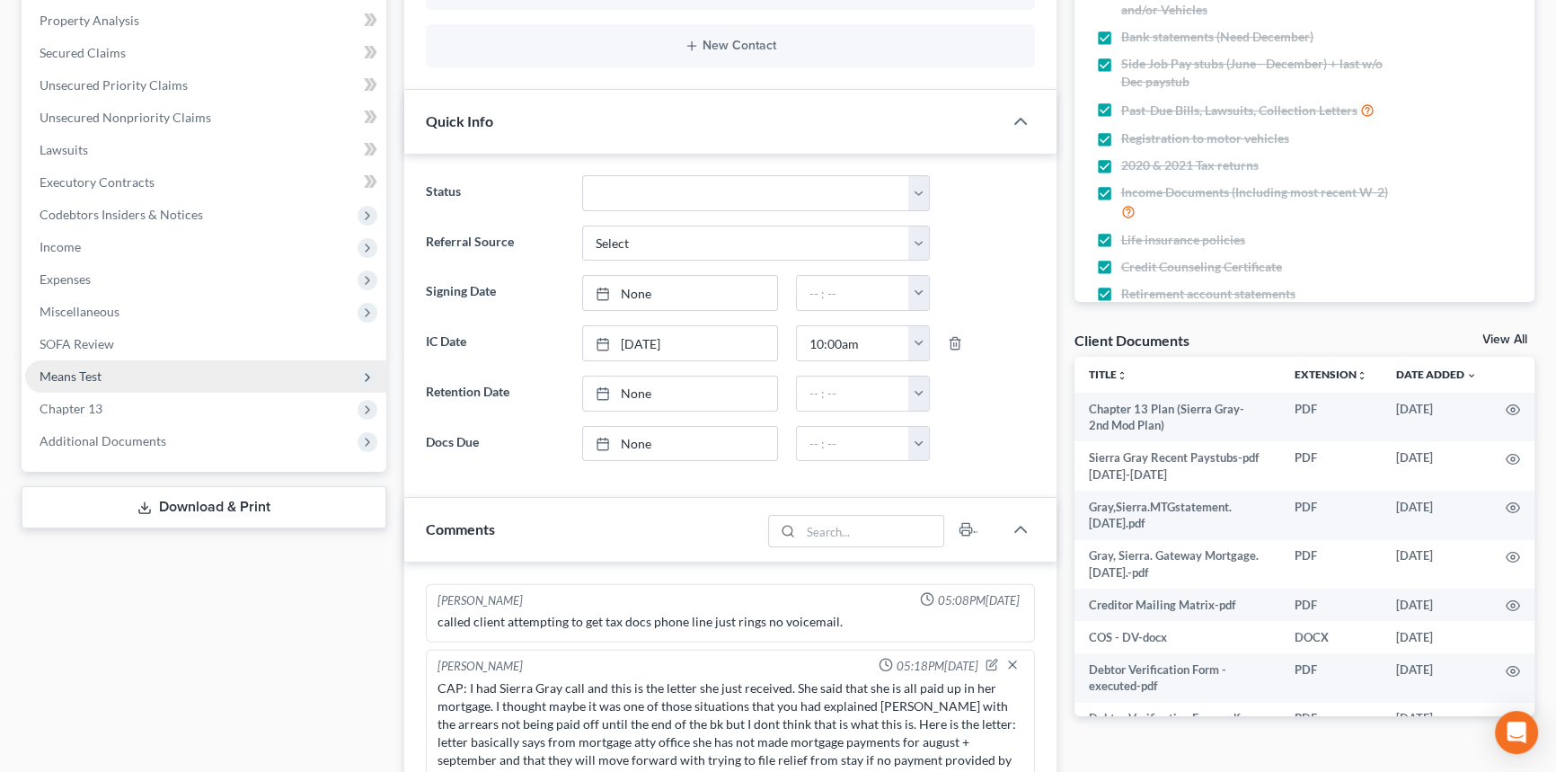
scroll to position [29, 0]
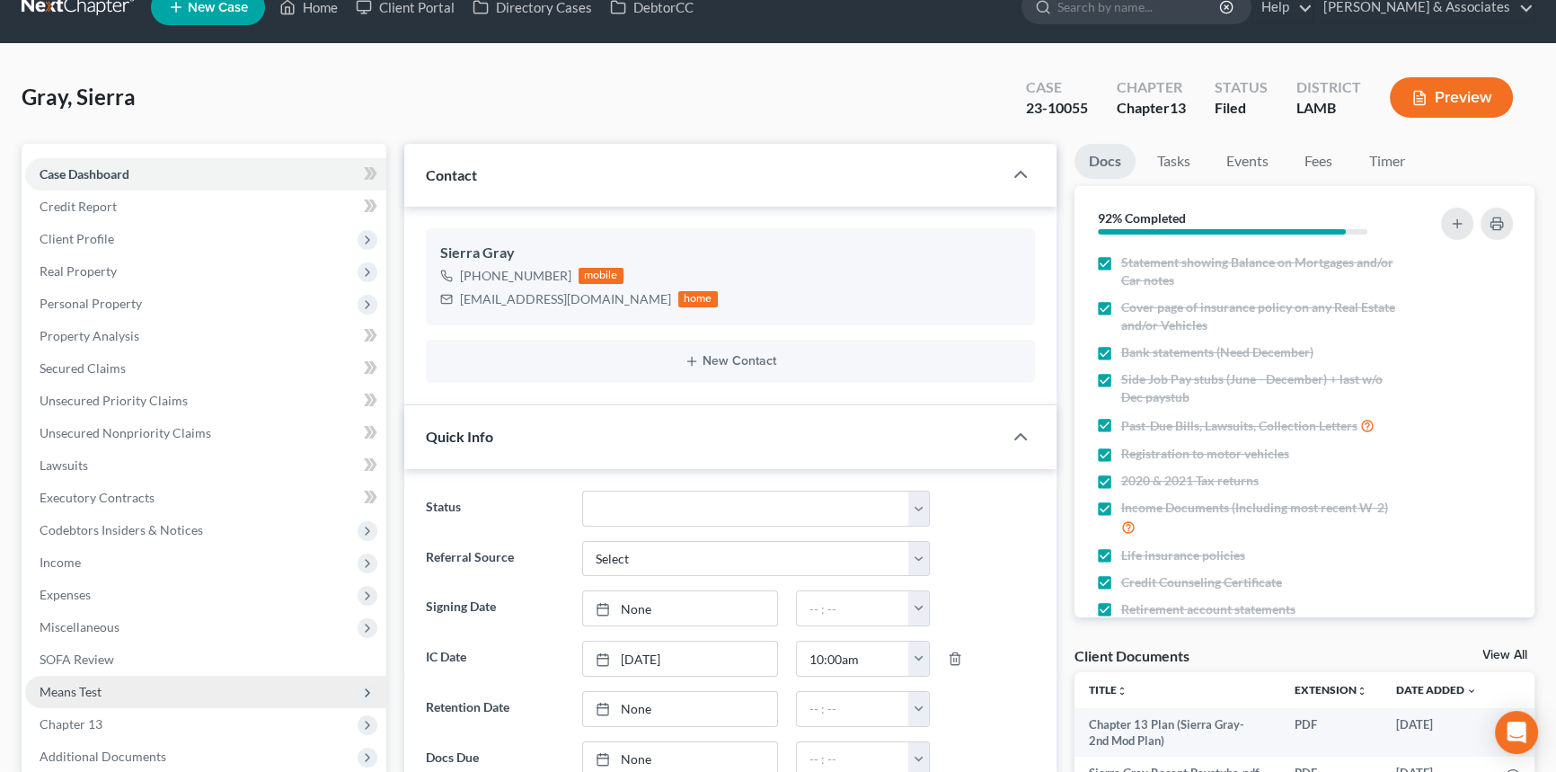
drag, startPoint x: 361, startPoint y: 325, endPoint x: 379, endPoint y: 180, distance: 146.6
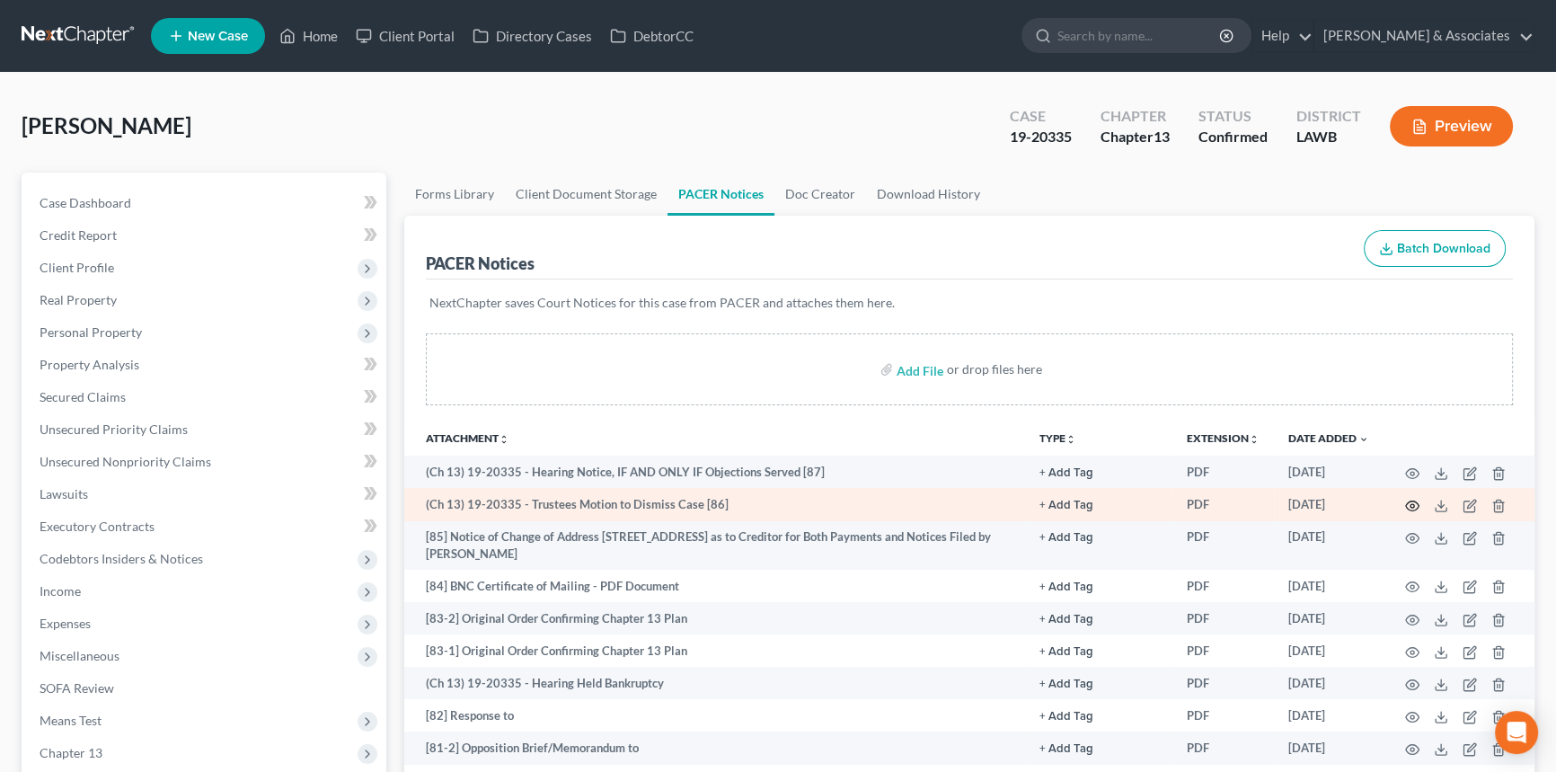
click at [1410, 507] on icon "button" at bounding box center [1412, 505] width 13 height 10
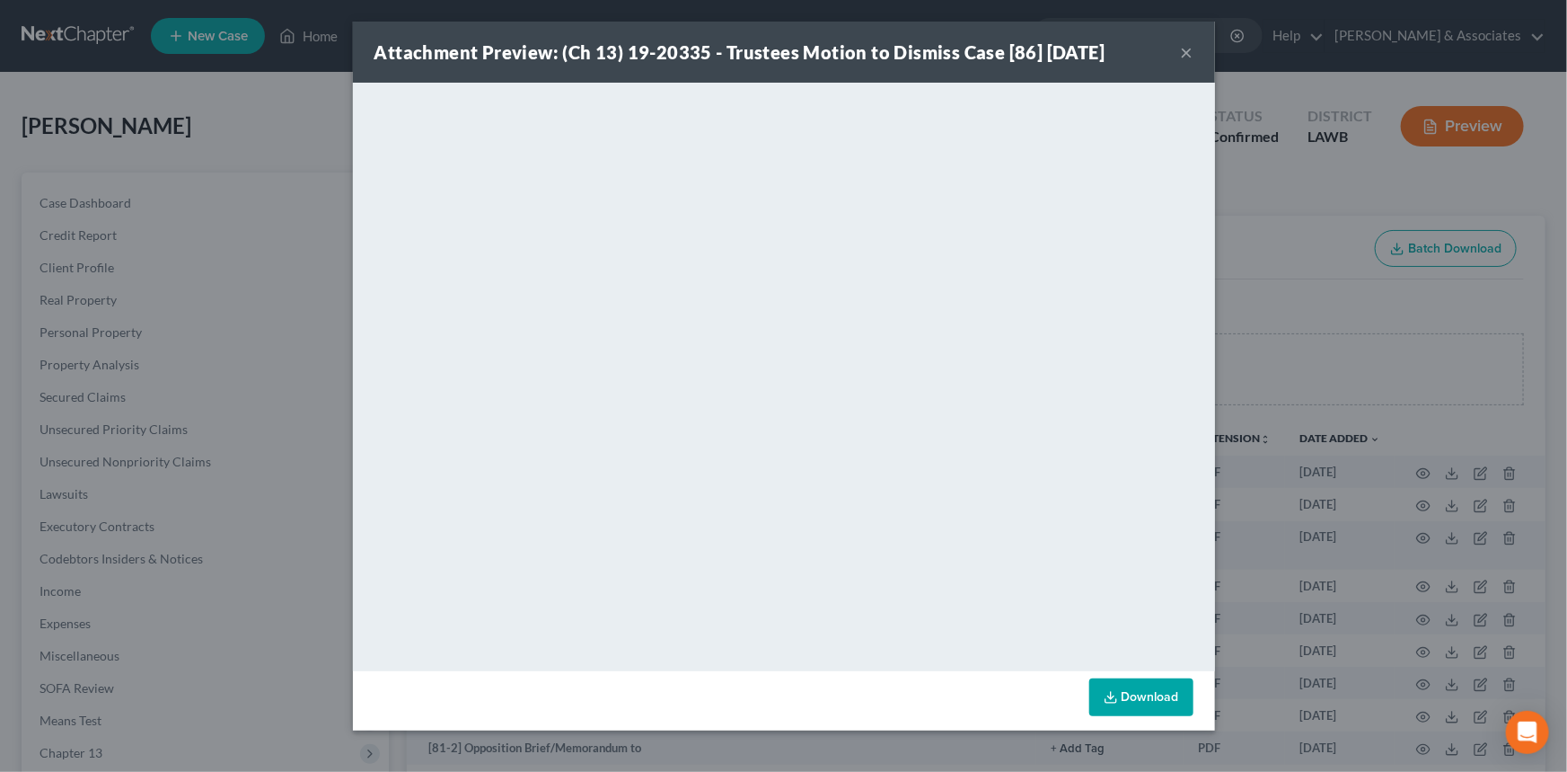
click at [1187, 52] on button "×" at bounding box center [1187, 52] width 13 height 22
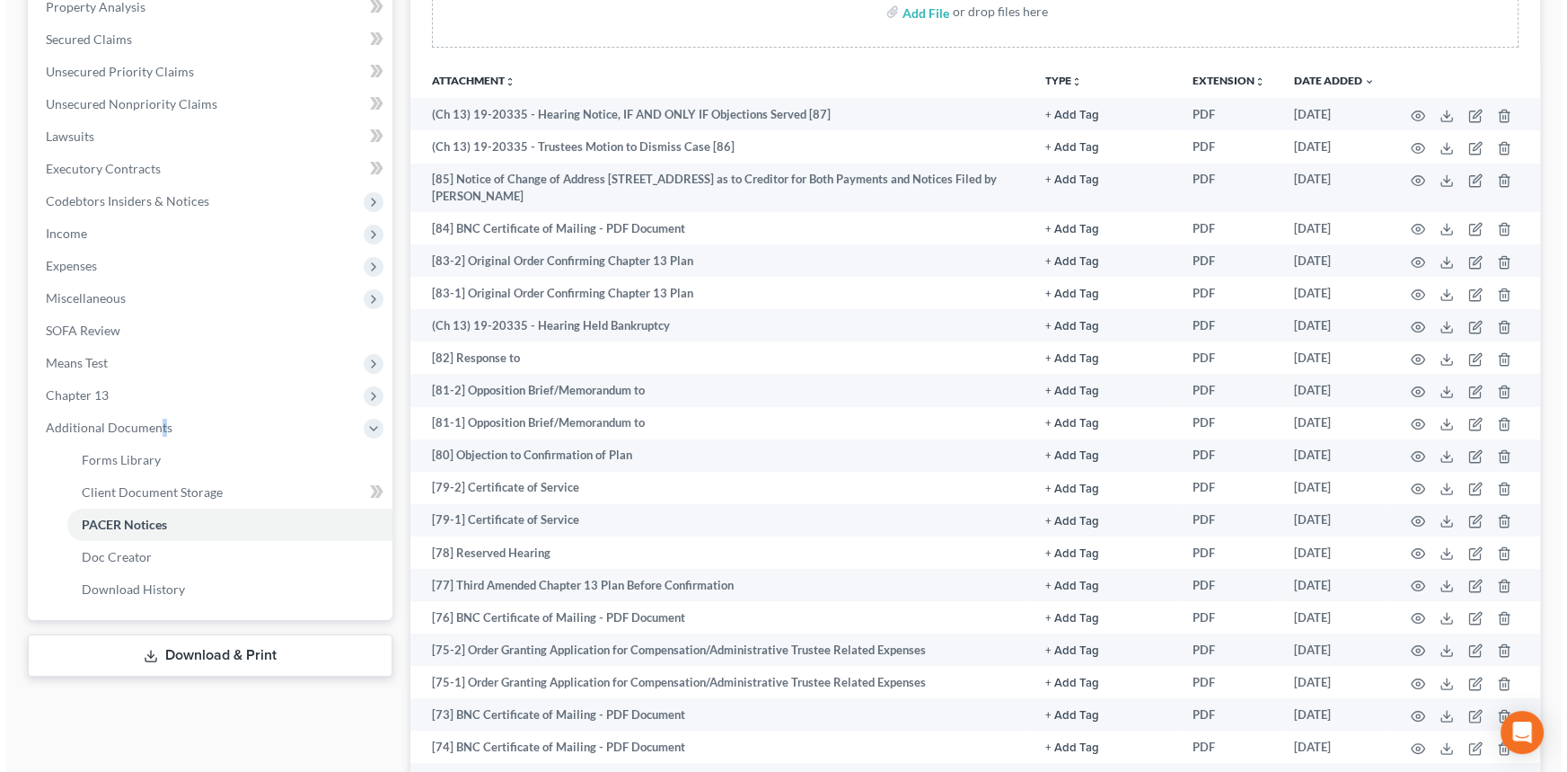
scroll to position [361, 0]
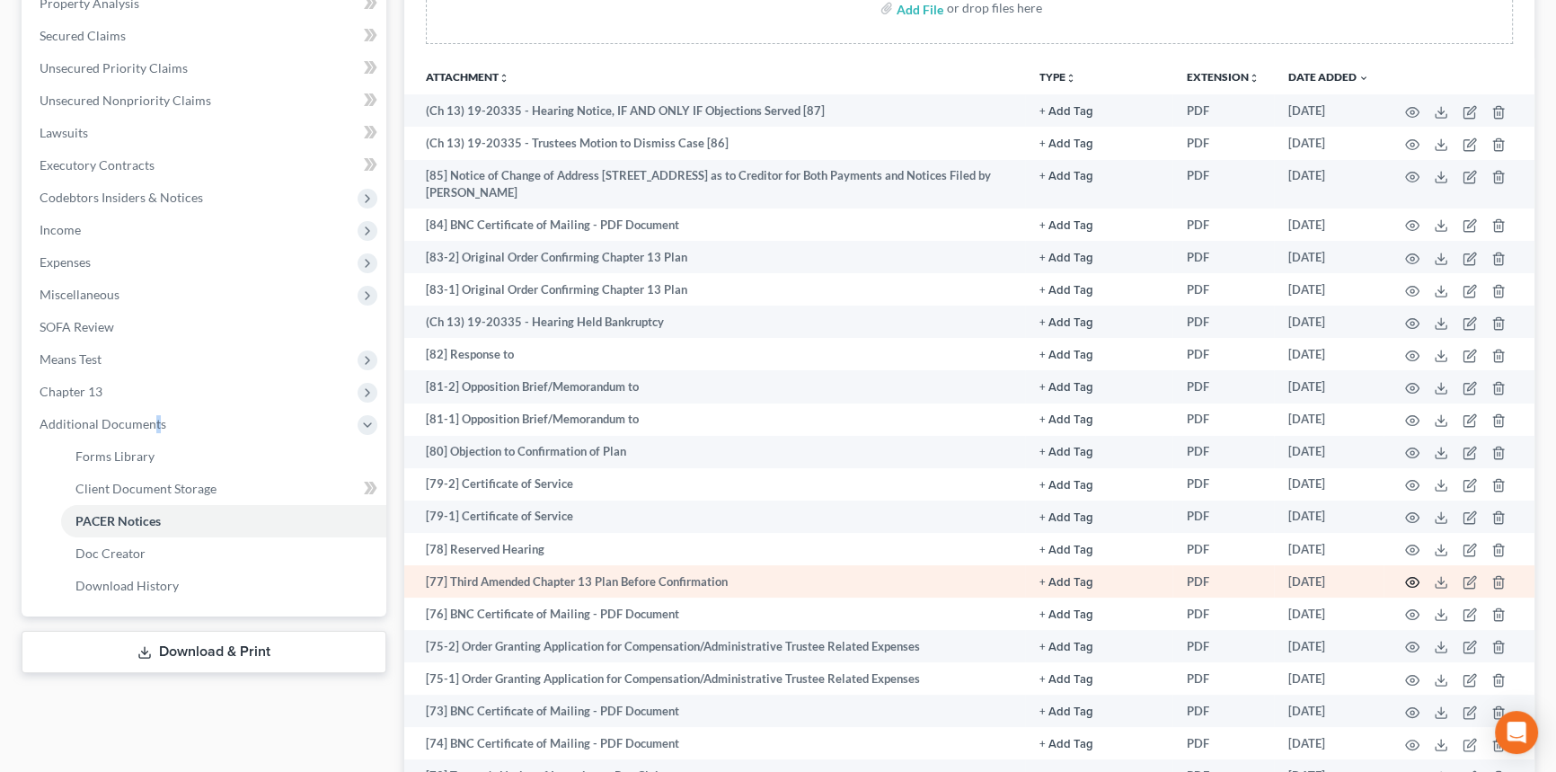
click at [1411, 578] on icon "button" at bounding box center [1412, 583] width 13 height 10
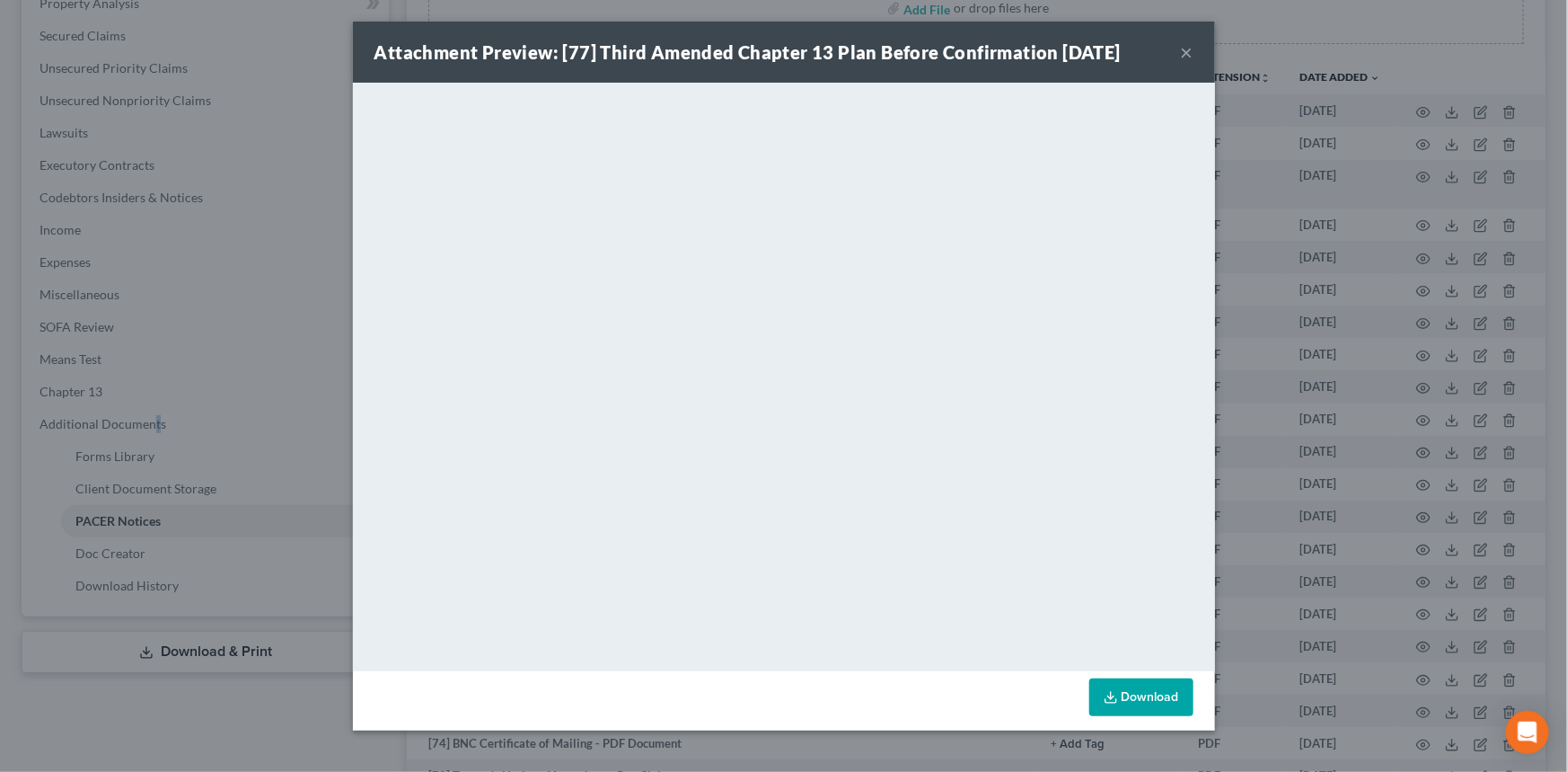
click at [1182, 53] on button "×" at bounding box center [1187, 52] width 13 height 22
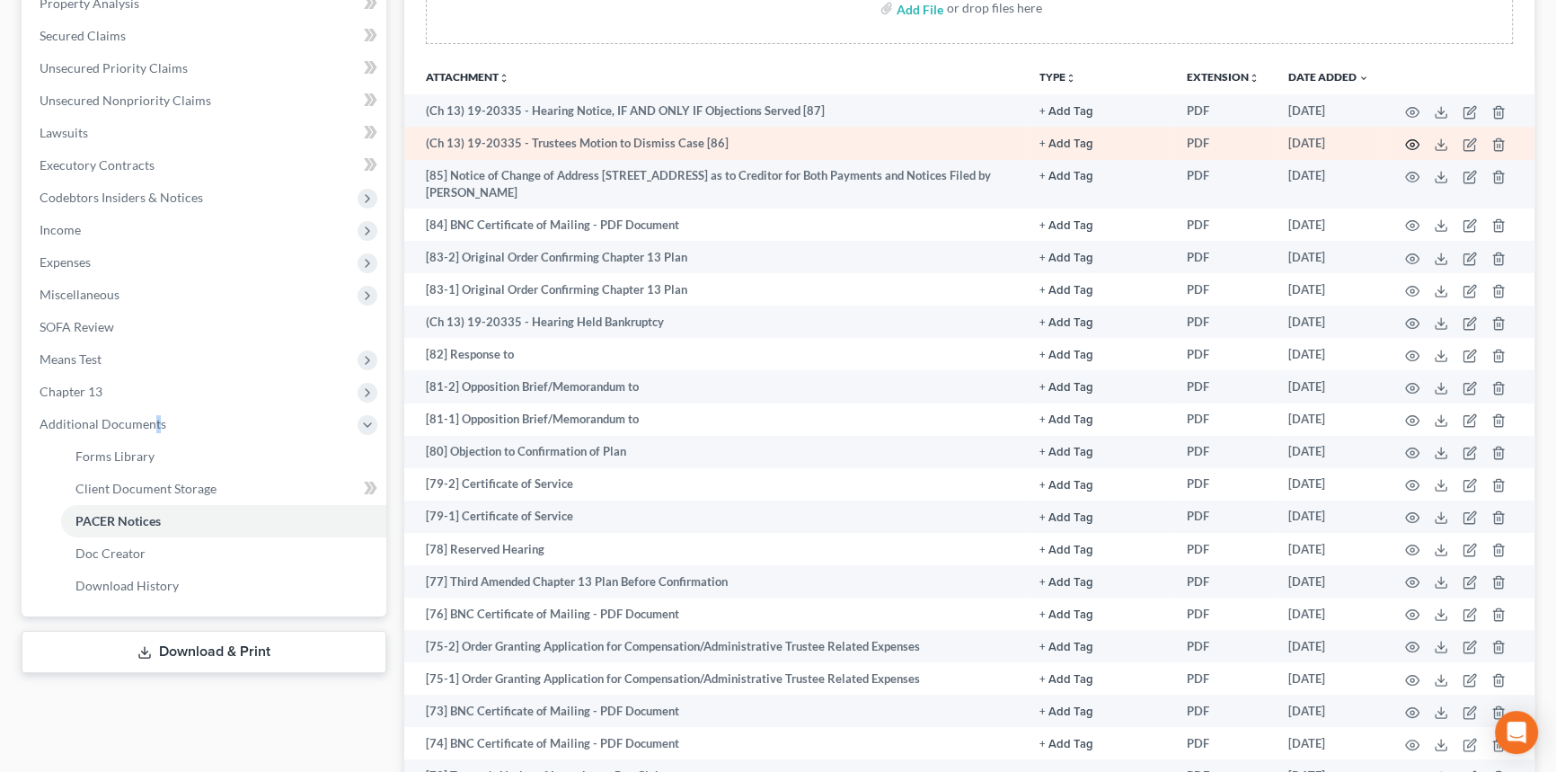
click at [1410, 141] on icon "button" at bounding box center [1412, 144] width 14 height 14
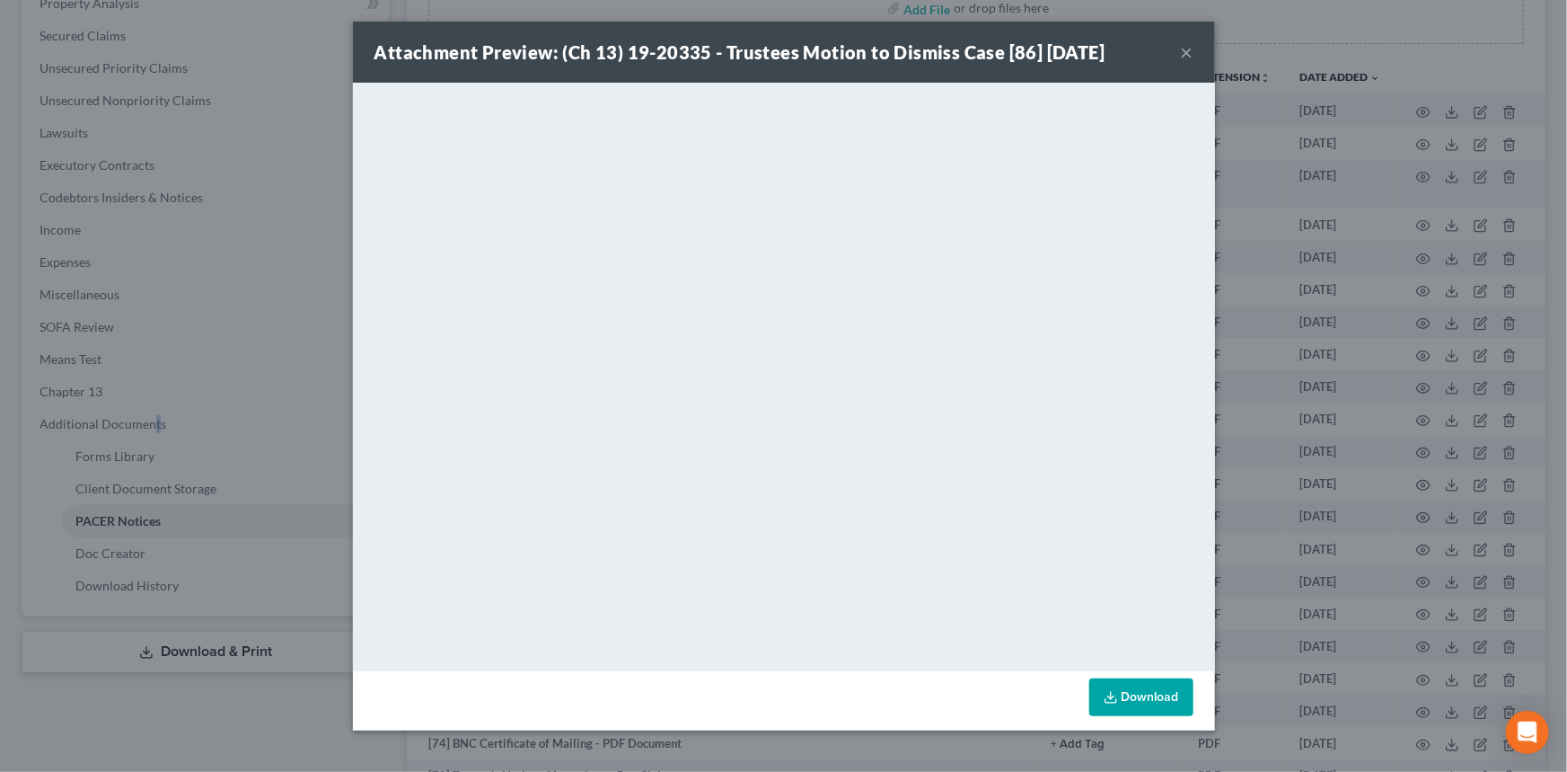
click at [1187, 51] on button "×" at bounding box center [1187, 52] width 13 height 22
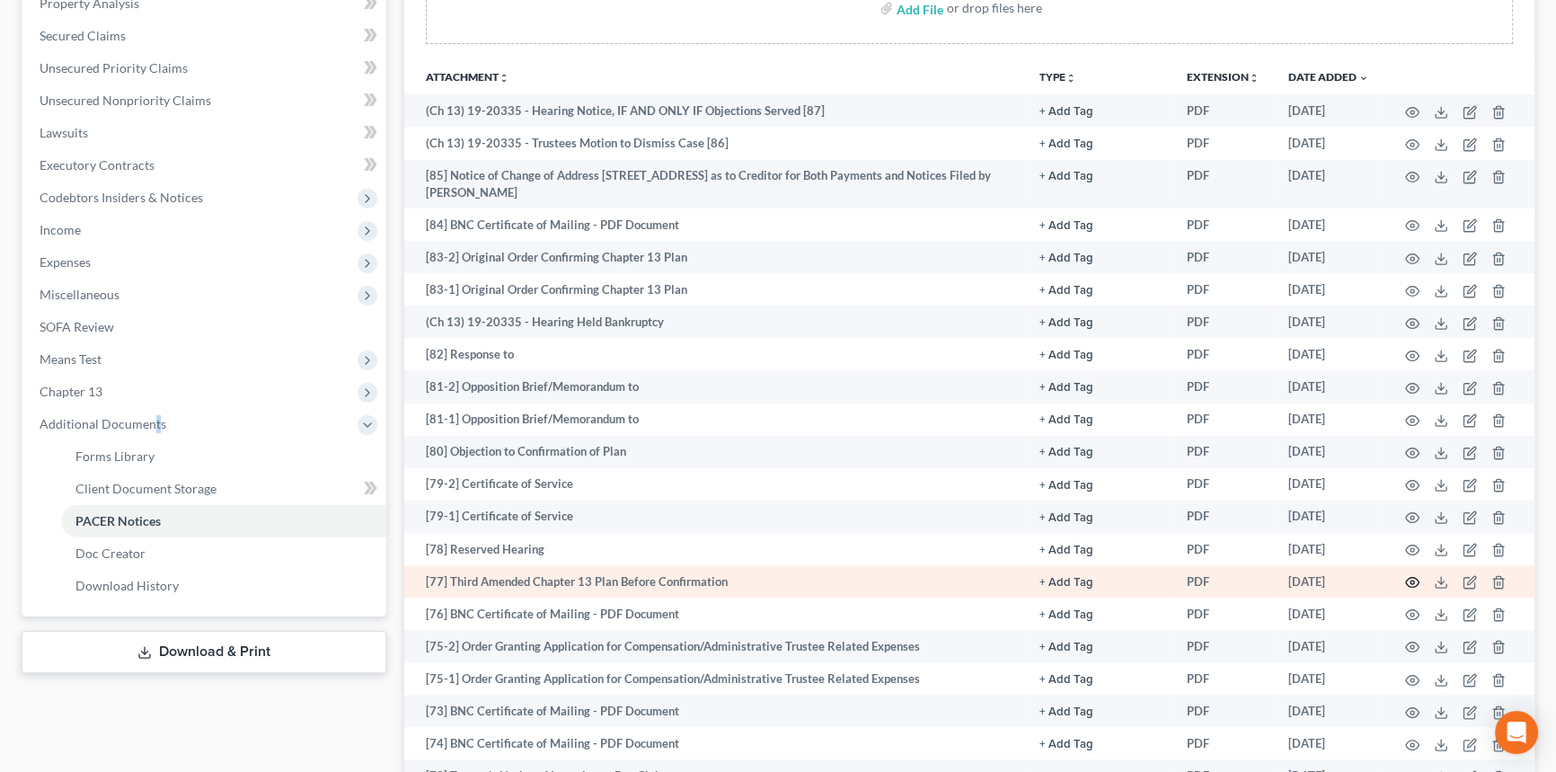
click at [1410, 580] on circle "button" at bounding box center [1412, 582] width 4 height 4
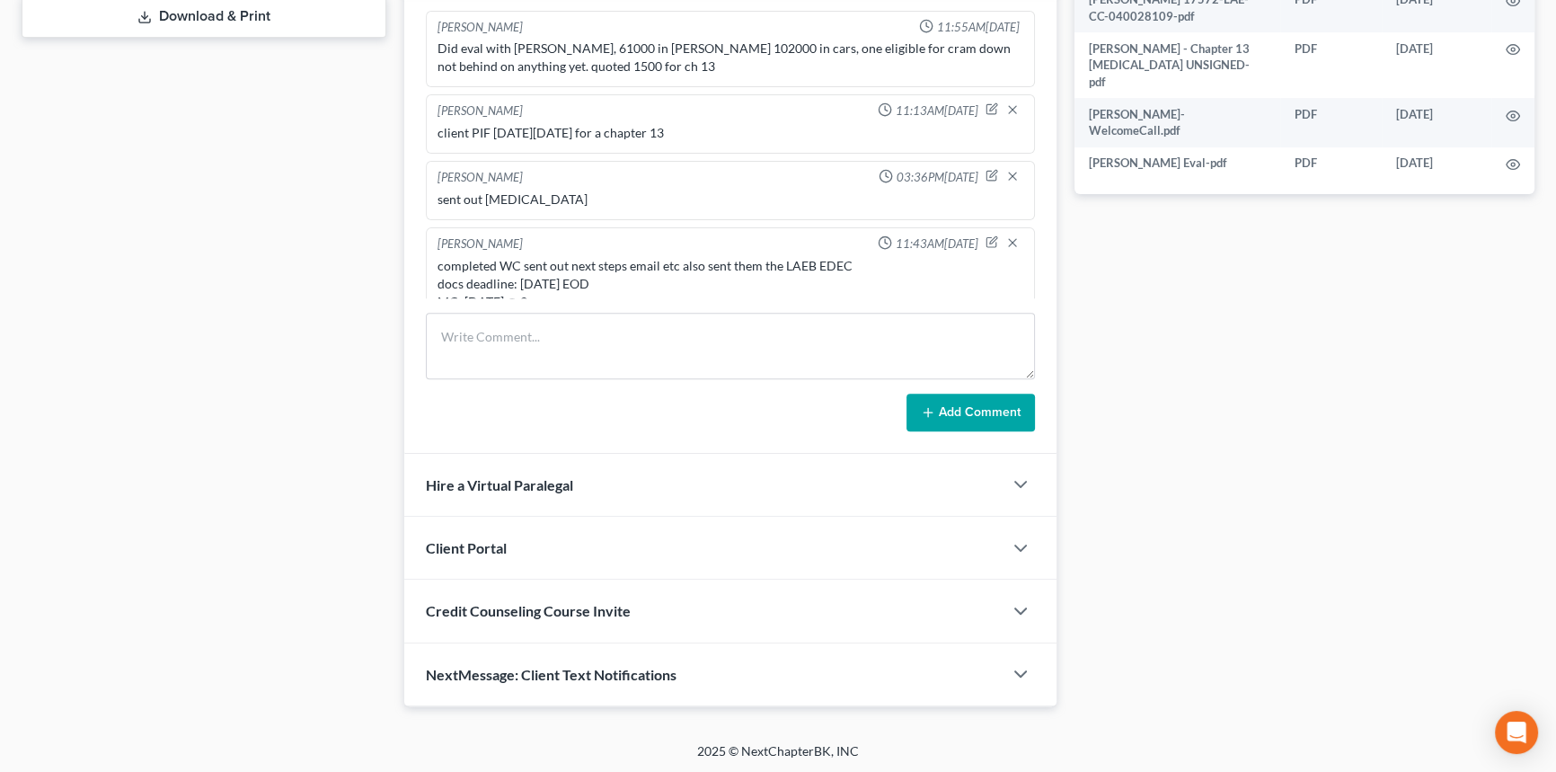
scroll to position [3269, 0]
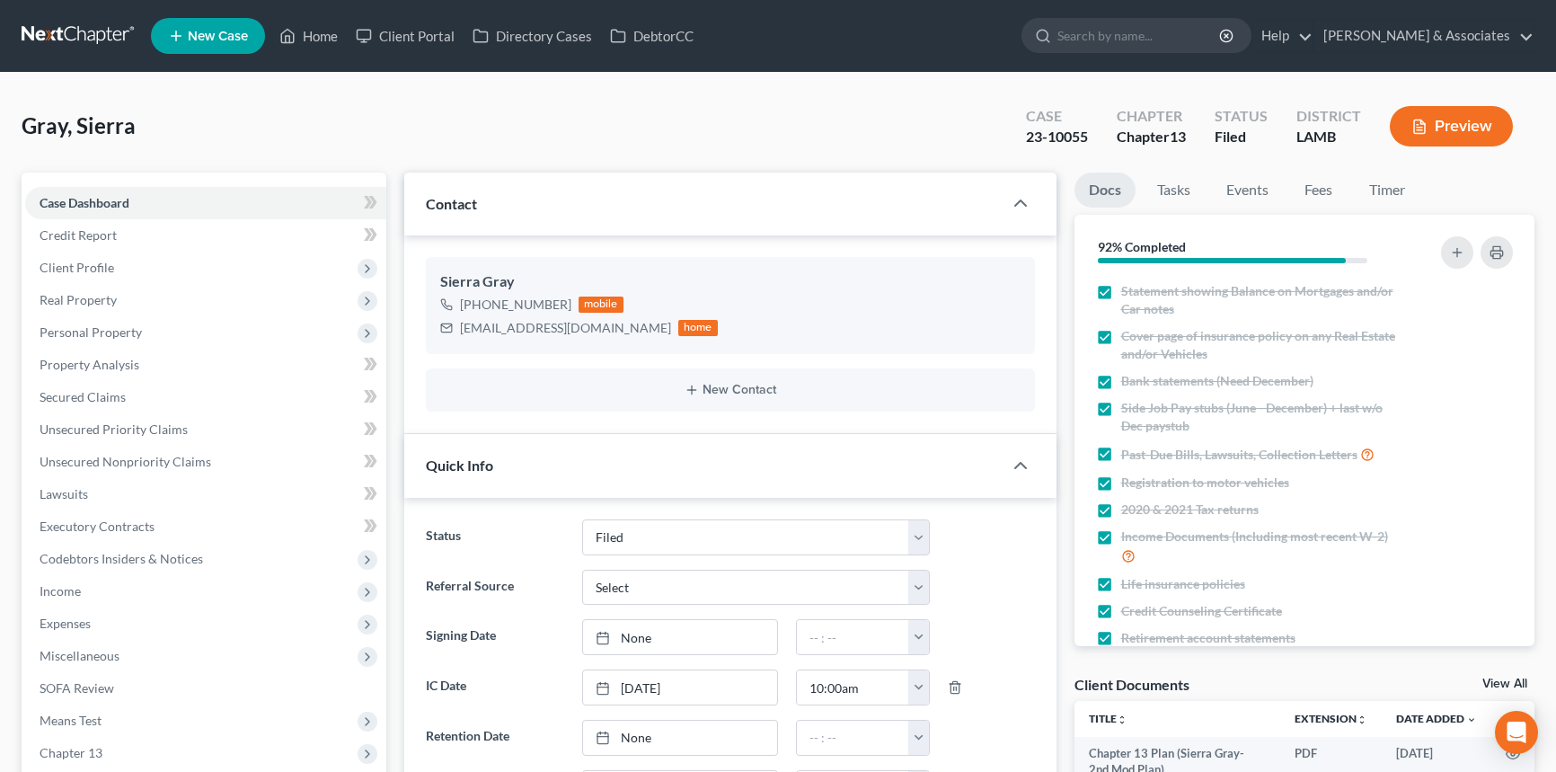
select select "8"
